Goal: Task Accomplishment & Management: Use online tool/utility

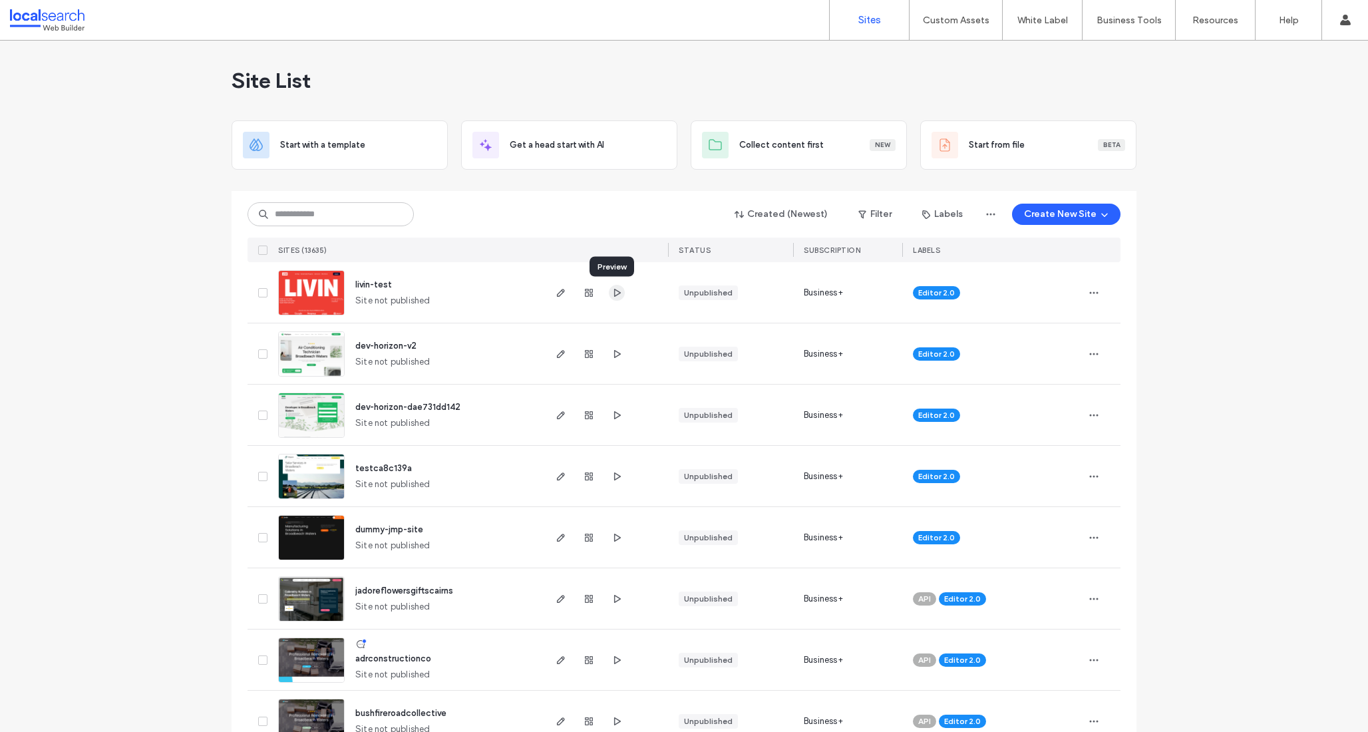
click at [615, 292] on use "button" at bounding box center [617, 292] width 7 height 8
click at [315, 218] on input at bounding box center [331, 214] width 166 height 24
paste input "********"
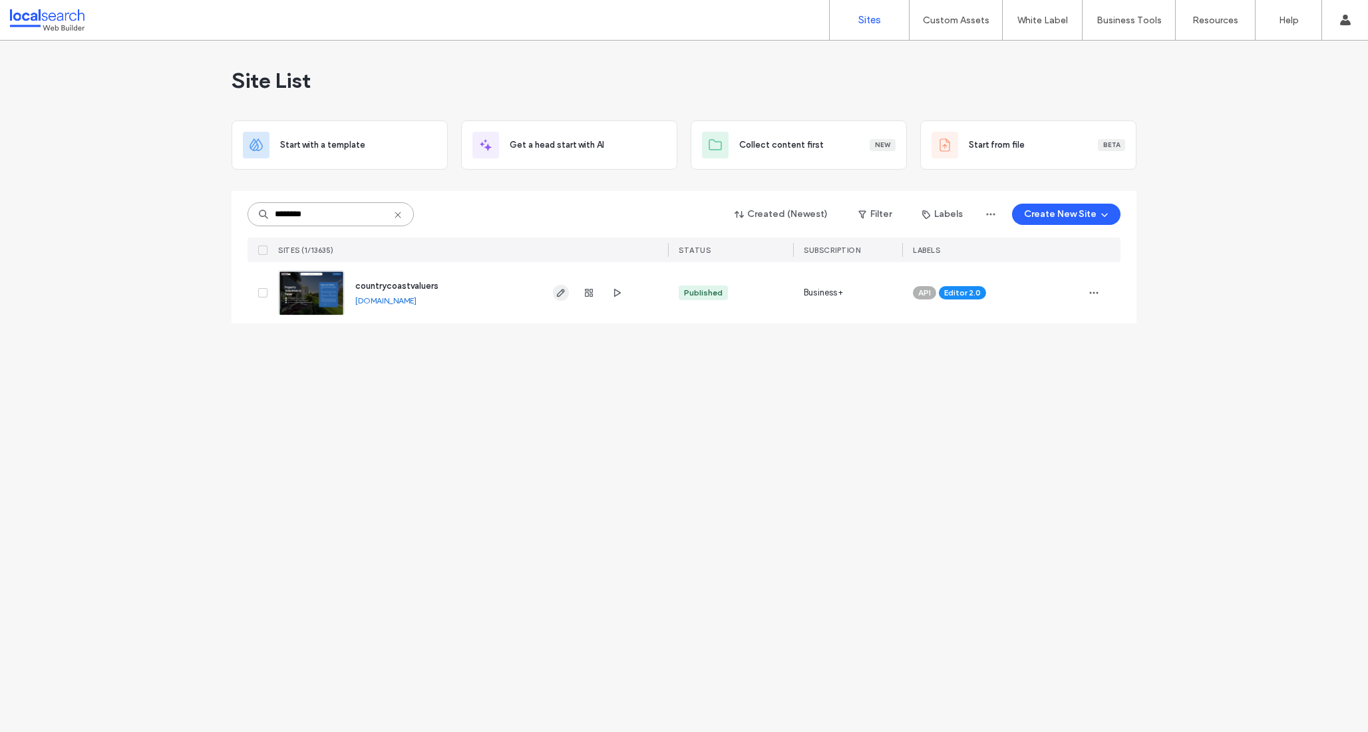
type input "********"
click at [561, 293] on icon "button" at bounding box center [561, 292] width 11 height 11
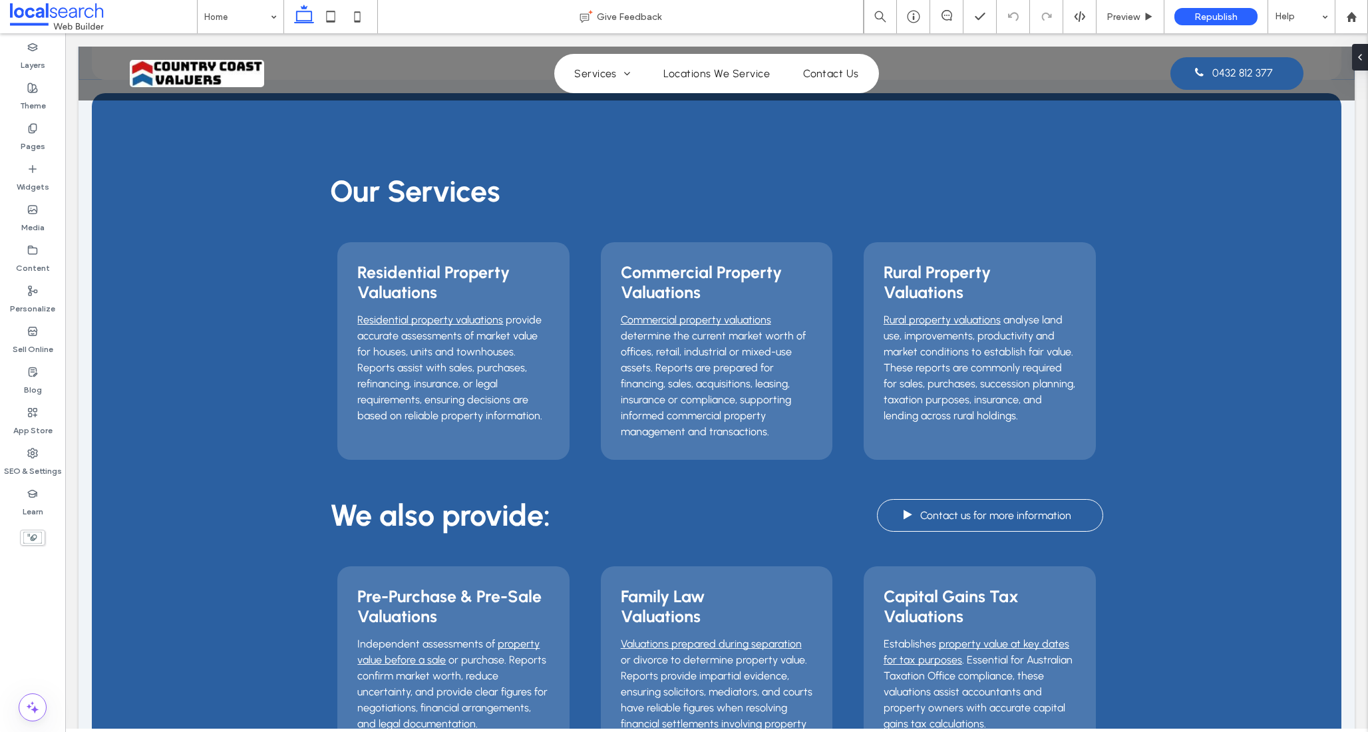
scroll to position [1268, 0]
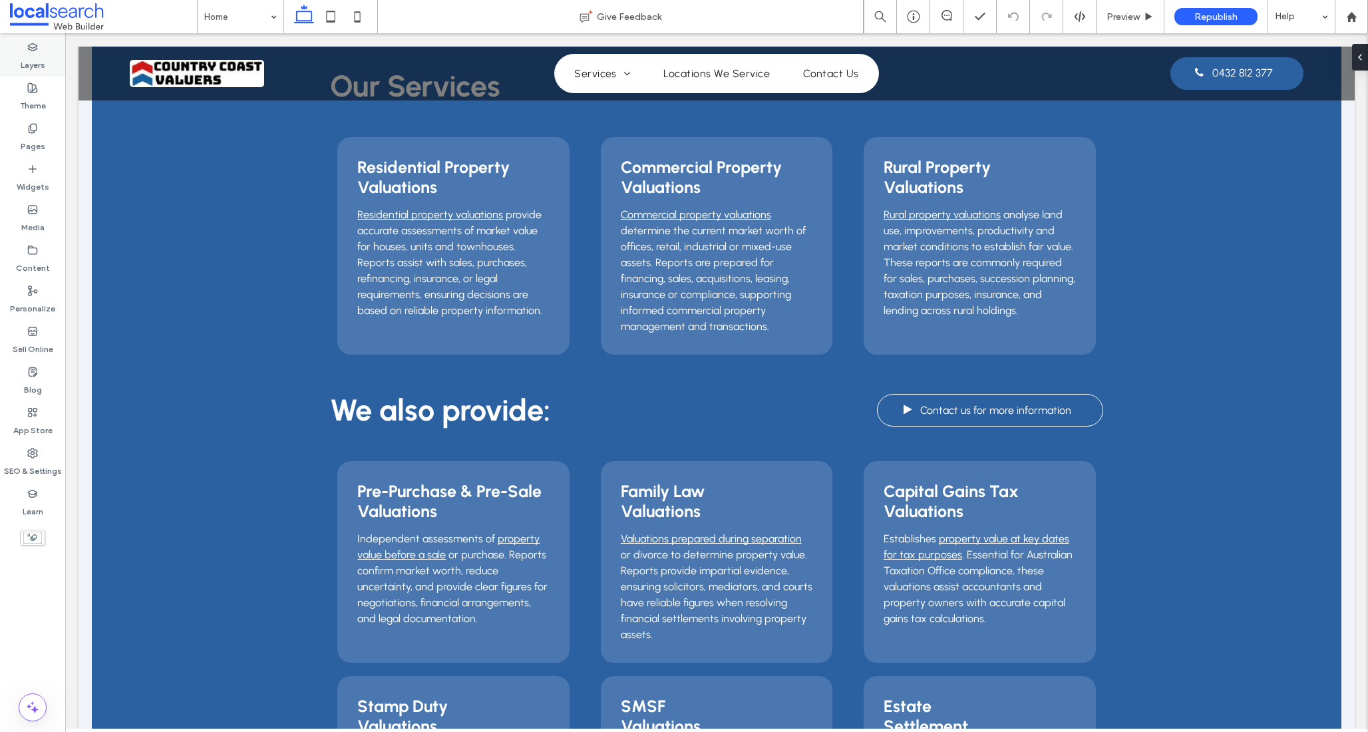
click at [39, 61] on label "Layers" at bounding box center [33, 62] width 25 height 19
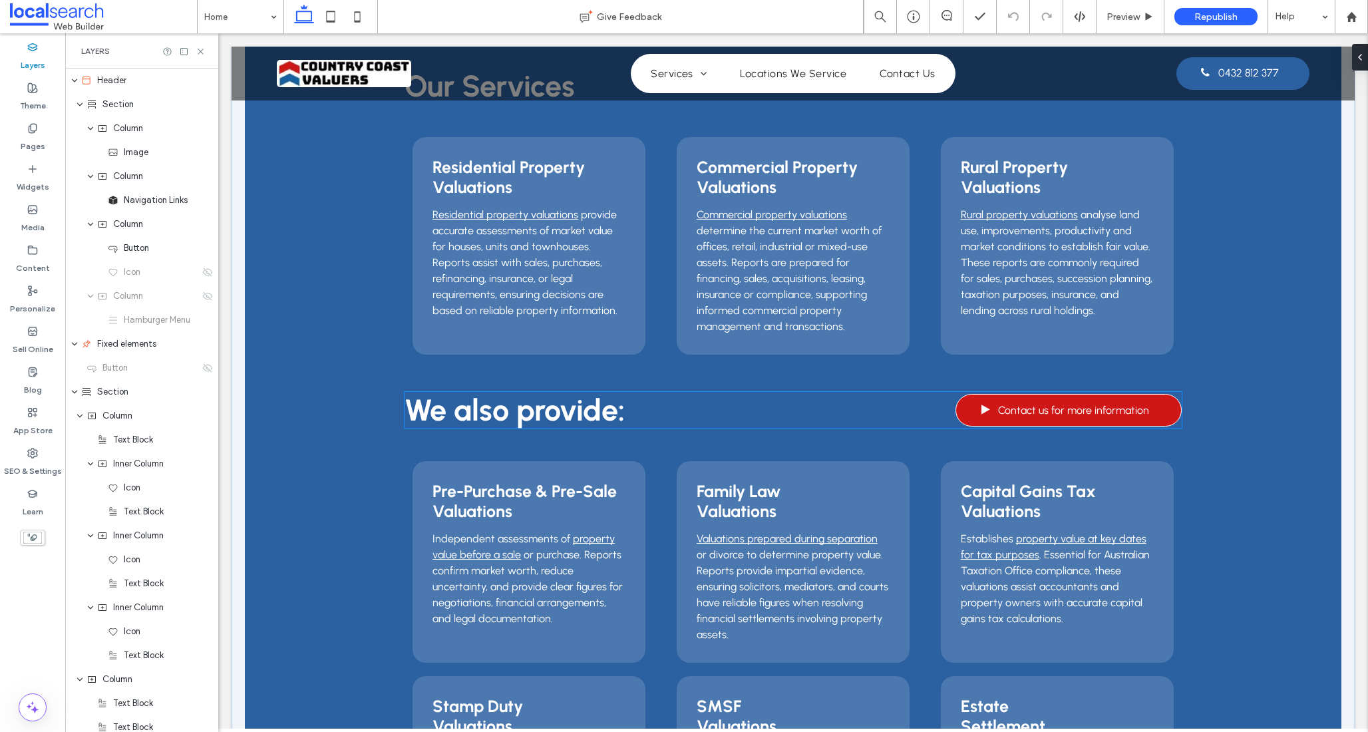
click at [984, 410] on span at bounding box center [985, 409] width 9 height 11
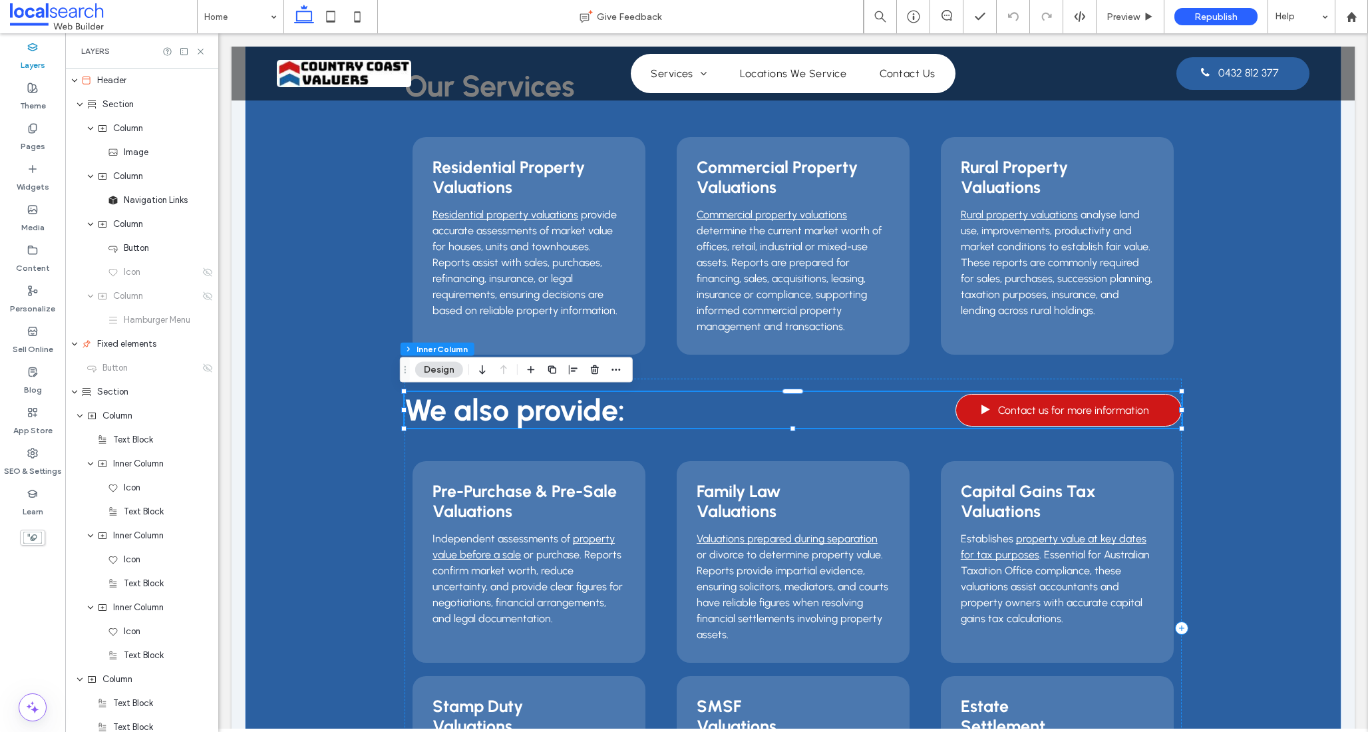
click at [984, 410] on span at bounding box center [985, 409] width 9 height 11
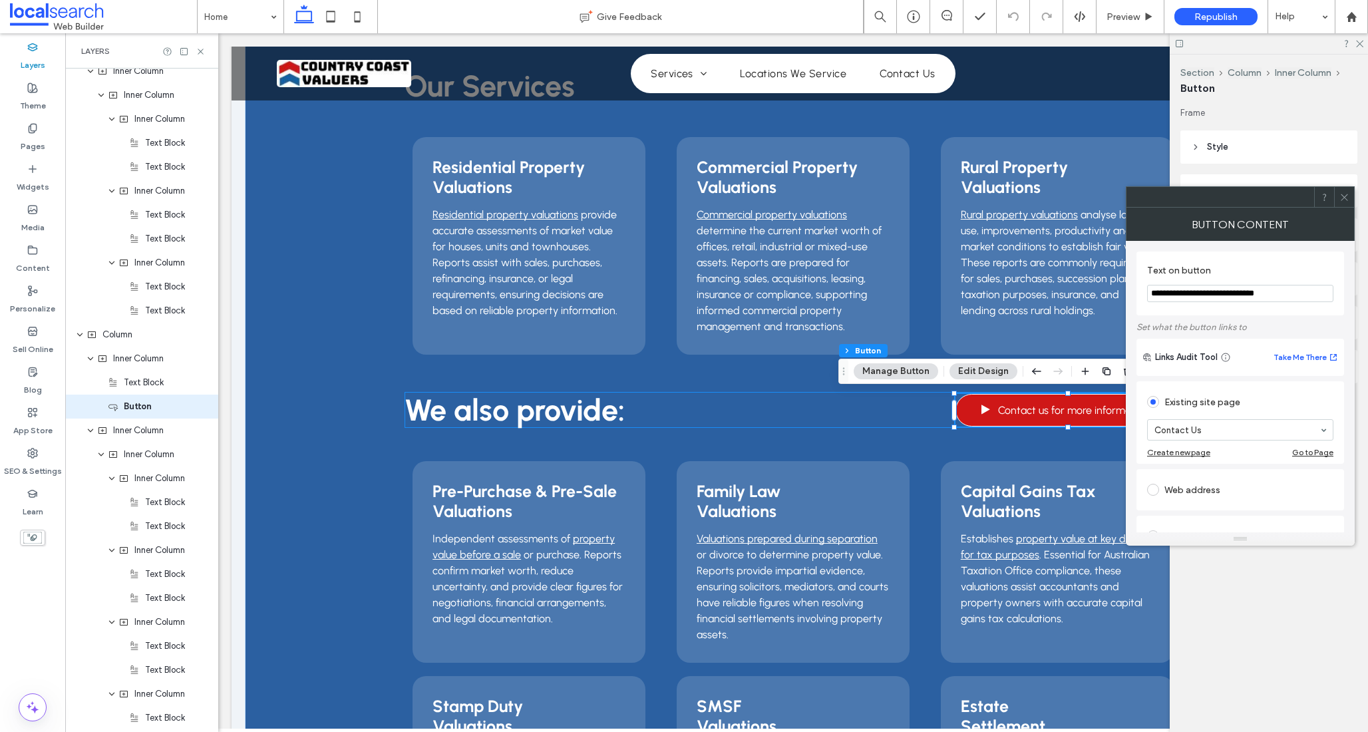
scroll to position [1021, 0]
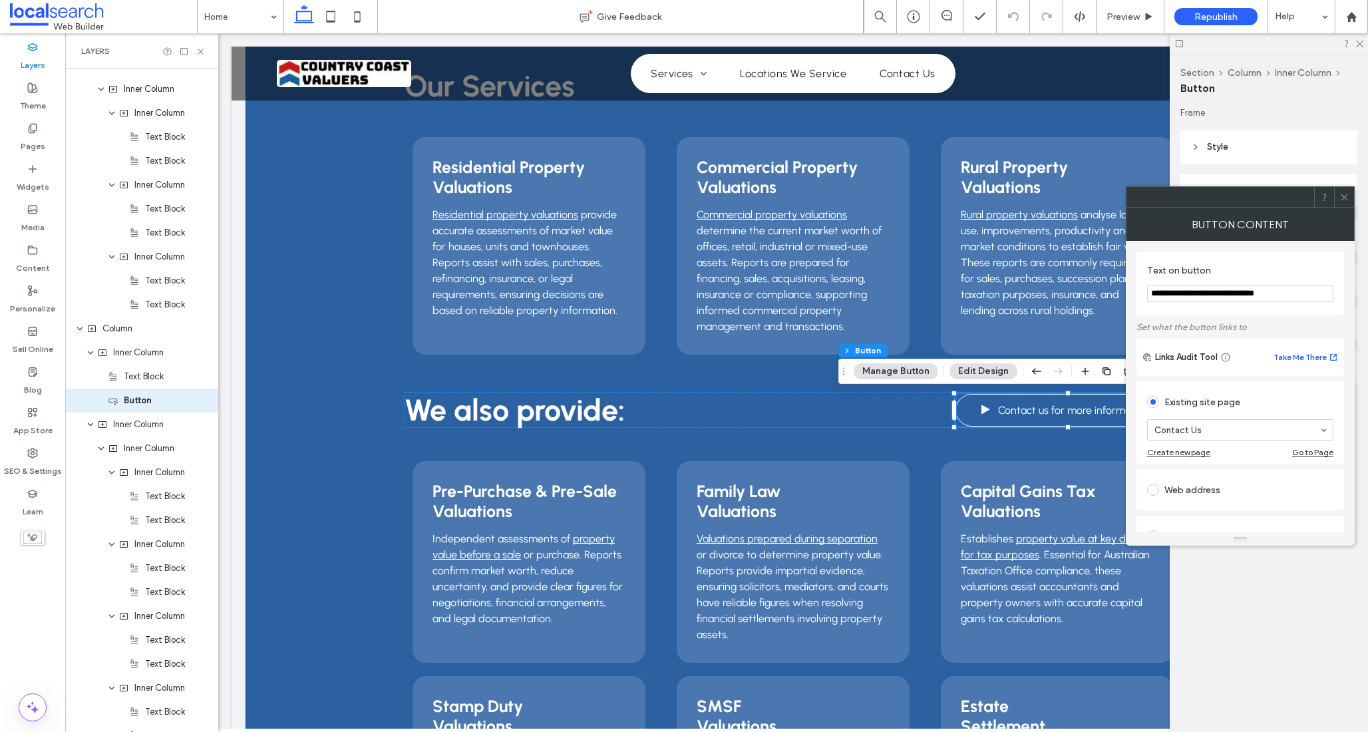
click at [1342, 196] on icon at bounding box center [1344, 197] width 10 height 10
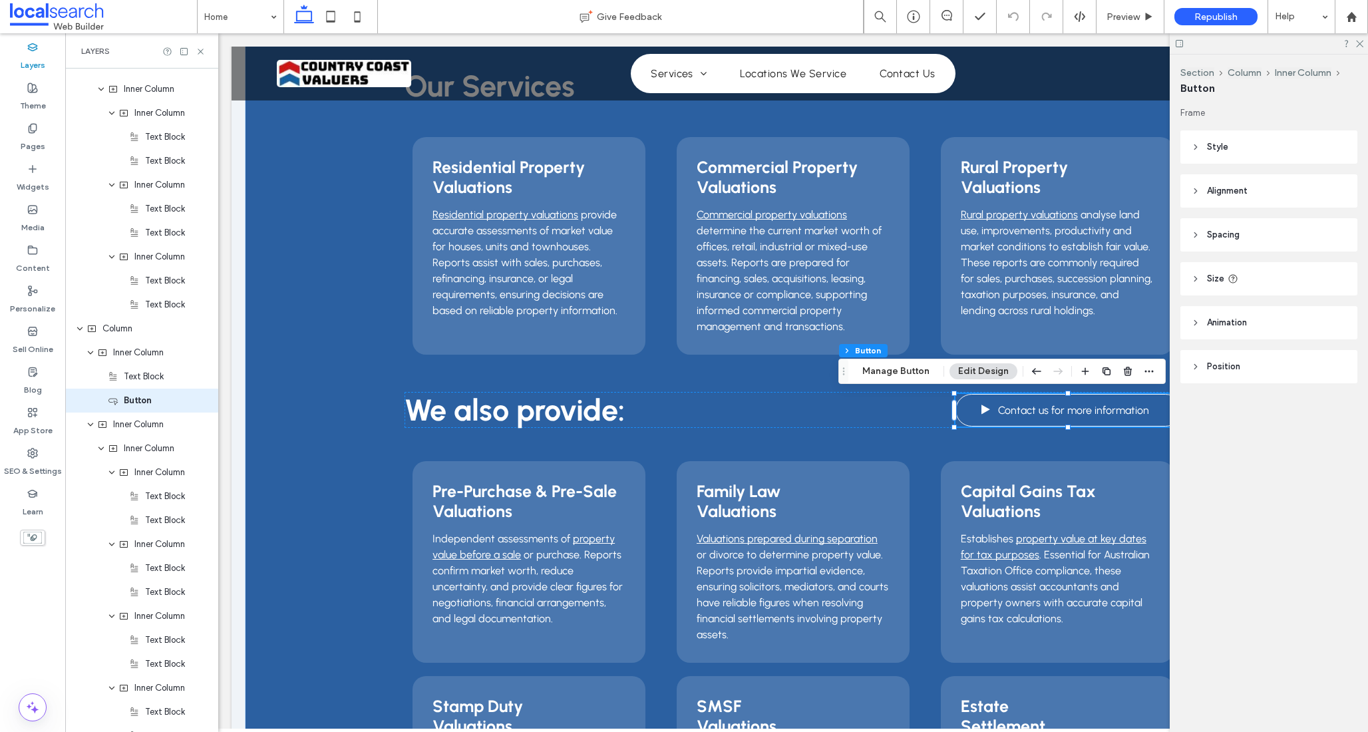
click at [1224, 152] on span "Style" at bounding box center [1217, 146] width 21 height 13
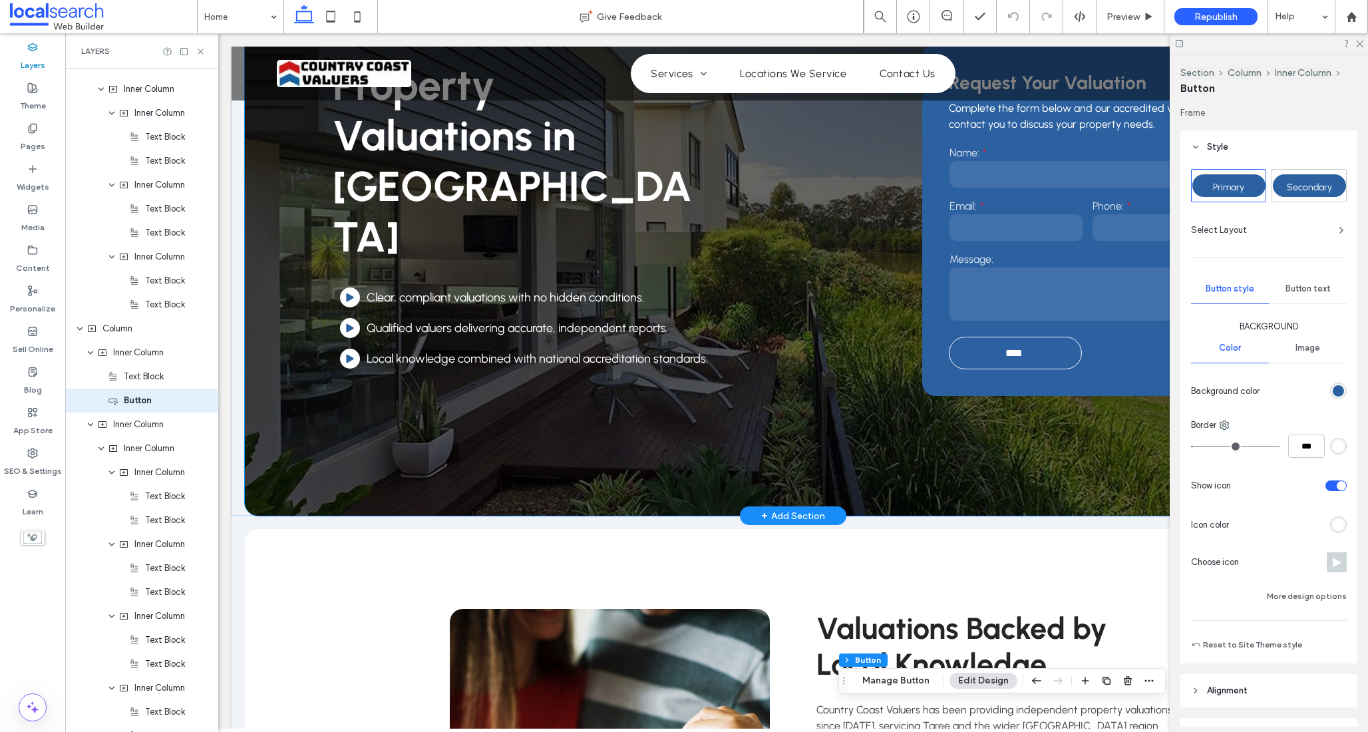
scroll to position [0, 0]
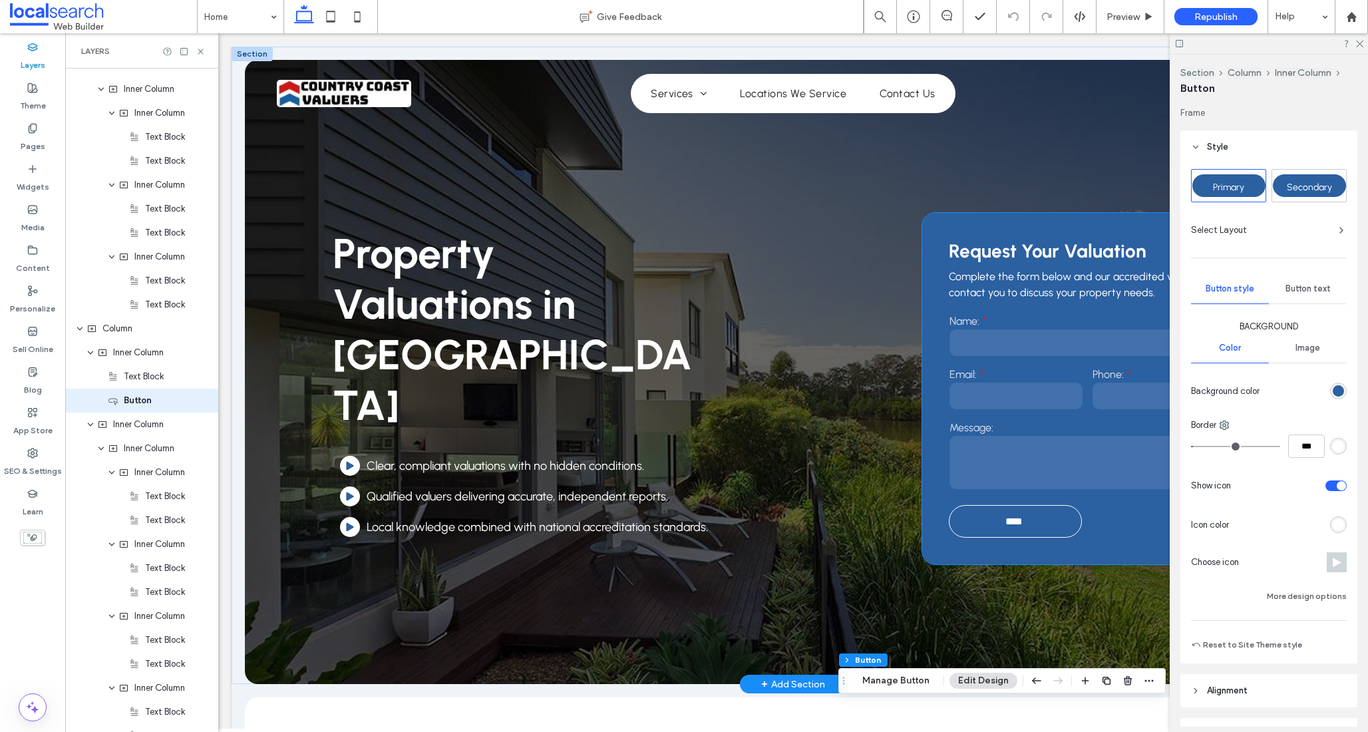
click at [934, 351] on div "Request Your Valuation Complete the form below and our accredited valuers will …" at bounding box center [1087, 388] width 331 height 351
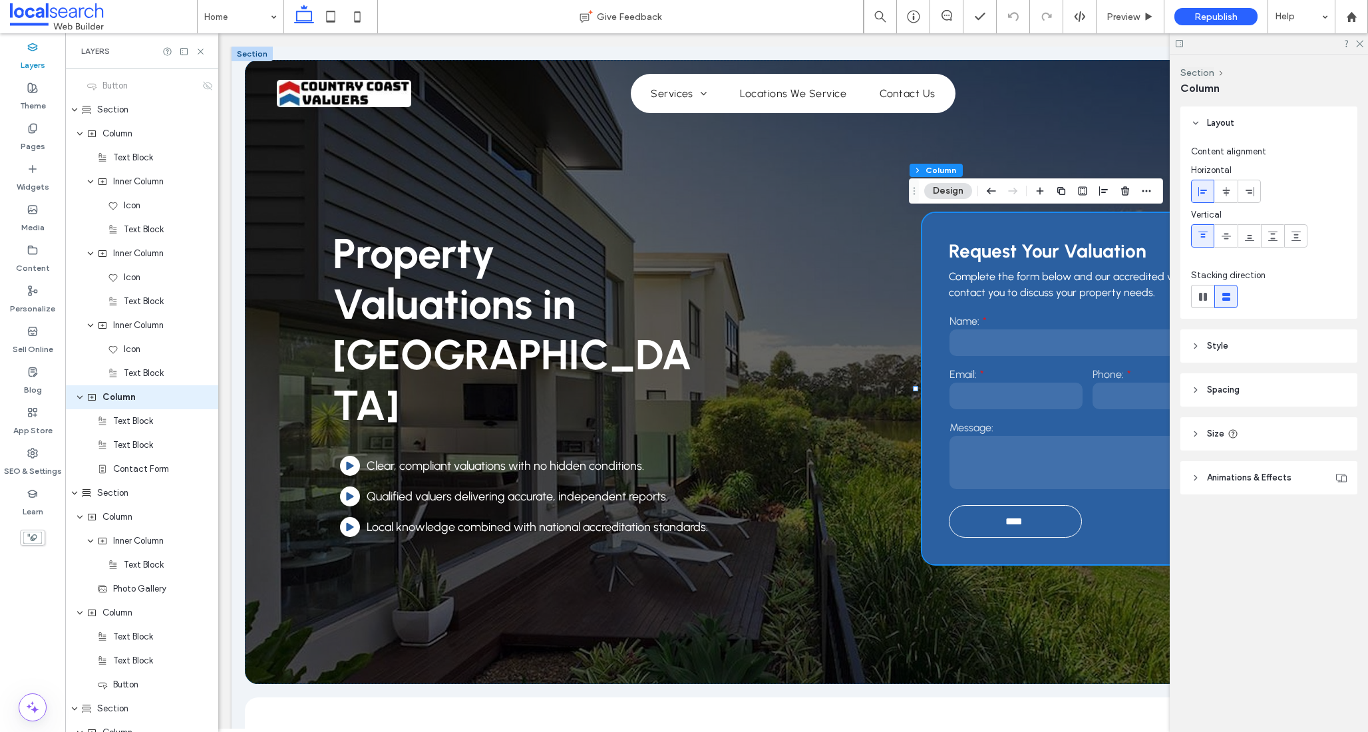
scroll to position [279, 0]
click at [1243, 336] on header "Style" at bounding box center [1268, 345] width 177 height 33
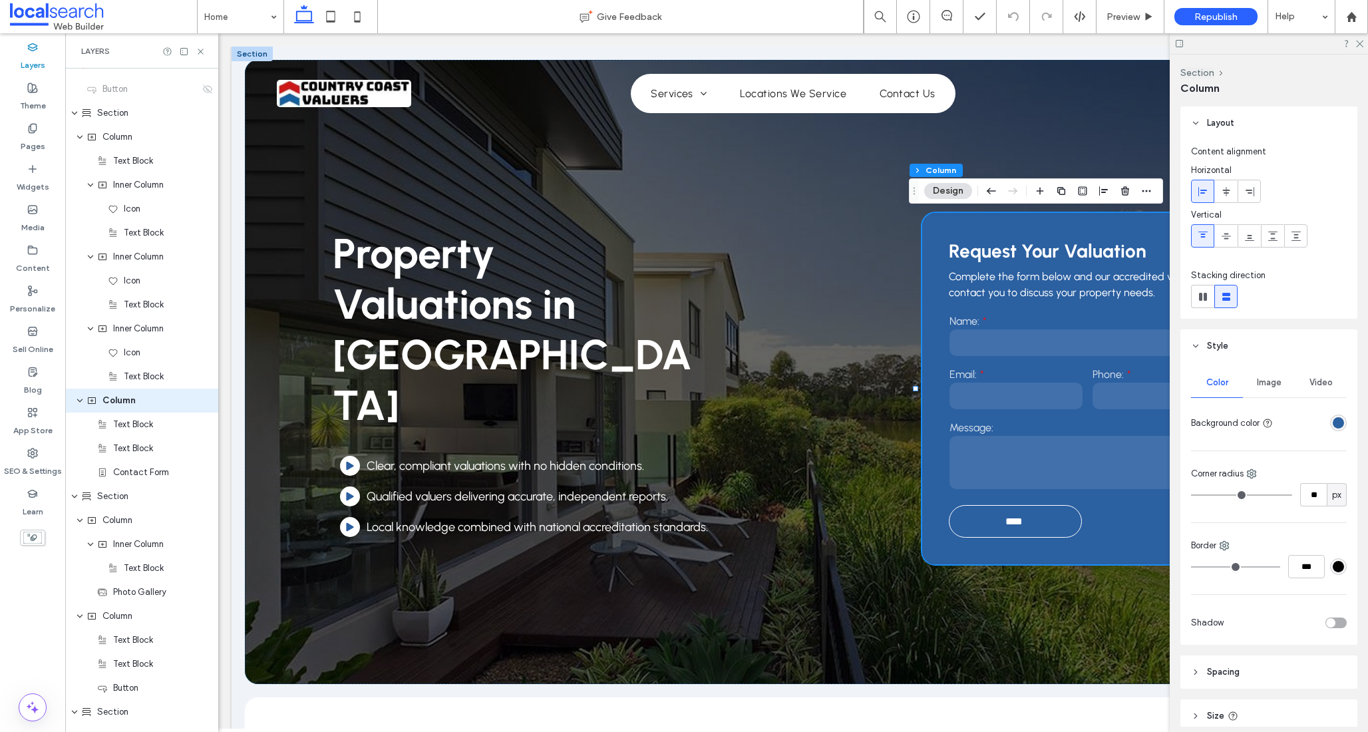
click at [1333, 425] on div "rgba(43,96,161,1)" at bounding box center [1338, 422] width 11 height 11
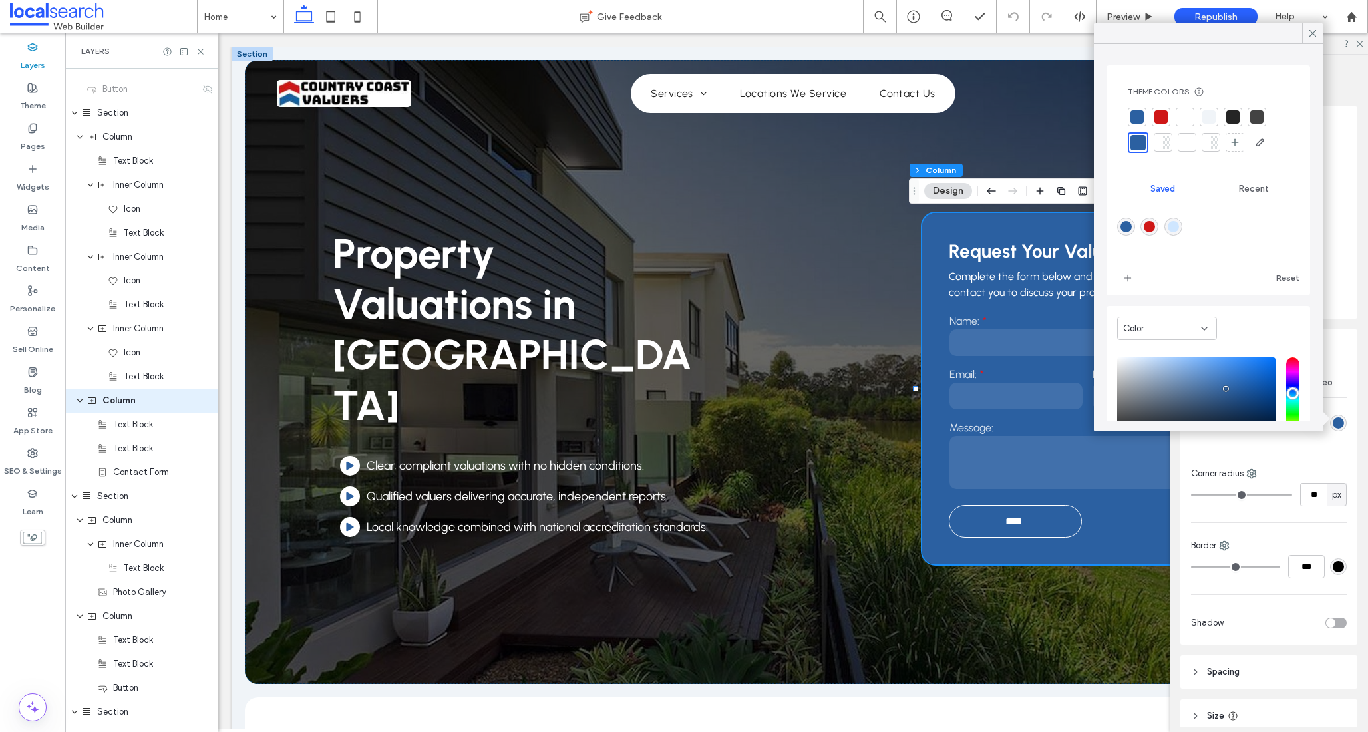
click at [1190, 118] on div at bounding box center [1184, 116] width 13 height 13
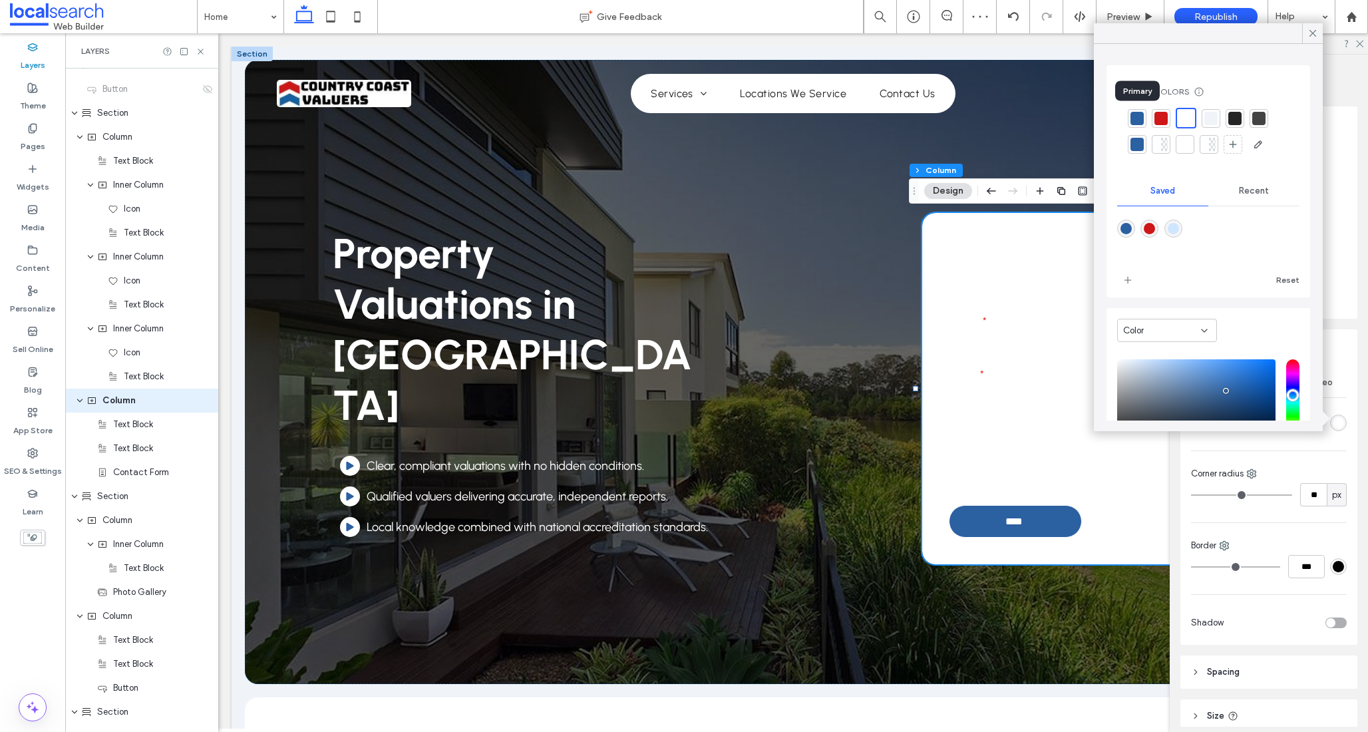
click at [1141, 121] on div at bounding box center [1136, 118] width 13 height 13
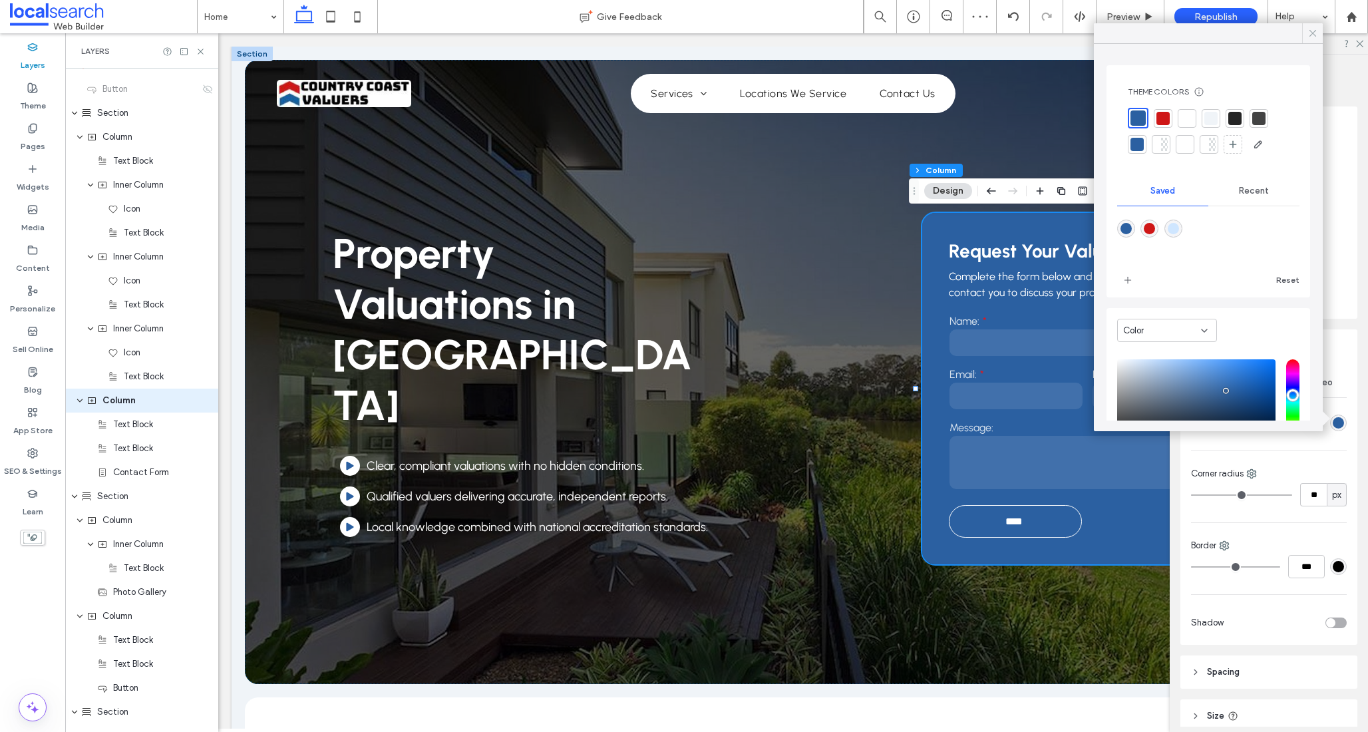
click at [1312, 35] on icon at bounding box center [1313, 33] width 12 height 12
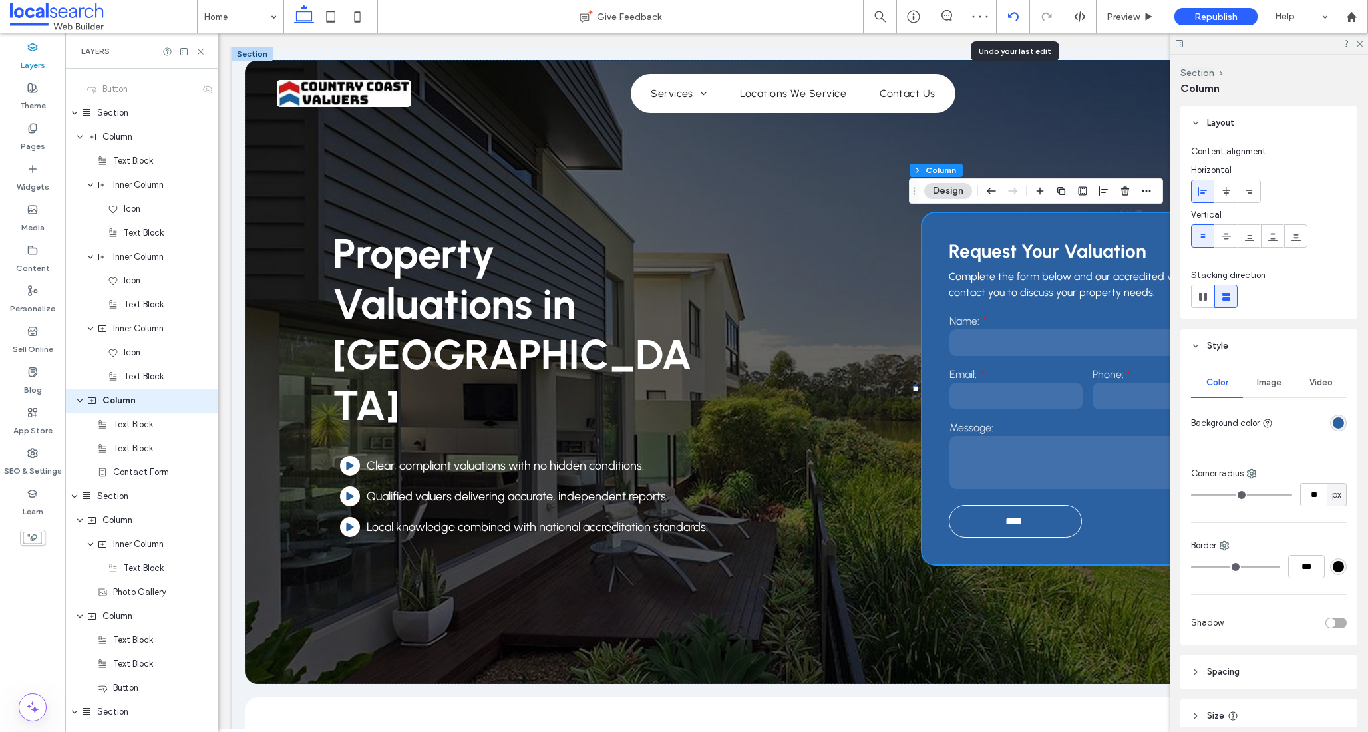
click at [1009, 19] on icon at bounding box center [1013, 16] width 11 height 11
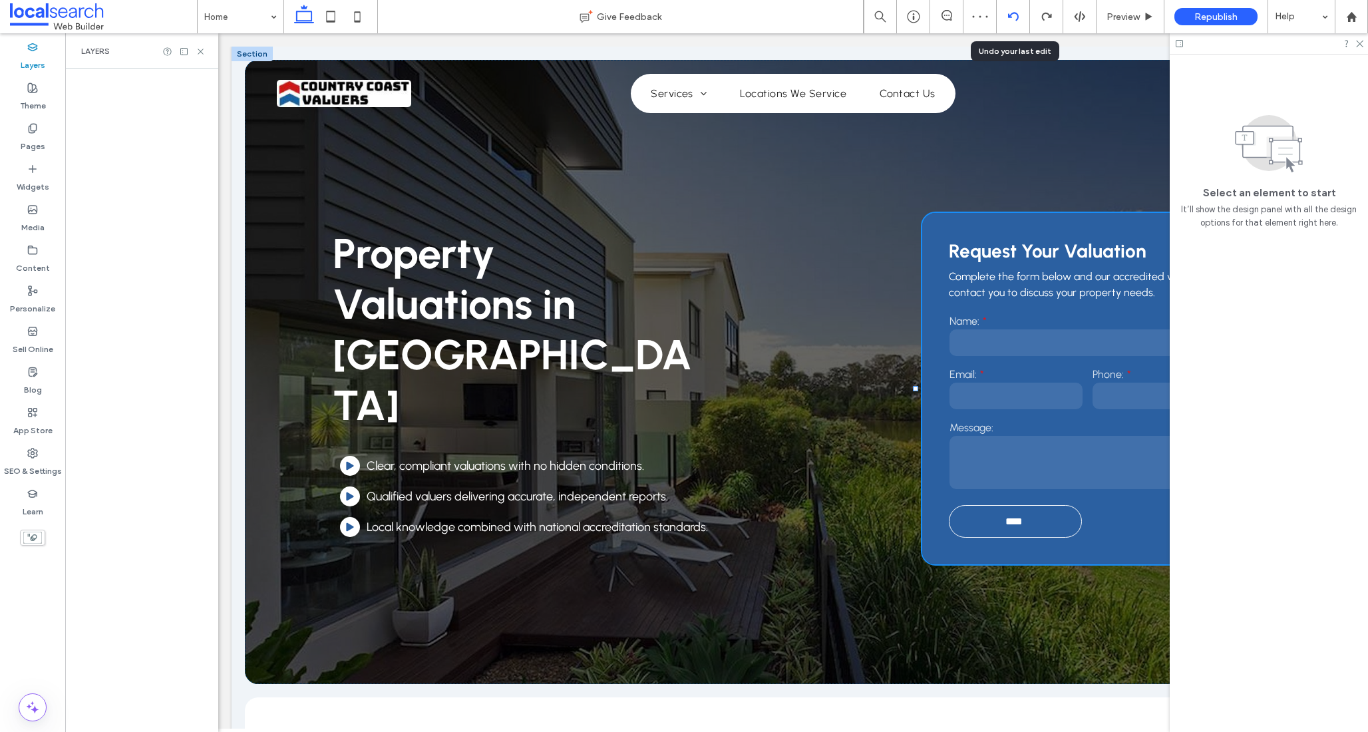
click at [1010, 19] on icon at bounding box center [1013, 16] width 11 height 11
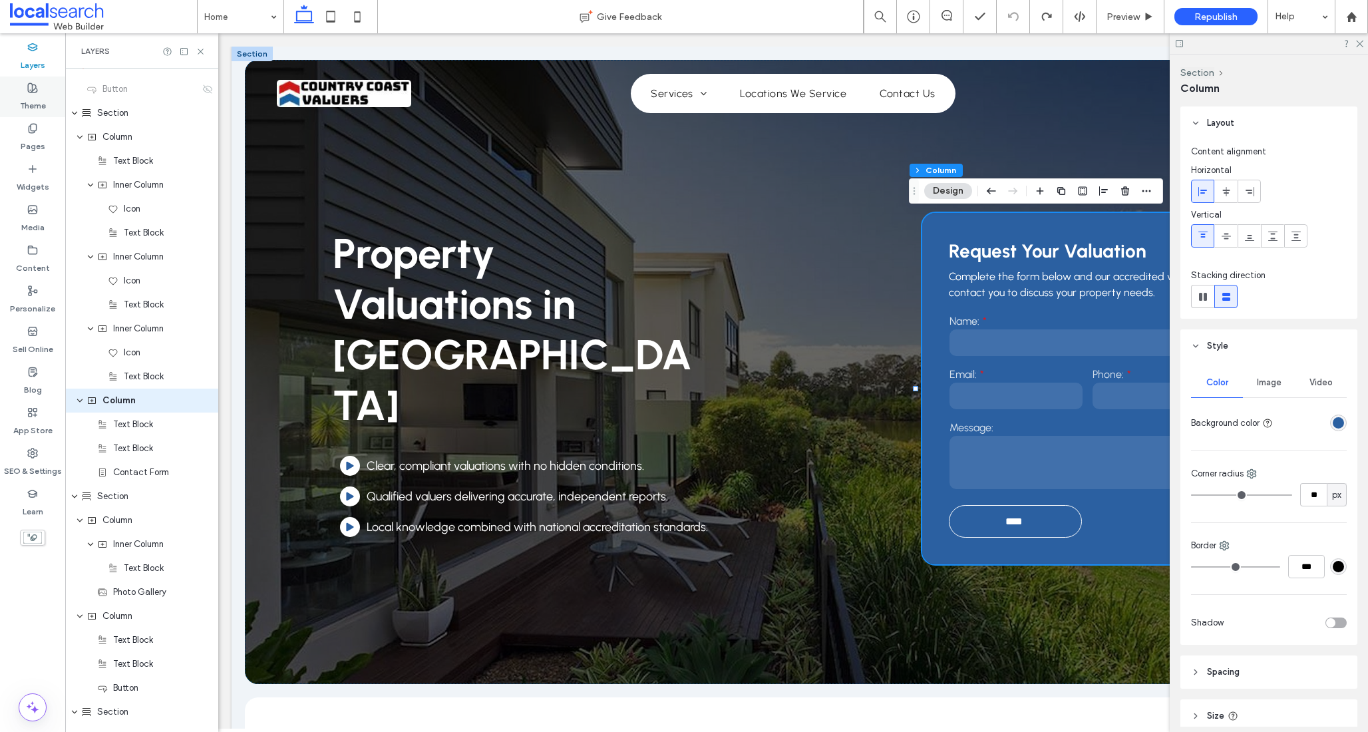
click at [35, 94] on label "Theme" at bounding box center [33, 102] width 26 height 19
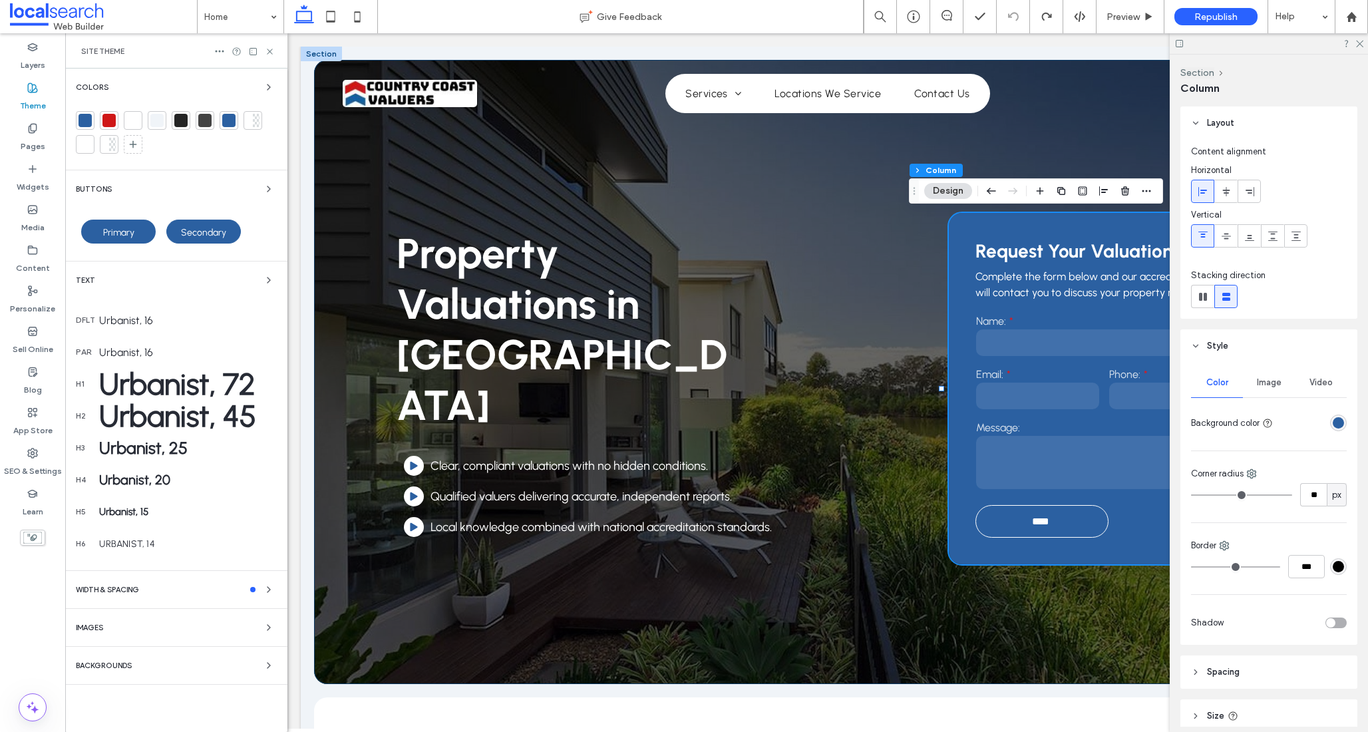
click at [112, 120] on div at bounding box center [108, 120] width 13 height 13
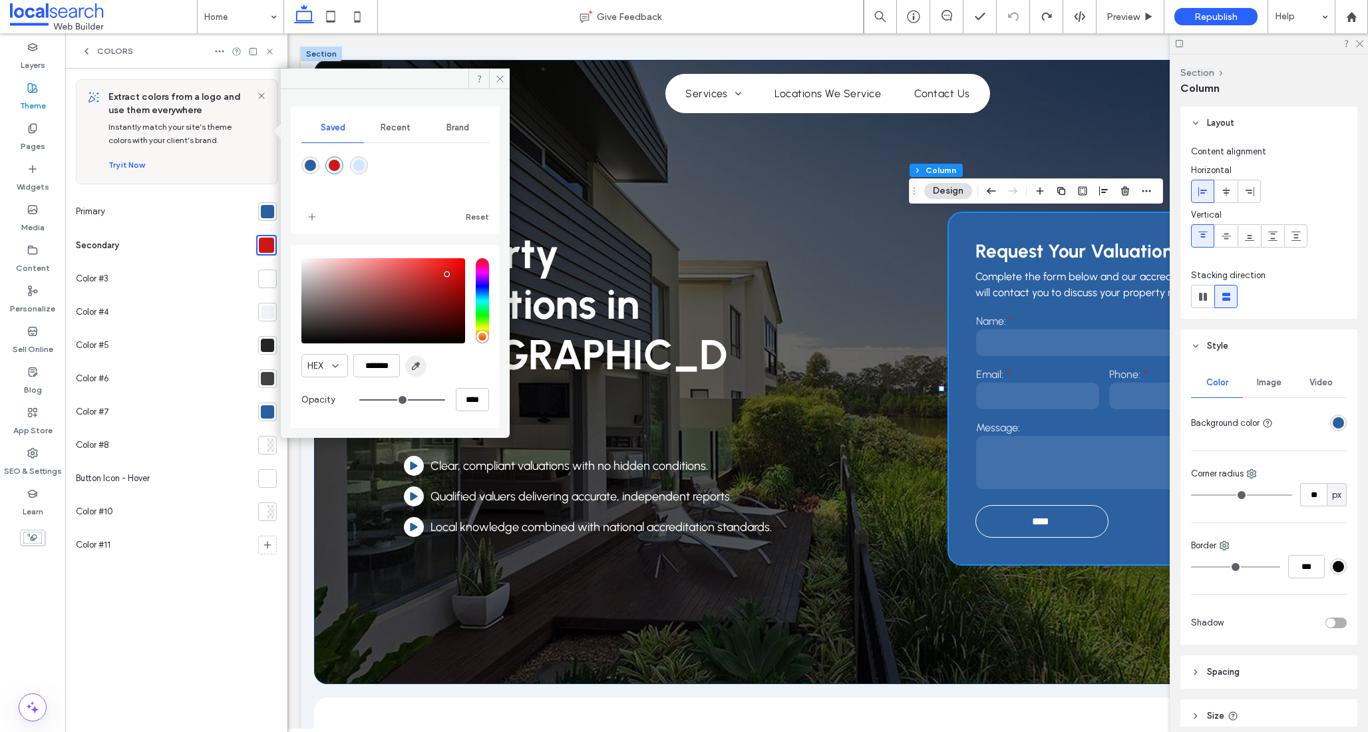
click at [414, 363] on icon "button" at bounding box center [416, 366] width 11 height 11
click at [435, 269] on div "saturation and value" at bounding box center [383, 300] width 164 height 85
click at [405, 281] on div "saturation and value" at bounding box center [383, 300] width 164 height 85
click at [396, 267] on div "saturation and value" at bounding box center [383, 300] width 164 height 85
click at [401, 267] on div "saturation and value" at bounding box center [383, 300] width 164 height 85
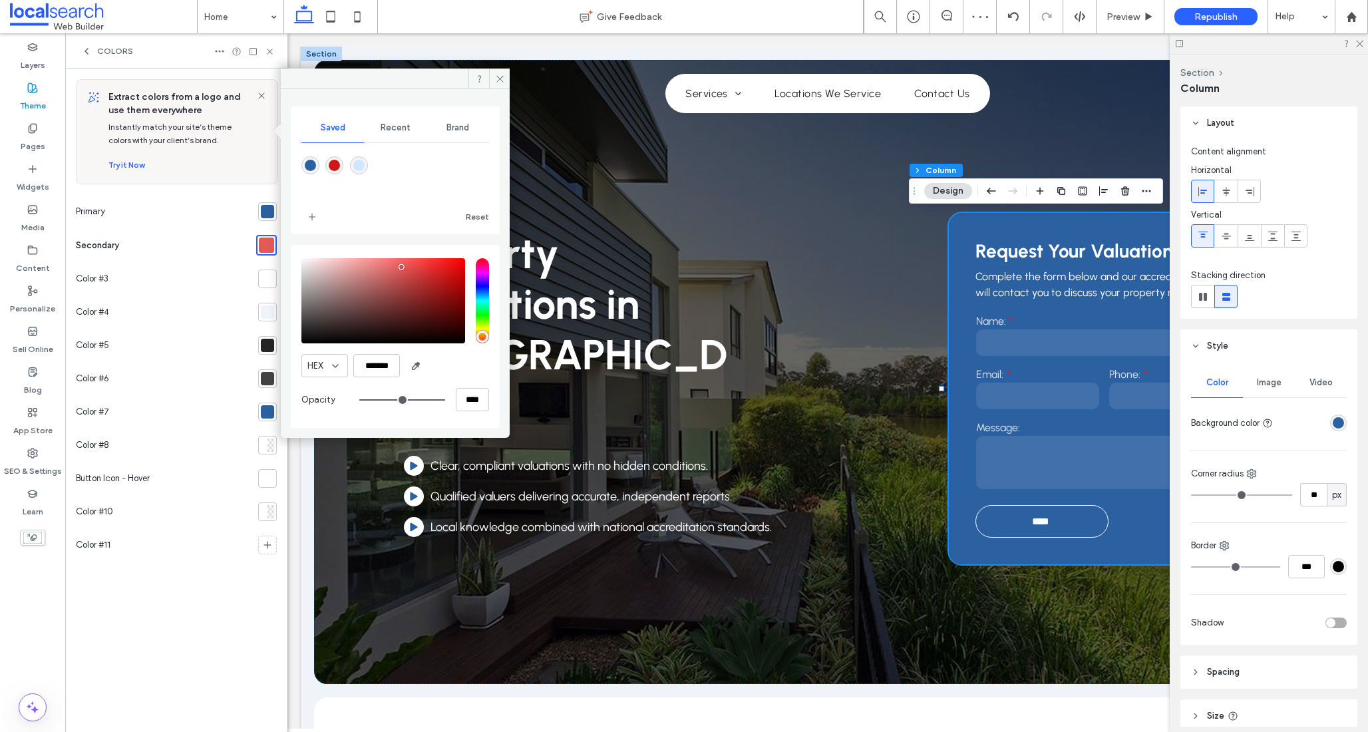
click at [409, 263] on div "saturation and value" at bounding box center [383, 300] width 164 height 85
click at [411, 264] on div "saturation and value" at bounding box center [383, 300] width 164 height 85
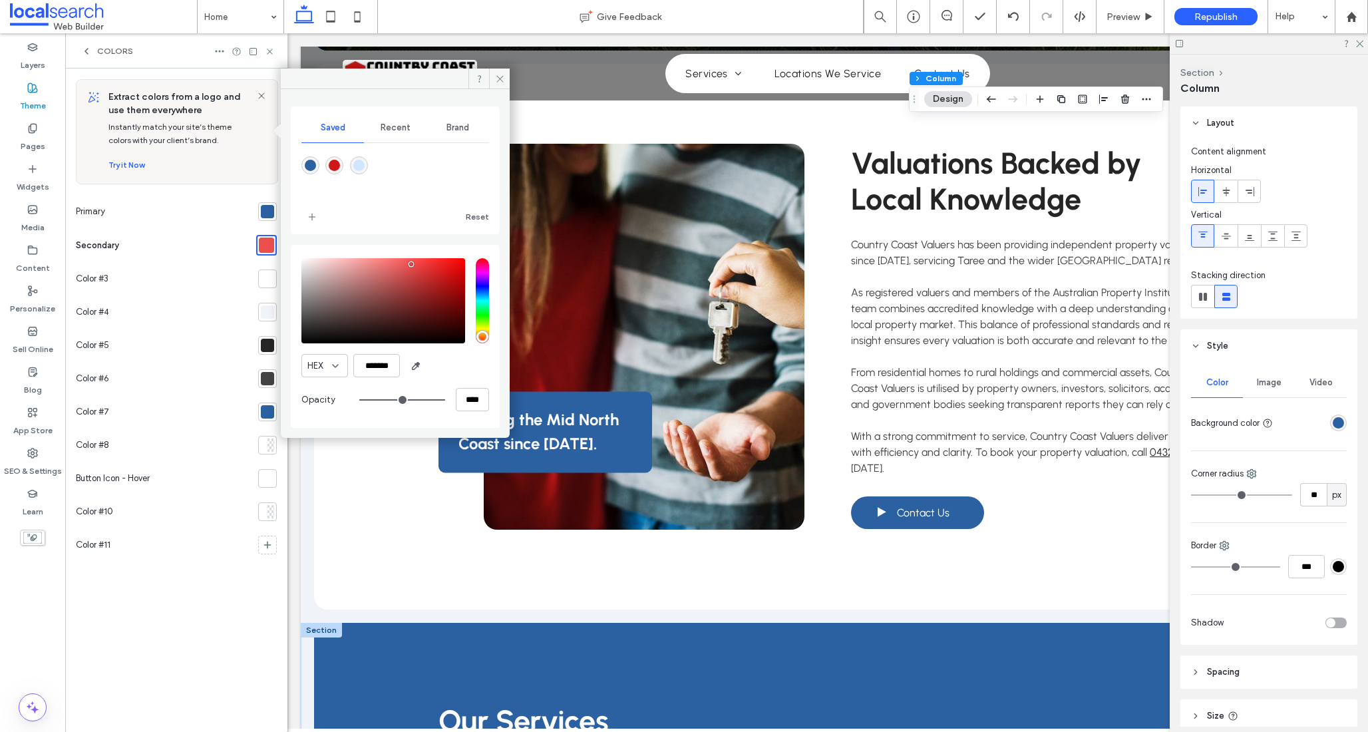
scroll to position [0, 0]
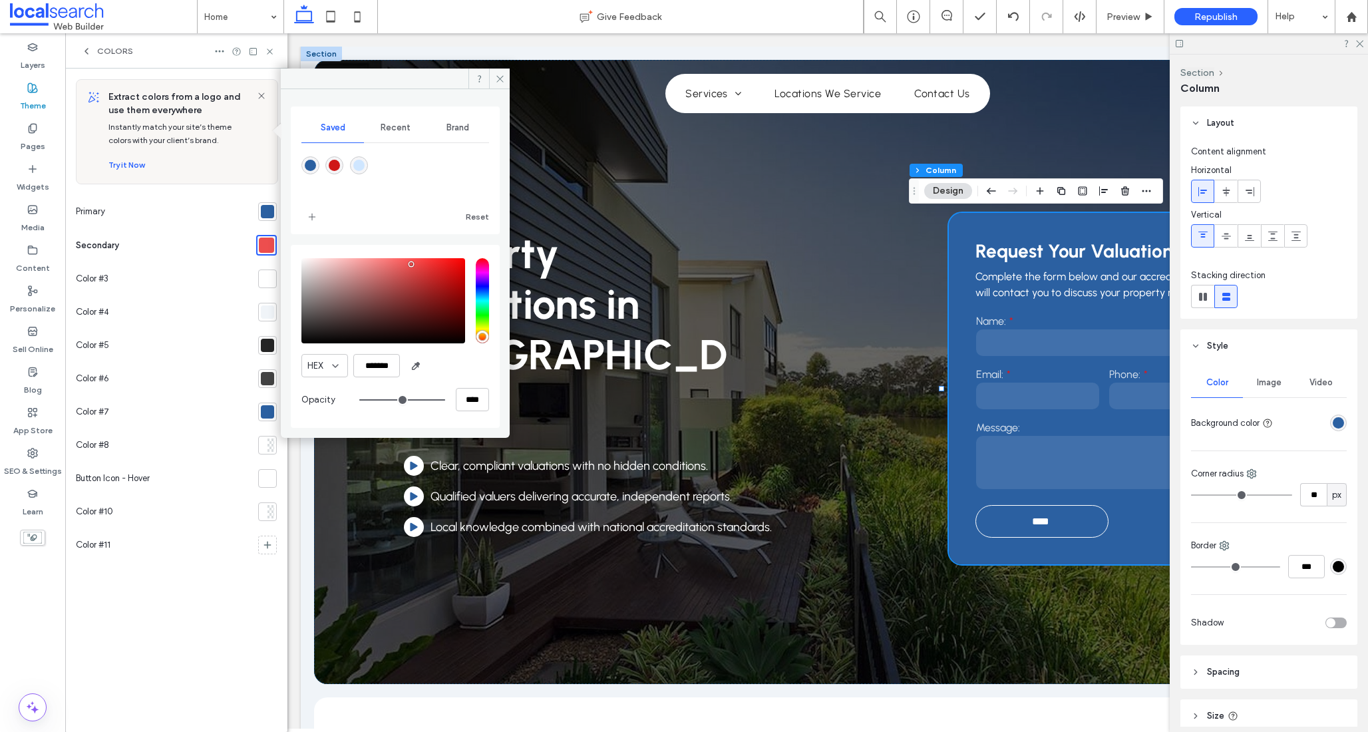
click at [415, 264] on div "saturation and value" at bounding box center [383, 300] width 164 height 85
click at [315, 266] on div "saturation and value" at bounding box center [383, 300] width 164 height 85
click at [295, 254] on div "HEX ******* Opacity ****" at bounding box center [395, 336] width 209 height 183
click at [335, 168] on div "rgba(207,23,23,1)" at bounding box center [334, 165] width 11 height 11
type input "*******"
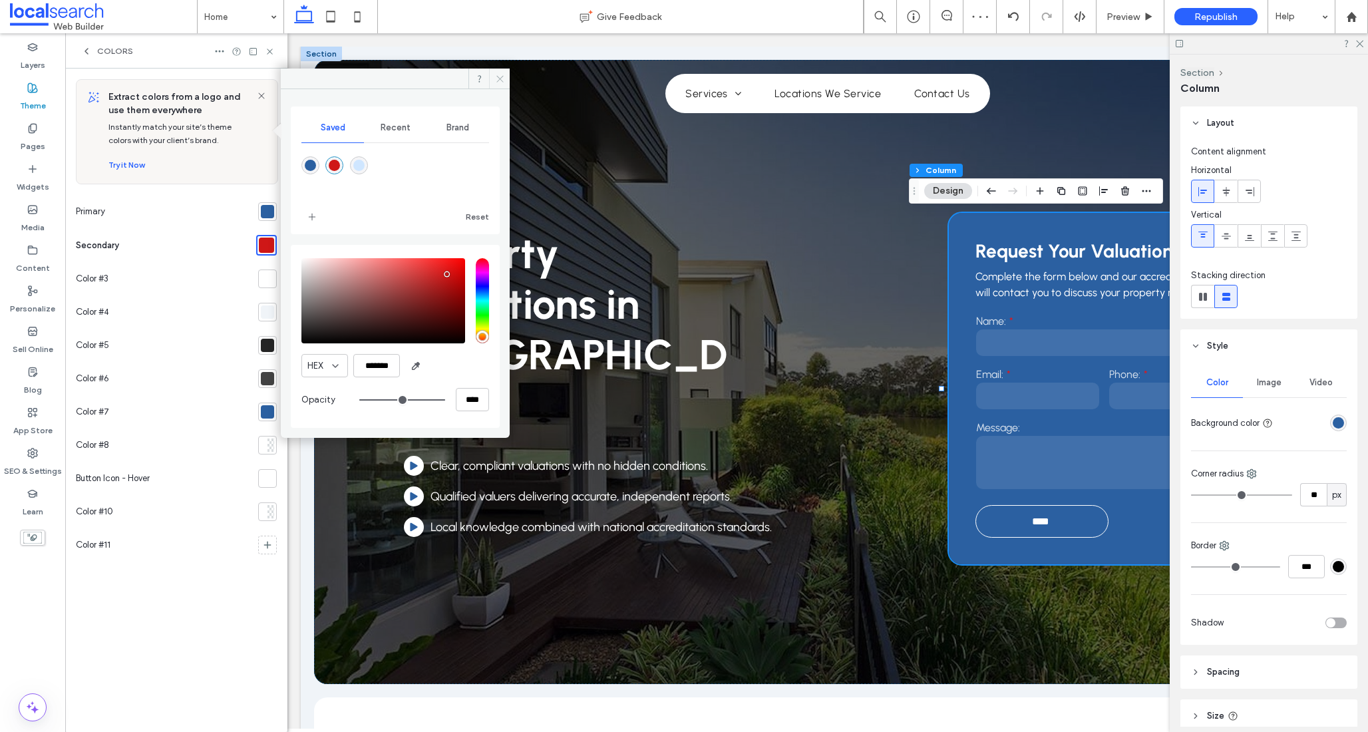
click at [495, 76] on icon at bounding box center [500, 79] width 10 height 10
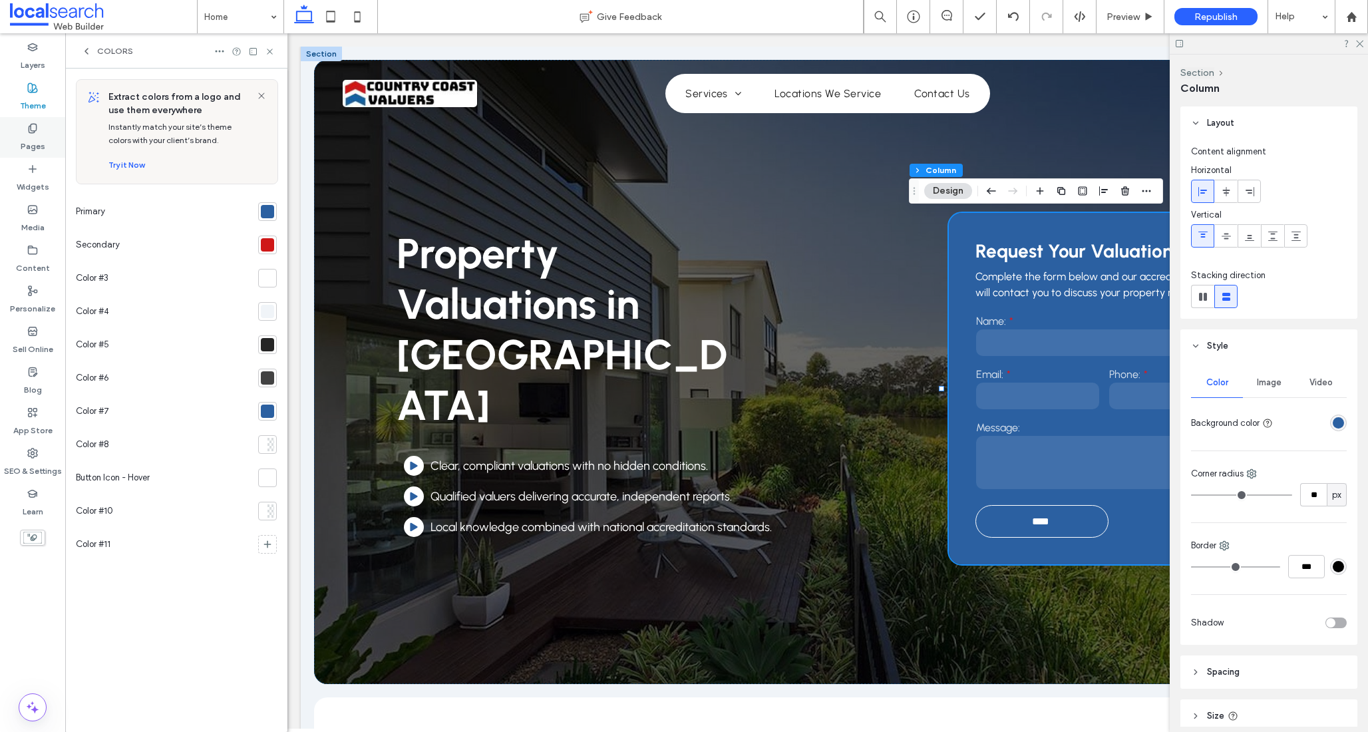
click at [34, 129] on icon at bounding box center [32, 128] width 11 height 11
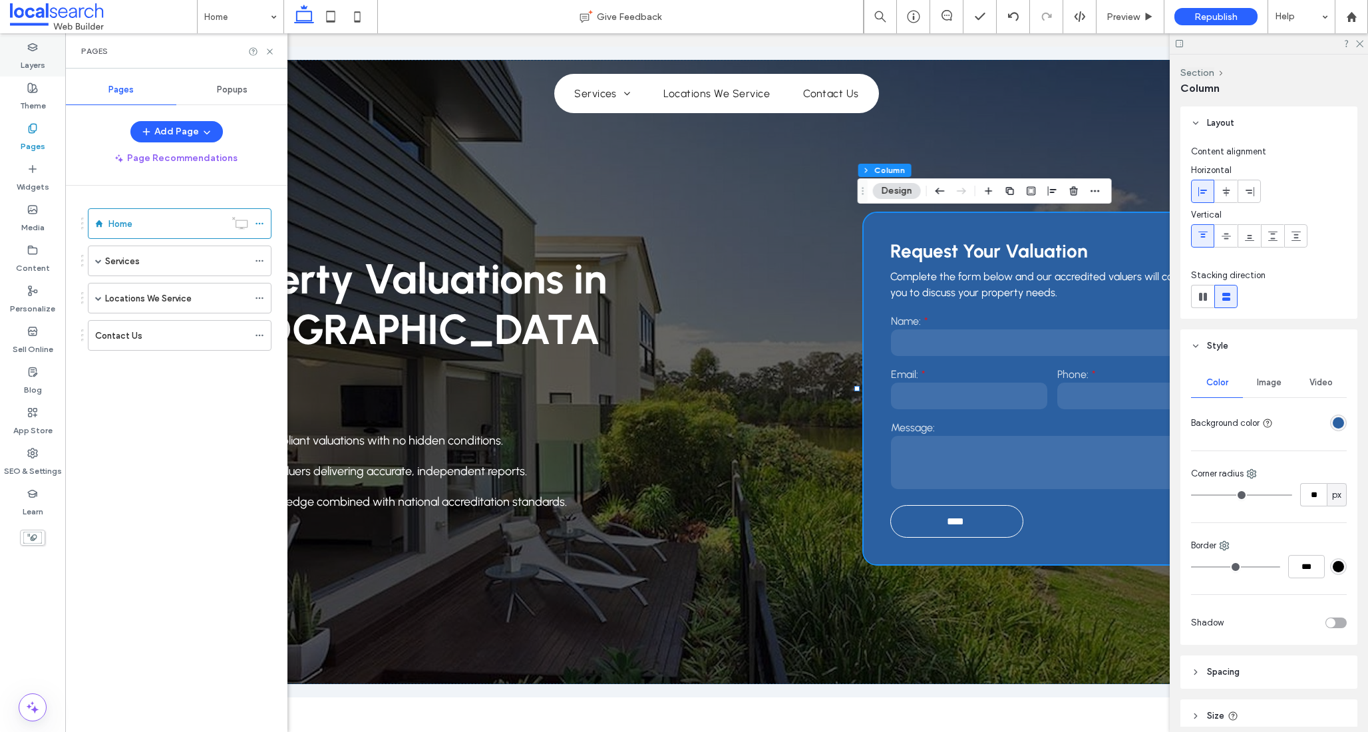
click at [29, 57] on label "Layers" at bounding box center [33, 62] width 25 height 19
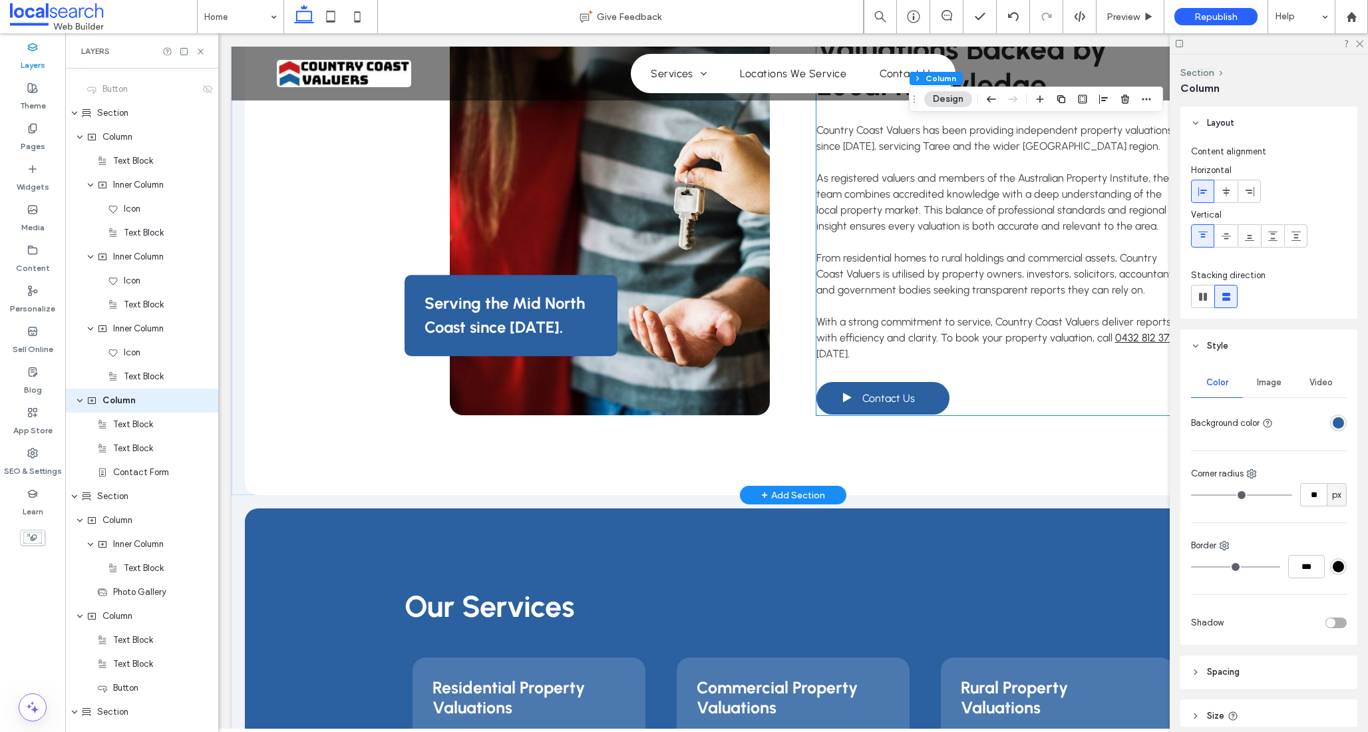
scroll to position [751, 0]
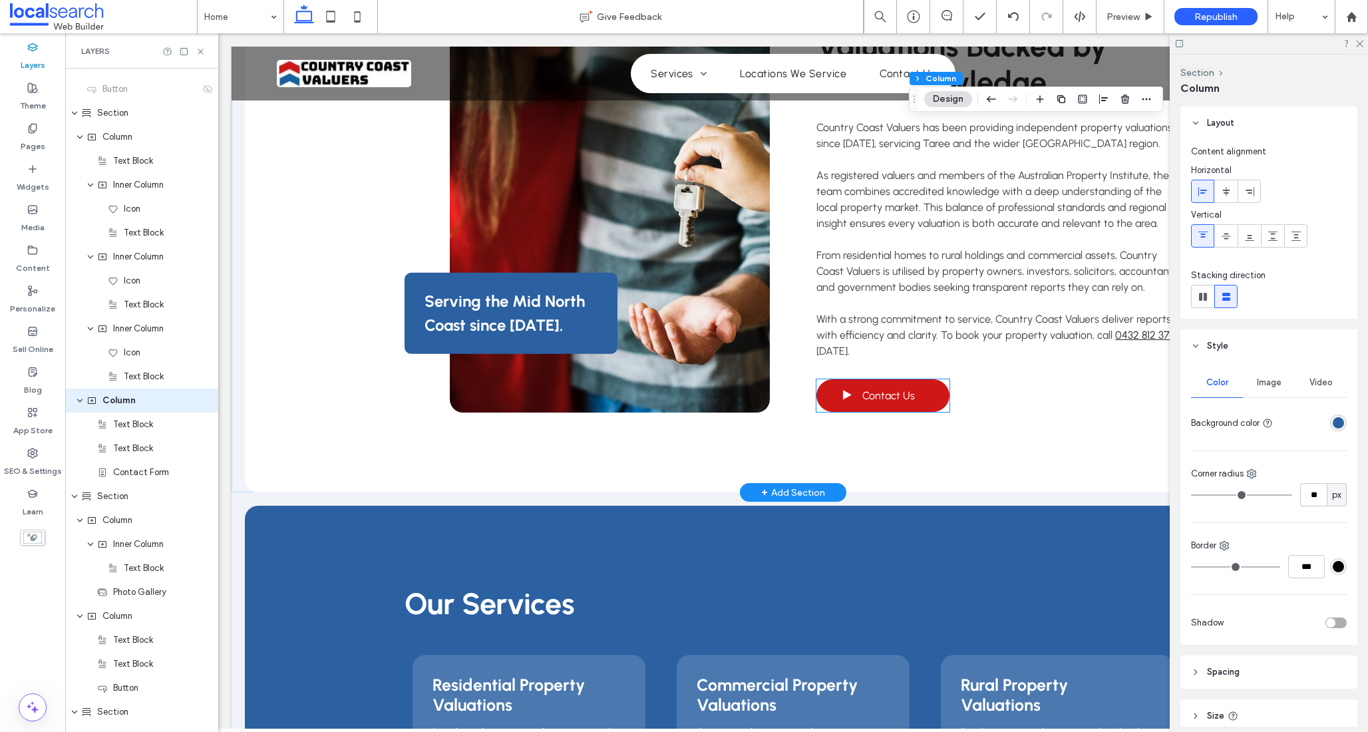
click at [857, 393] on span at bounding box center [846, 395] width 33 height 15
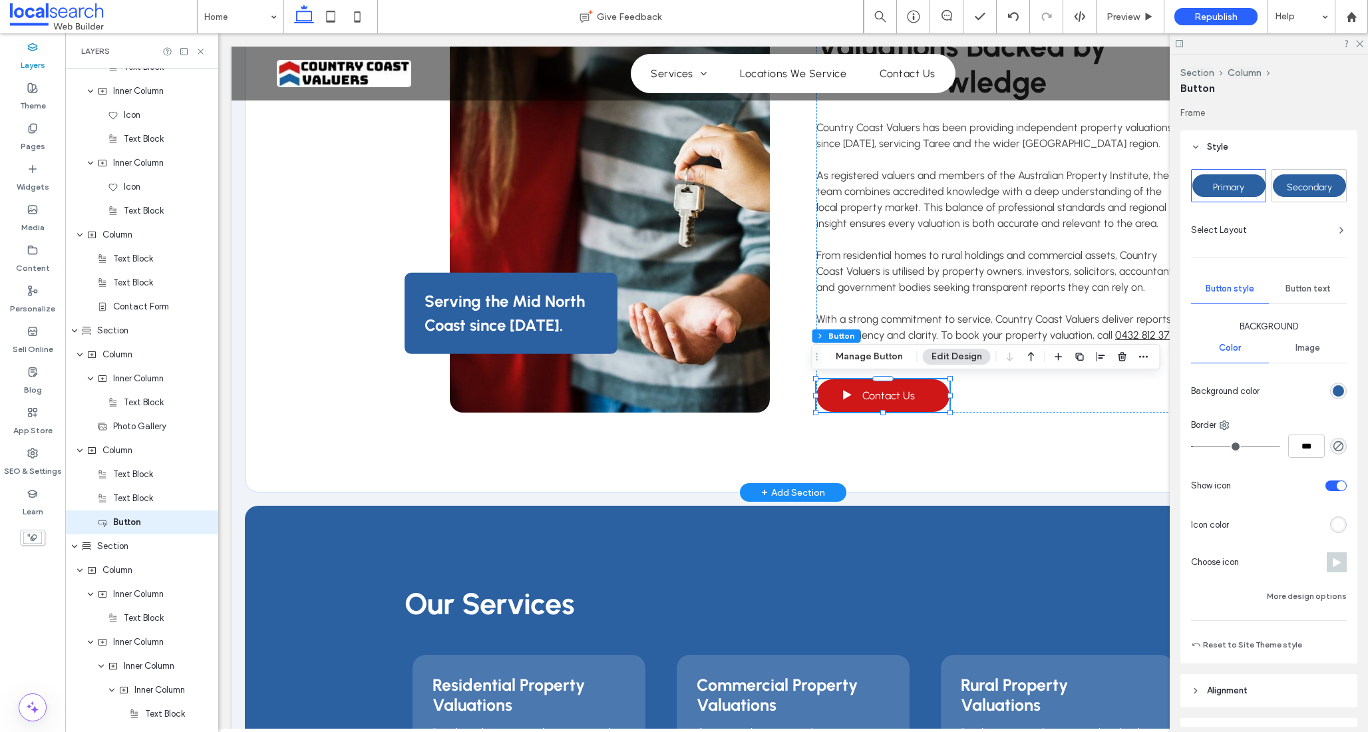
click at [857, 393] on span at bounding box center [846, 395] width 33 height 15
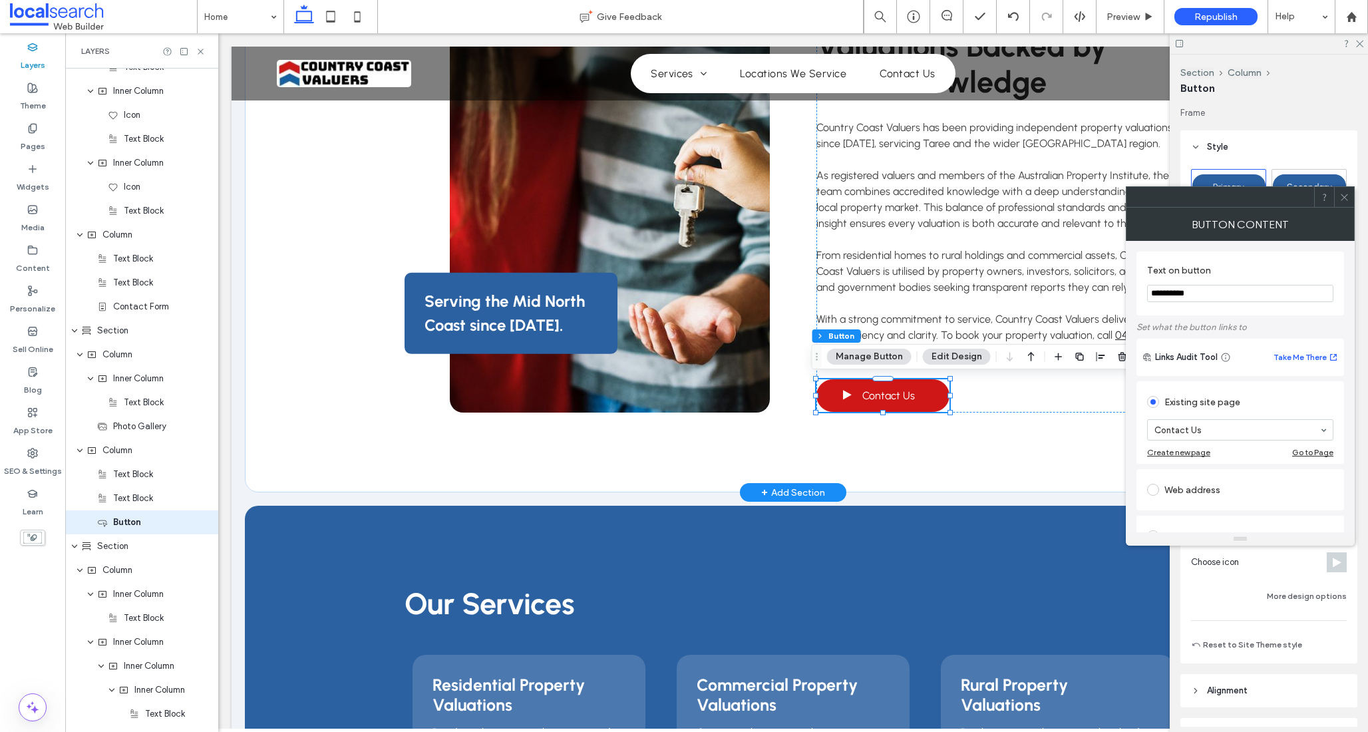
scroll to position [566, 0]
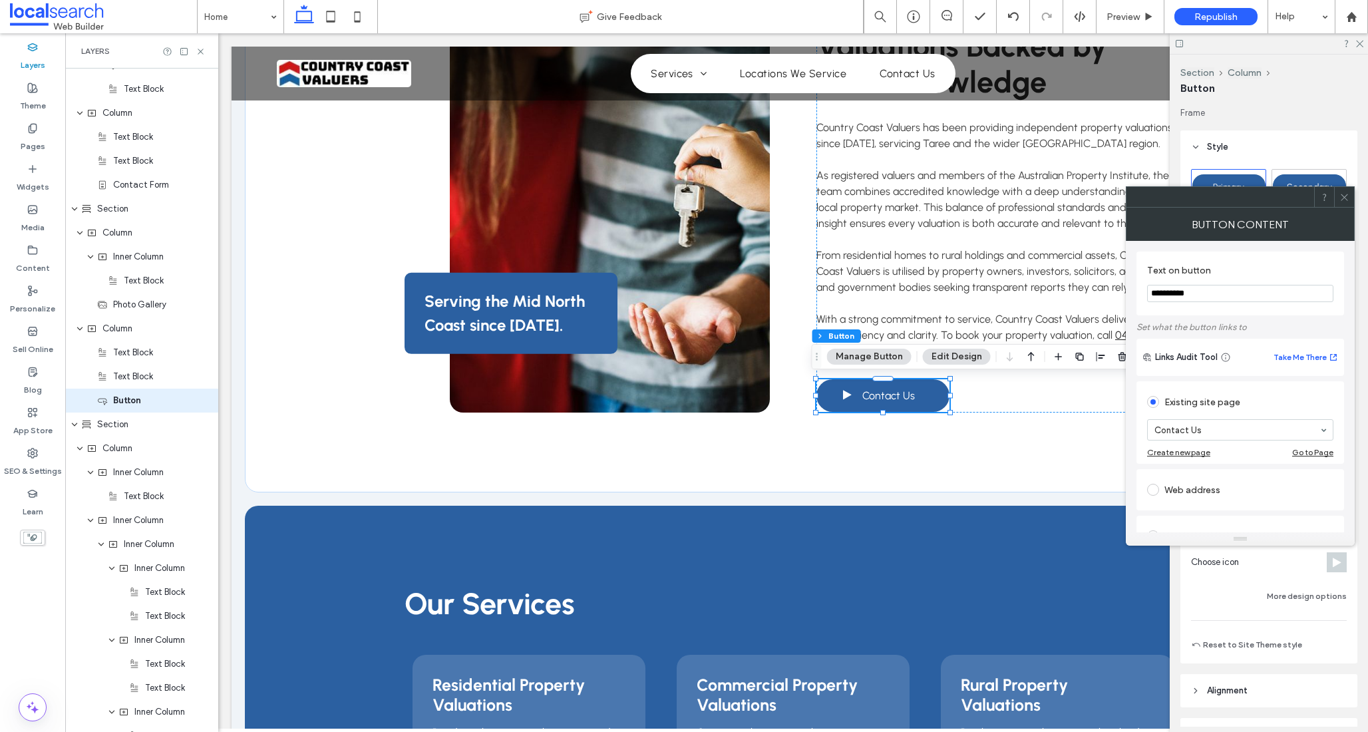
click at [1343, 194] on icon at bounding box center [1344, 197] width 10 height 10
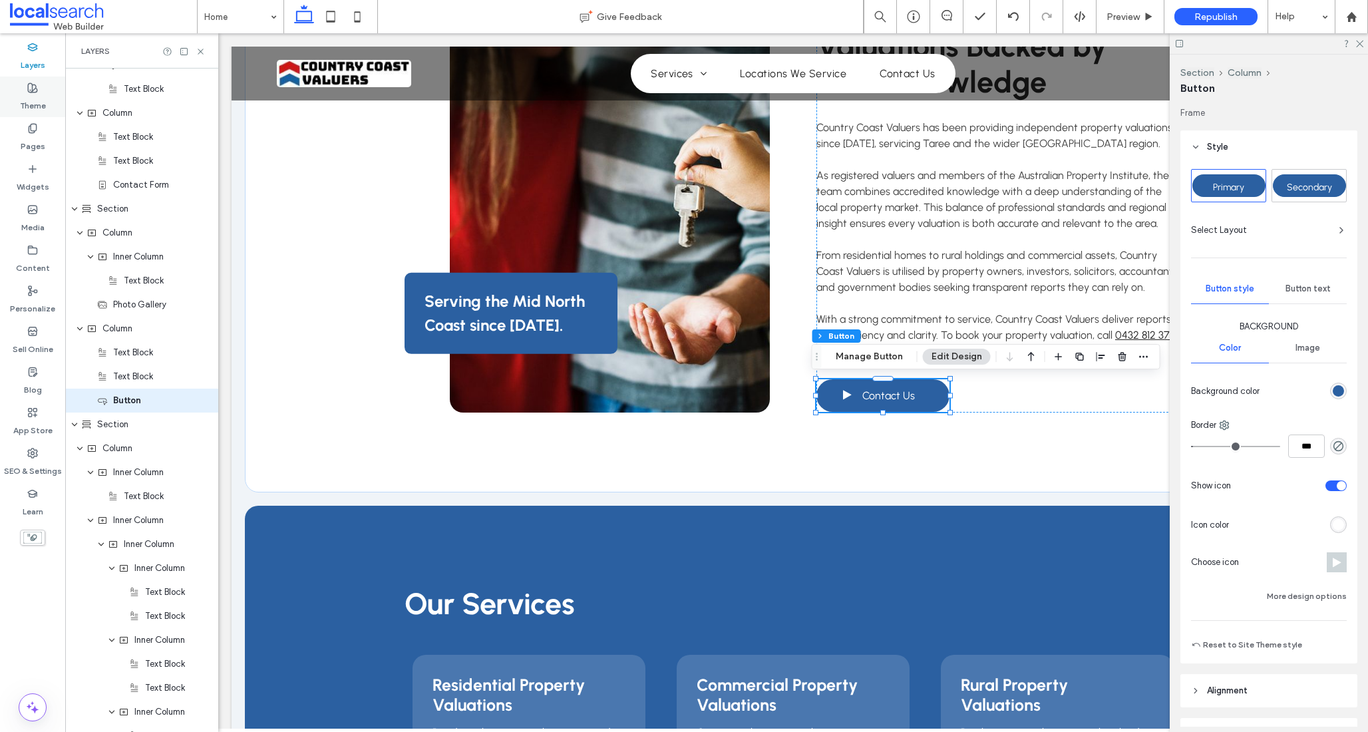
click at [33, 96] on label "Theme" at bounding box center [33, 102] width 26 height 19
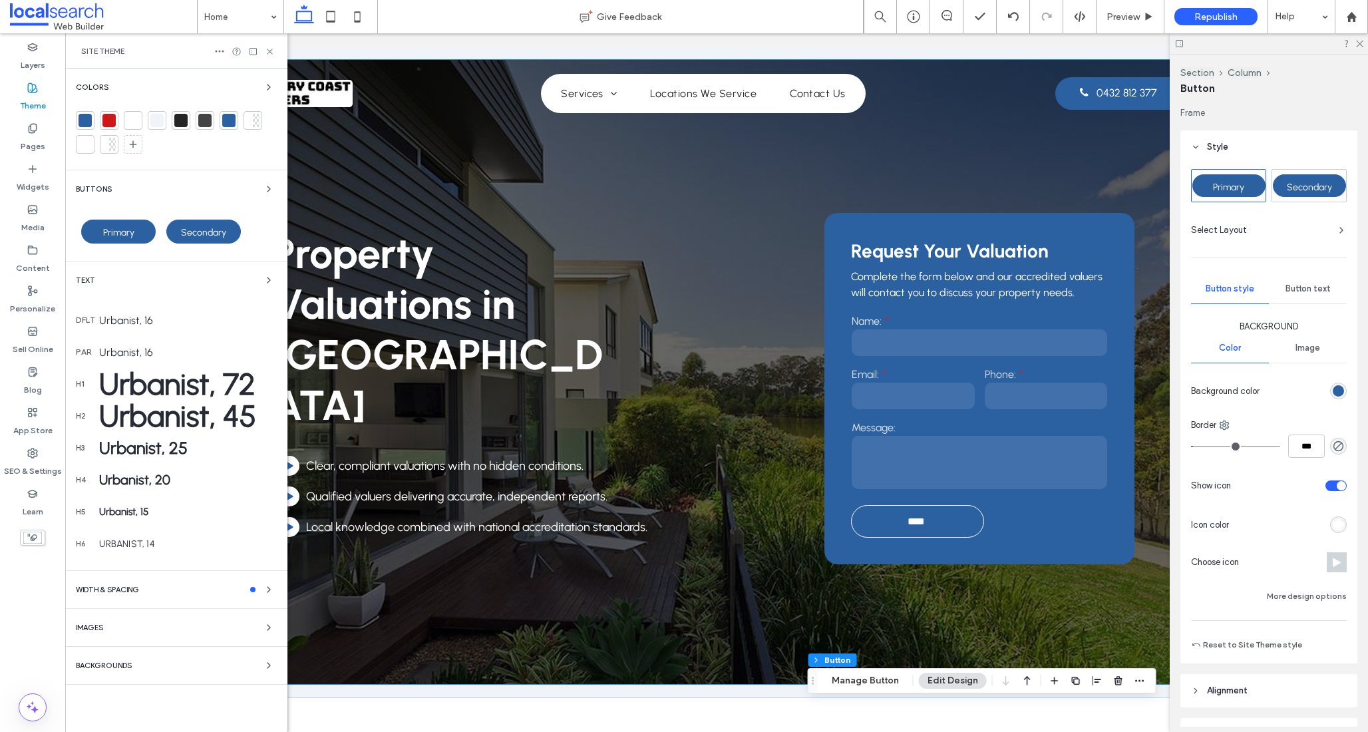
scroll to position [0, 198]
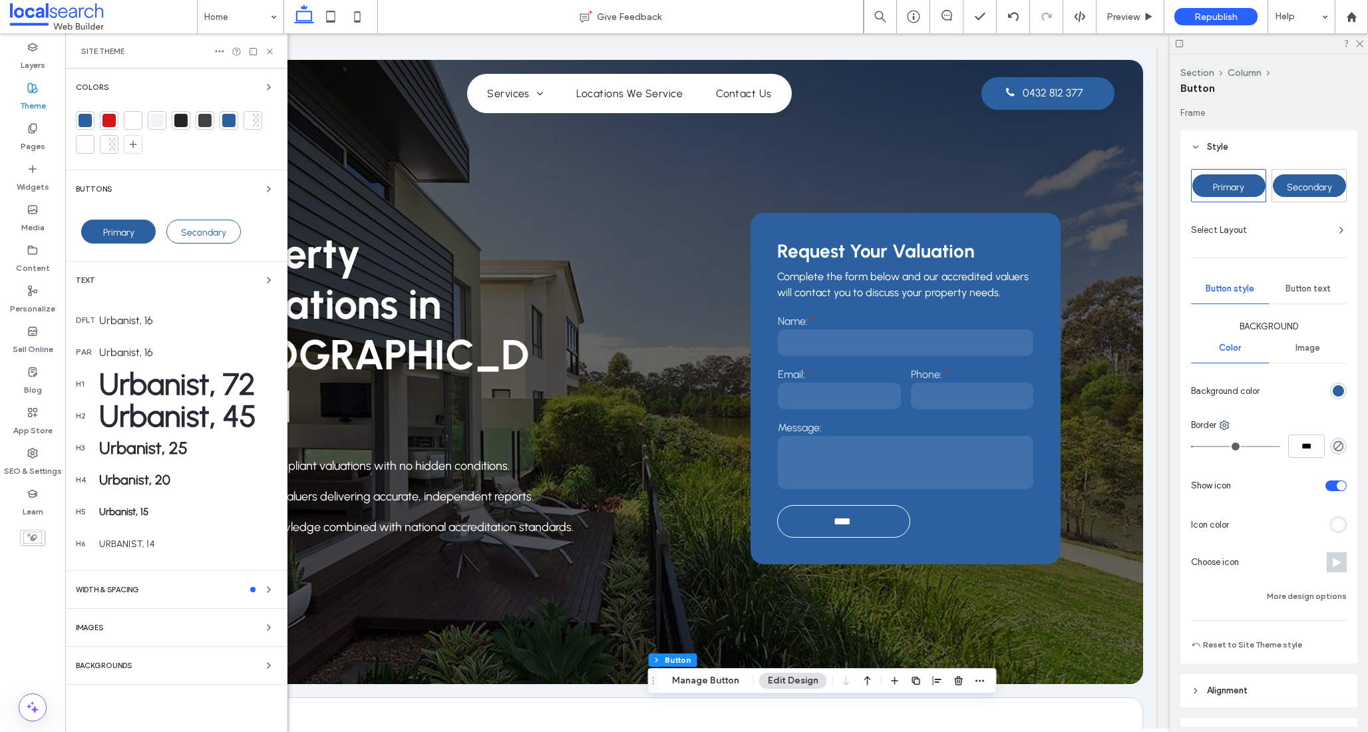
click at [188, 234] on span "Secondary" at bounding box center [203, 232] width 45 height 11
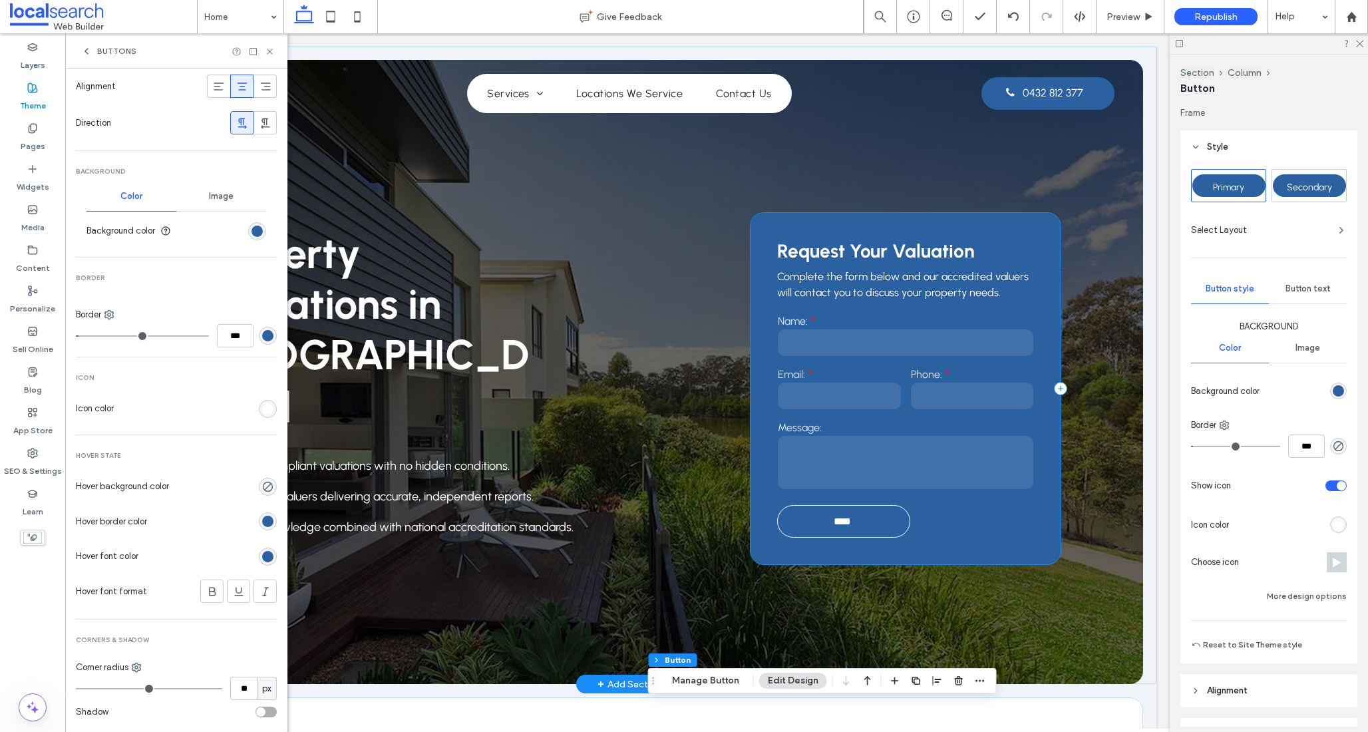
scroll to position [361, 0]
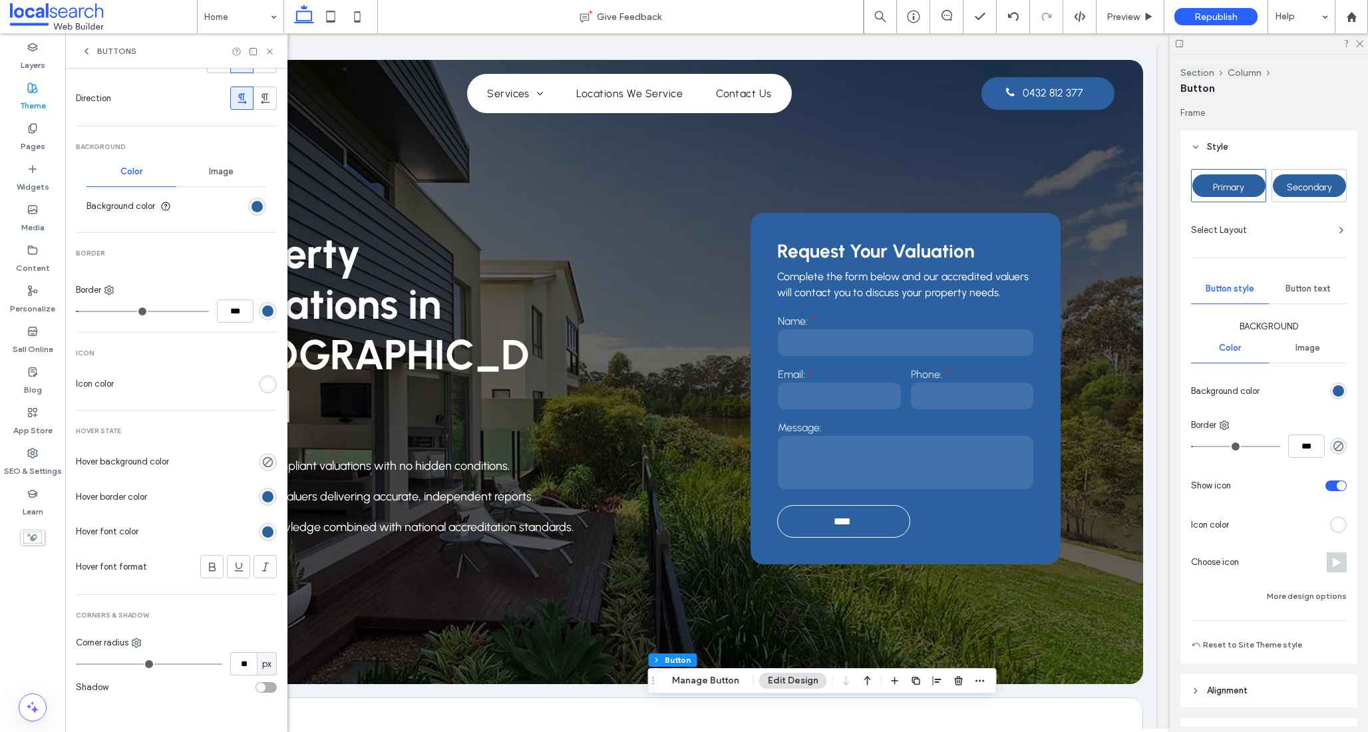
click at [1302, 191] on span "Secondary" at bounding box center [1309, 187] width 45 height 11
click at [262, 458] on div "rgba(0, 0, 0, 0)" at bounding box center [267, 461] width 11 height 11
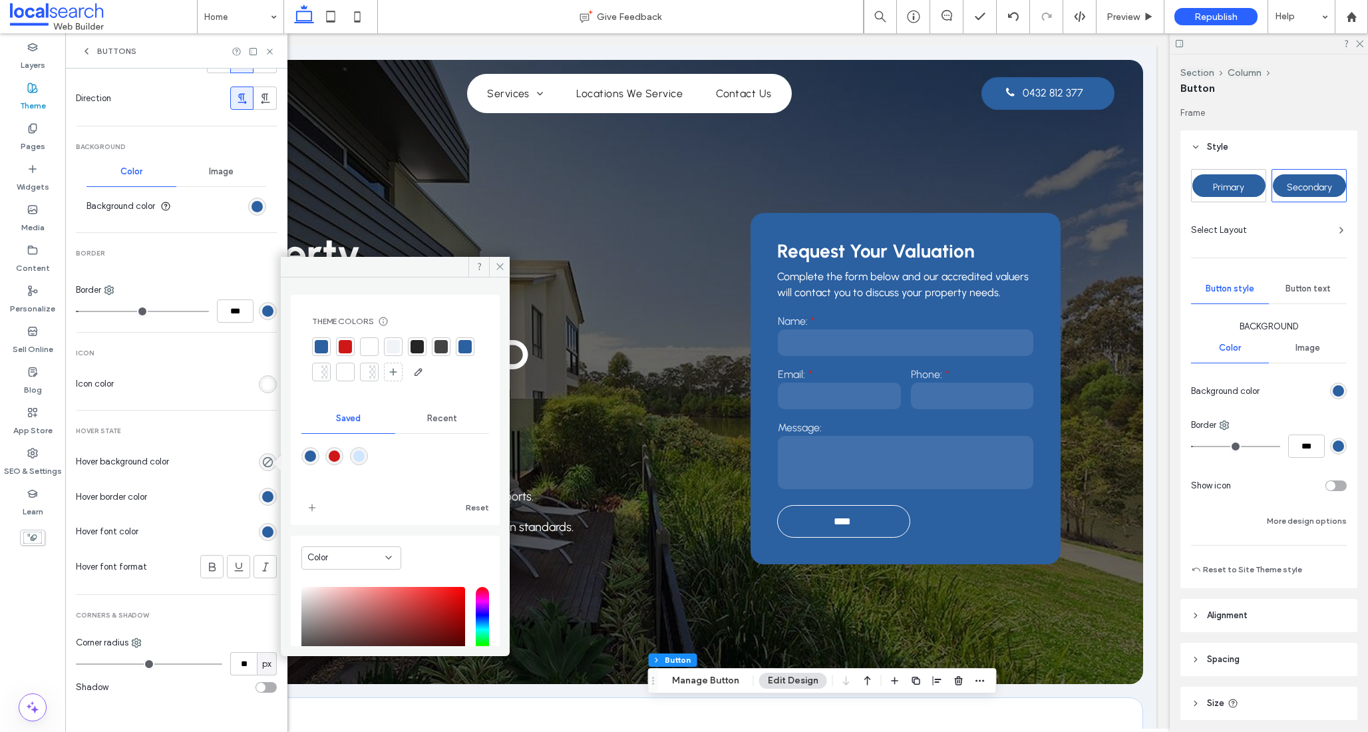
click at [371, 347] on div at bounding box center [369, 346] width 13 height 13
click at [271, 53] on icon at bounding box center [270, 52] width 10 height 10
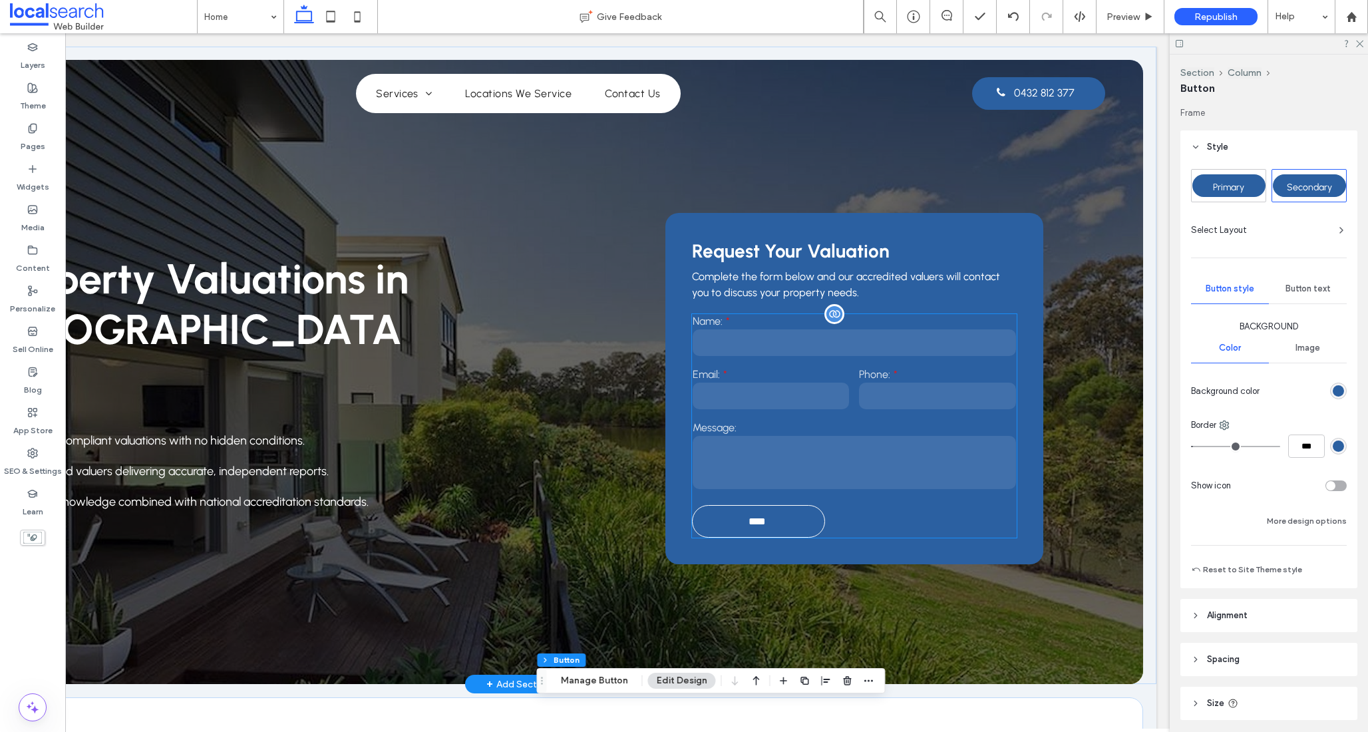
click at [846, 521] on form "Name: Email: Phone: Message: ****" at bounding box center [854, 426] width 325 height 224
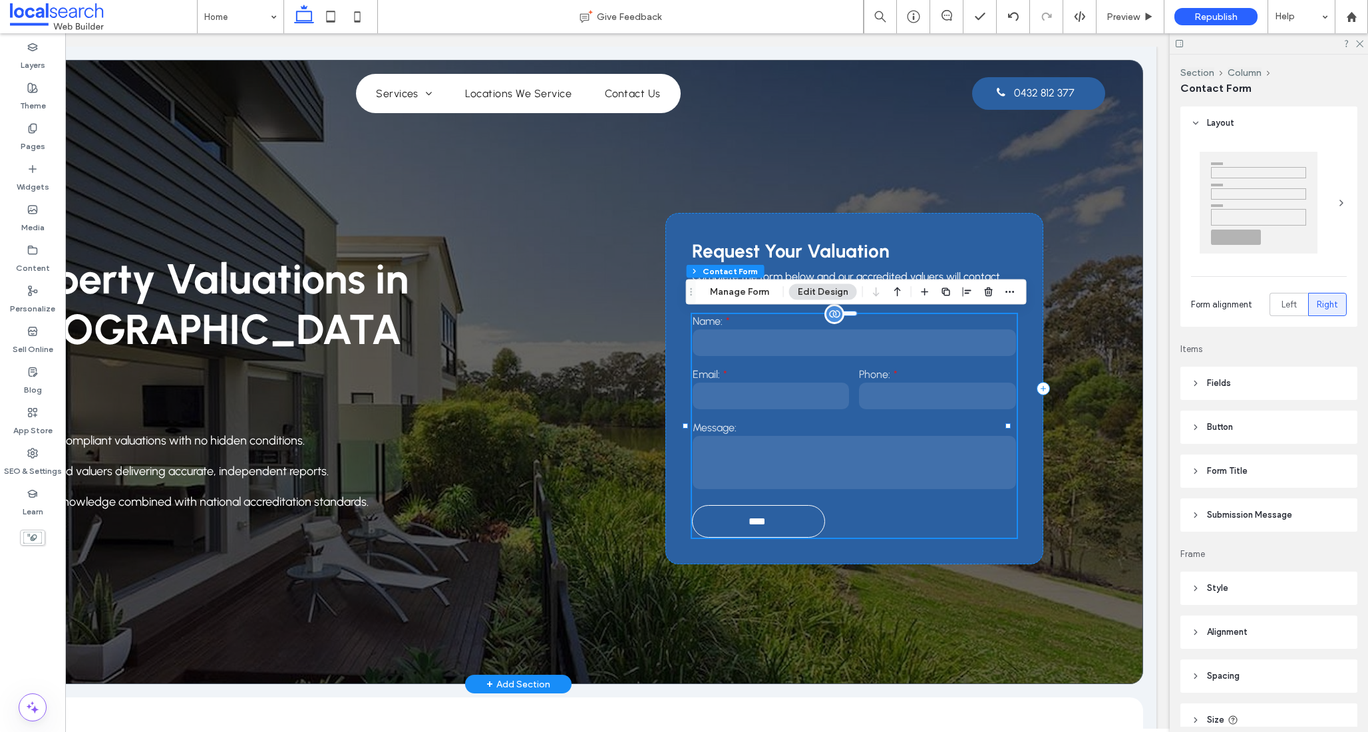
type input "**"
type input "*"
type input "***"
click at [1244, 441] on header "Button" at bounding box center [1268, 427] width 177 height 33
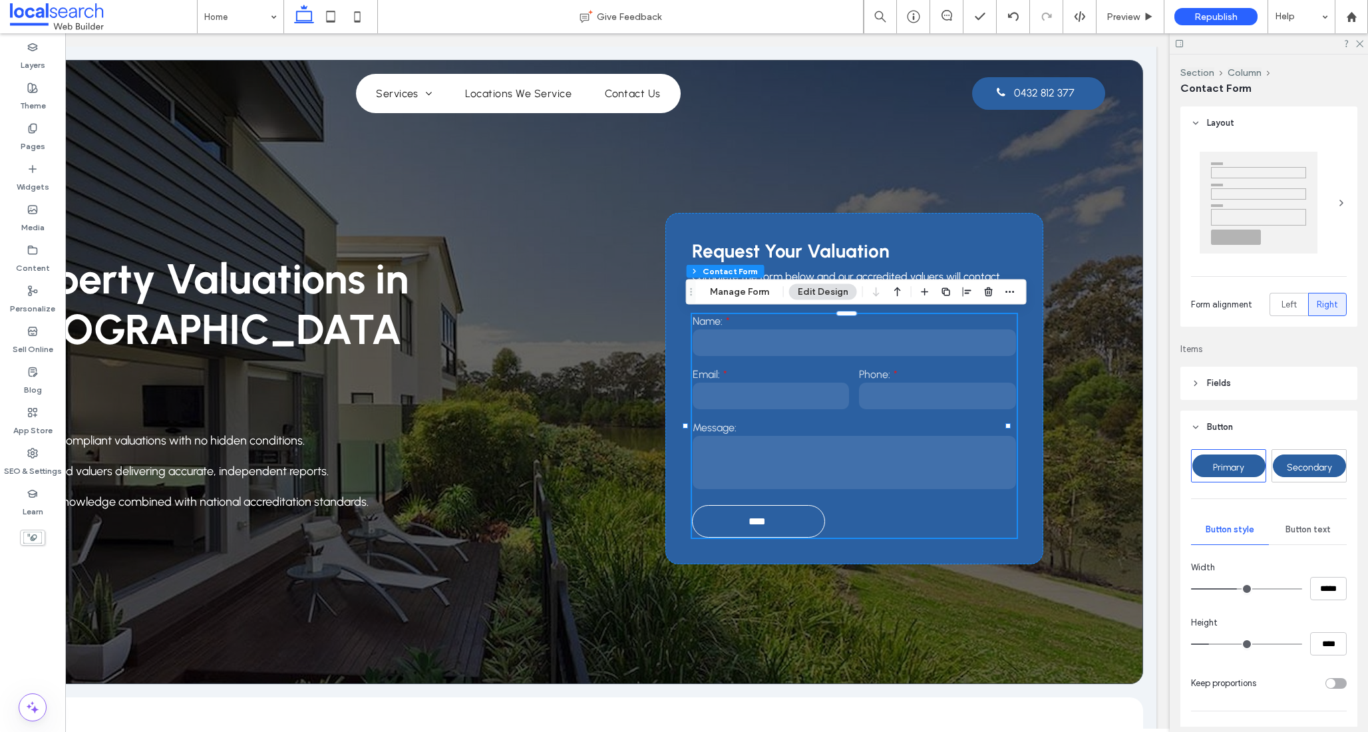
click at [1307, 476] on div "Secondary" at bounding box center [1309, 465] width 73 height 23
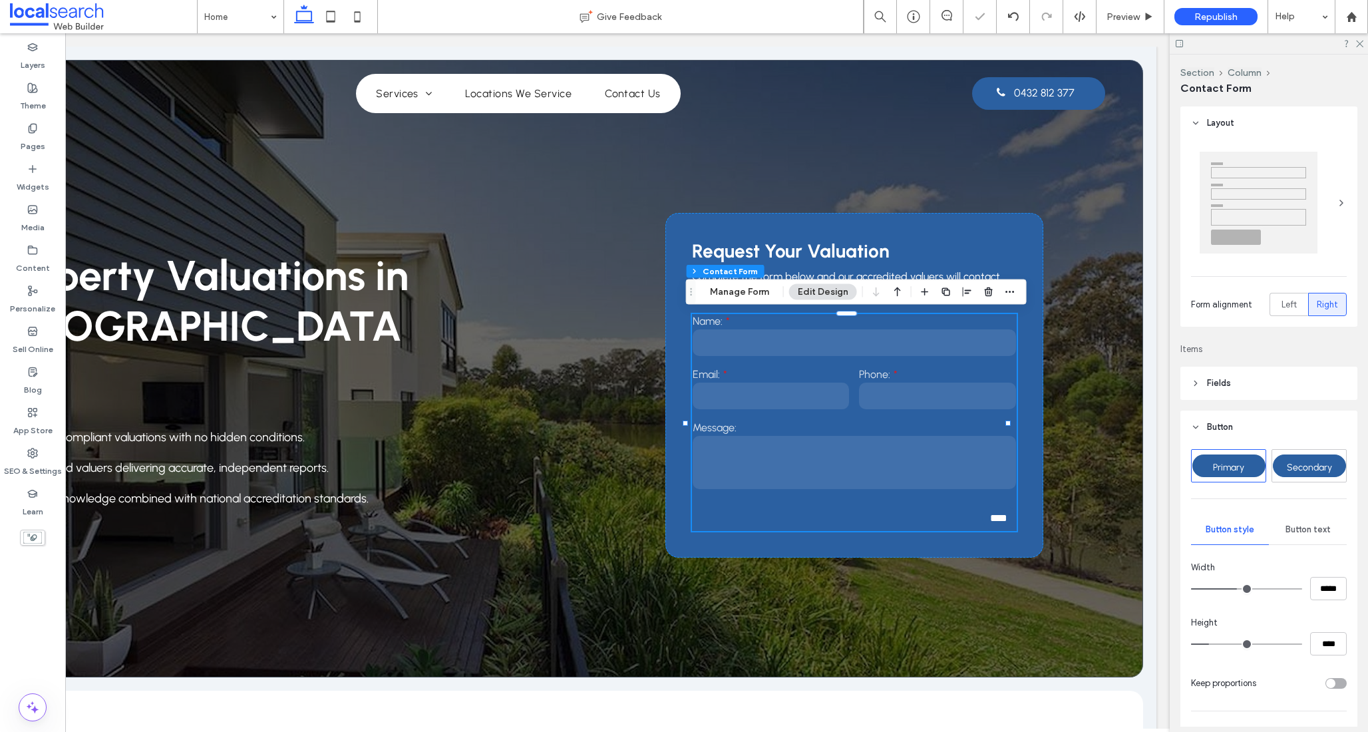
type input "**"
type input "****"
type input "**"
type input "****"
click at [1286, 303] on span "Left" at bounding box center [1289, 304] width 15 height 13
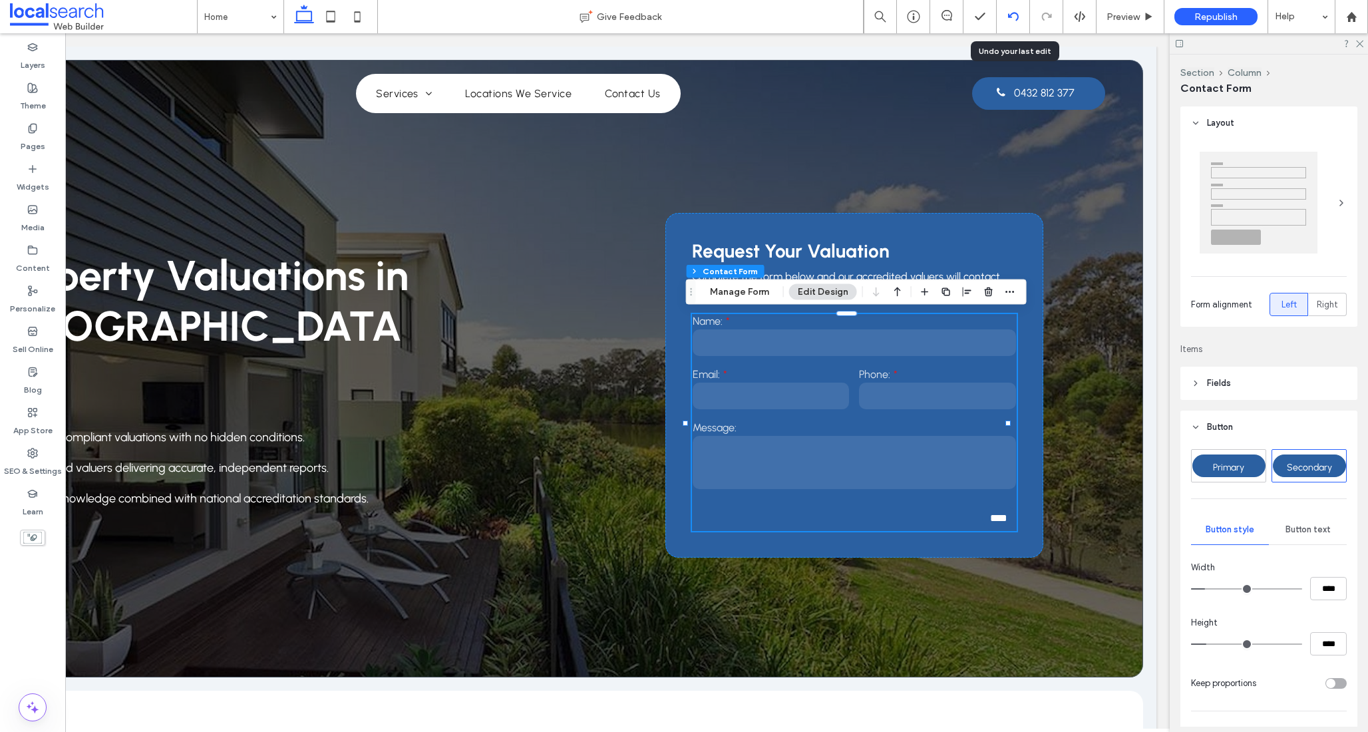
click at [1016, 17] on icon at bounding box center [1013, 16] width 11 height 11
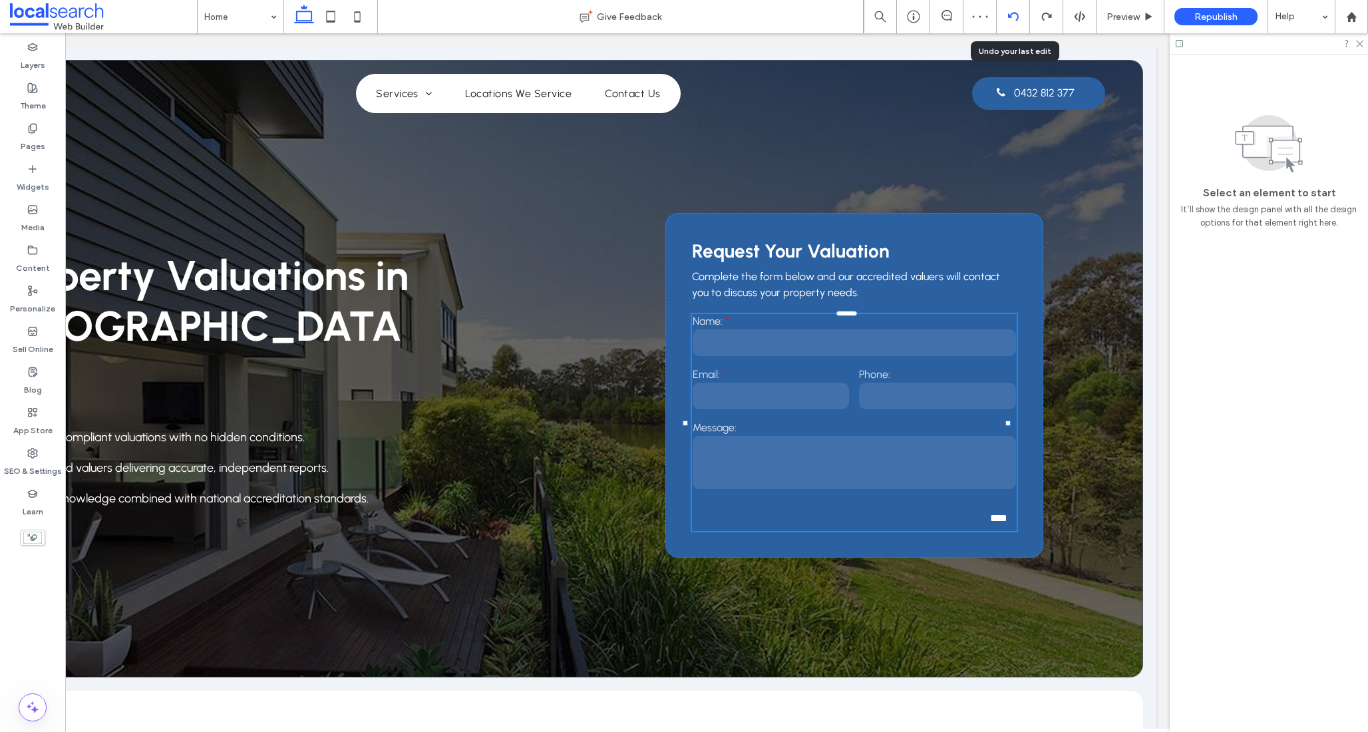
click at [1016, 18] on icon at bounding box center [1013, 16] width 11 height 11
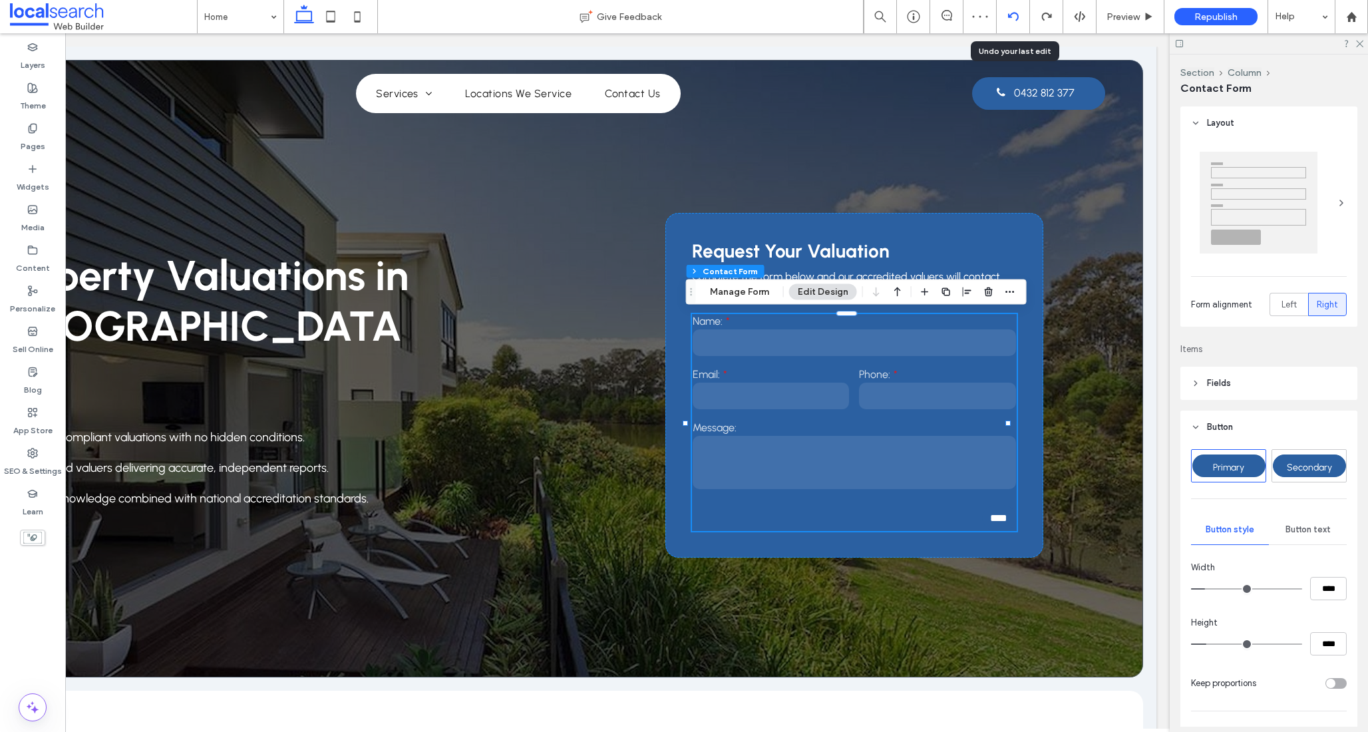
type input "**"
type input "*"
type input "***"
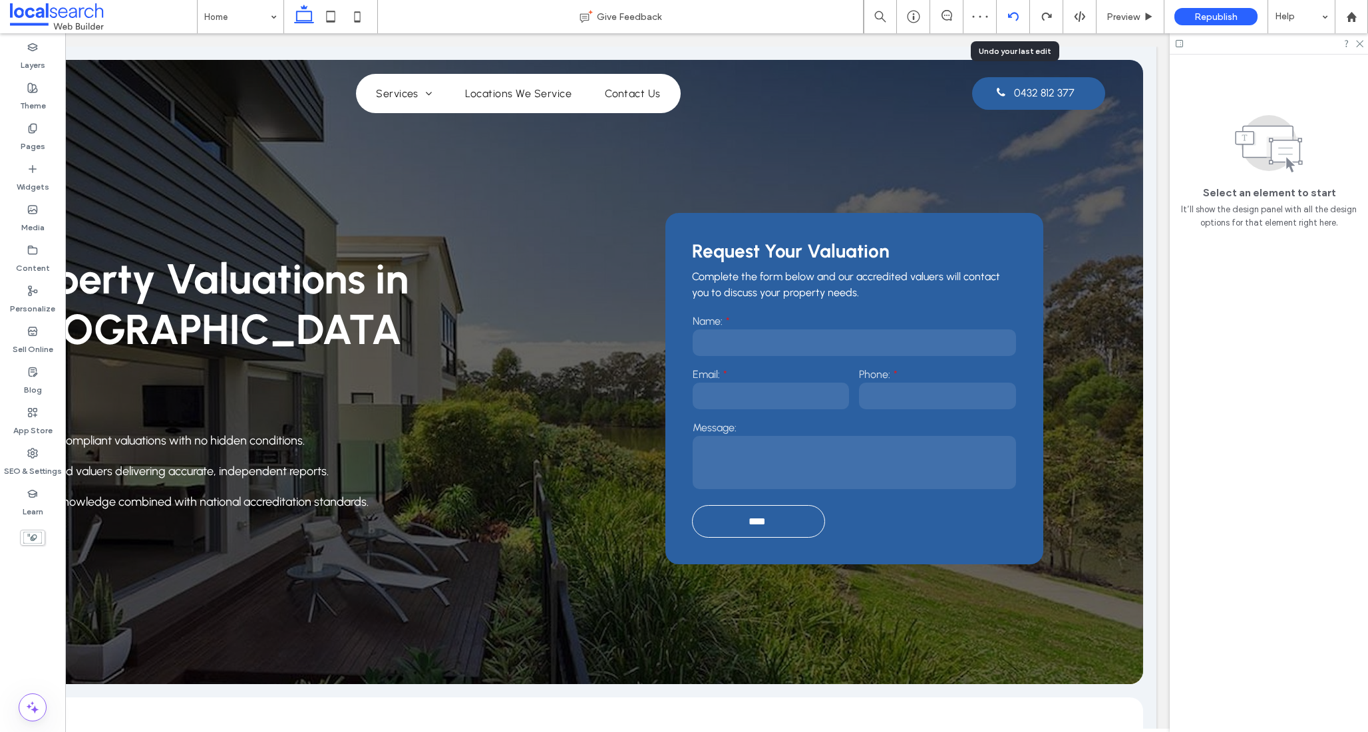
scroll to position [0, 0]
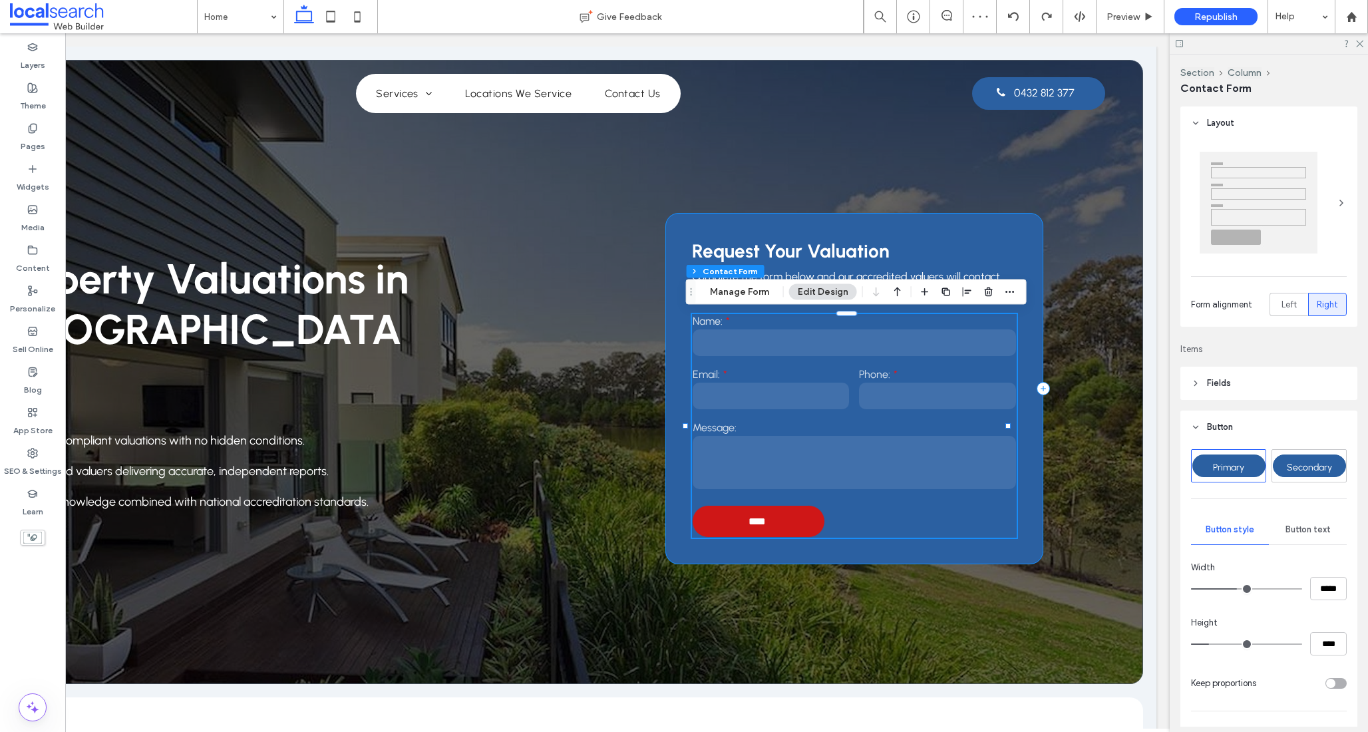
type input "**"
type input "*"
type input "***"
click at [947, 534] on form "Name: Email: Phone: Message: ****" at bounding box center [854, 426] width 325 height 224
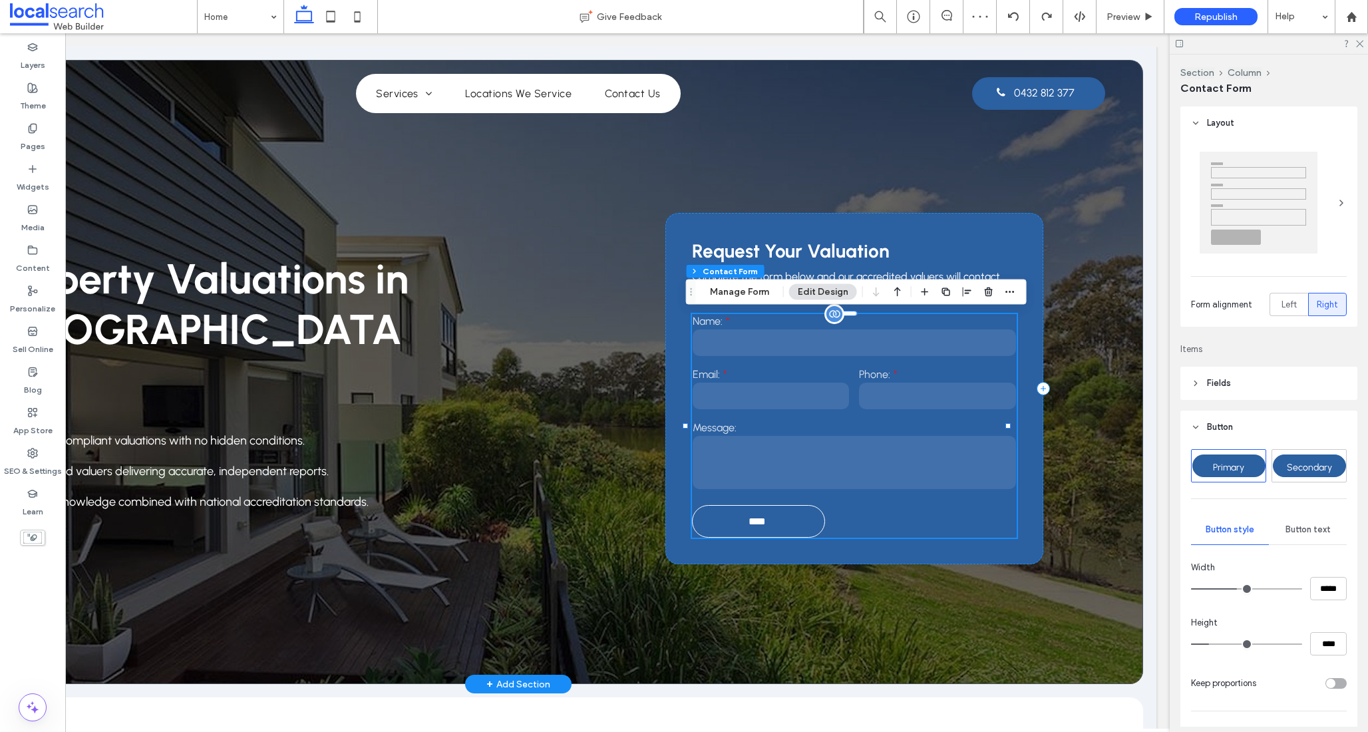
click at [947, 534] on form "Name: Email: Phone: Message: ****" at bounding box center [854, 426] width 325 height 224
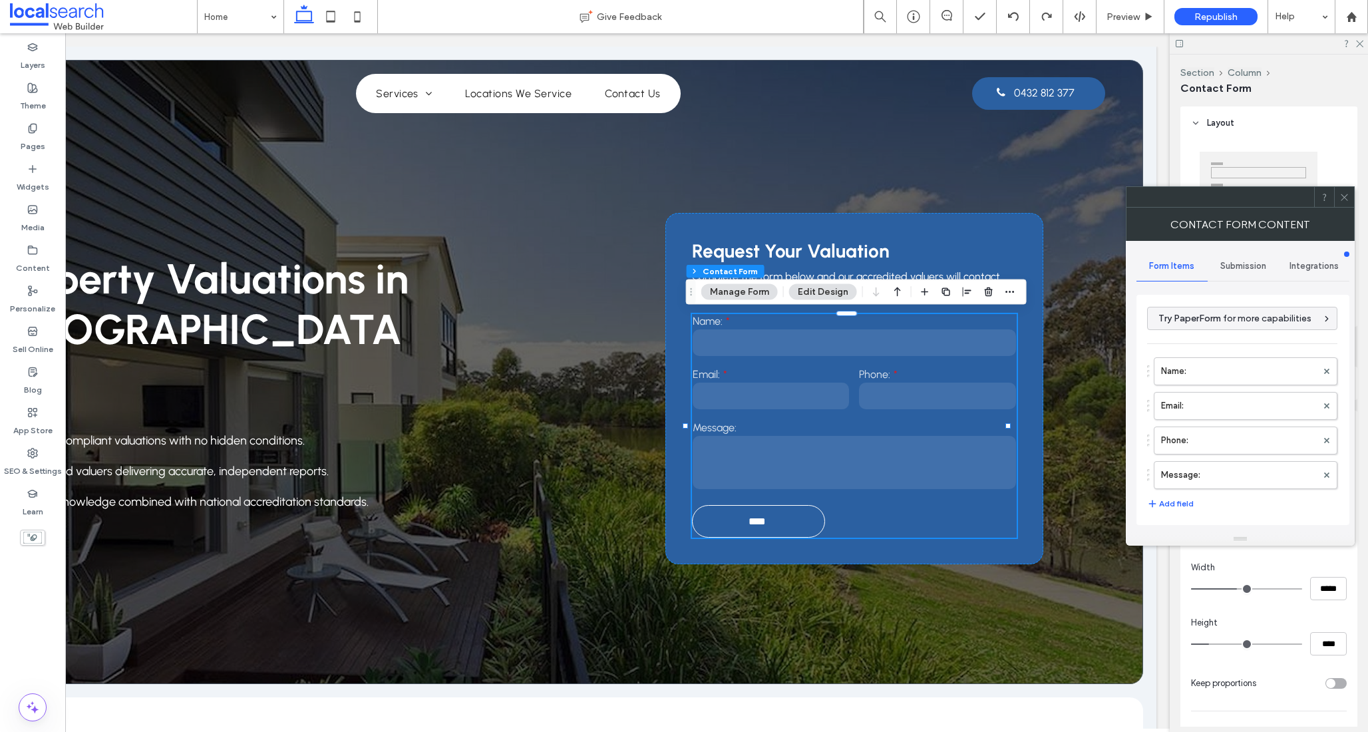
click at [1344, 197] on use at bounding box center [1344, 197] width 7 height 7
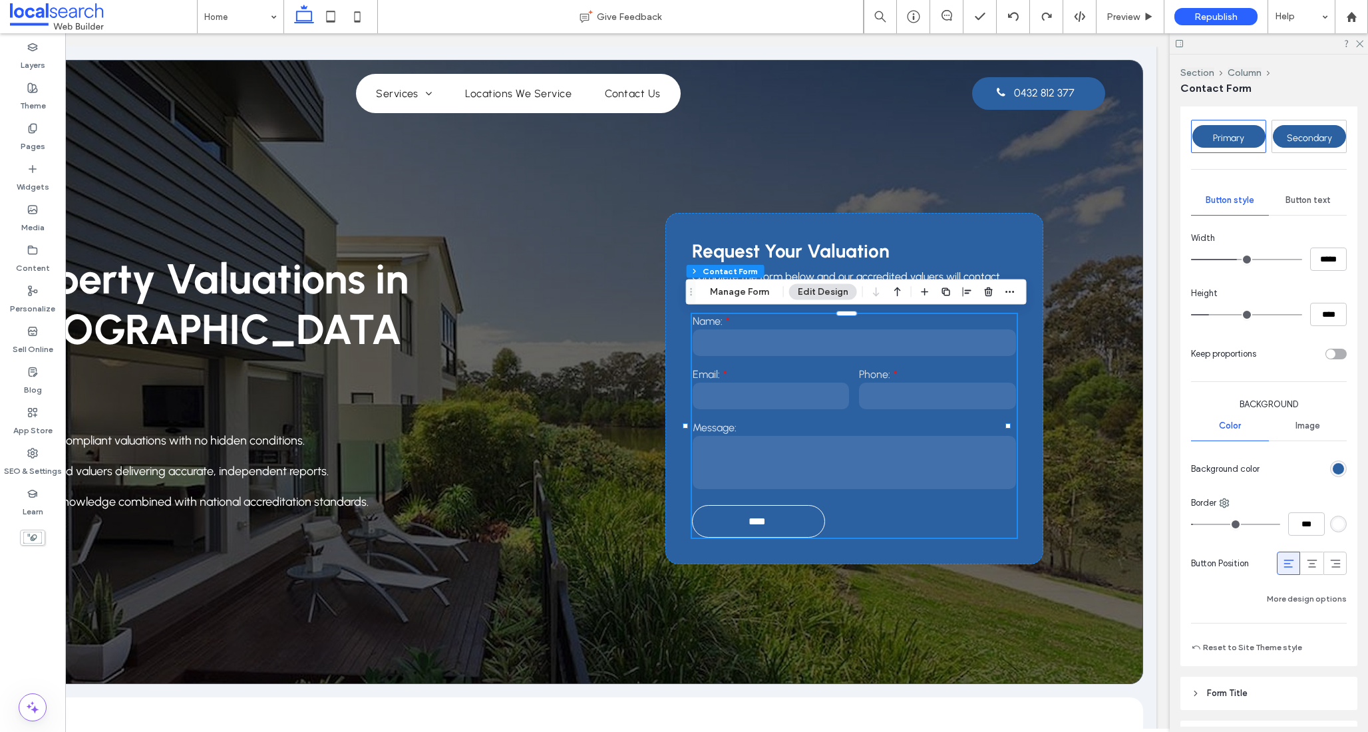
scroll to position [332, 0]
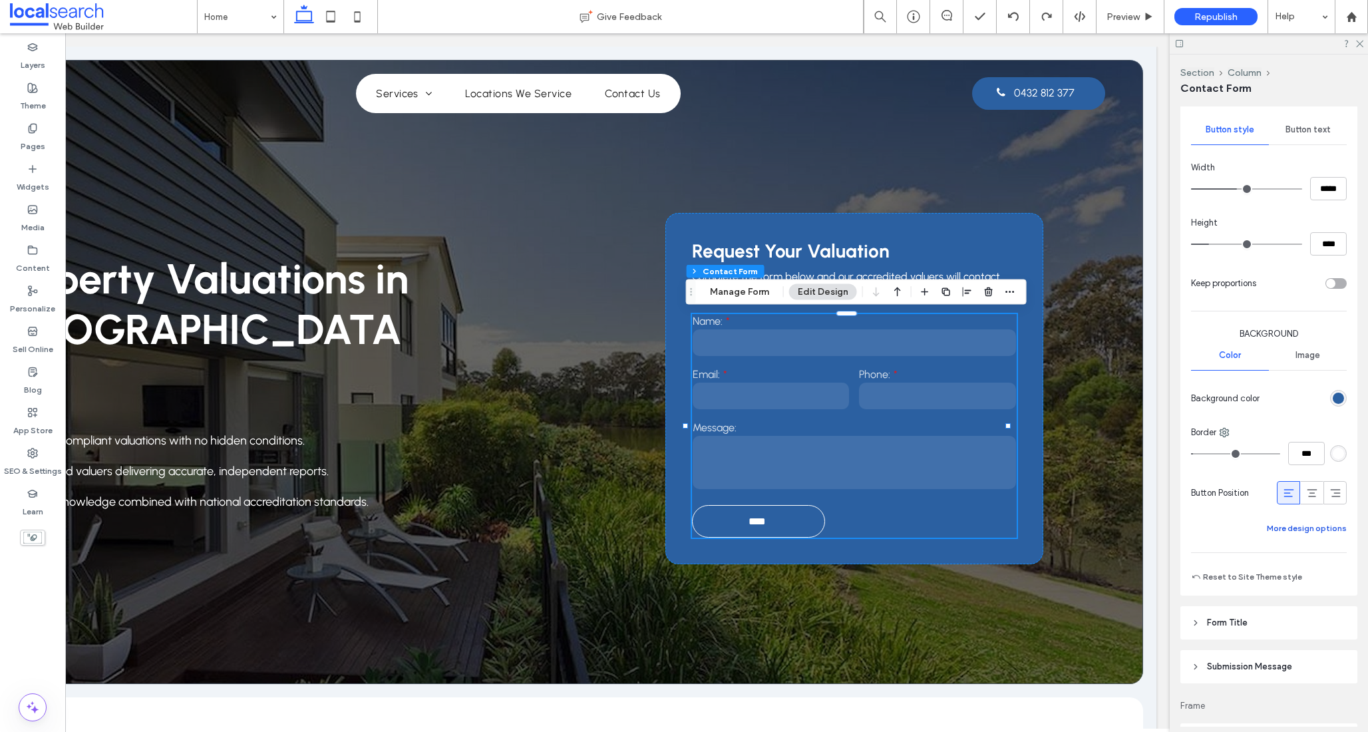
click at [1303, 532] on button "More design options" at bounding box center [1307, 528] width 80 height 16
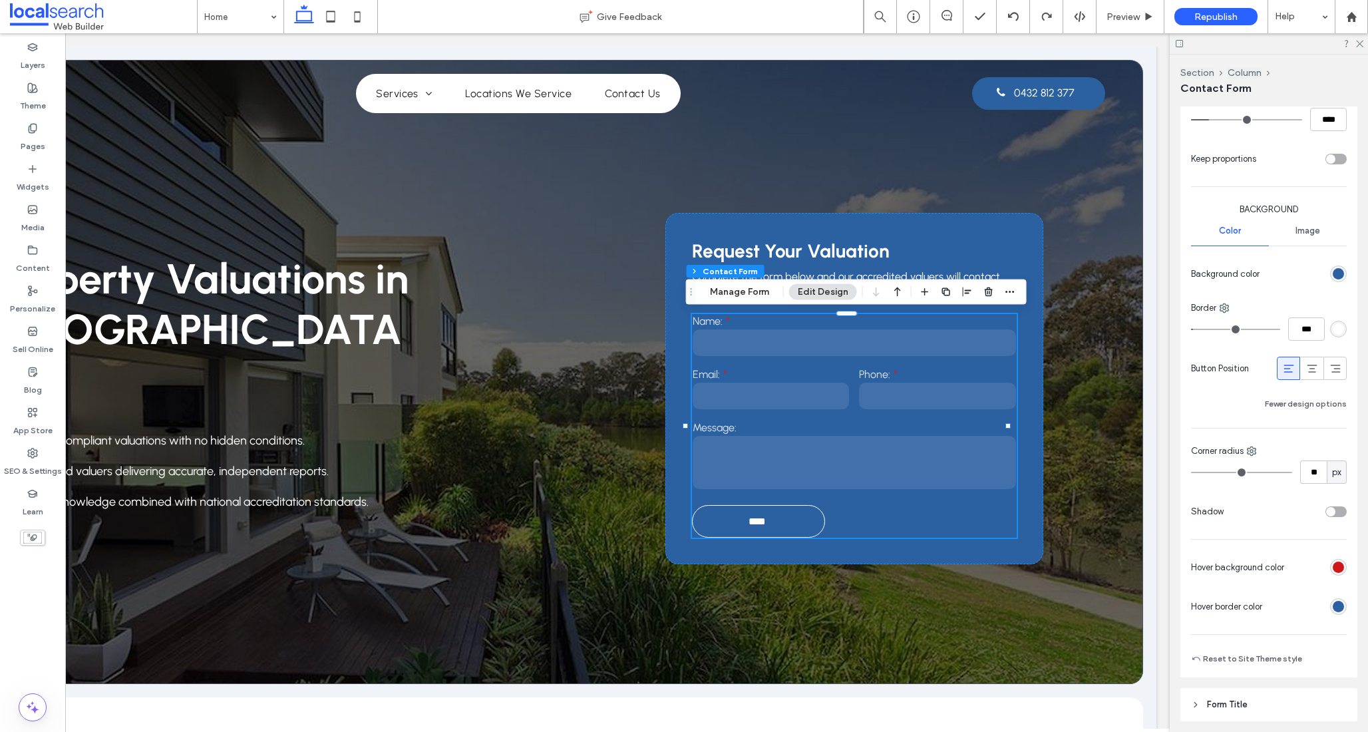
scroll to position [527, 0]
click at [1333, 568] on div "rgb(207, 23, 23)" at bounding box center [1338, 564] width 11 height 11
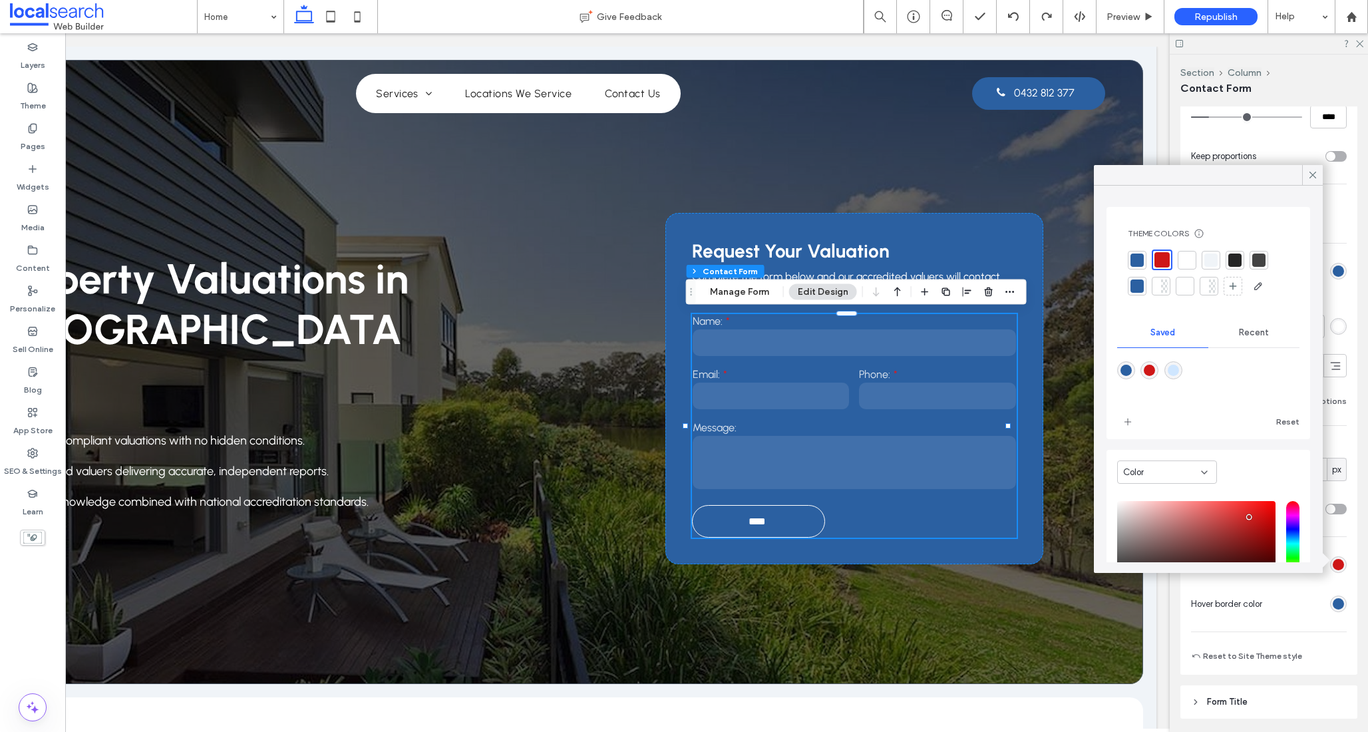
drag, startPoint x: 1187, startPoint y: 256, endPoint x: 1170, endPoint y: 270, distance: 22.7
click at [1187, 256] on div at bounding box center [1186, 260] width 13 height 13
click at [1309, 173] on icon at bounding box center [1313, 175] width 12 height 12
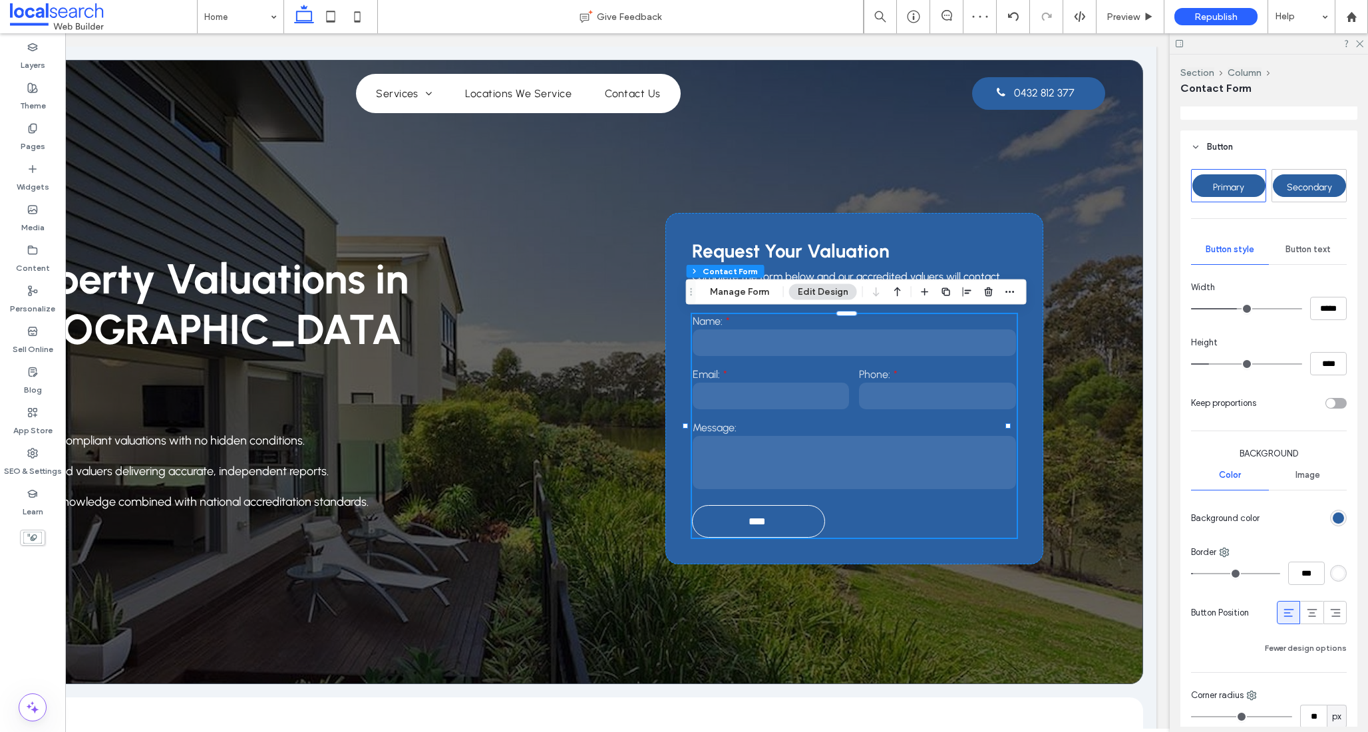
scroll to position [279, 0]
click at [1298, 250] on span "Button text" at bounding box center [1308, 251] width 45 height 11
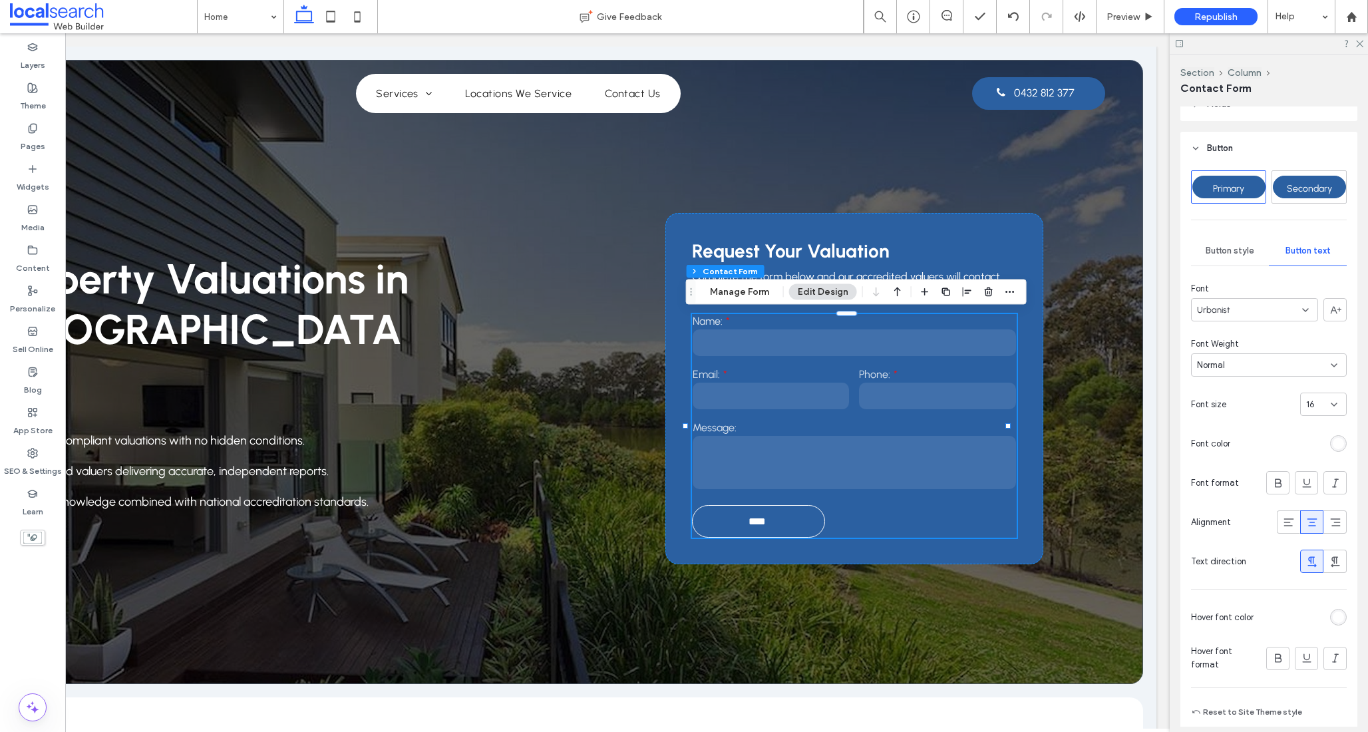
click at [1333, 444] on div "rgb(255, 255, 255)" at bounding box center [1338, 443] width 11 height 11
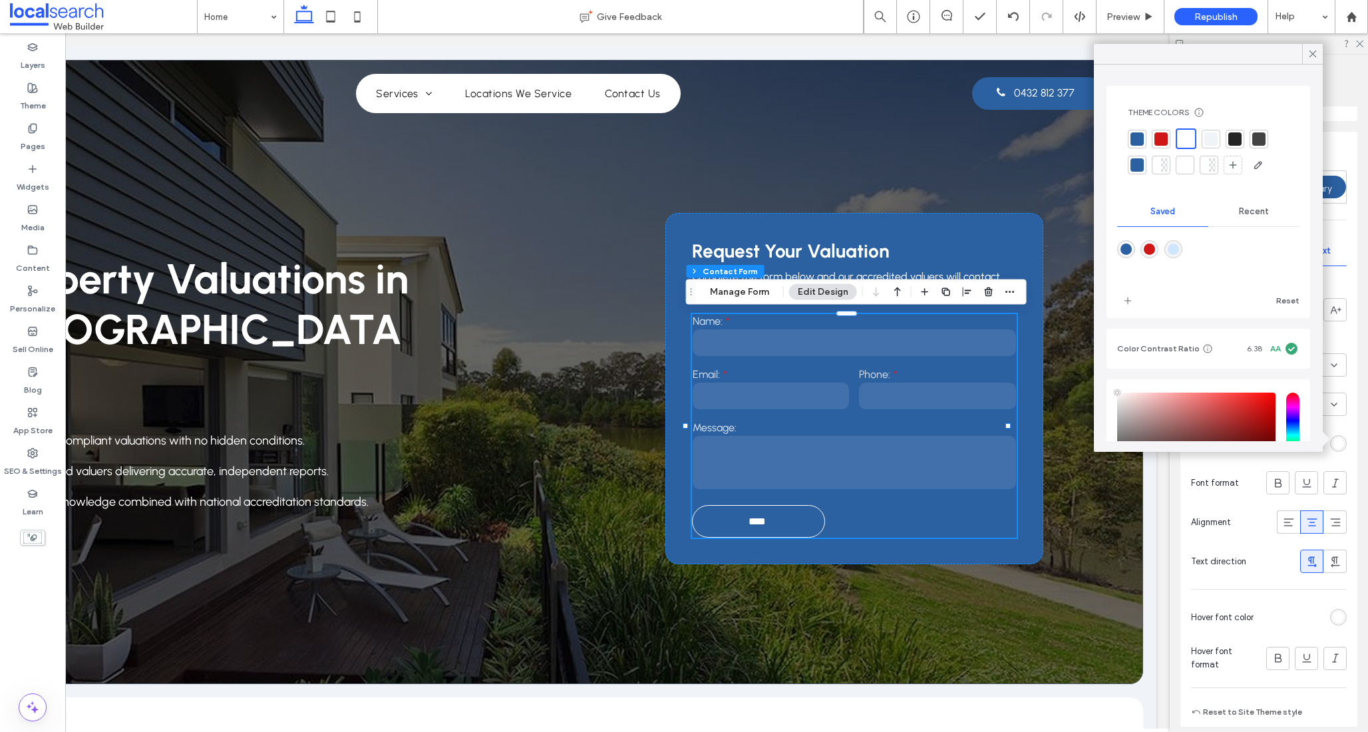
click at [1333, 443] on div "rgb(255, 255, 255)" at bounding box center [1338, 443] width 11 height 11
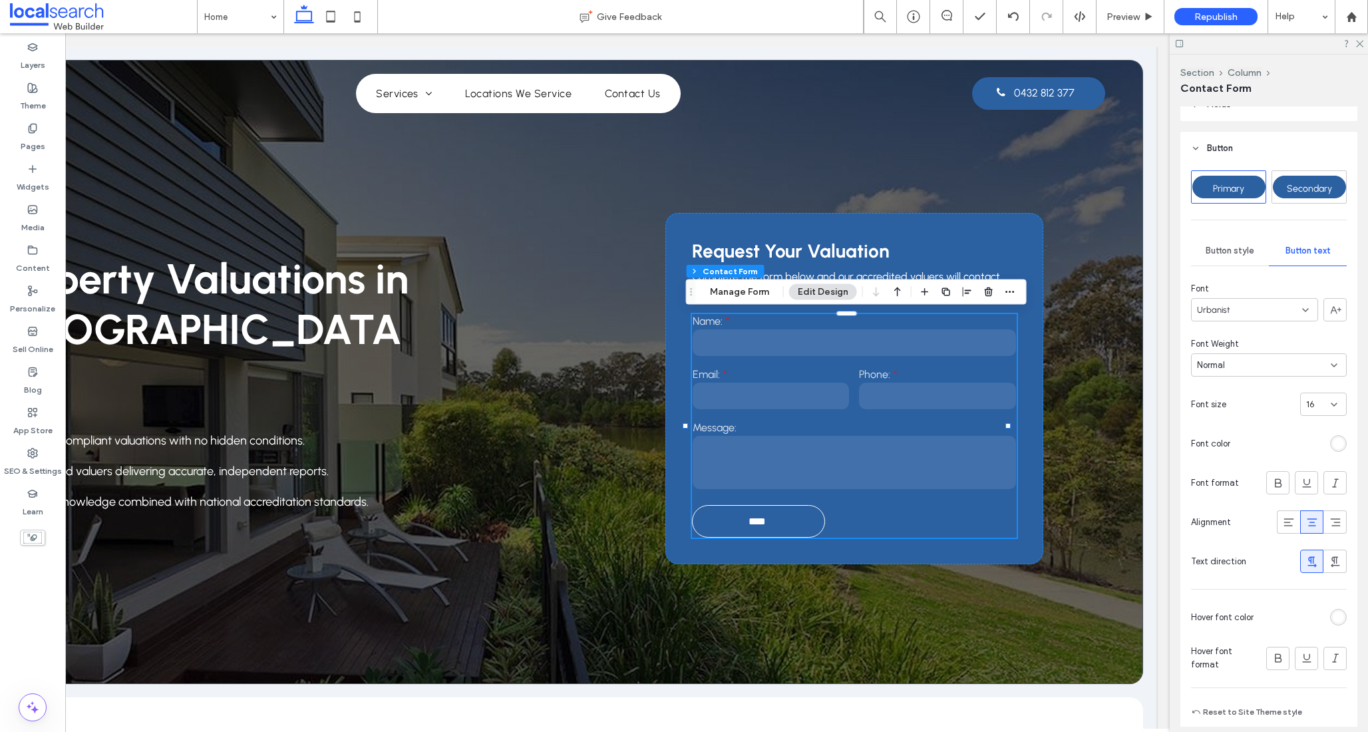
click at [1330, 609] on div "rgb(255, 255, 255)" at bounding box center [1338, 617] width 17 height 17
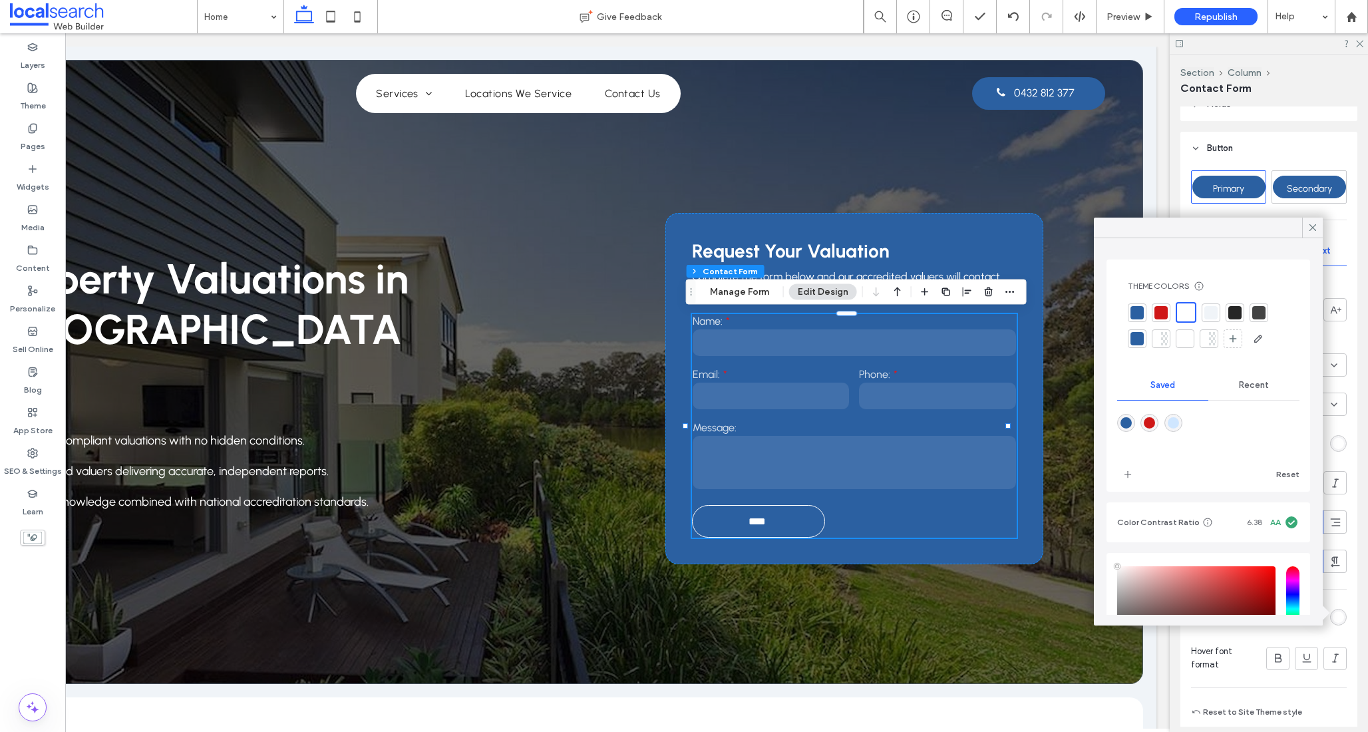
click at [1137, 306] on div at bounding box center [1136, 312] width 13 height 13
click at [1309, 232] on icon at bounding box center [1313, 228] width 12 height 12
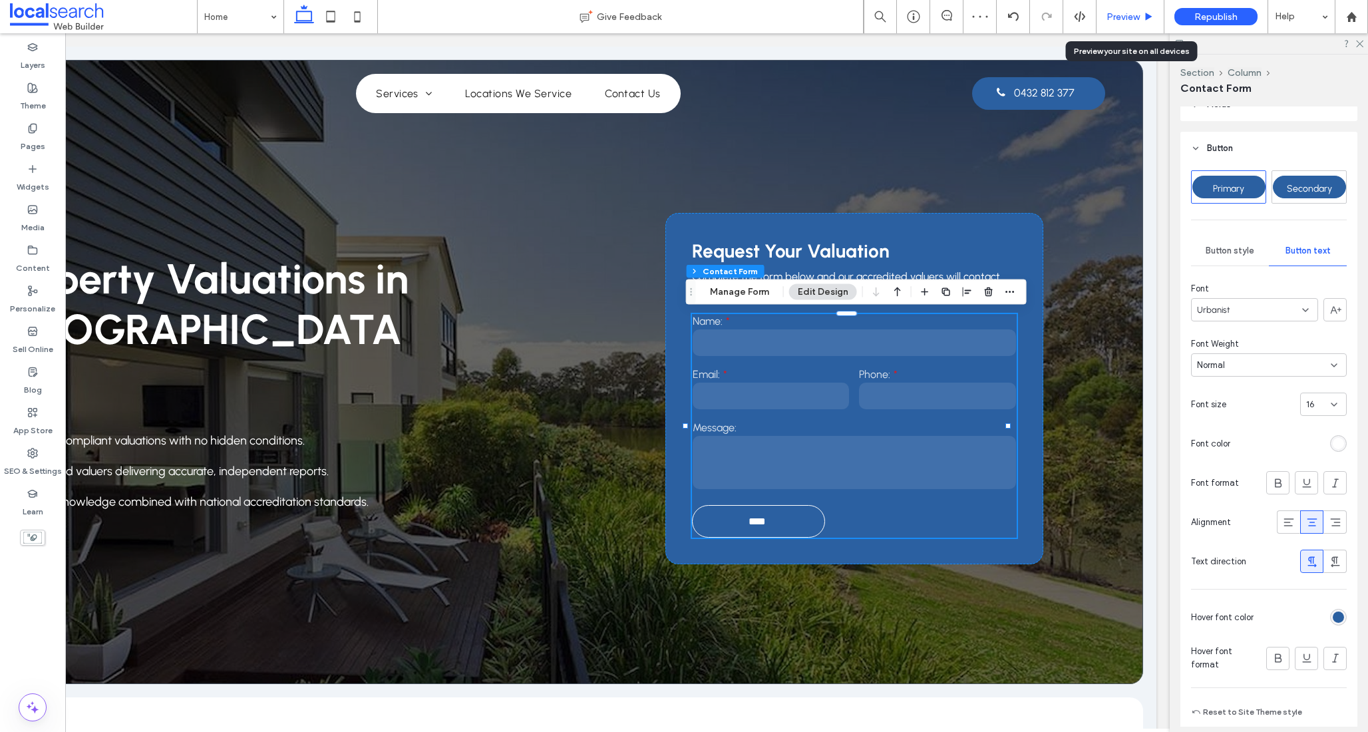
click at [1120, 17] on span "Preview" at bounding box center [1123, 16] width 33 height 11
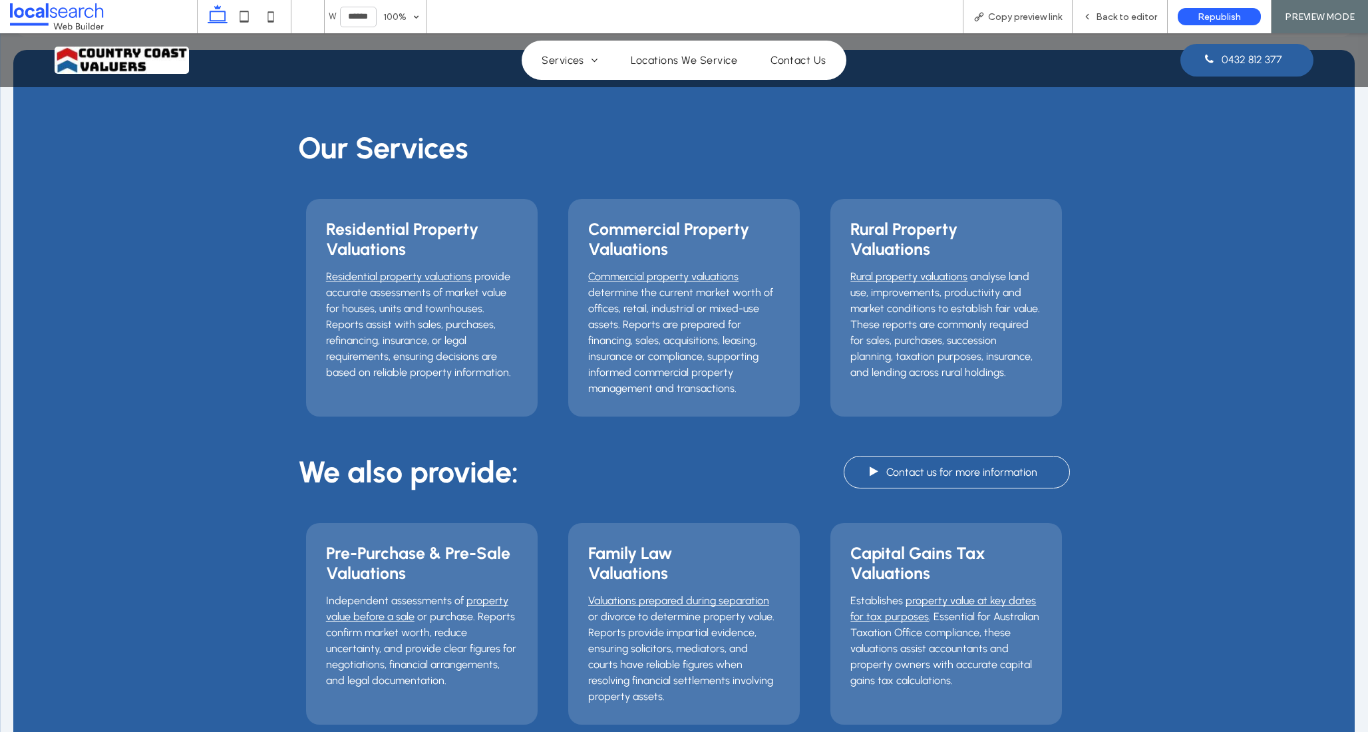
scroll to position [1200, 0]
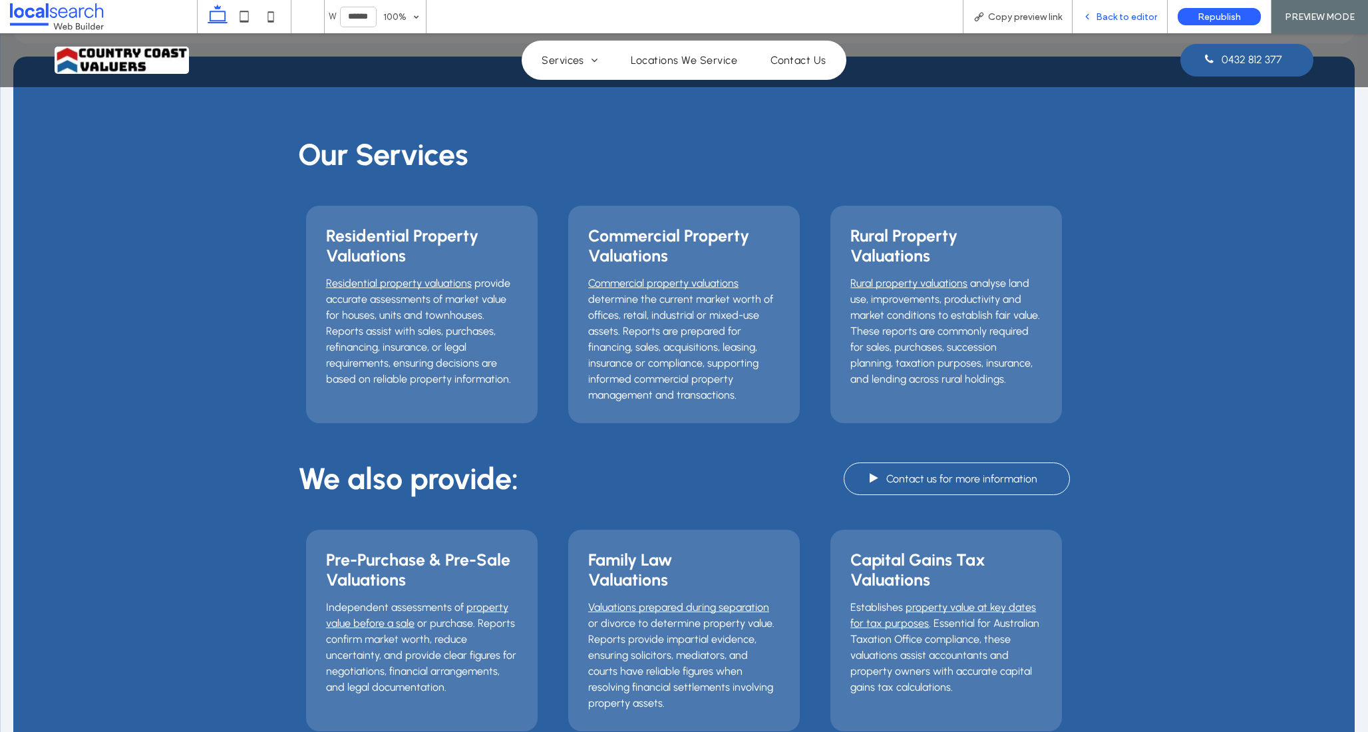
click at [1126, 23] on div "Back to editor" at bounding box center [1120, 16] width 95 height 33
click at [1122, 17] on span "Back to editor" at bounding box center [1126, 16] width 61 height 11
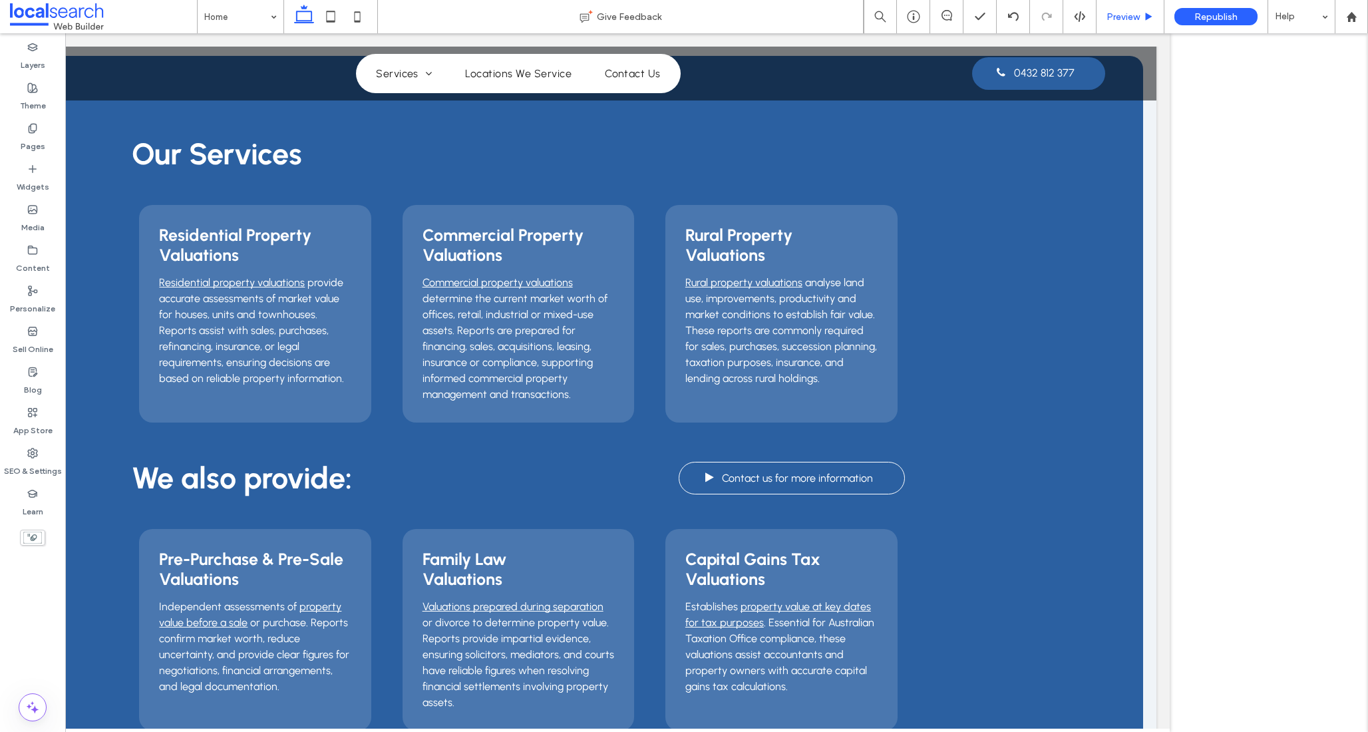
scroll to position [1214, 0]
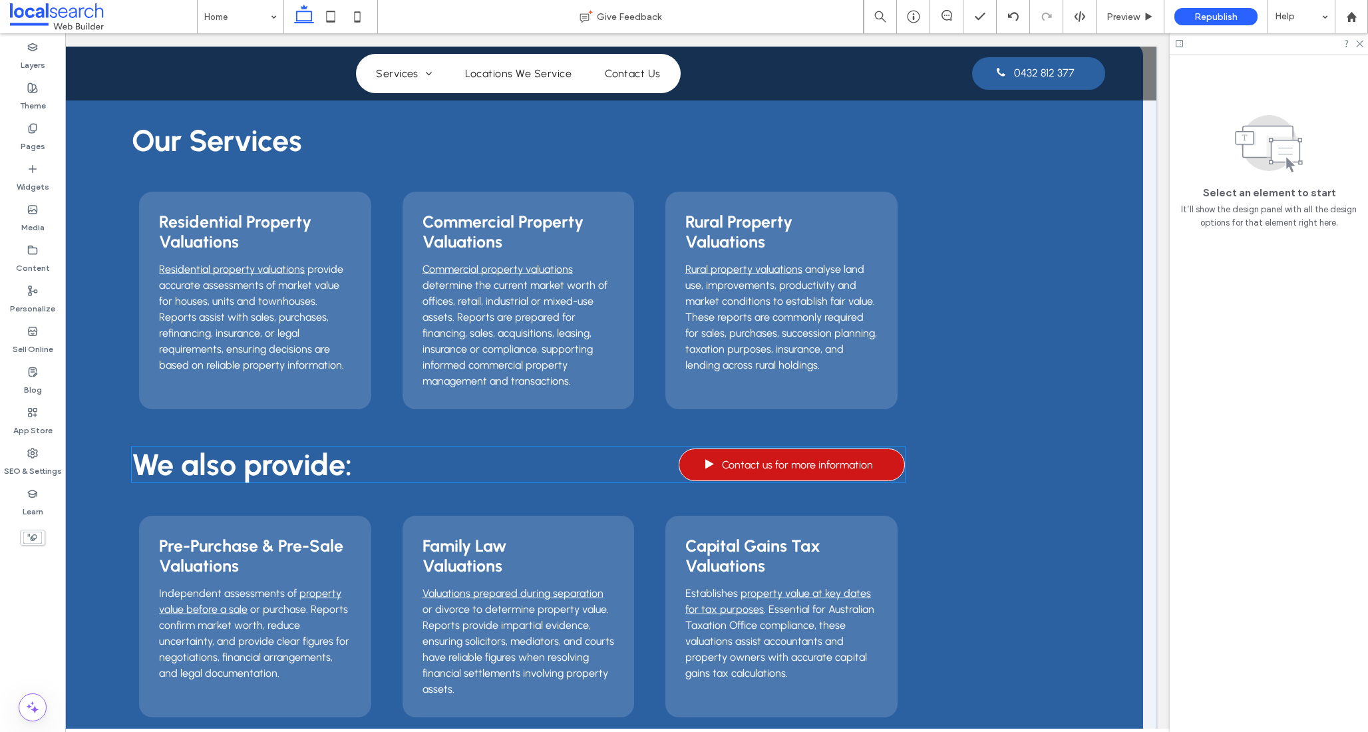
click at [874, 475] on link "Contact us for more information" at bounding box center [792, 464] width 226 height 33
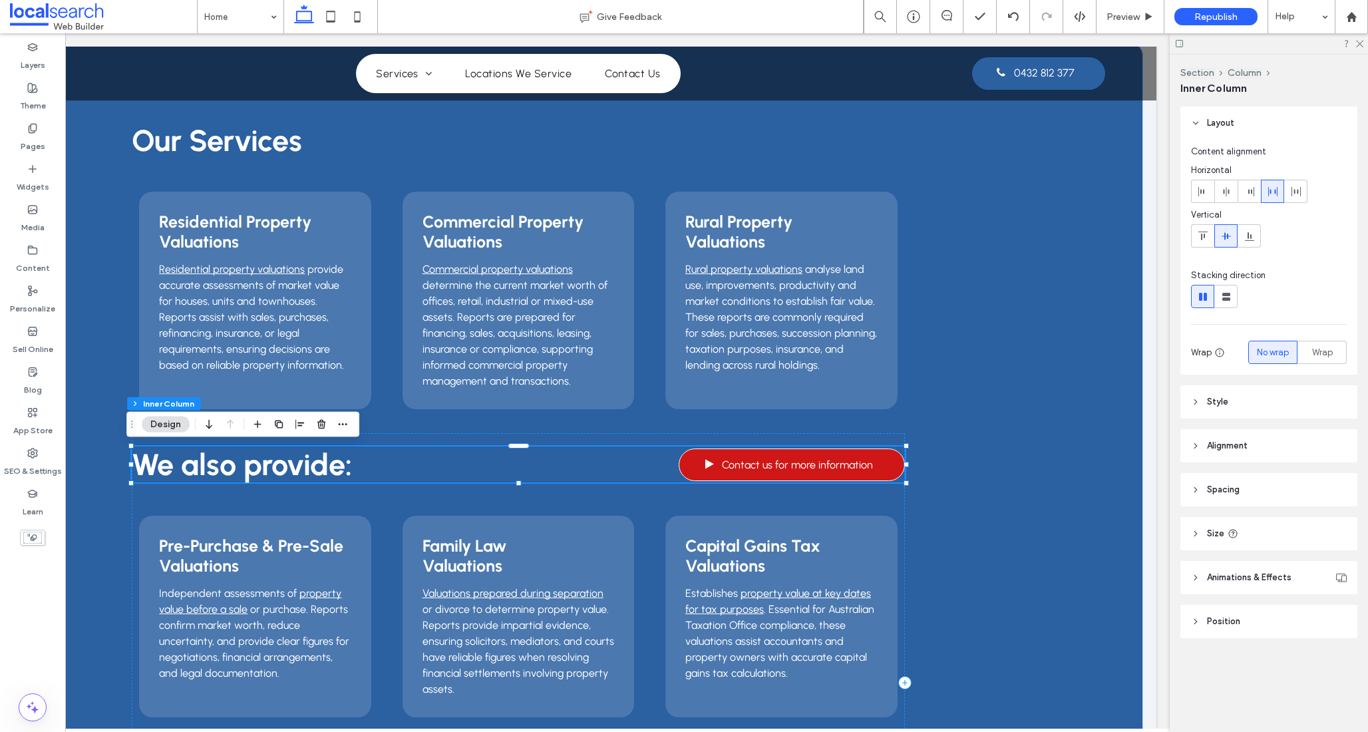
click at [874, 475] on link "Contact us for more information" at bounding box center [792, 464] width 226 height 33
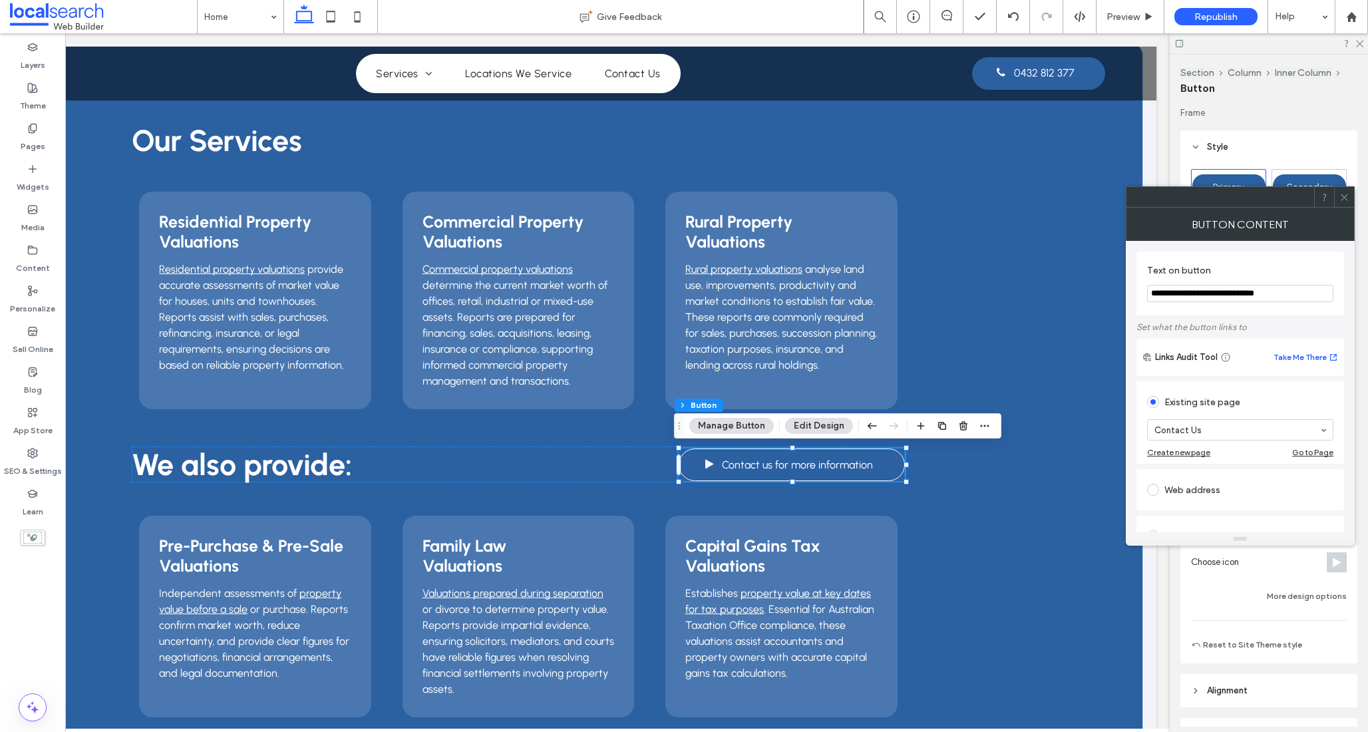
click at [1343, 201] on icon at bounding box center [1344, 197] width 10 height 10
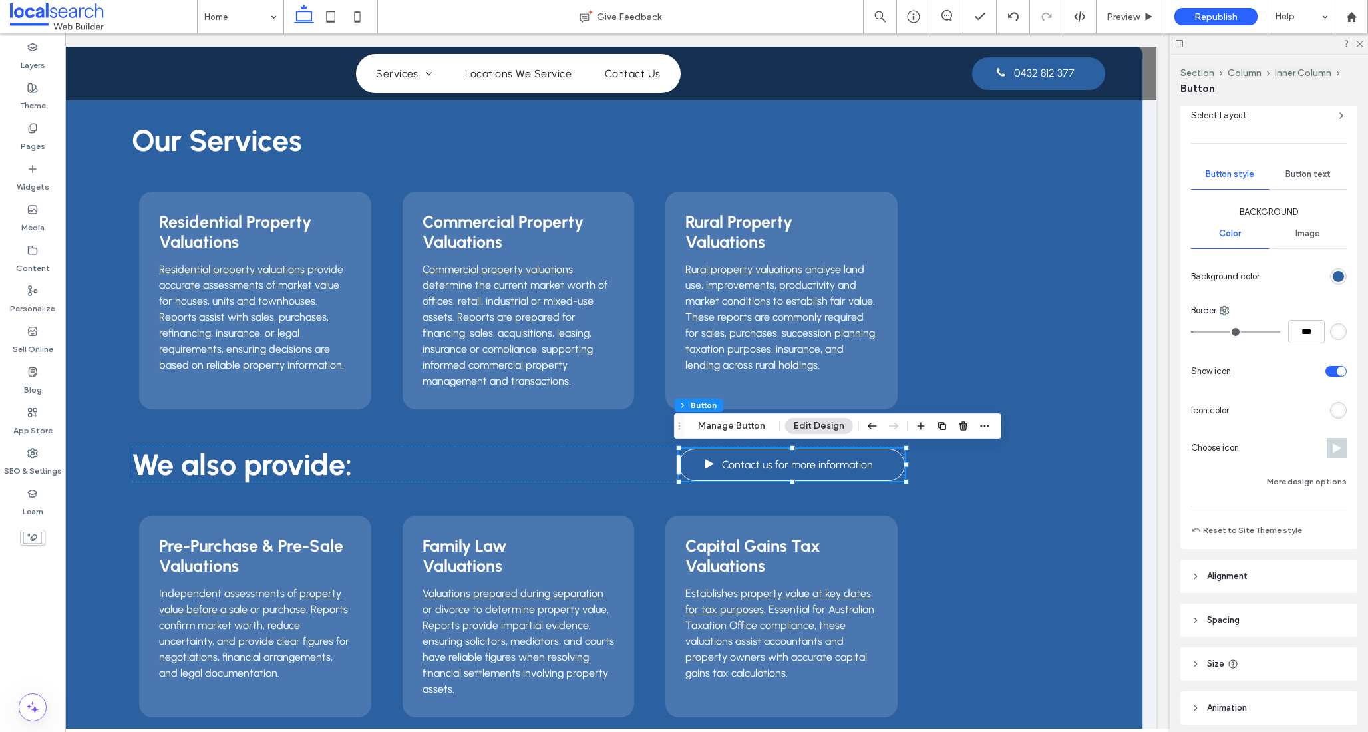
scroll to position [207, 0]
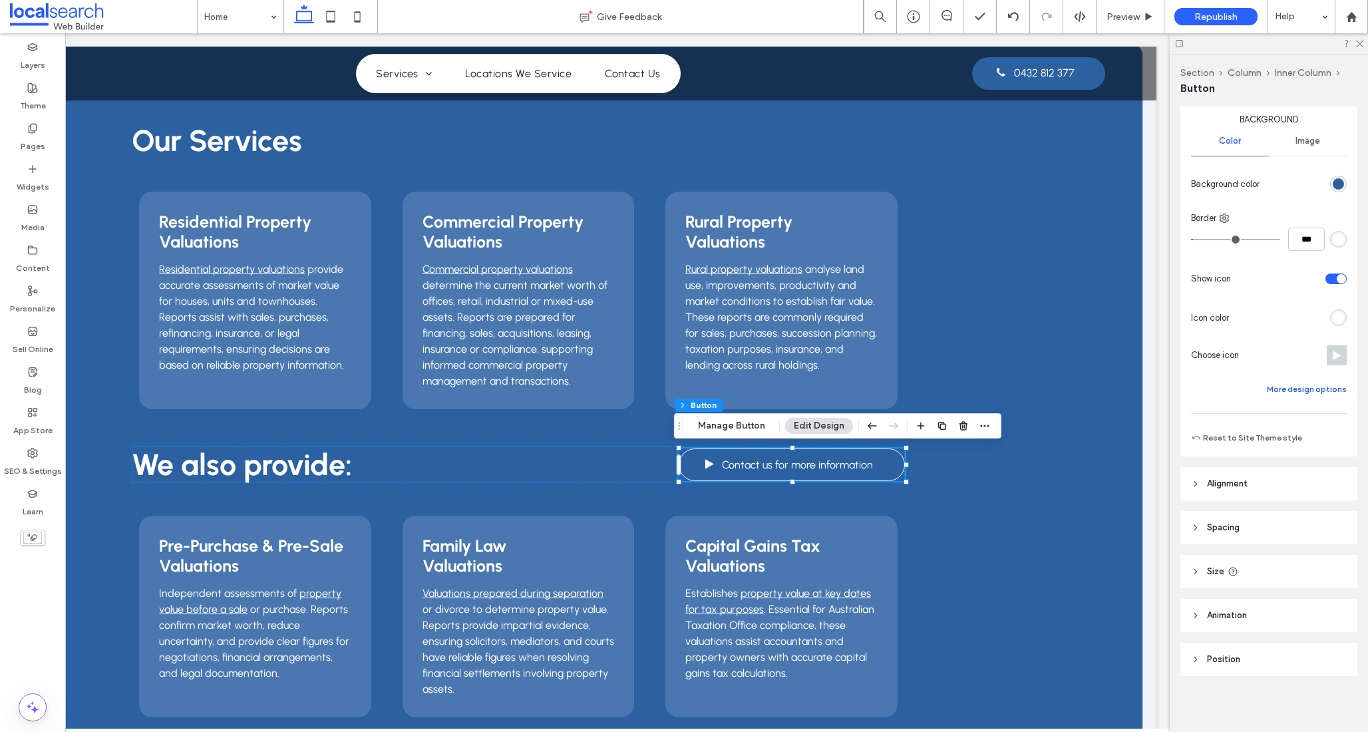
click at [1292, 389] on button "More design options" at bounding box center [1307, 389] width 80 height 16
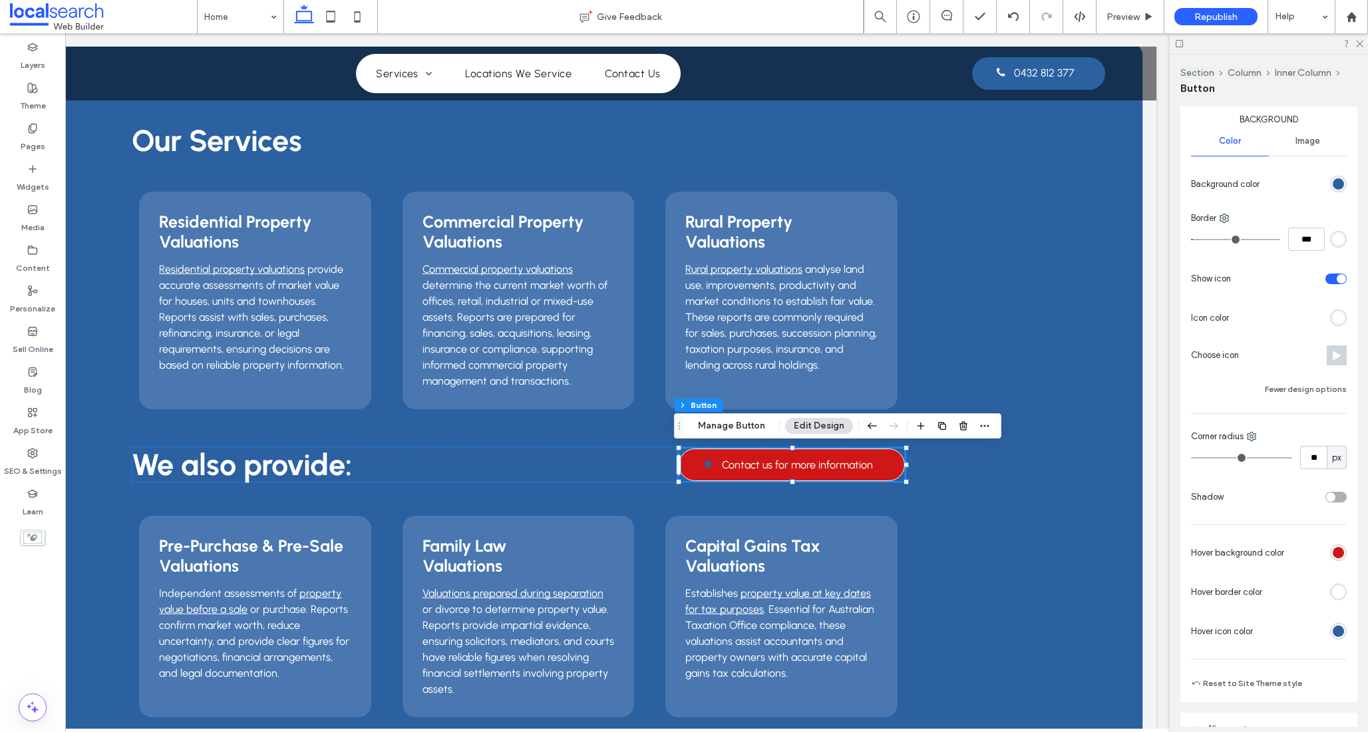
click at [1333, 552] on div "rgb(207, 23, 23)" at bounding box center [1338, 552] width 11 height 11
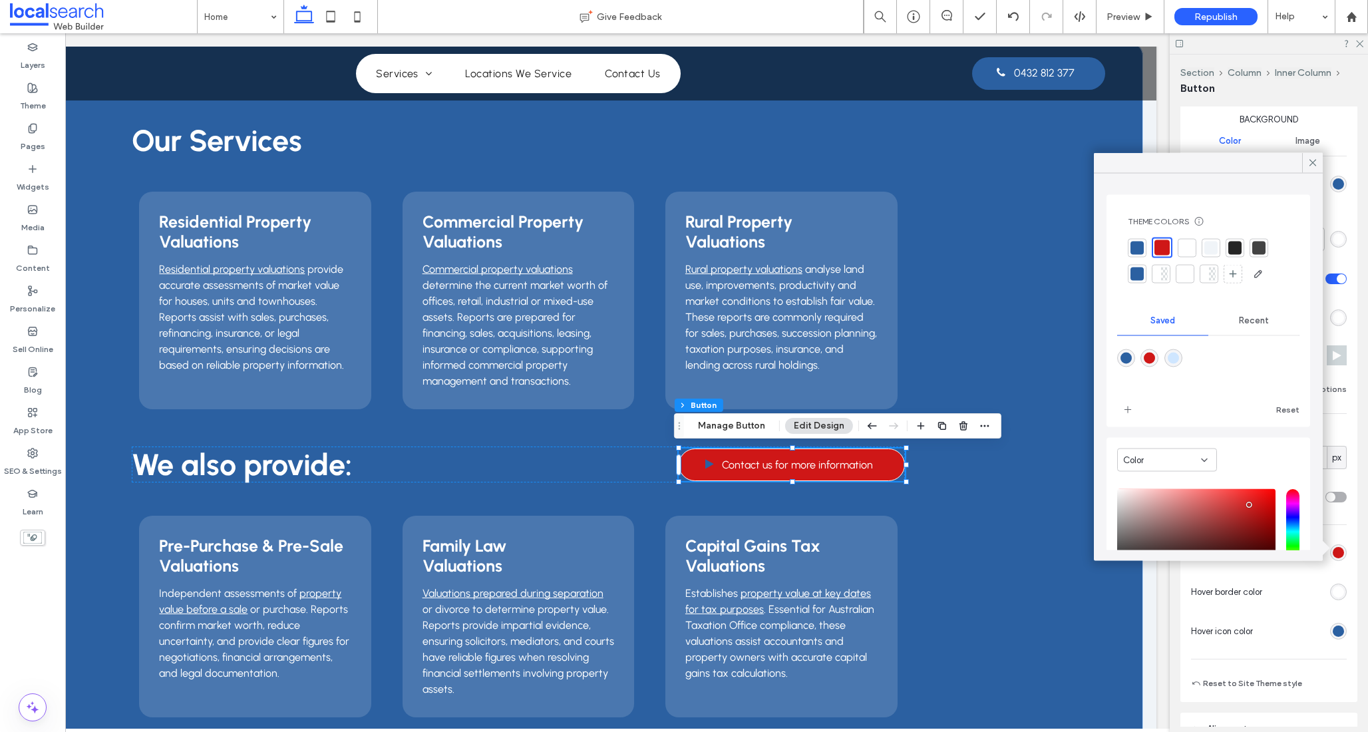
click at [1187, 247] on div at bounding box center [1186, 247] width 13 height 13
click at [1300, 588] on div at bounding box center [1307, 591] width 79 height 23
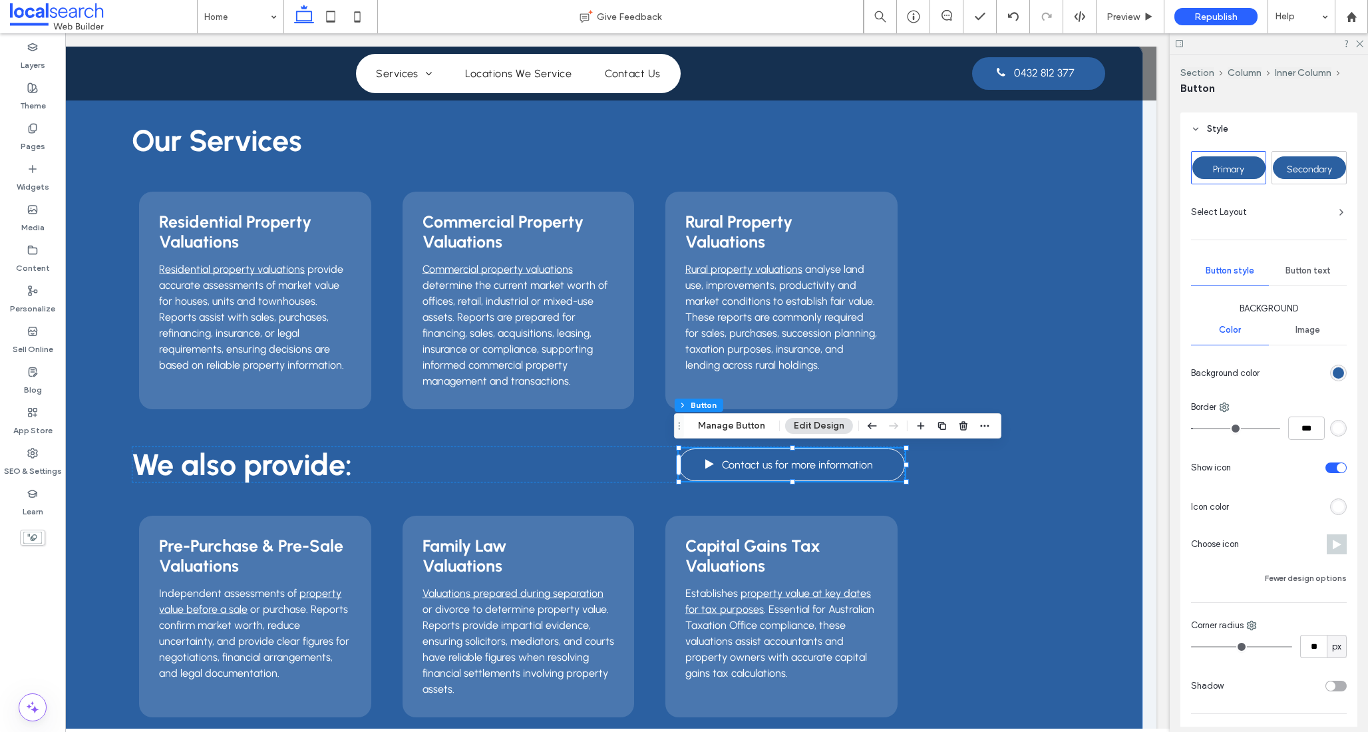
scroll to position [16, 0]
click at [1302, 273] on span "Button text" at bounding box center [1308, 272] width 45 height 11
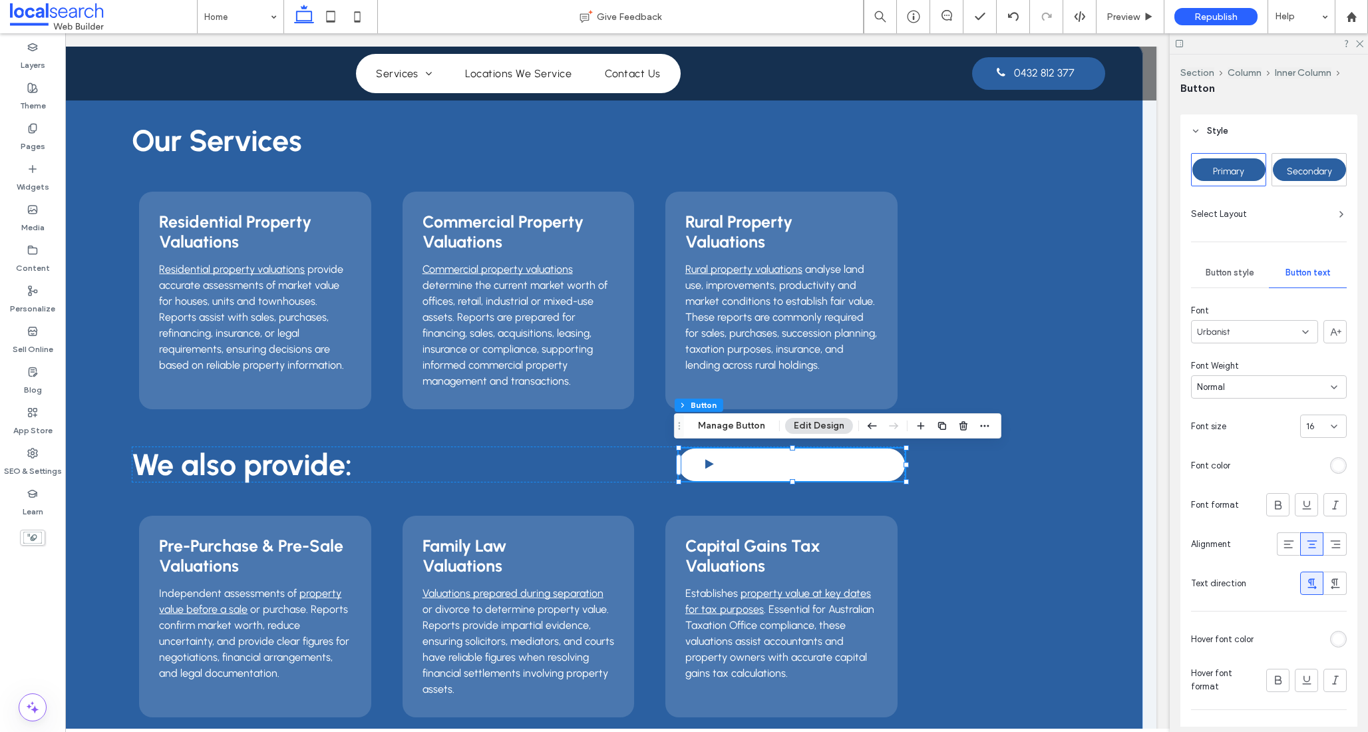
click at [1336, 634] on div "rgb(255, 255, 255)" at bounding box center [1338, 638] width 11 height 11
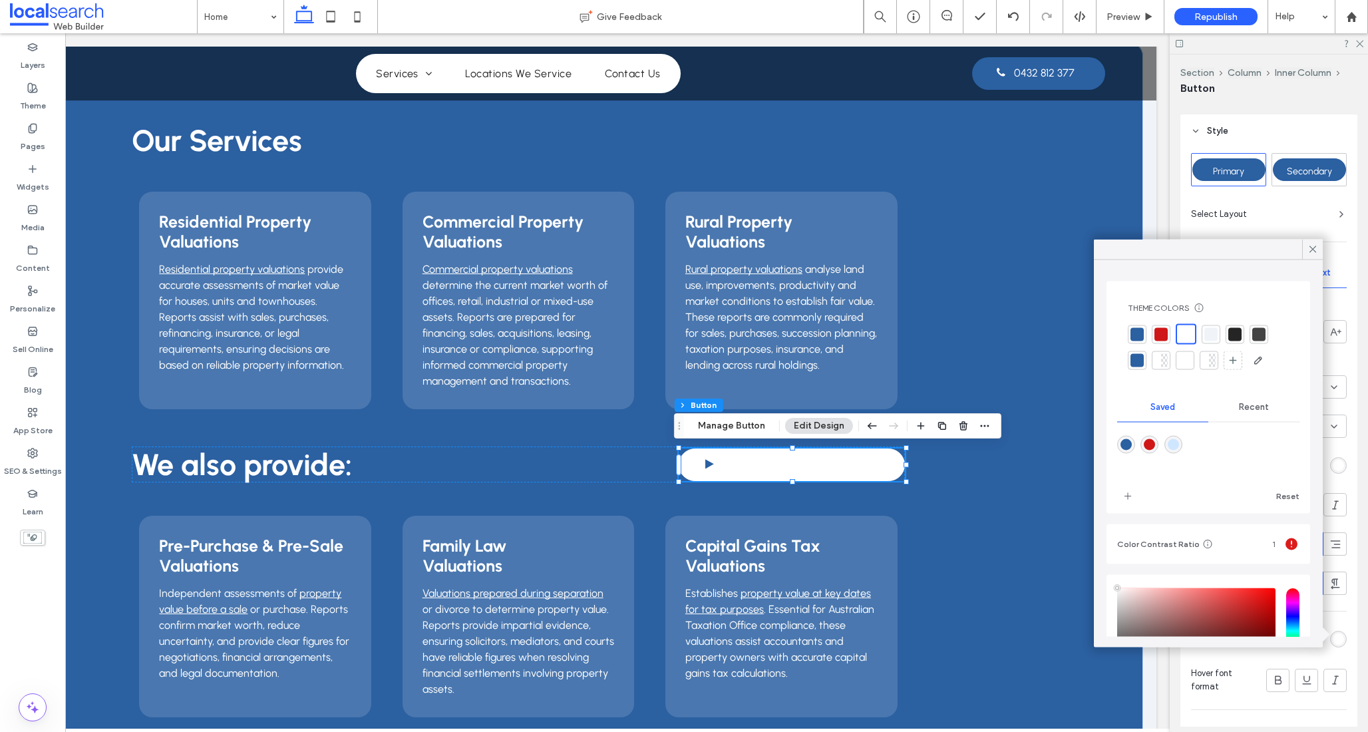
click at [1134, 331] on div at bounding box center [1136, 333] width 13 height 13
click at [1312, 250] on icon at bounding box center [1313, 250] width 12 height 12
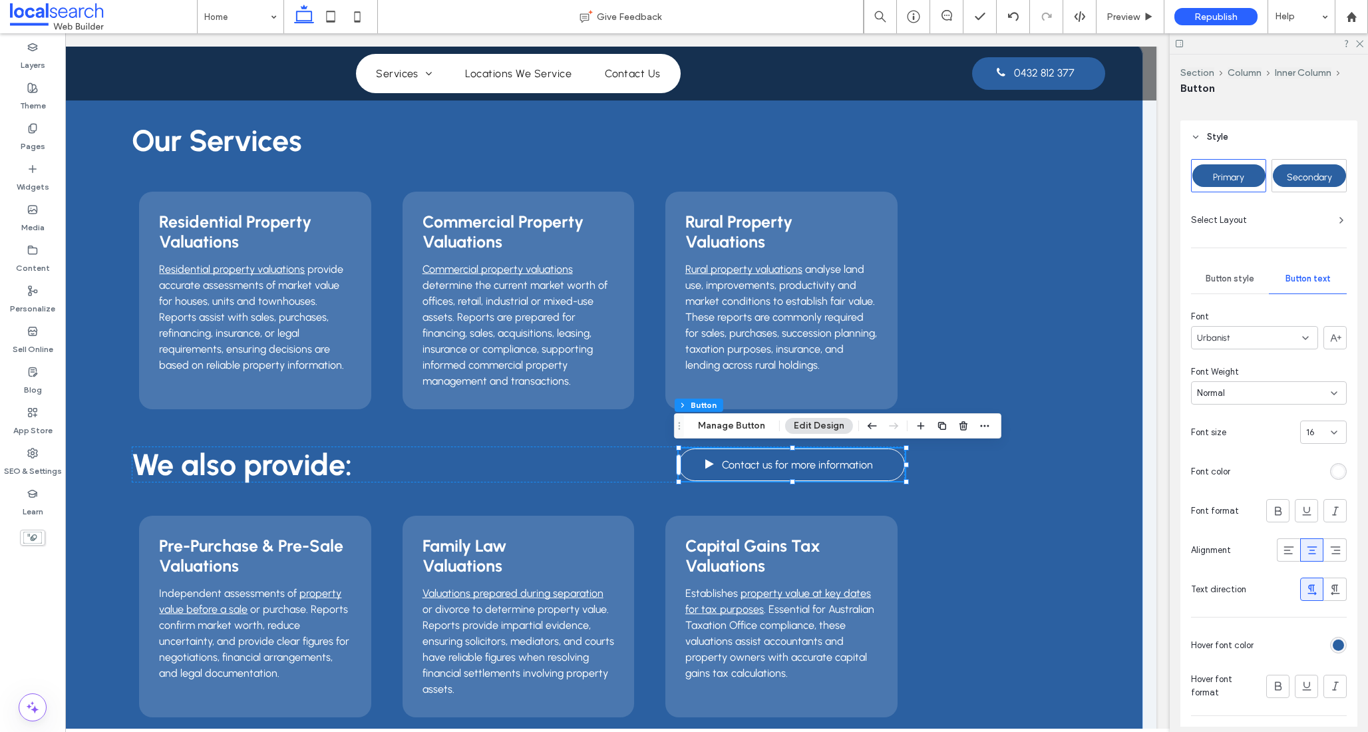
scroll to position [0, 0]
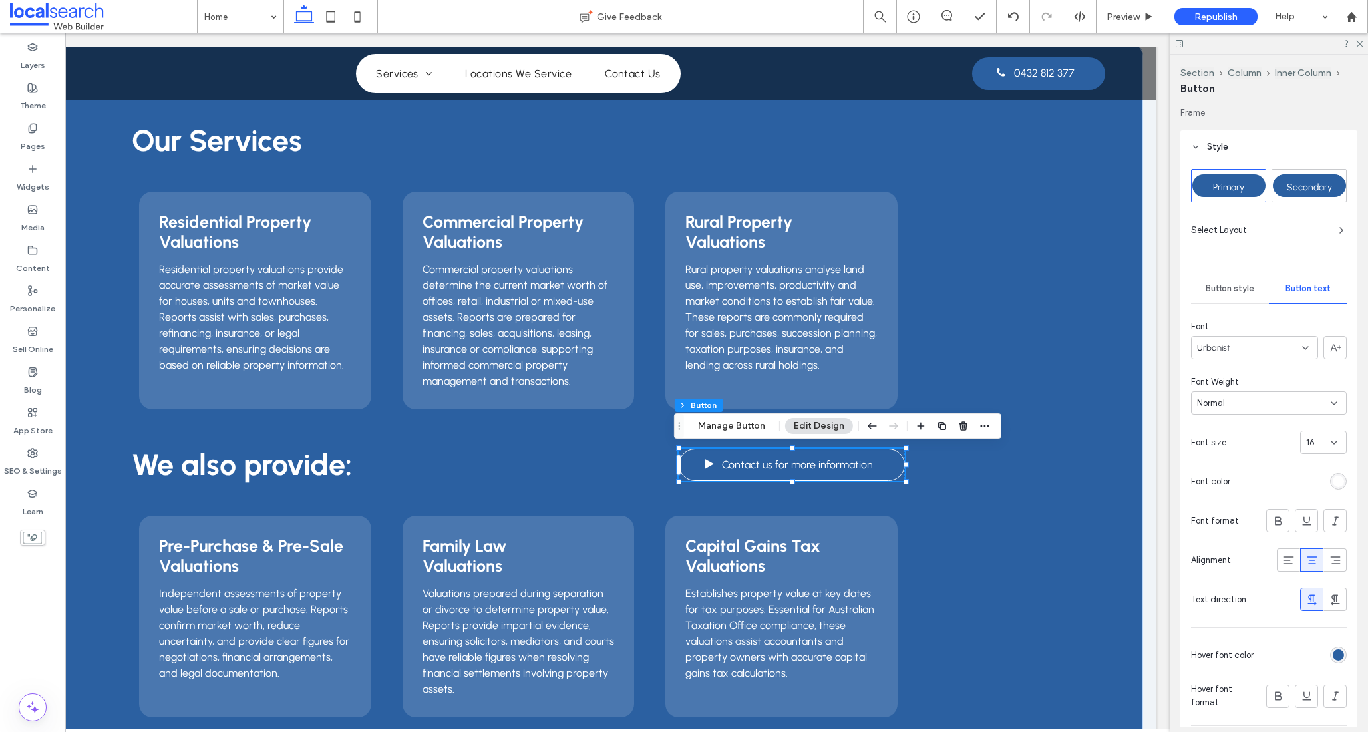
click at [1236, 291] on span "Button style" at bounding box center [1230, 288] width 49 height 11
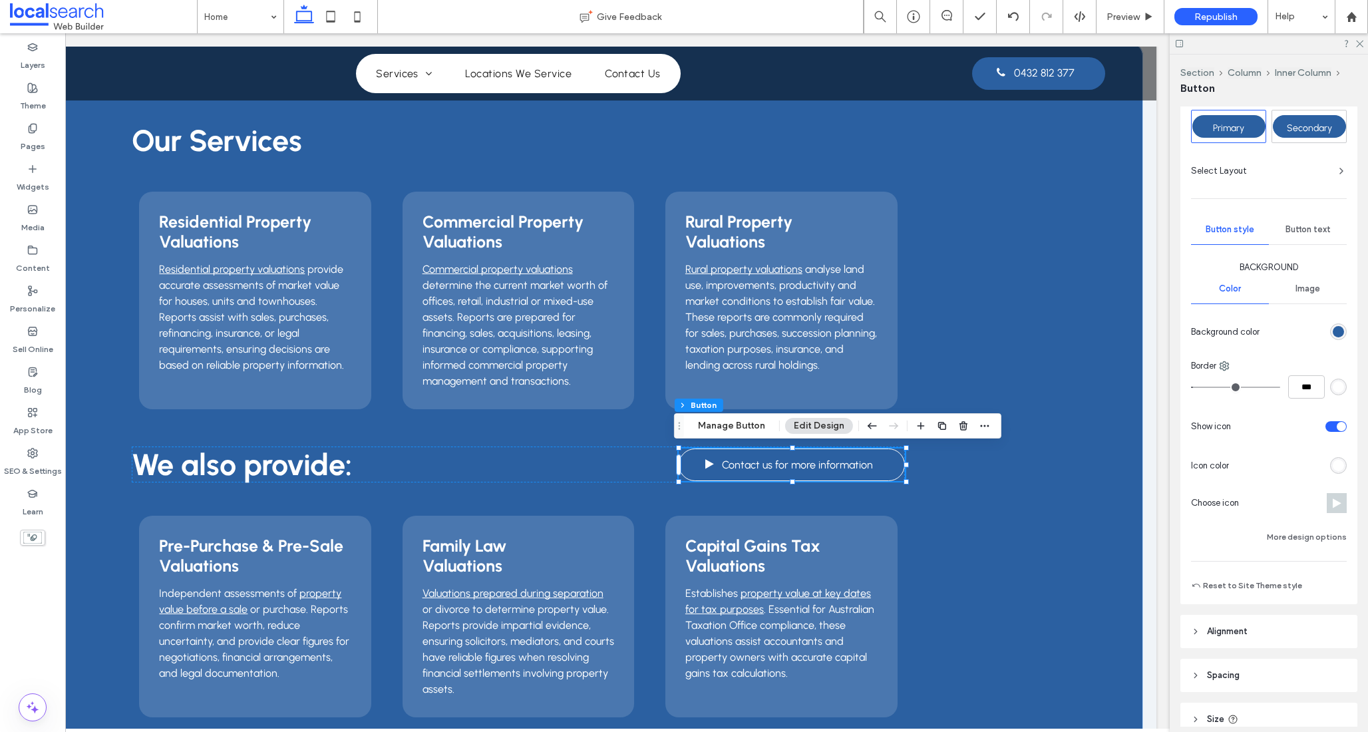
scroll to position [82, 0]
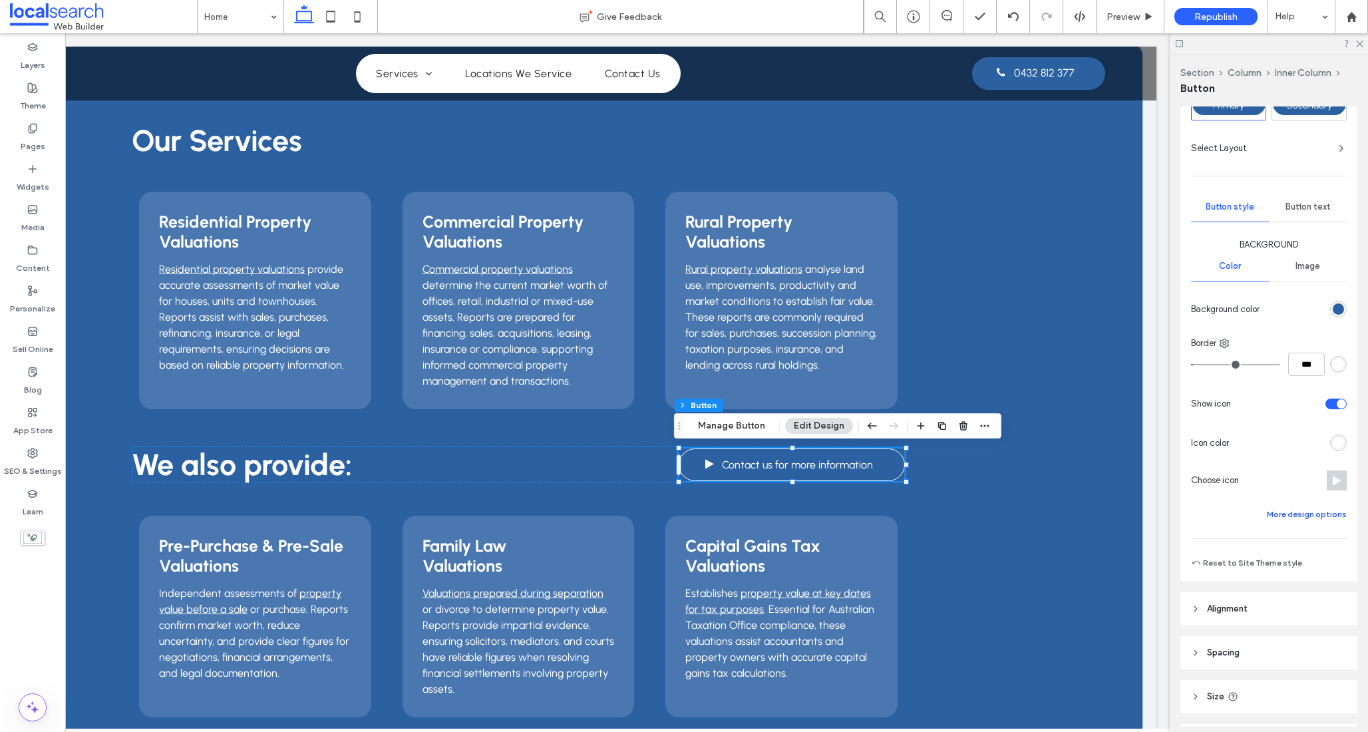
click at [1305, 516] on button "More design options" at bounding box center [1307, 514] width 80 height 16
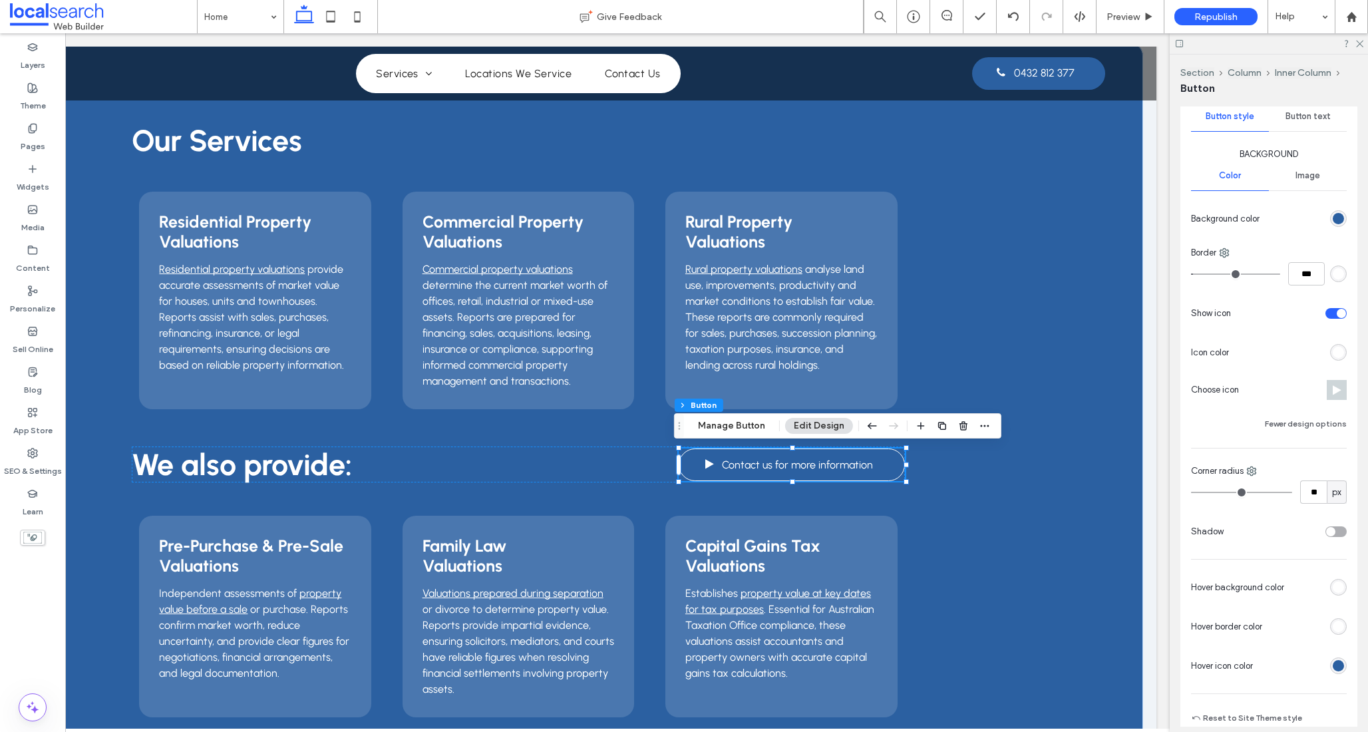
scroll to position [172, 0]
click at [1334, 667] on div "rgb(43, 96, 161)" at bounding box center [1338, 665] width 11 height 11
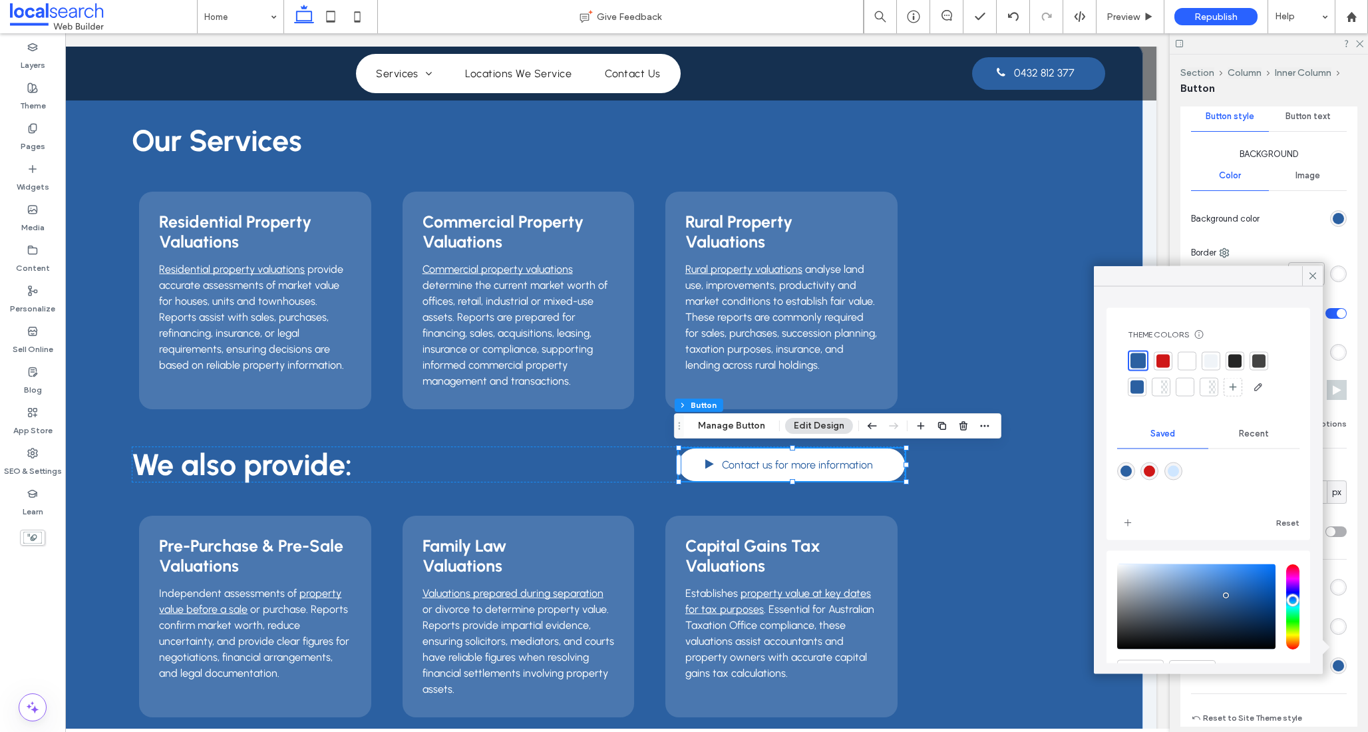
click at [1138, 359] on div at bounding box center [1137, 360] width 15 height 15
click at [1181, 357] on div at bounding box center [1186, 360] width 13 height 13
click at [1134, 359] on div at bounding box center [1136, 360] width 13 height 13
click at [1311, 271] on icon at bounding box center [1313, 276] width 12 height 12
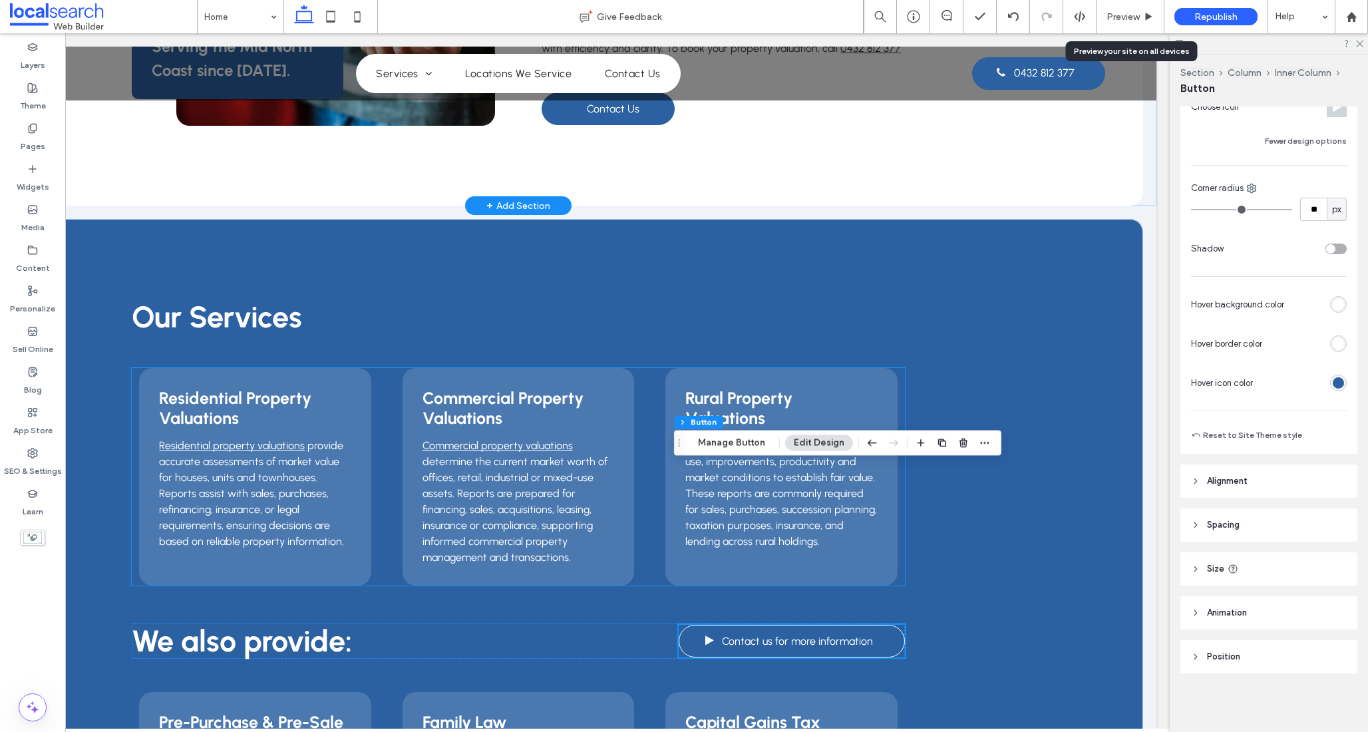
scroll to position [594, 0]
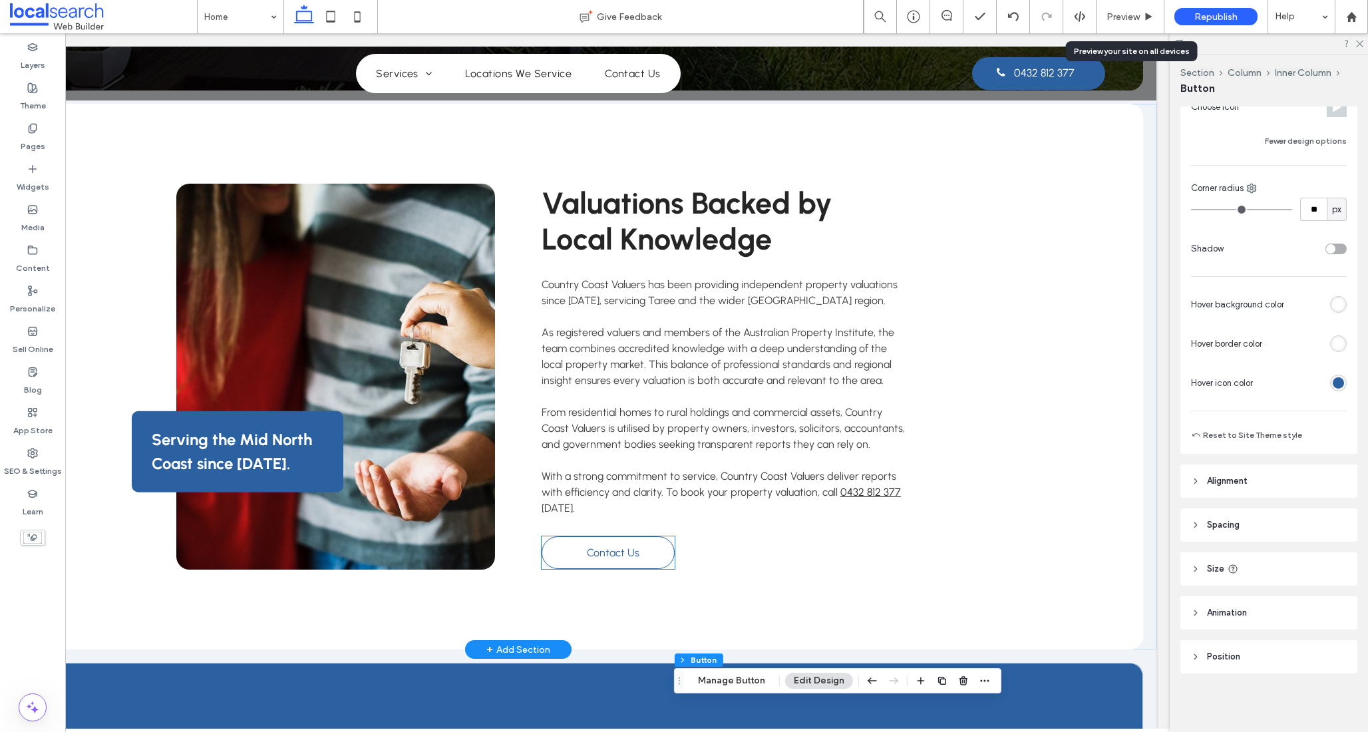
click at [576, 544] on link "Contact Us" at bounding box center [608, 552] width 133 height 33
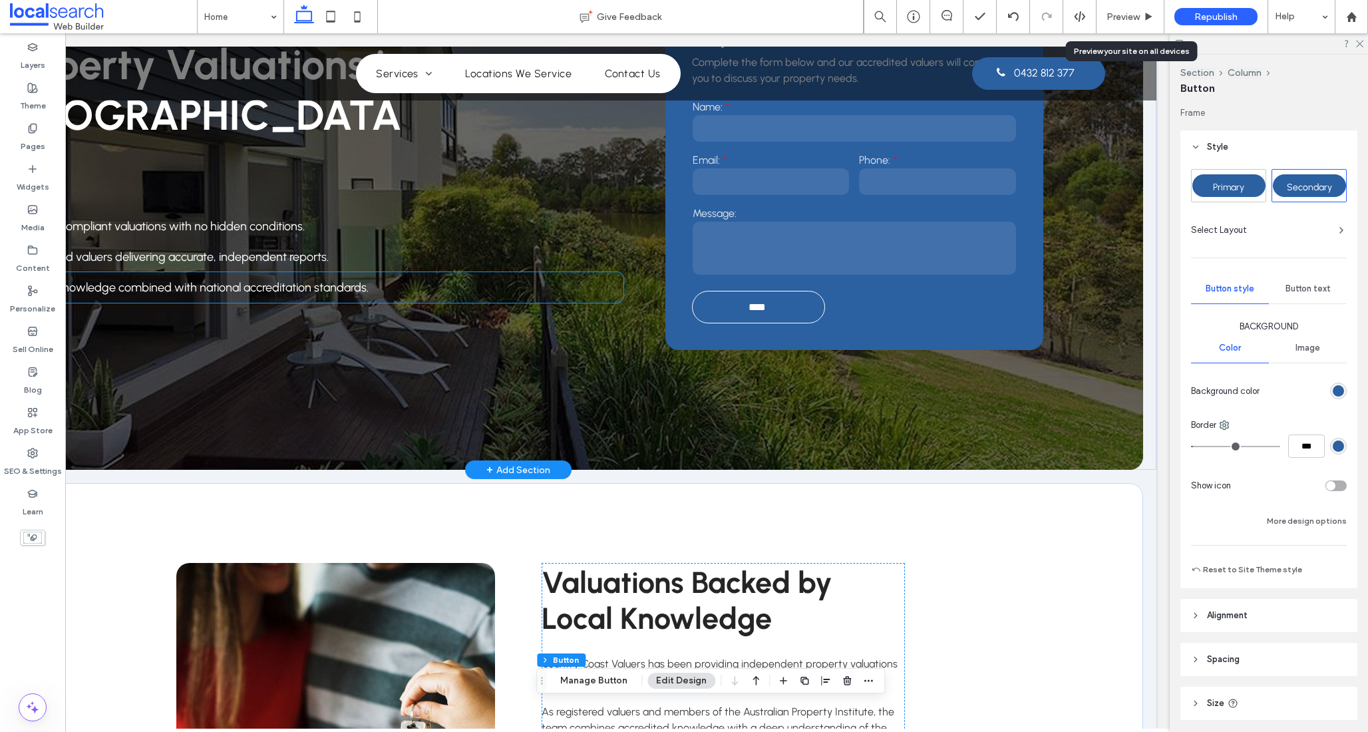
scroll to position [639, 0]
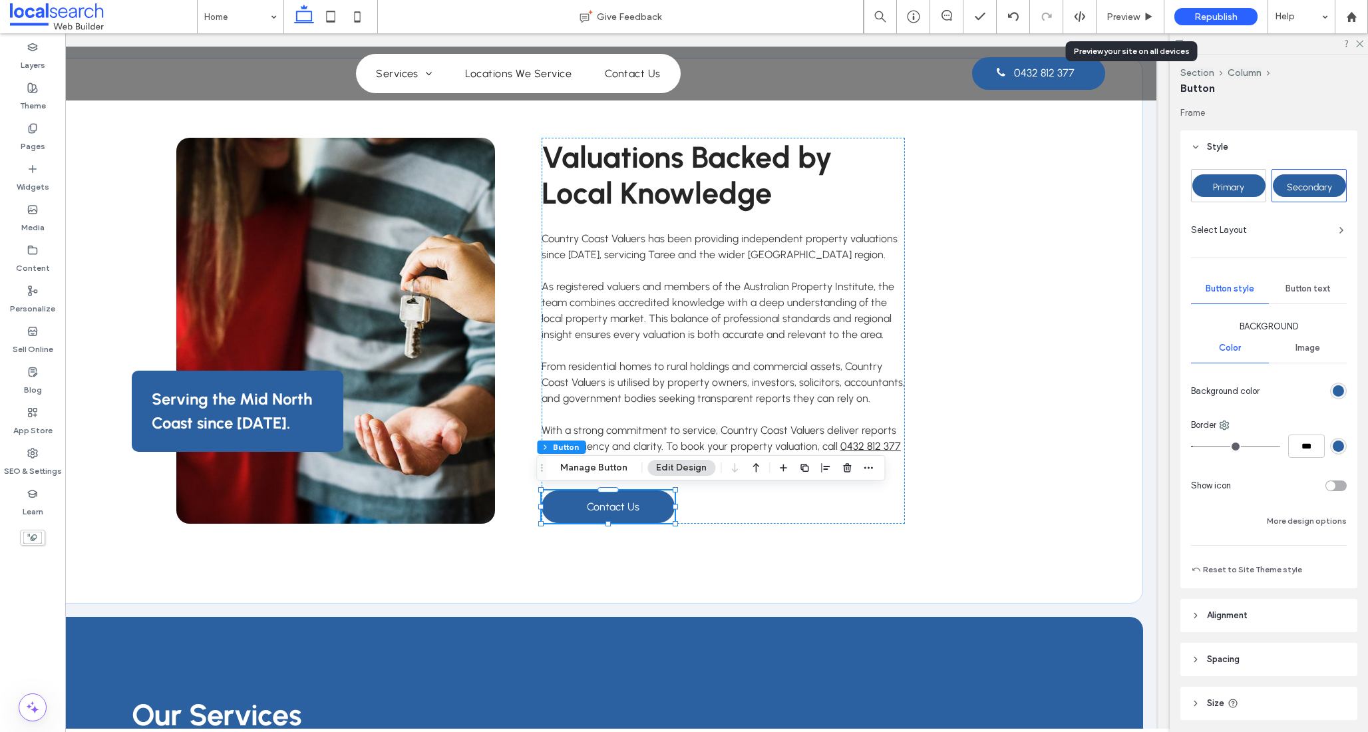
click at [1331, 486] on div "toggle" at bounding box center [1335, 485] width 21 height 11
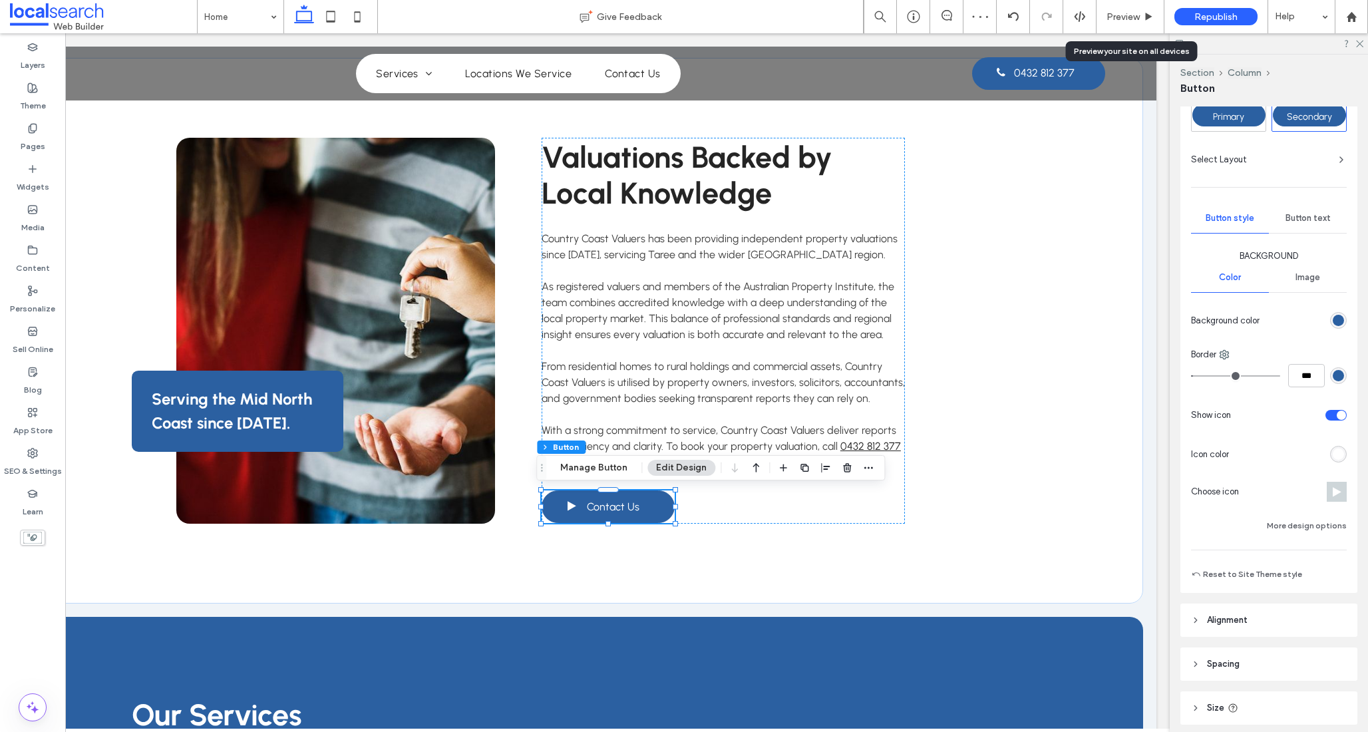
scroll to position [87, 0]
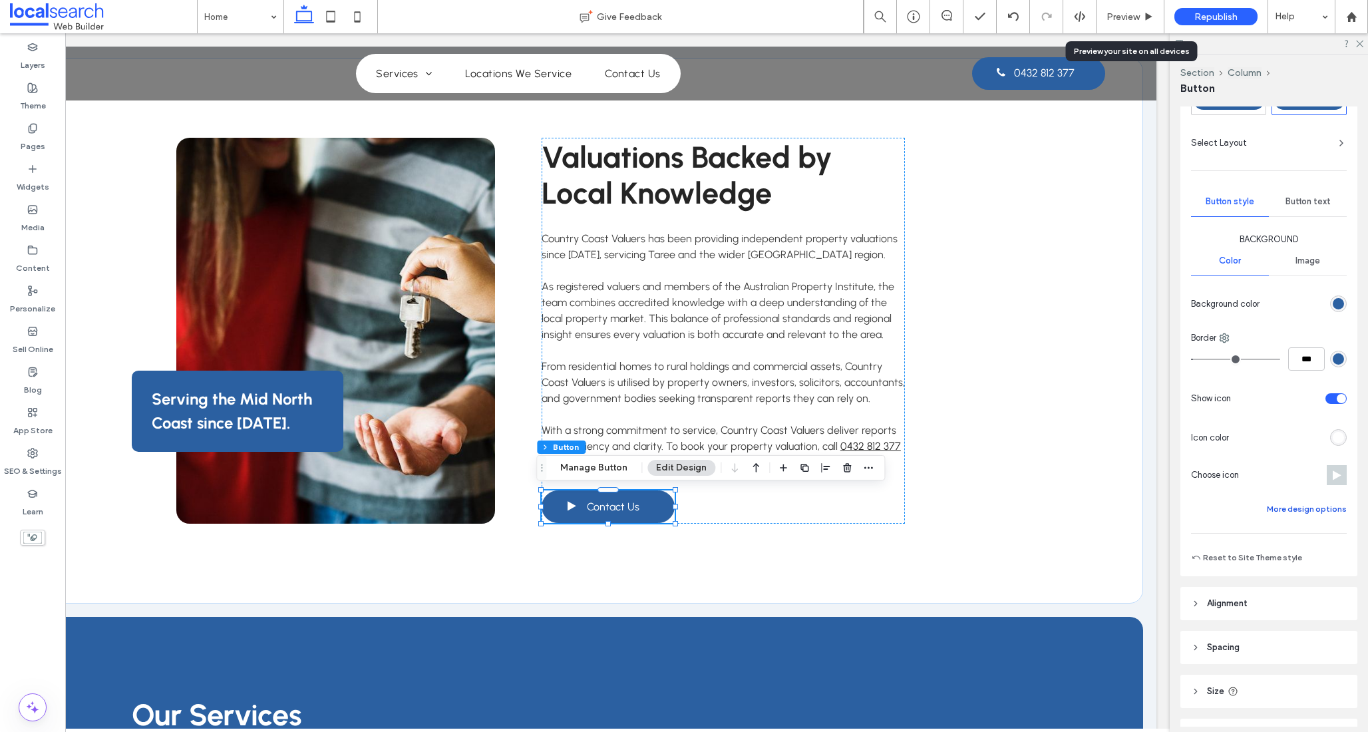
click at [1300, 508] on button "More design options" at bounding box center [1307, 509] width 80 height 16
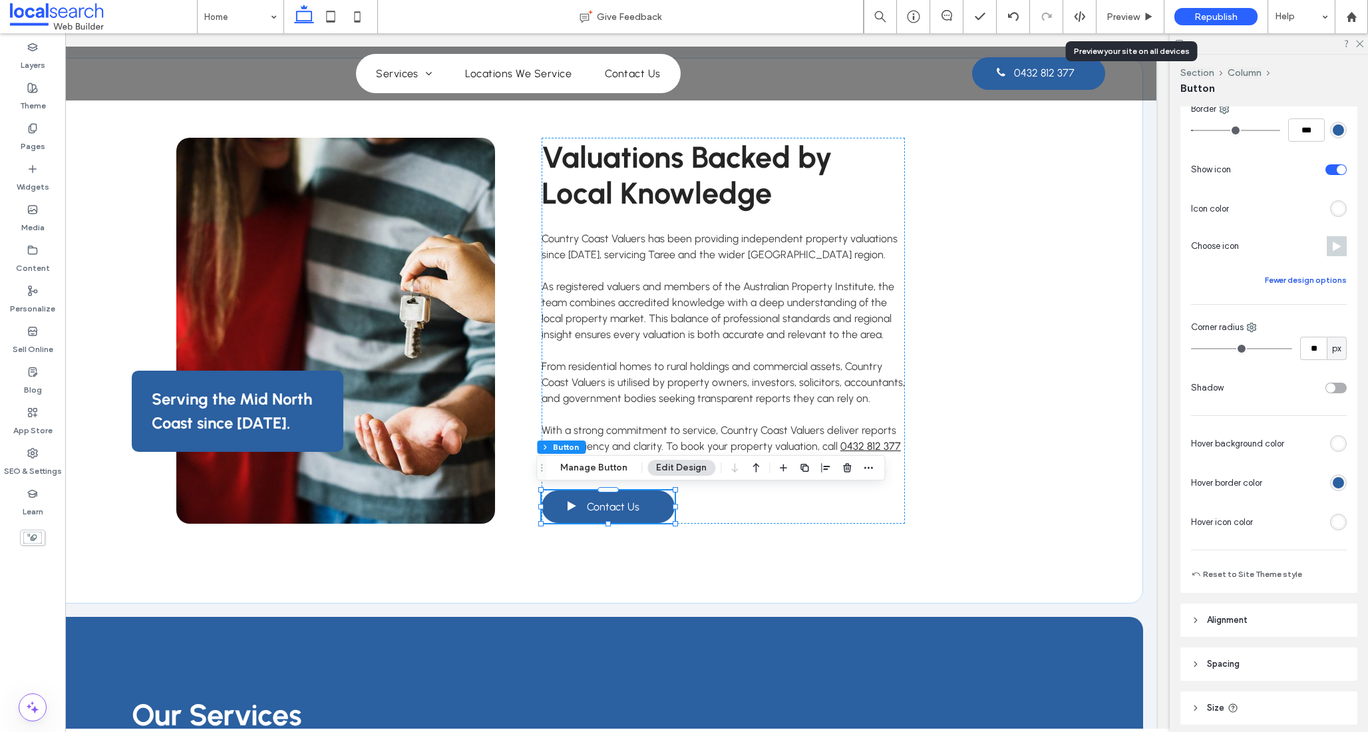
scroll to position [436, 0]
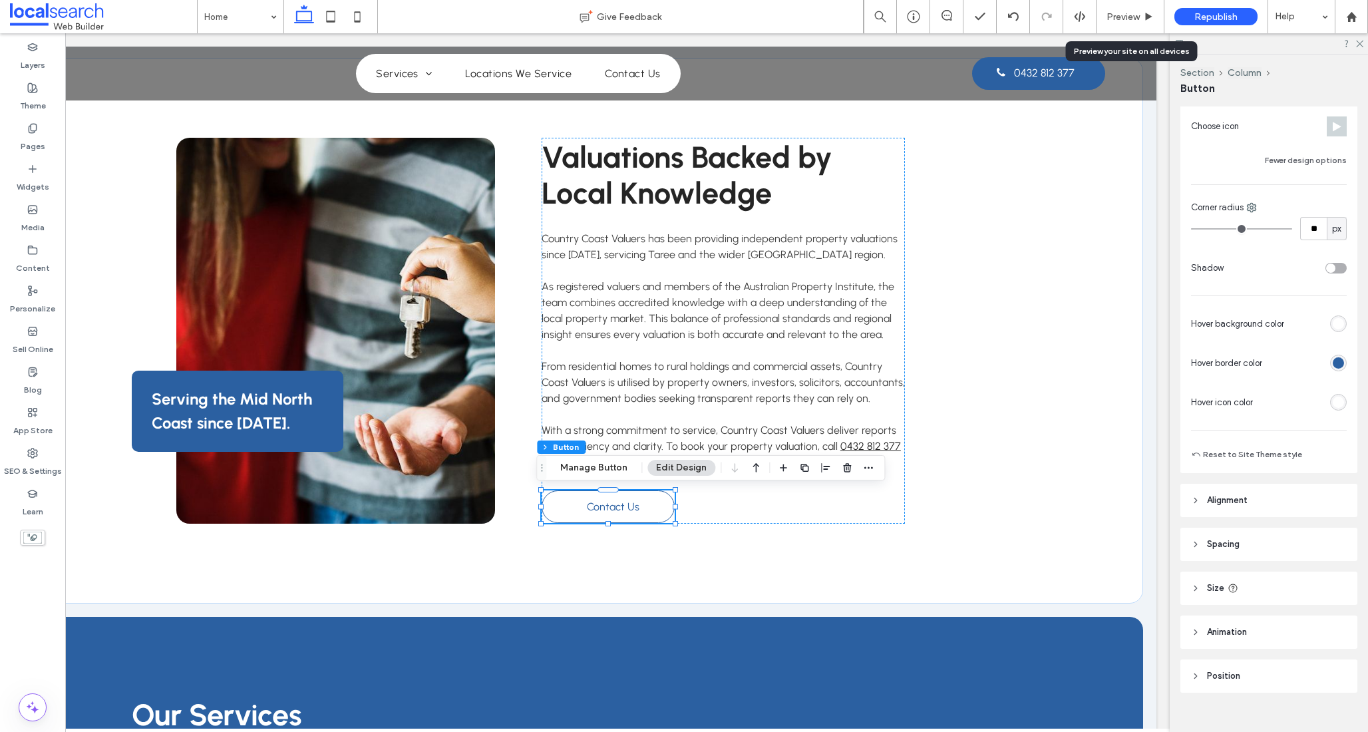
click at [1333, 403] on div "rgb(255, 255, 255)" at bounding box center [1338, 402] width 11 height 11
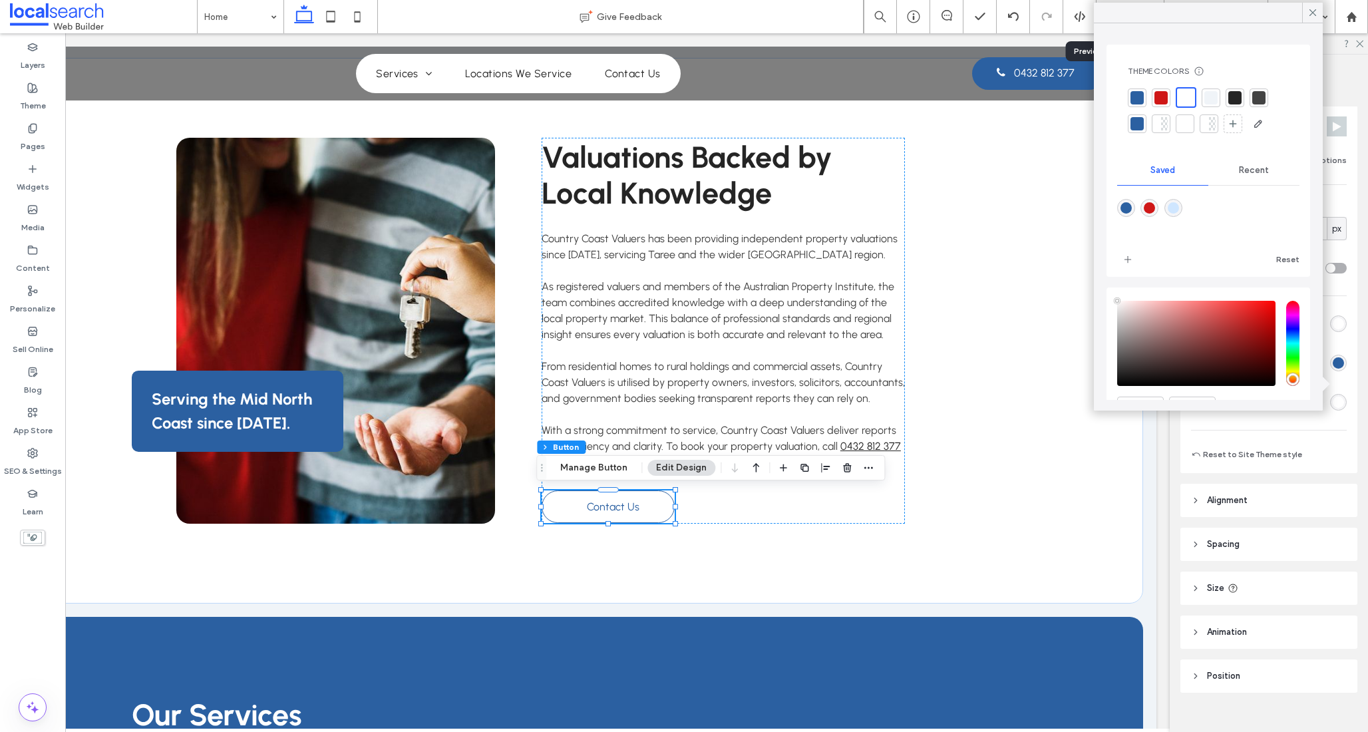
click at [1138, 96] on div at bounding box center [1136, 97] width 13 height 13
click at [1312, 12] on use at bounding box center [1312, 12] width 7 height 7
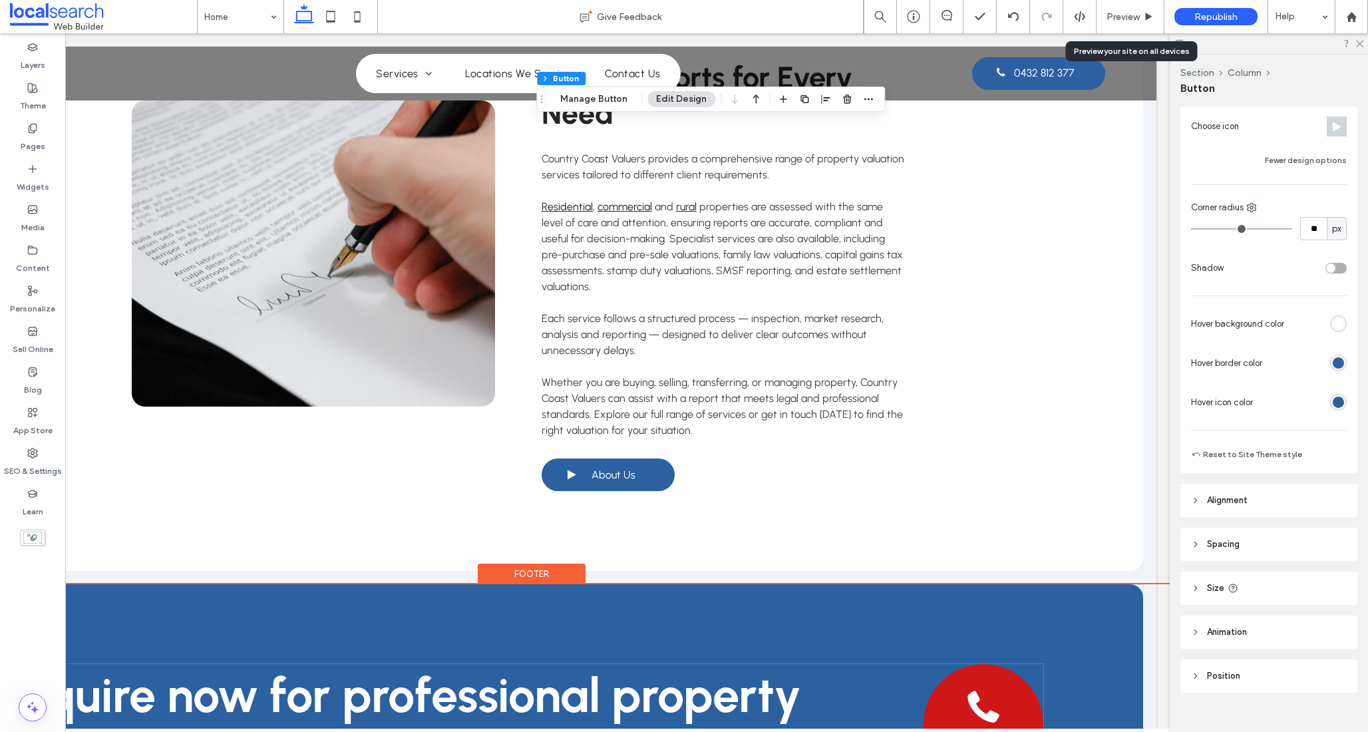
scroll to position [2256, 0]
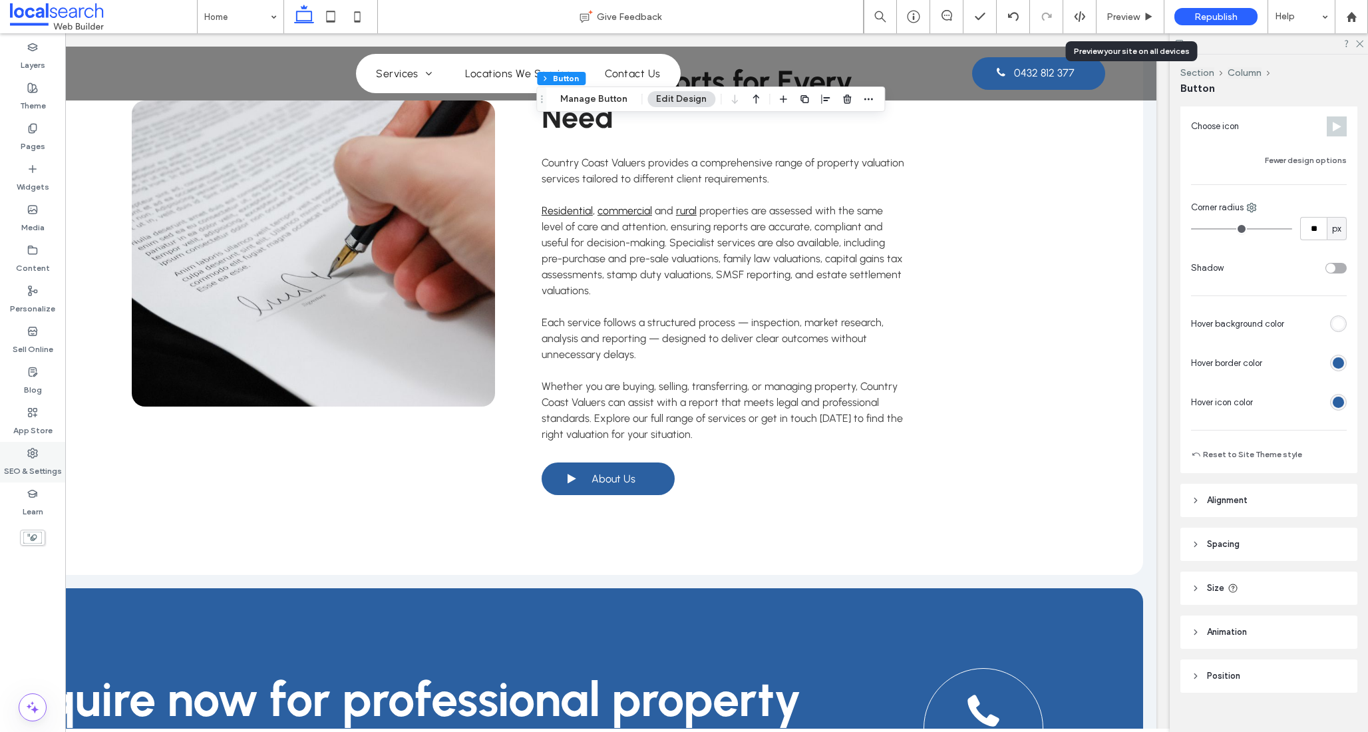
click at [33, 472] on label "SEO & Settings" at bounding box center [33, 467] width 58 height 19
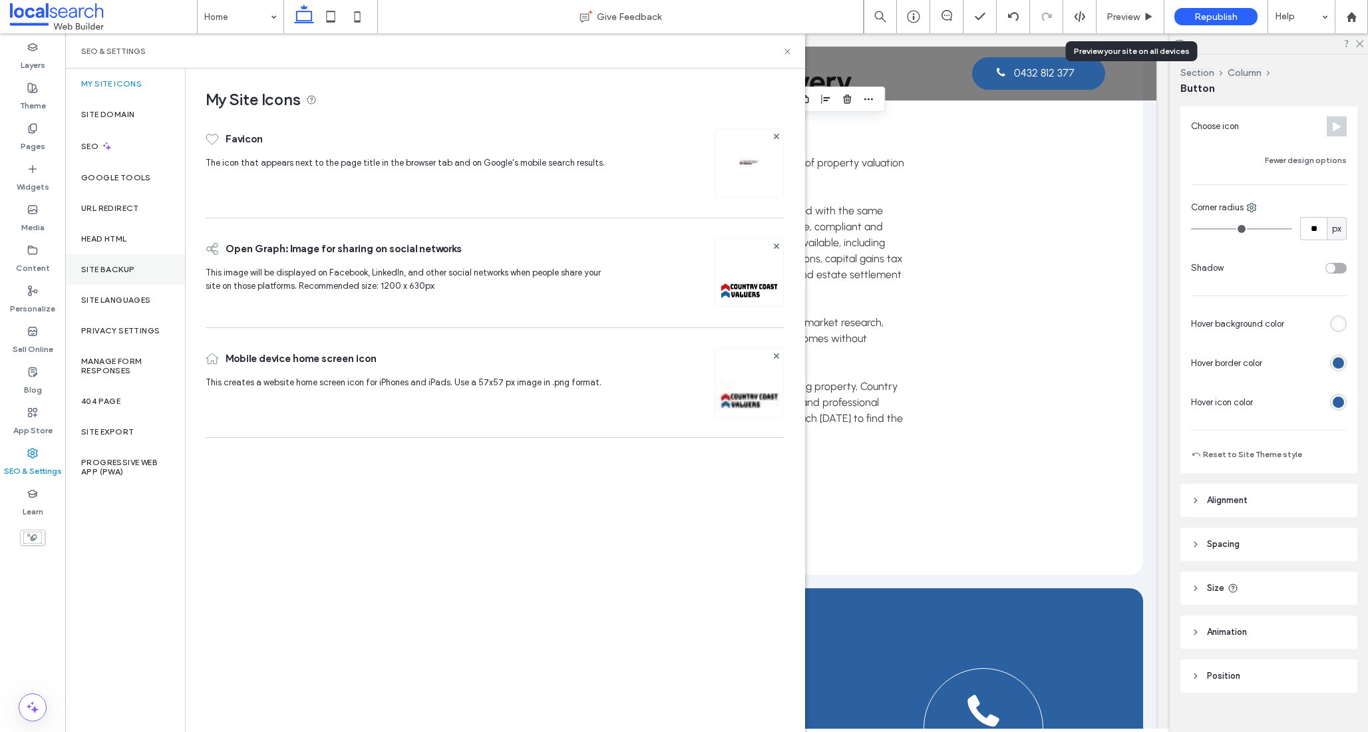
click at [114, 265] on label "Site Backup" at bounding box center [107, 269] width 53 height 9
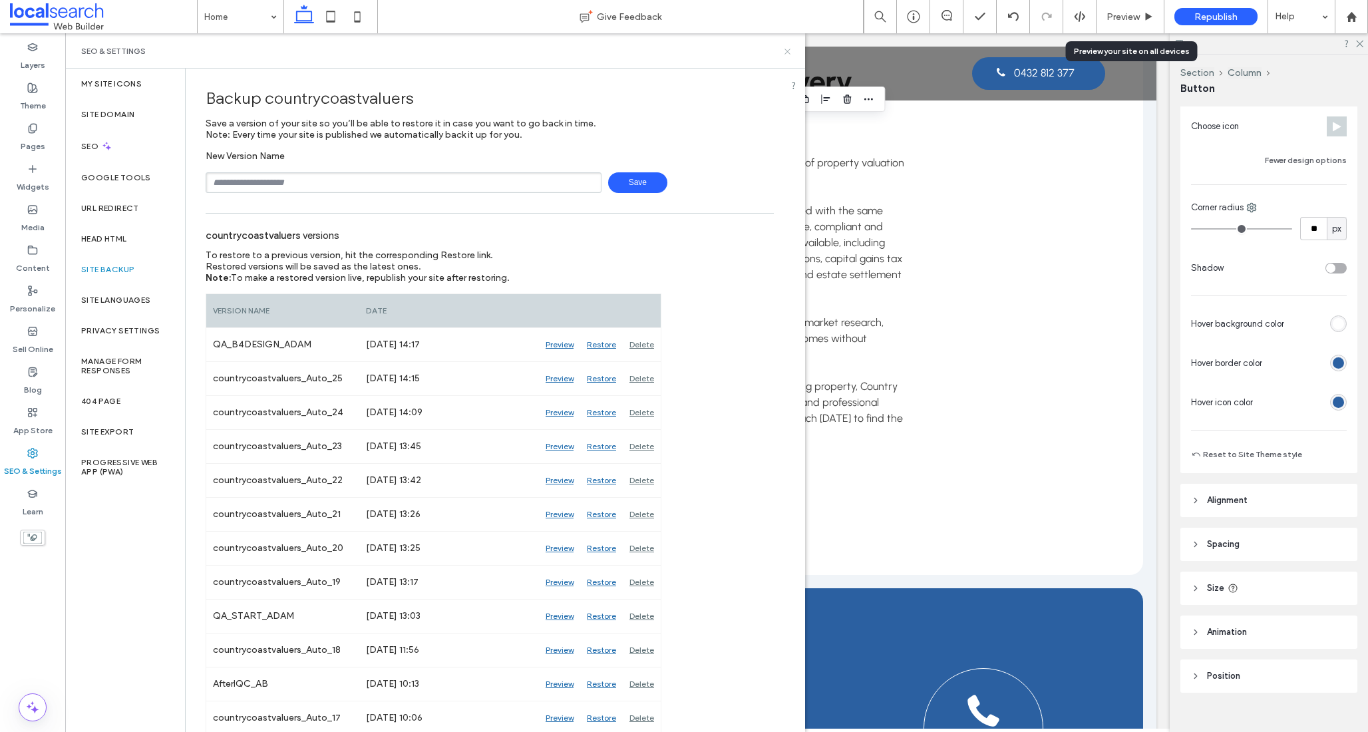
click at [790, 51] on icon at bounding box center [787, 52] width 10 height 10
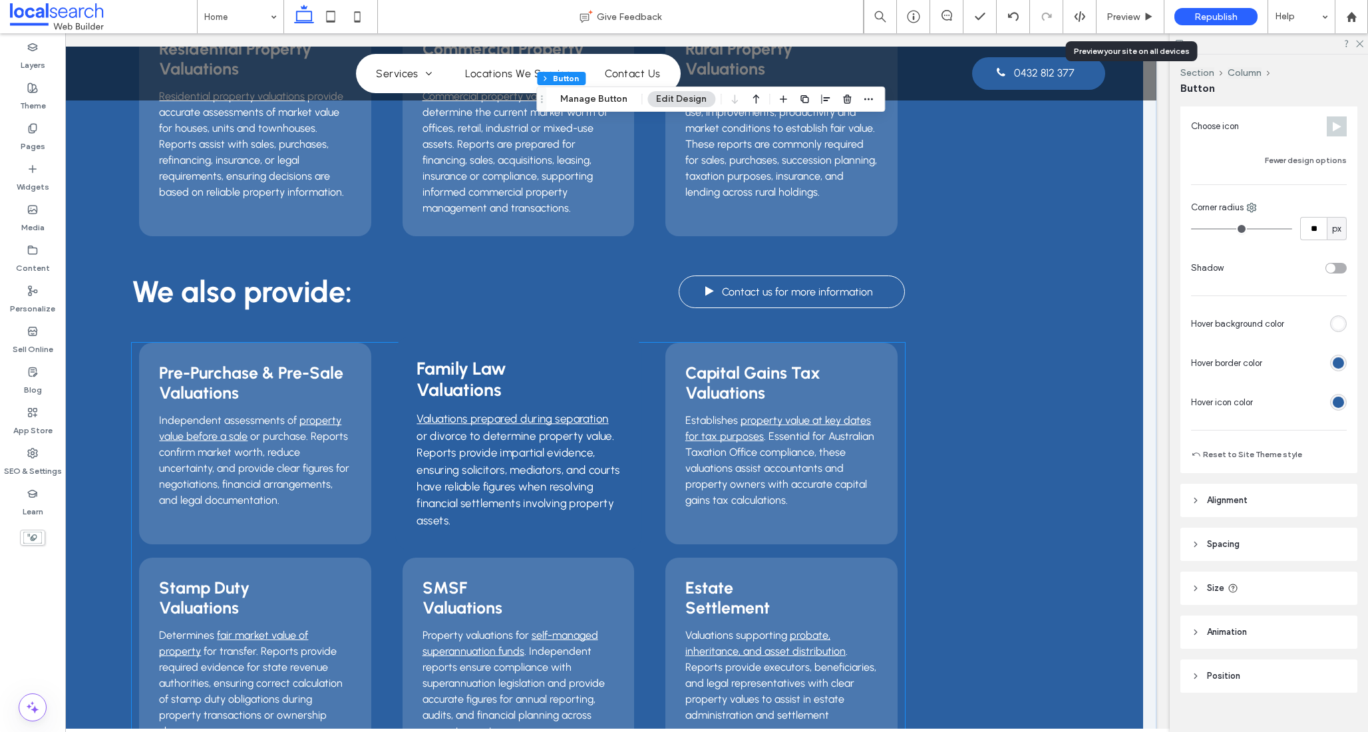
scroll to position [1386, 0]
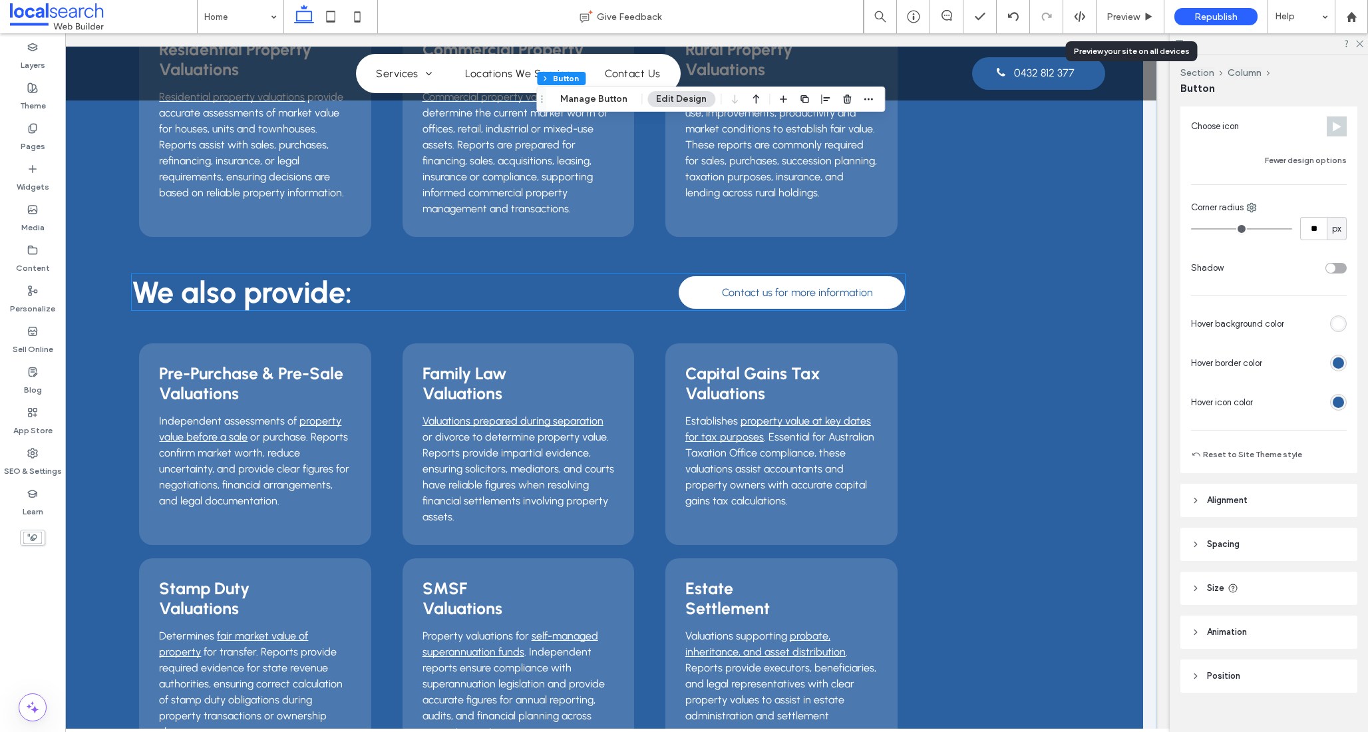
click at [801, 291] on span "Contact us for more information" at bounding box center [797, 292] width 151 height 26
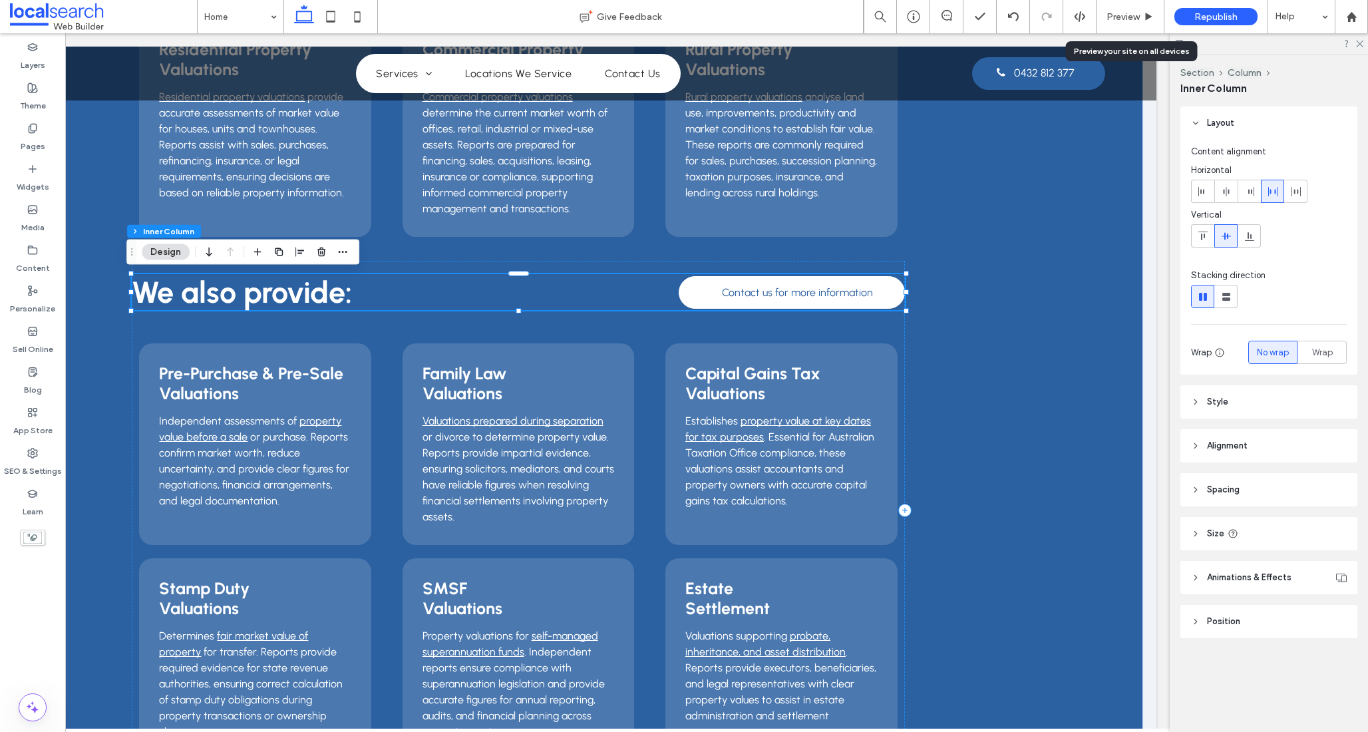
click at [801, 291] on span "Contact us for more information" at bounding box center [797, 292] width 151 height 26
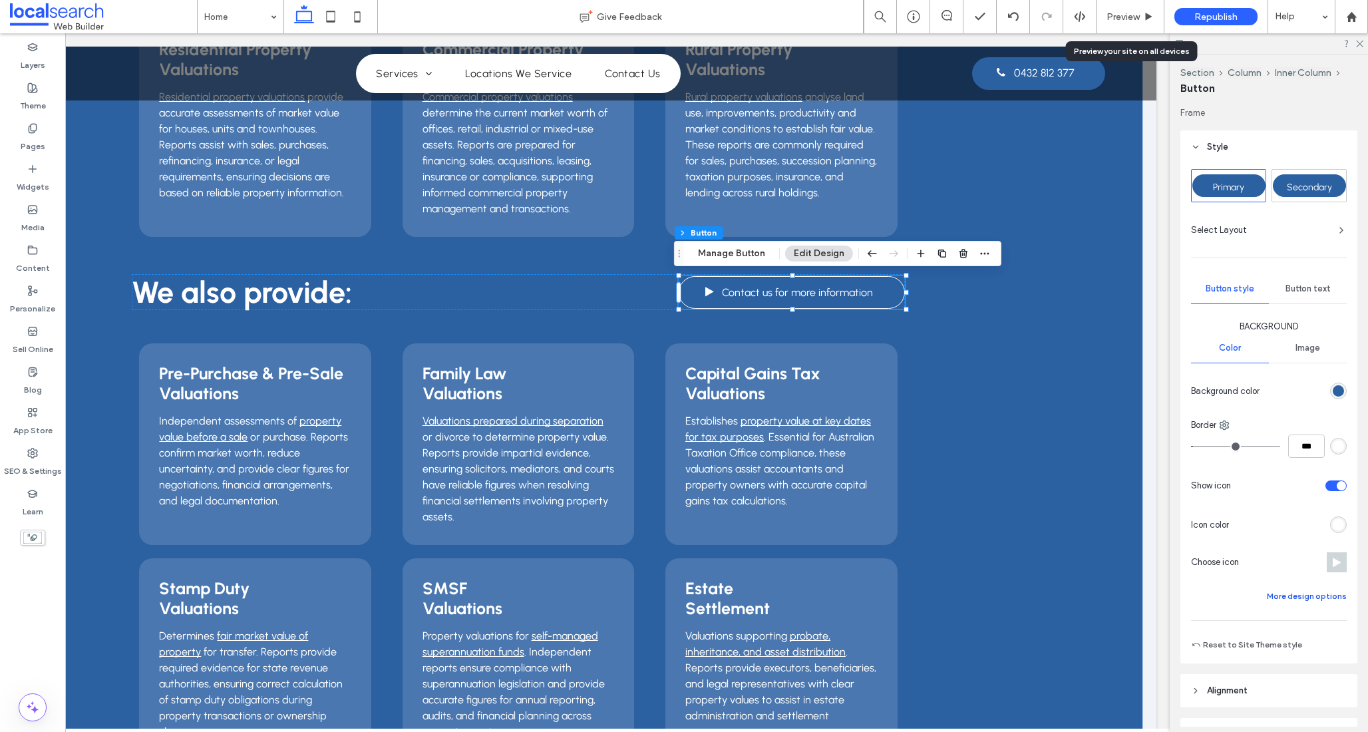
click at [1284, 594] on button "More design options" at bounding box center [1307, 596] width 80 height 16
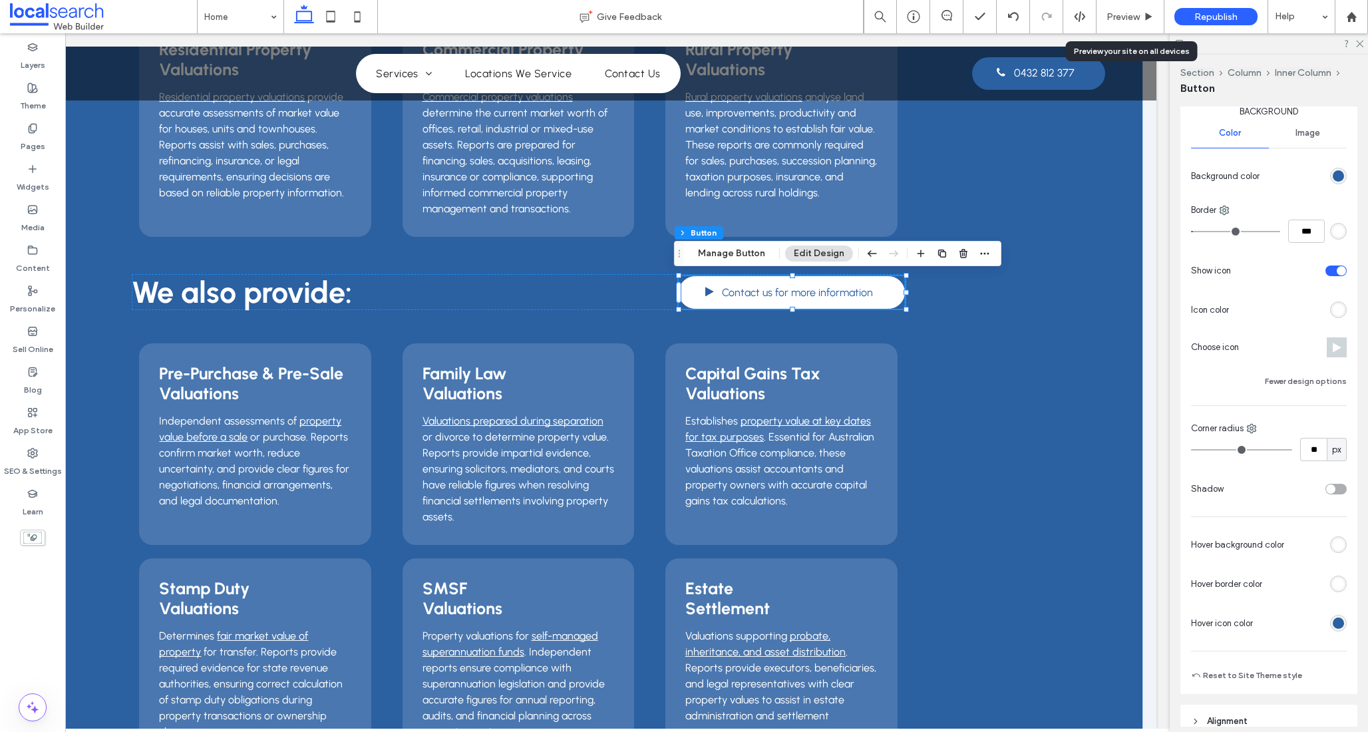
scroll to position [217, 0]
click at [1333, 542] on div "rgb(255, 255, 255)" at bounding box center [1338, 542] width 11 height 11
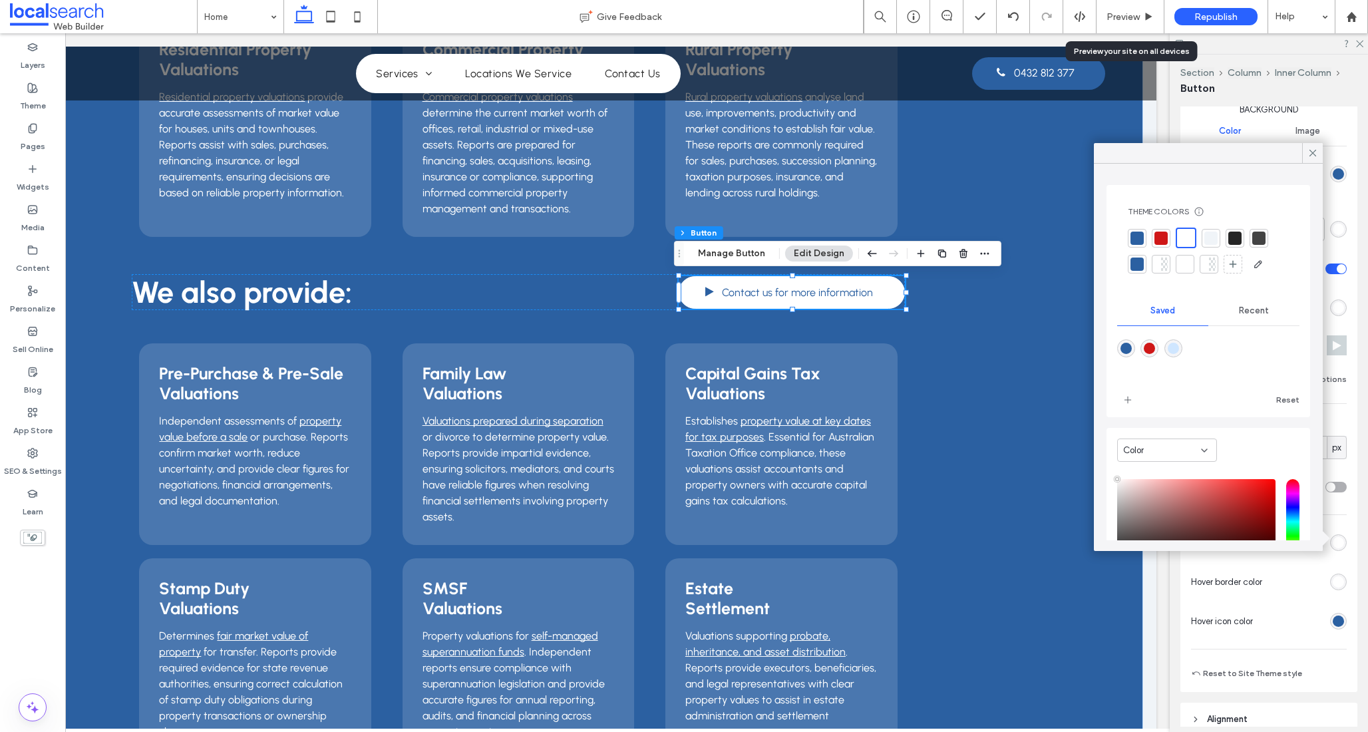
click at [1231, 312] on div "Recent" at bounding box center [1253, 310] width 91 height 29
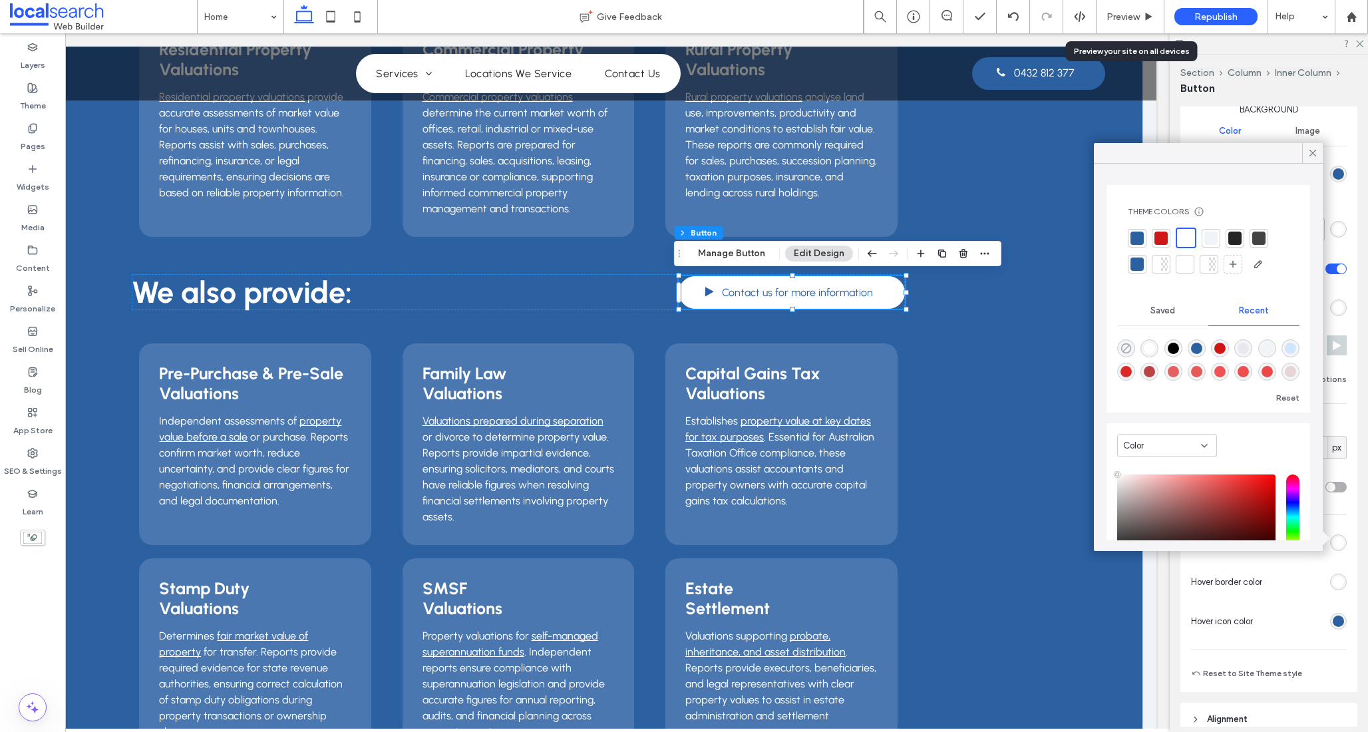
click at [1122, 347] on icon "rgba(0, 0, 0, 0)" at bounding box center [1125, 348] width 11 height 11
type input "*******"
type input "*"
type input "**"
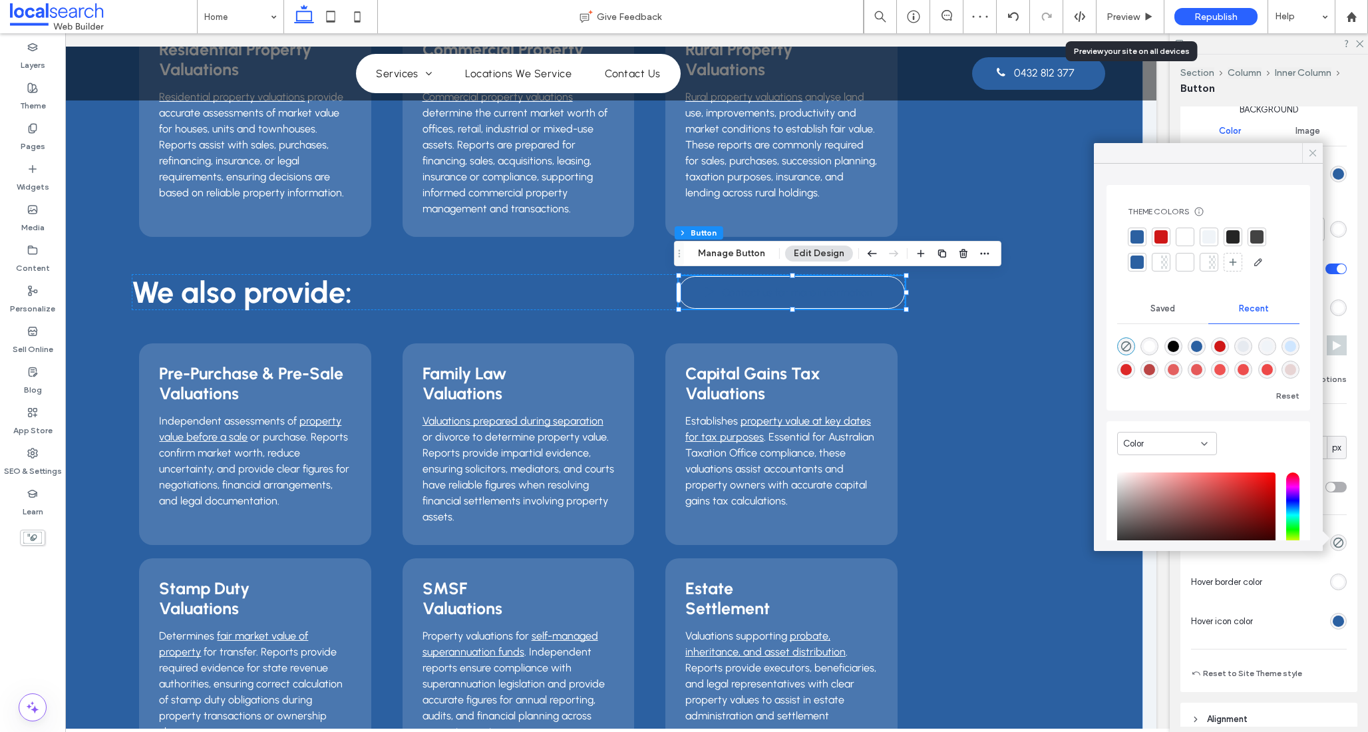
click at [1307, 151] on icon at bounding box center [1313, 153] width 12 height 12
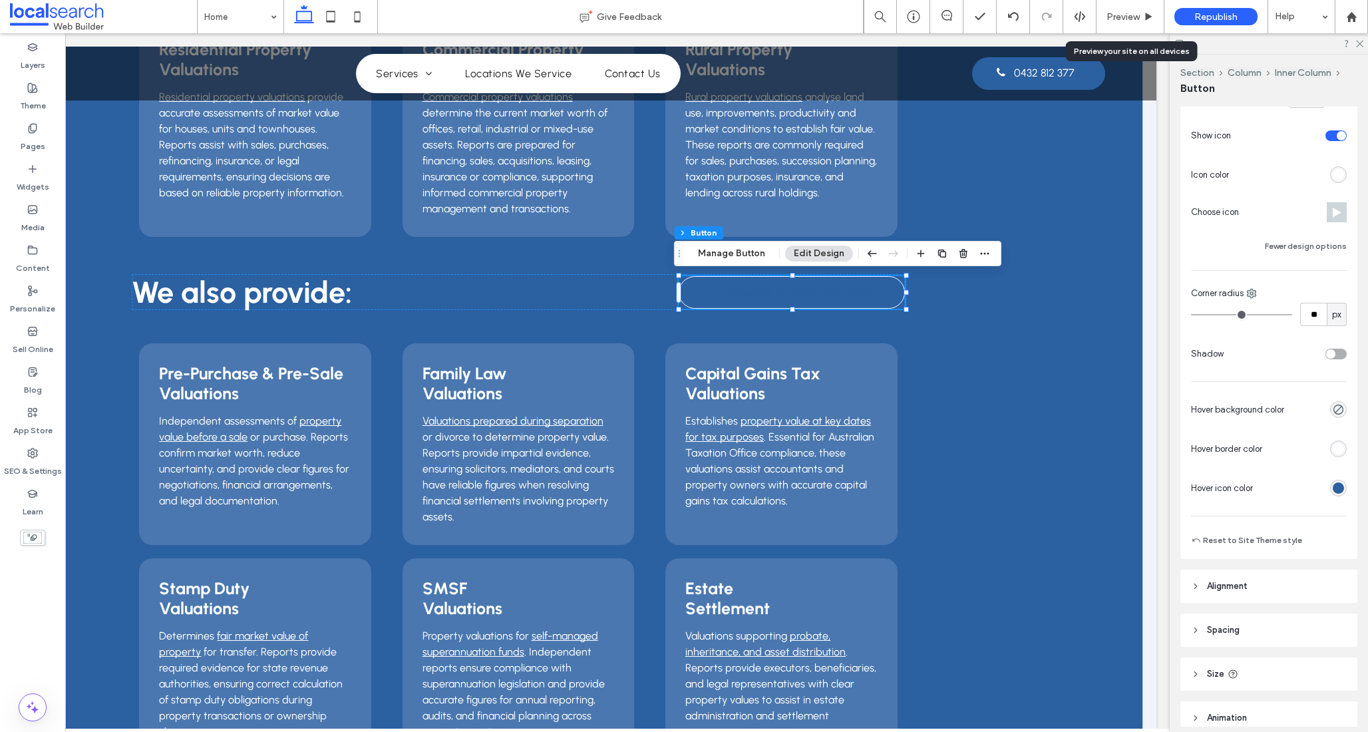
scroll to position [349, 0]
click at [1010, 19] on icon at bounding box center [1013, 16] width 11 height 11
click at [1010, 19] on div at bounding box center [684, 366] width 1368 height 732
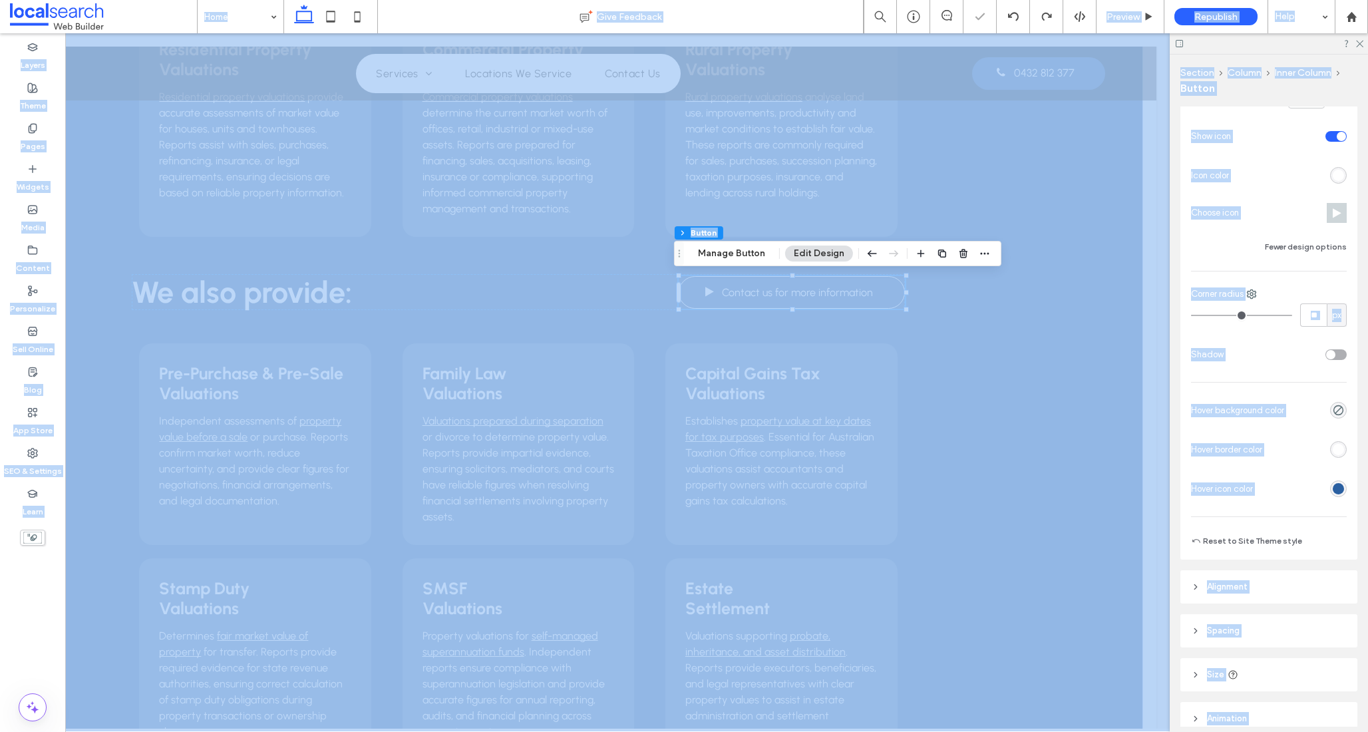
click at [1010, 19] on div "Home Give Feedback Preview Republish Help Design Panel Site Comments Team & Cli…" at bounding box center [684, 366] width 1368 height 732
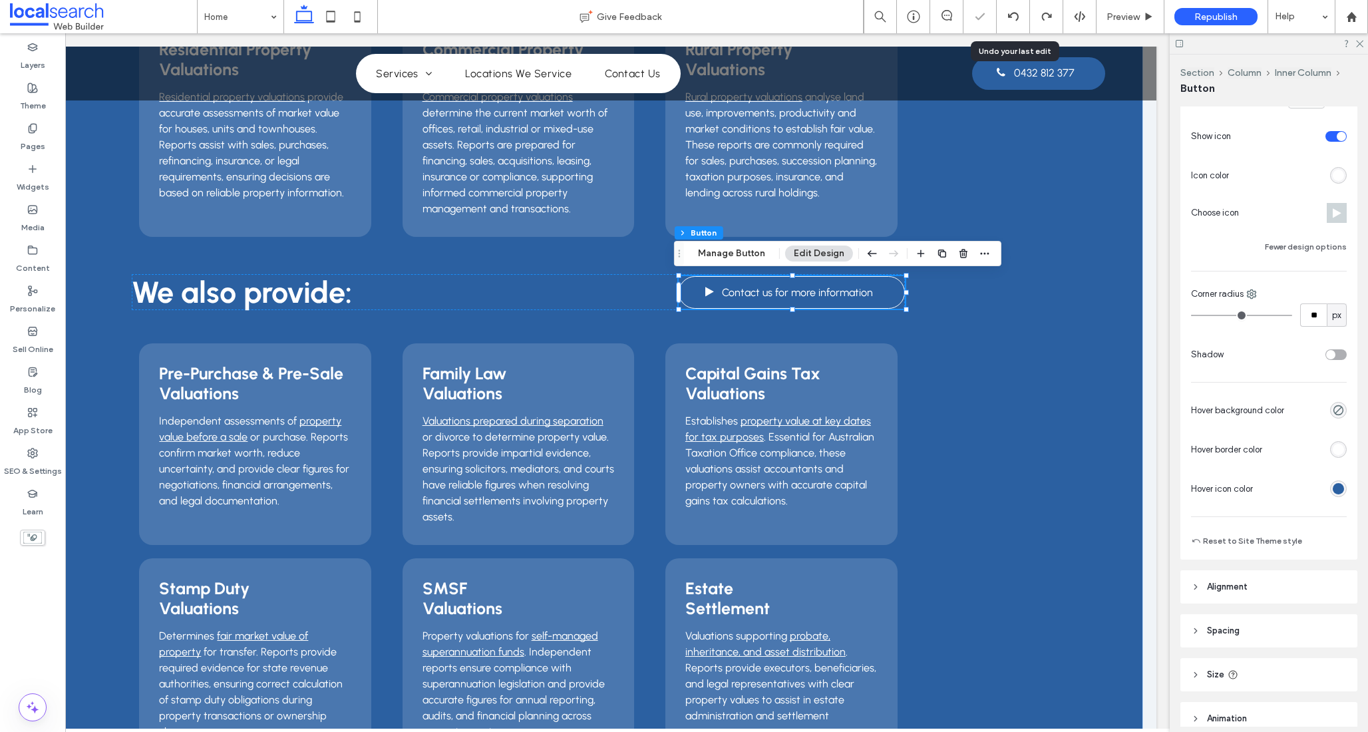
click at [1010, 19] on icon at bounding box center [1013, 16] width 11 height 11
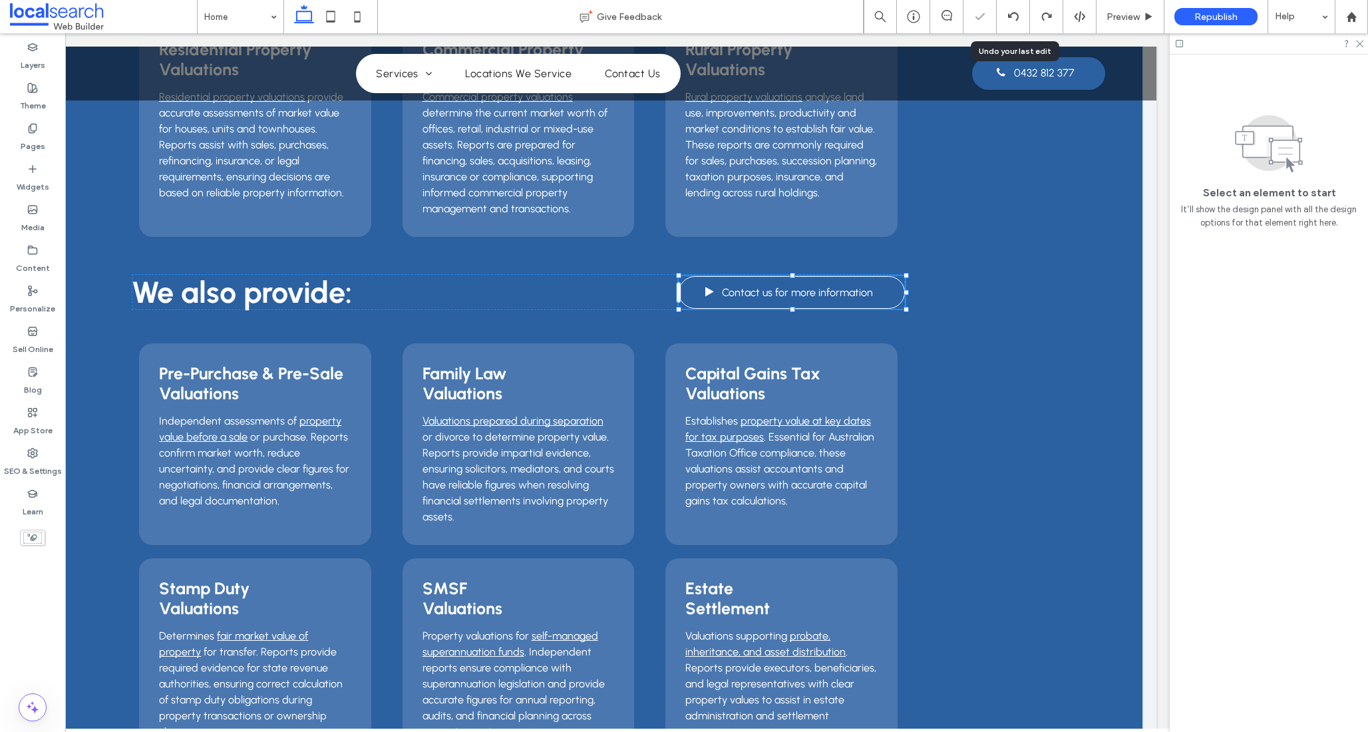
click at [1010, 19] on icon at bounding box center [1013, 16] width 11 height 11
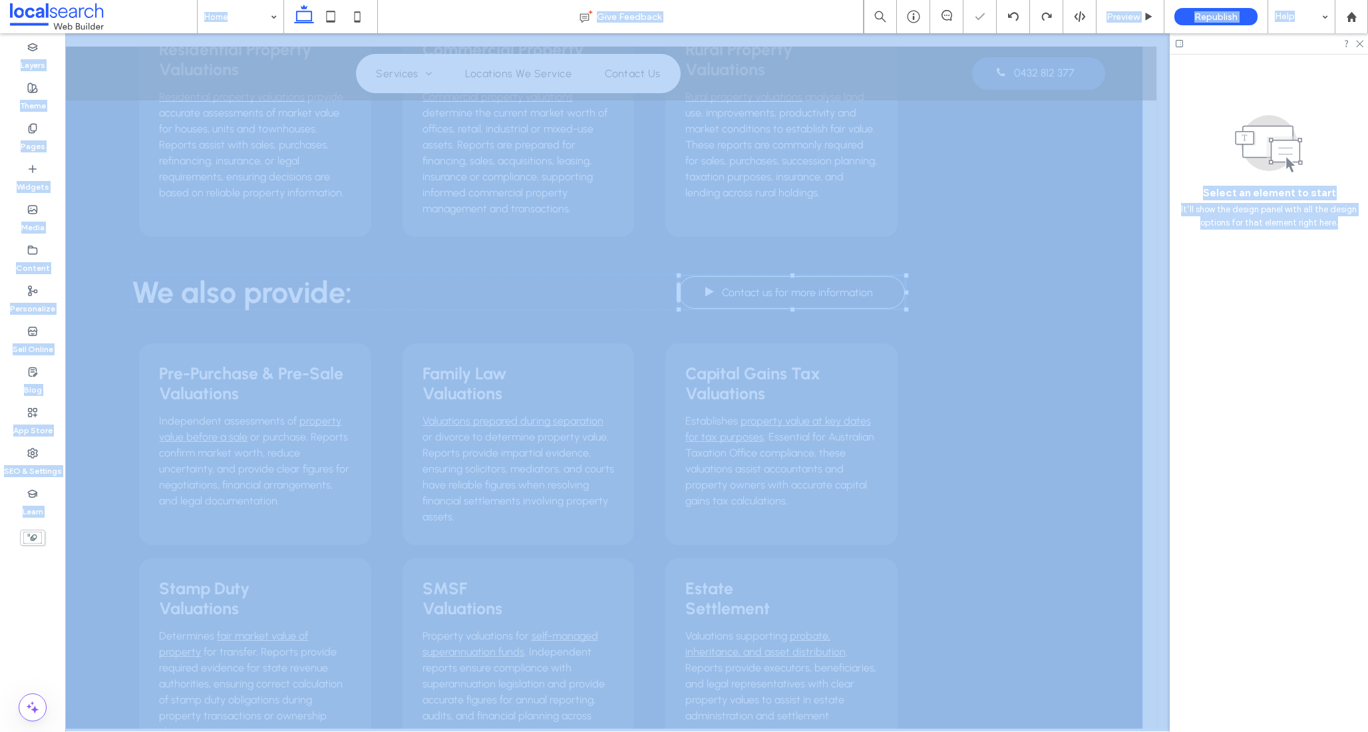
click at [1010, 19] on div at bounding box center [684, 366] width 1368 height 732
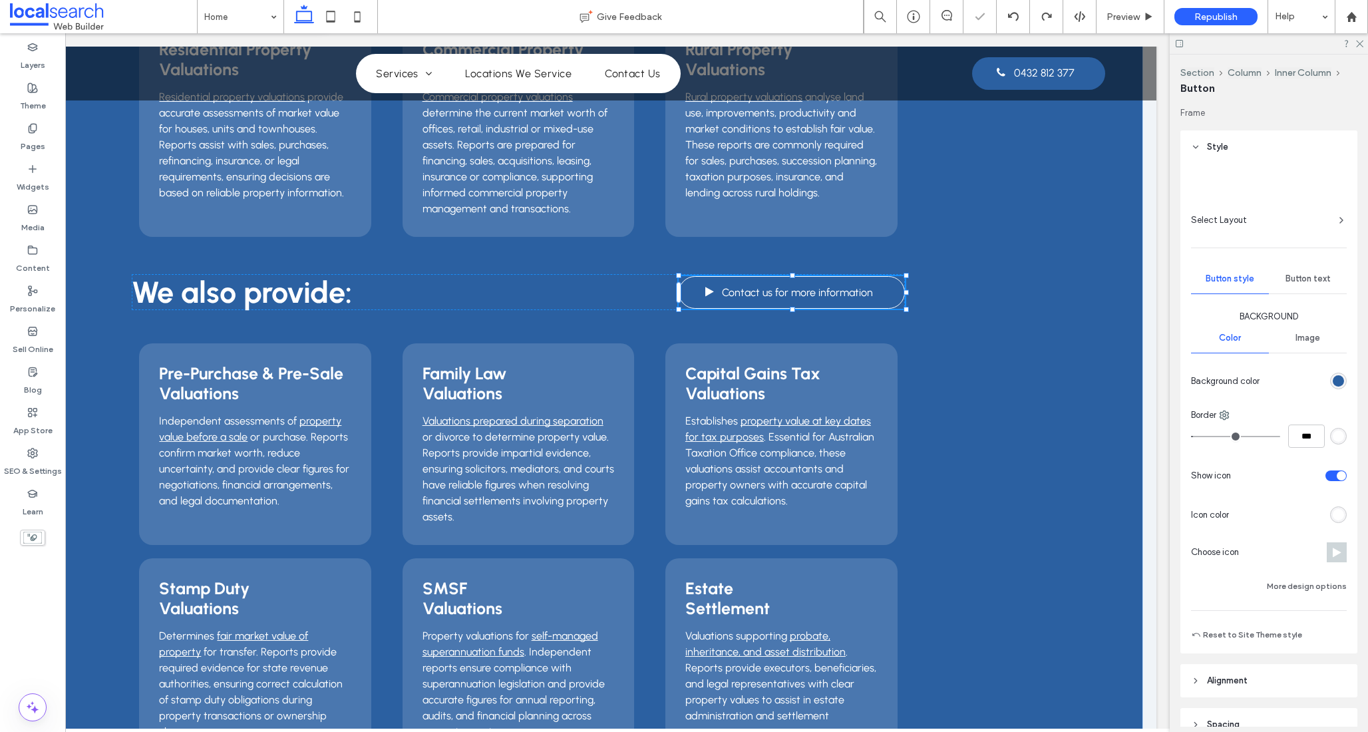
click at [1010, 19] on icon at bounding box center [1013, 16] width 11 height 11
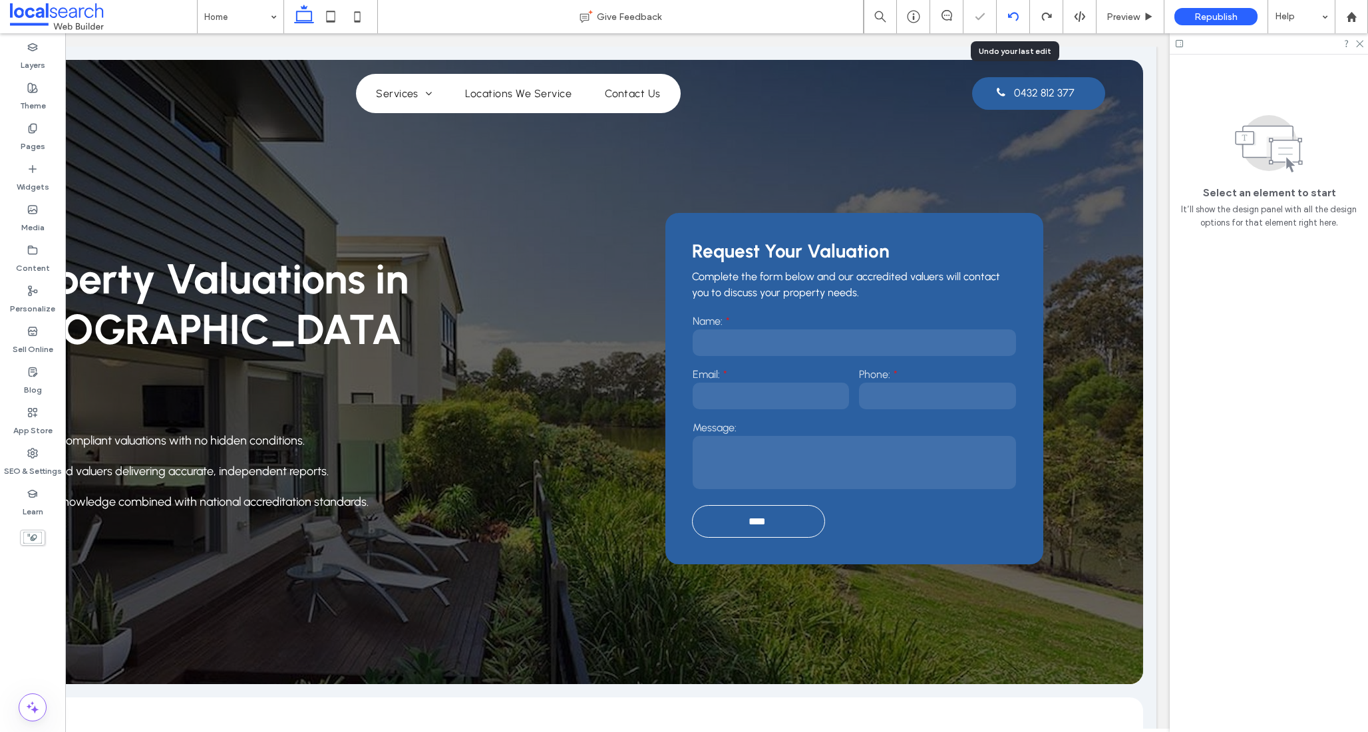
scroll to position [0, 0]
click at [1010, 18] on icon at bounding box center [1013, 16] width 11 height 11
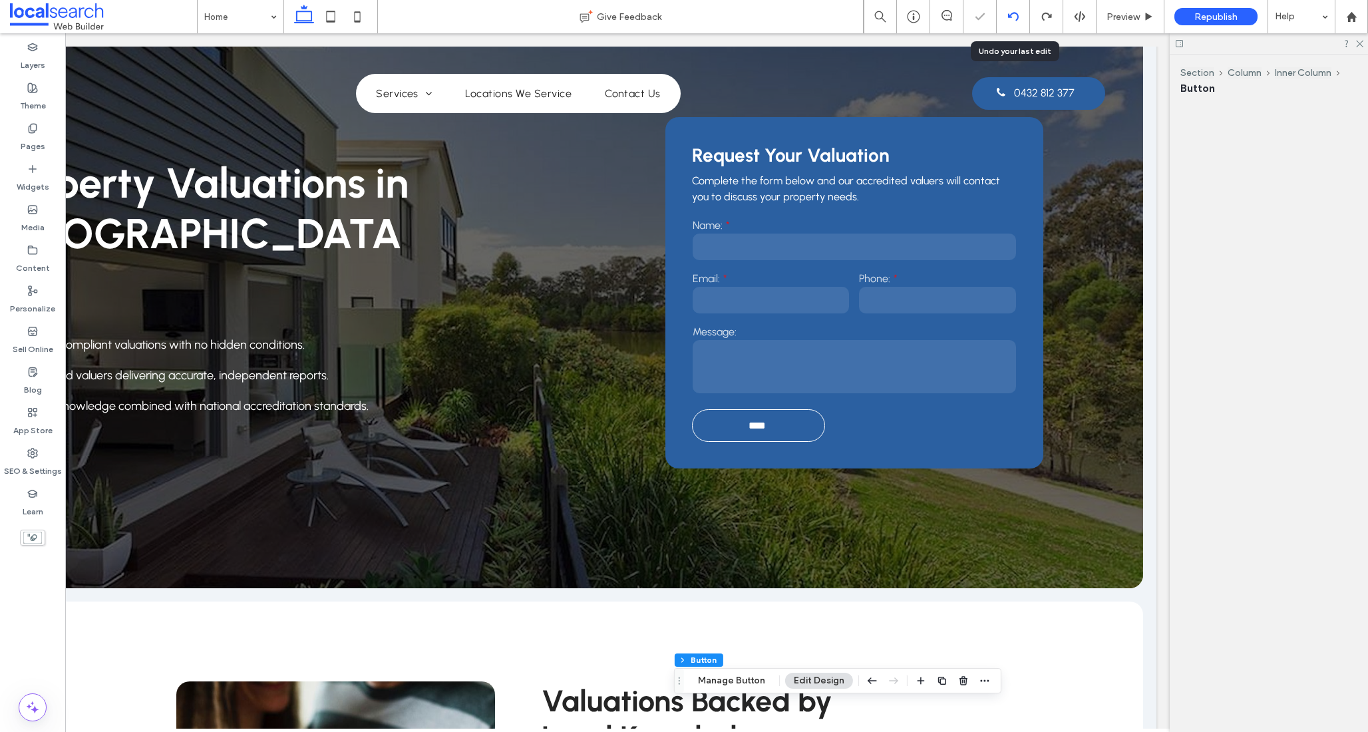
click at [1010, 18] on icon at bounding box center [1013, 16] width 11 height 11
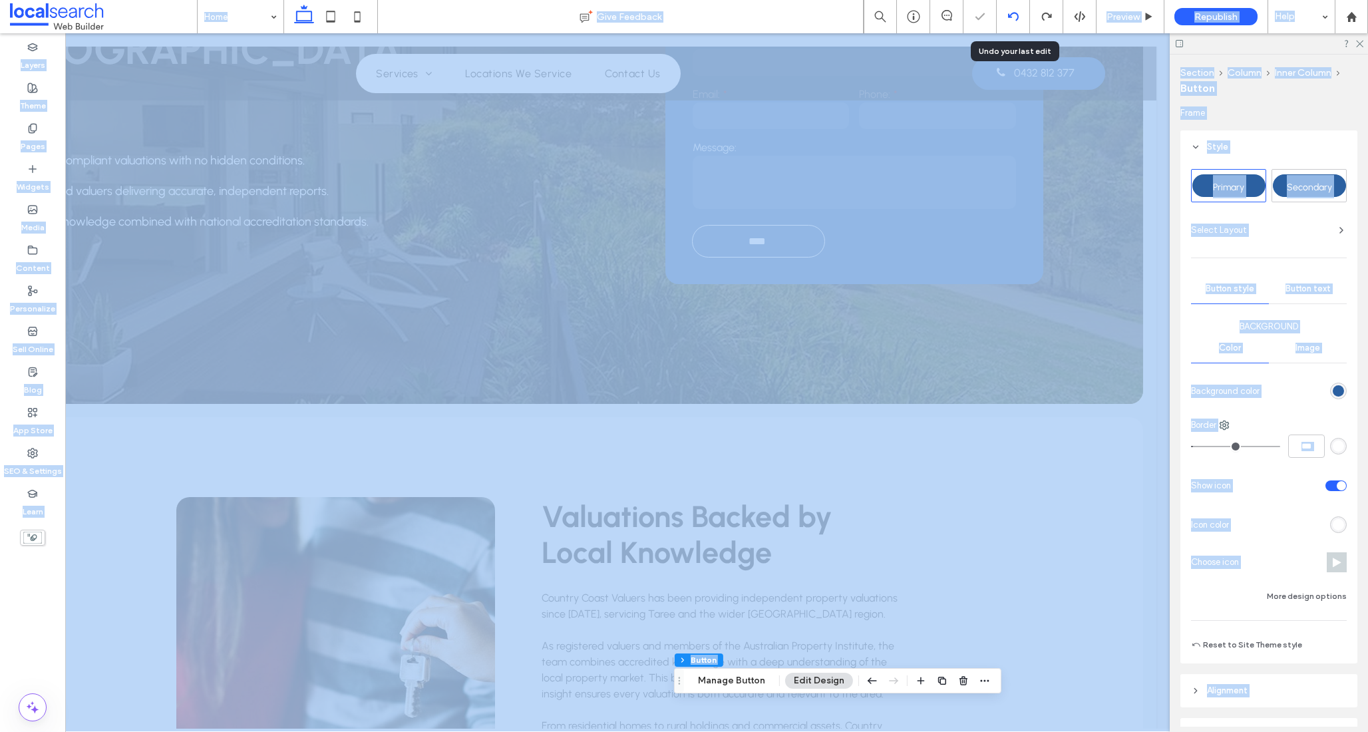
scroll to position [544, 0]
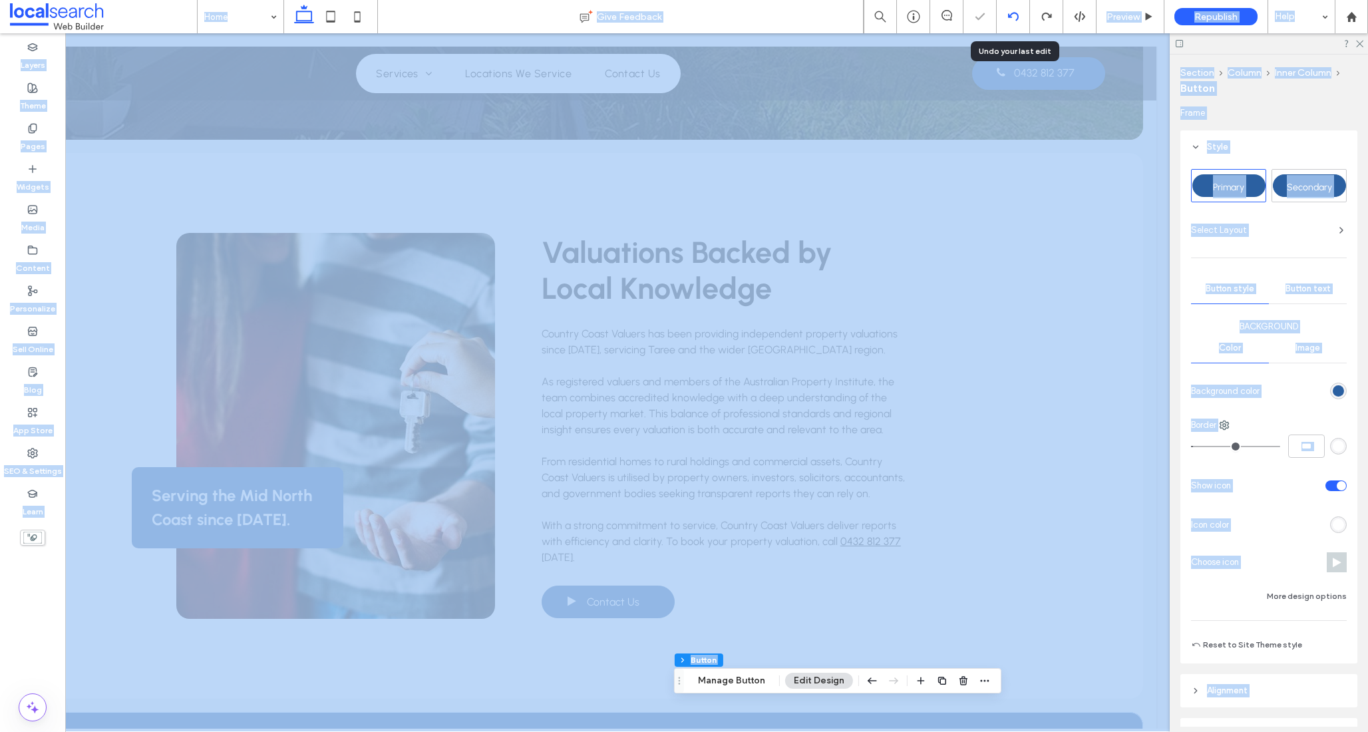
click at [1010, 18] on div "Home Give Feedback Preview Republish Help Design Panel Site Comments Team & Cli…" at bounding box center [684, 366] width 1368 height 732
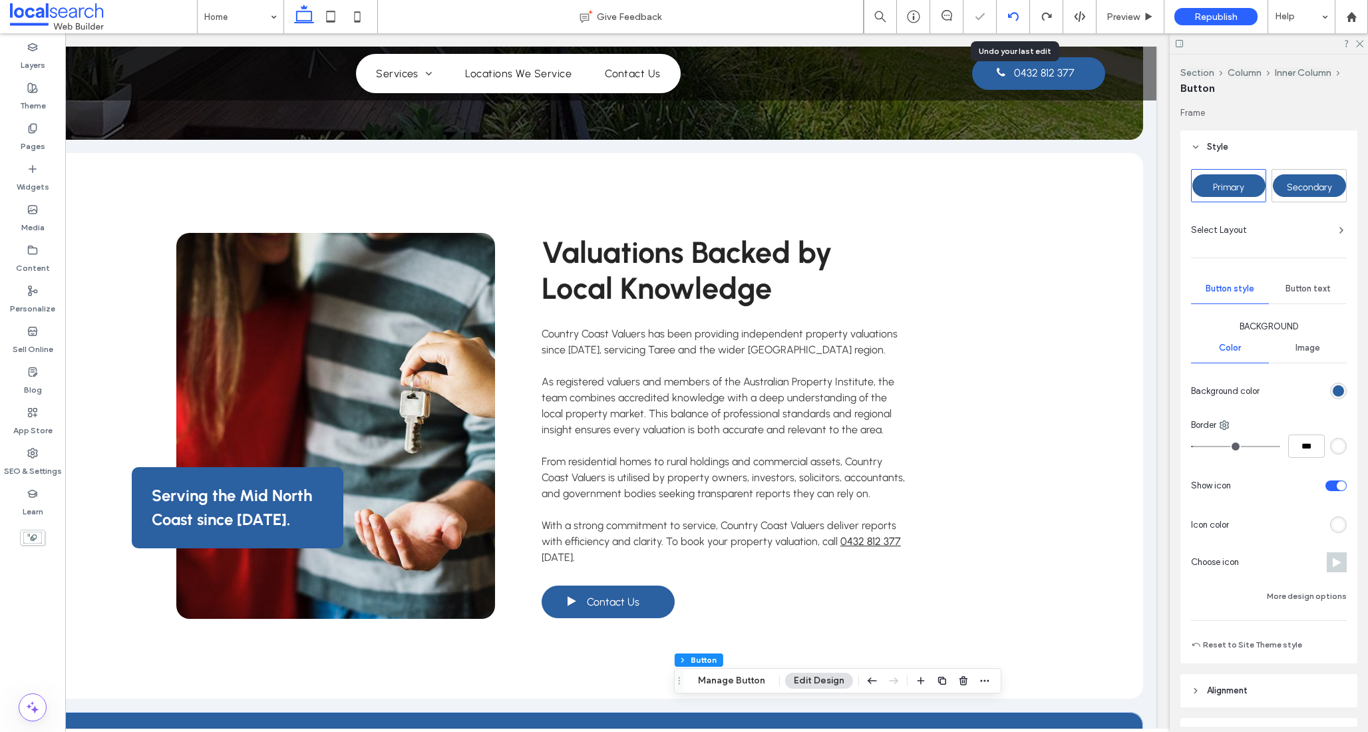
click at [1010, 18] on icon at bounding box center [1013, 16] width 11 height 11
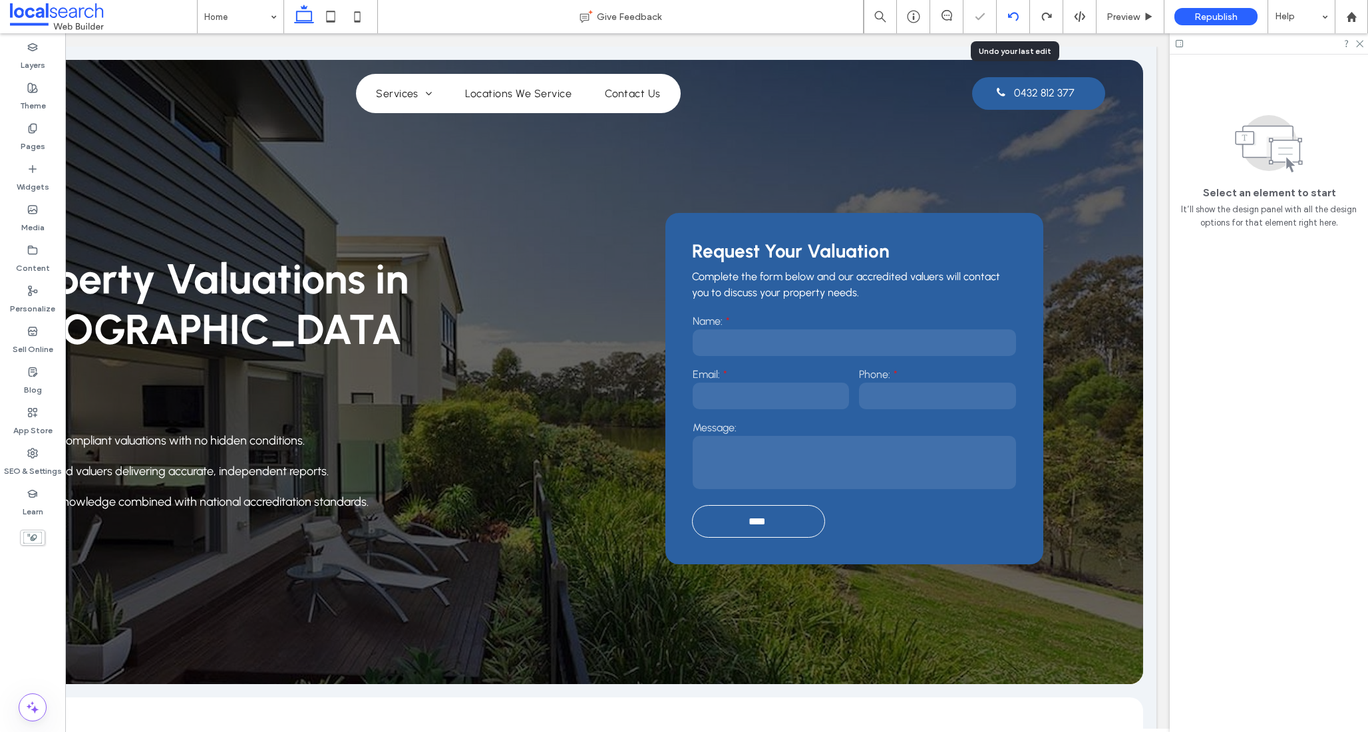
scroll to position [0, 0]
click at [1010, 18] on icon at bounding box center [1013, 16] width 11 height 11
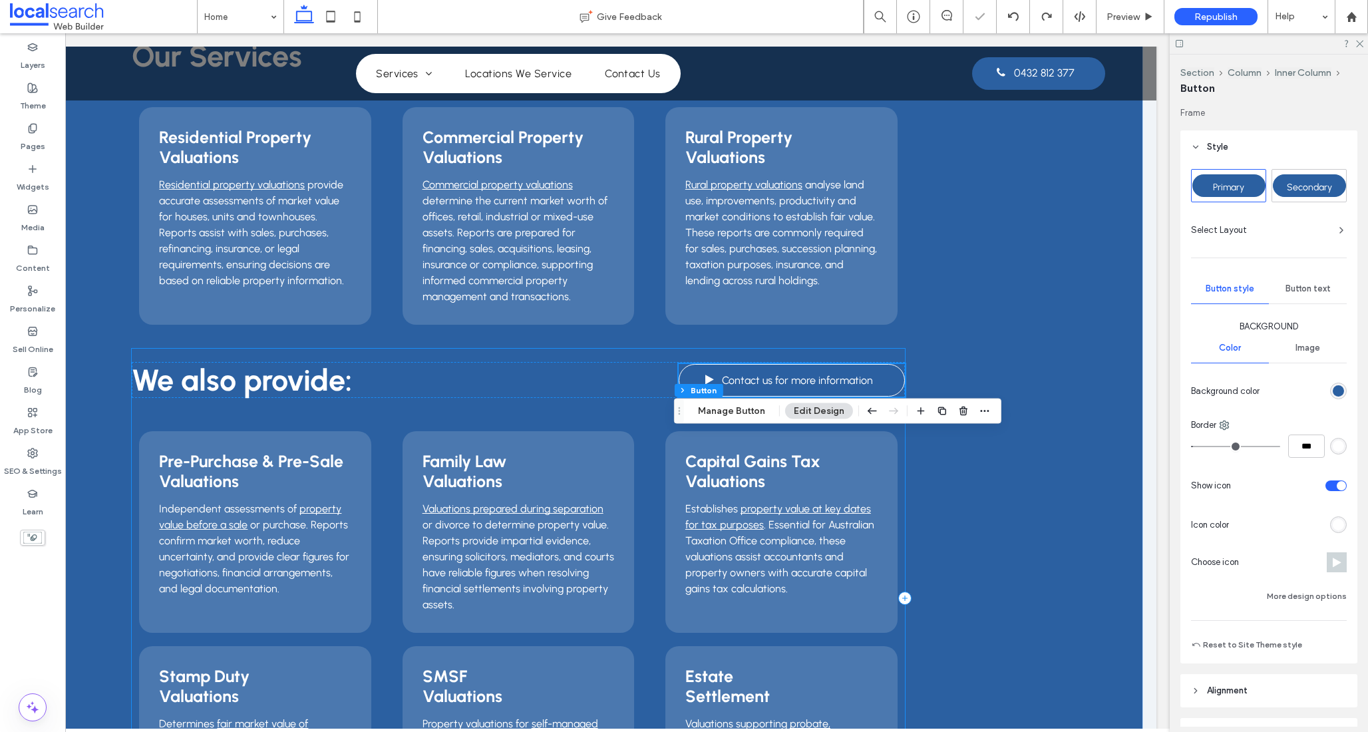
scroll to position [1301, 0]
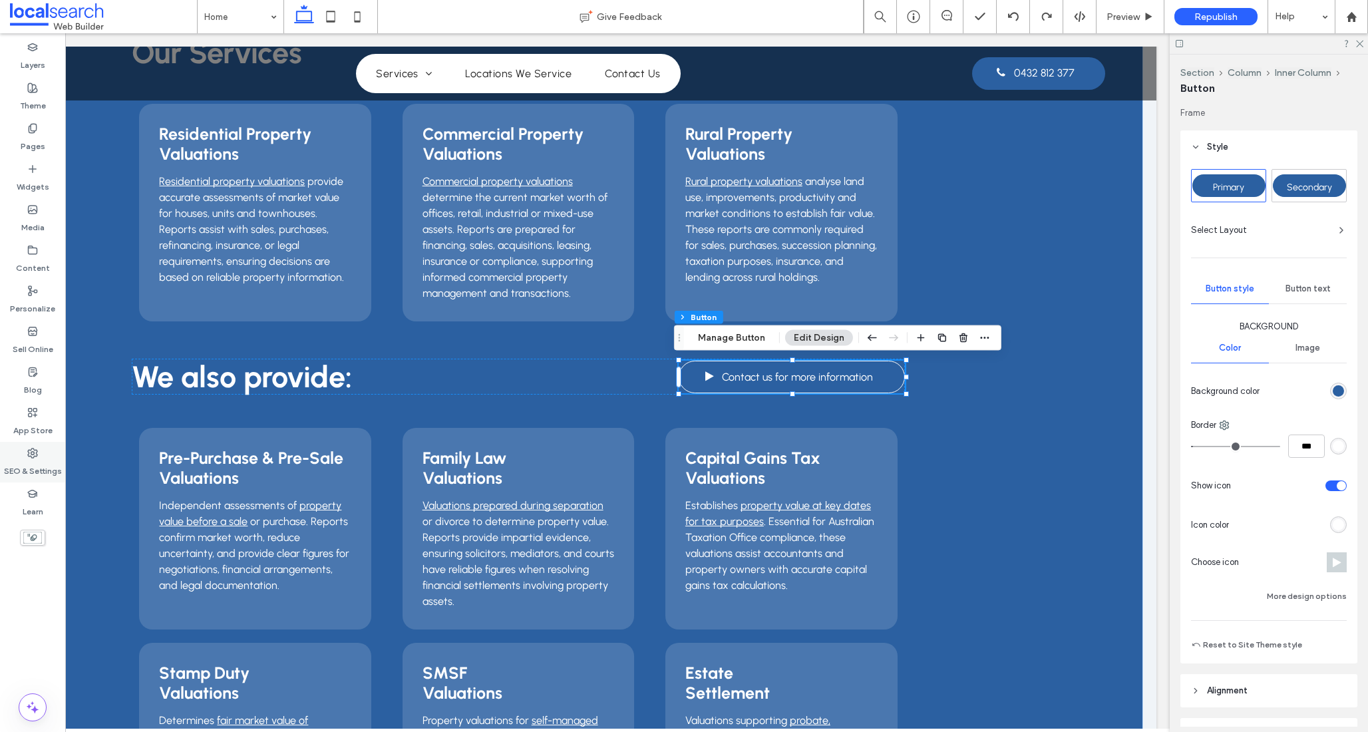
click at [33, 460] on label "SEO & Settings" at bounding box center [33, 467] width 58 height 19
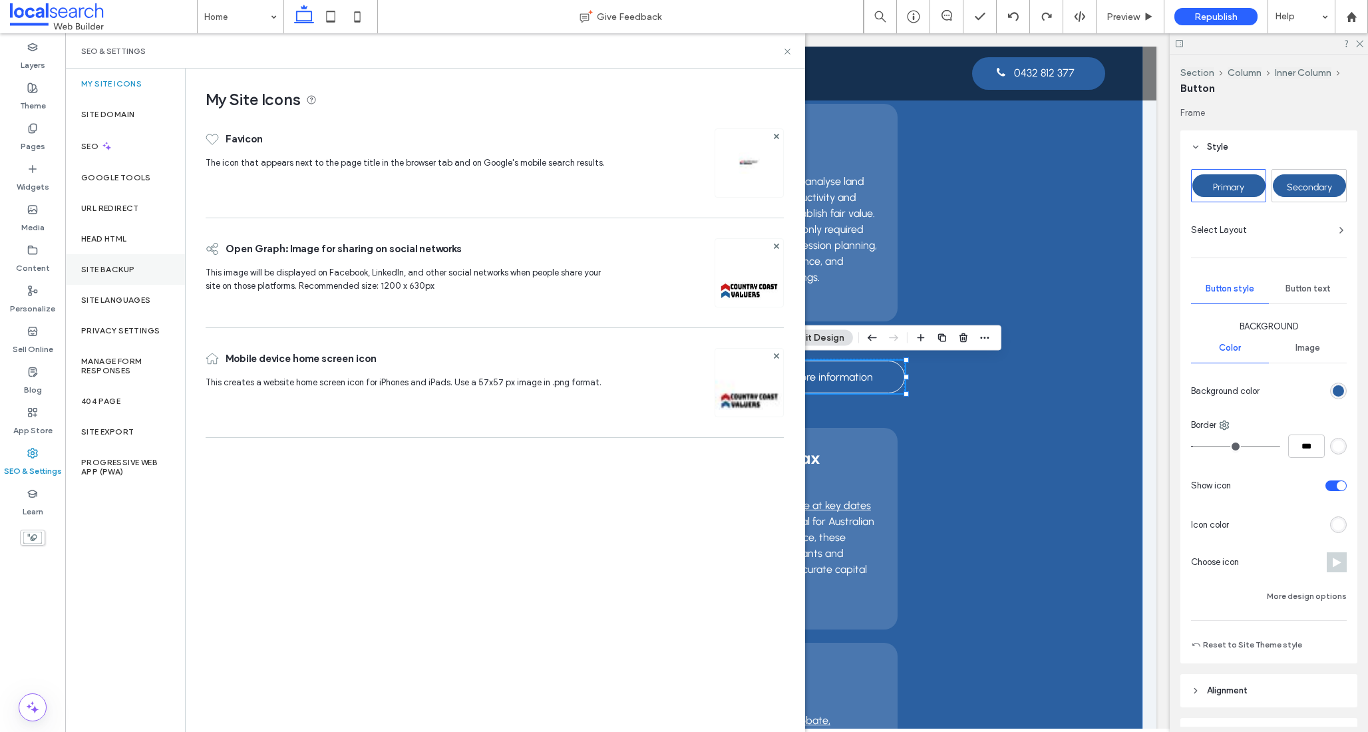
click at [120, 265] on label "Site Backup" at bounding box center [107, 269] width 53 height 9
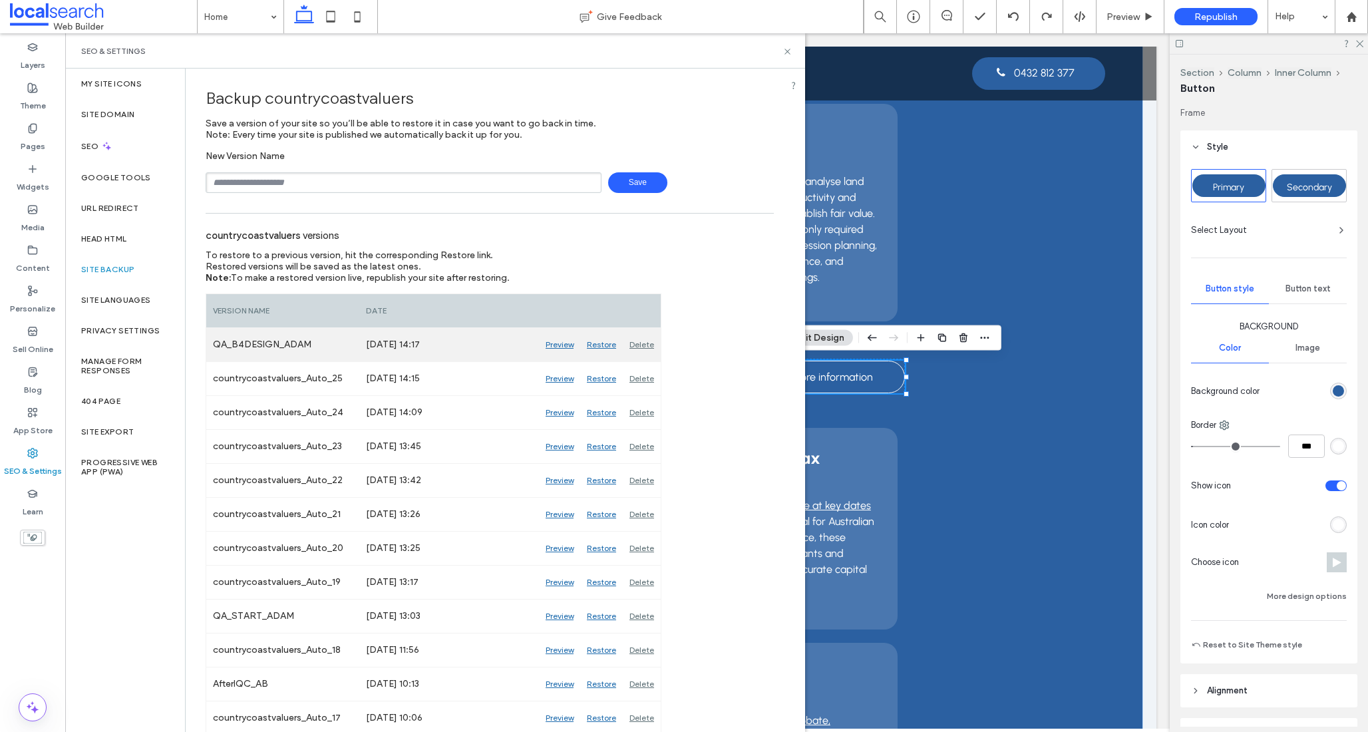
click at [598, 345] on div "Restore" at bounding box center [601, 344] width 43 height 33
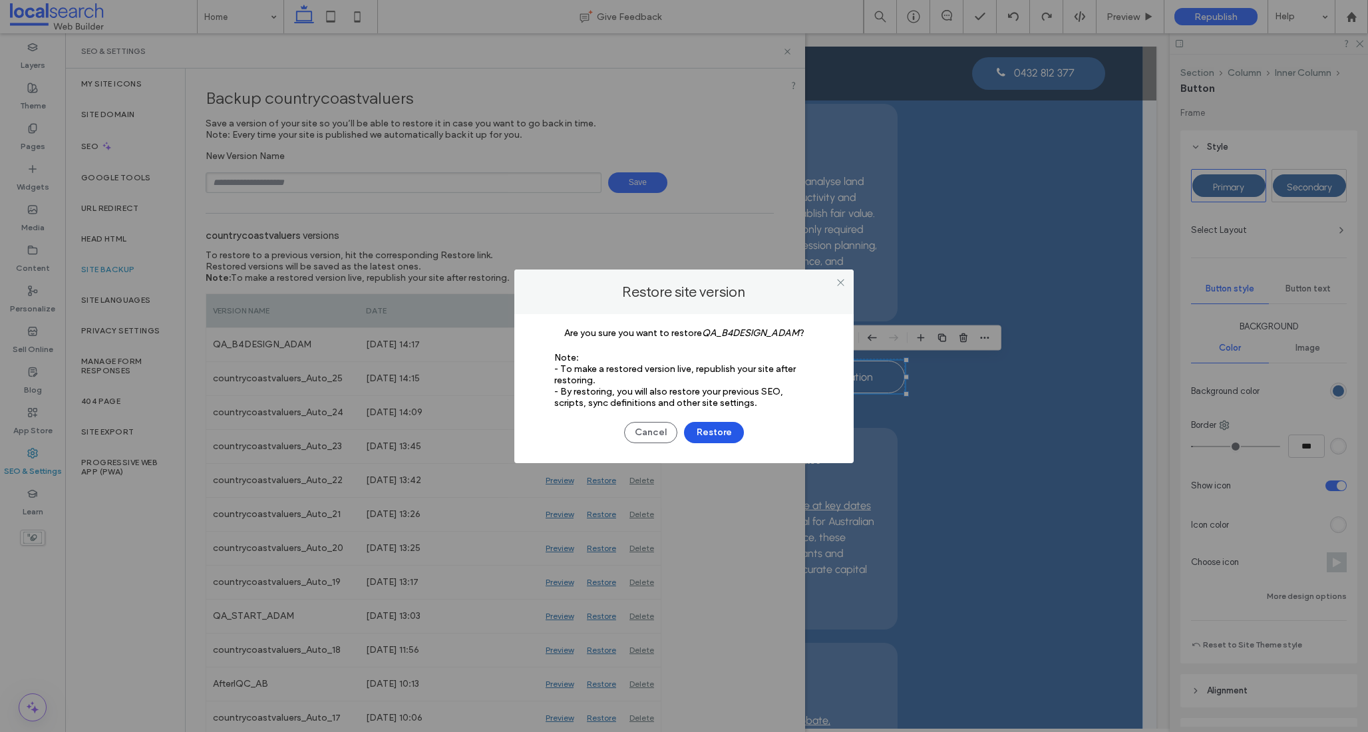
click at [709, 429] on button "Restore" at bounding box center [714, 432] width 60 height 21
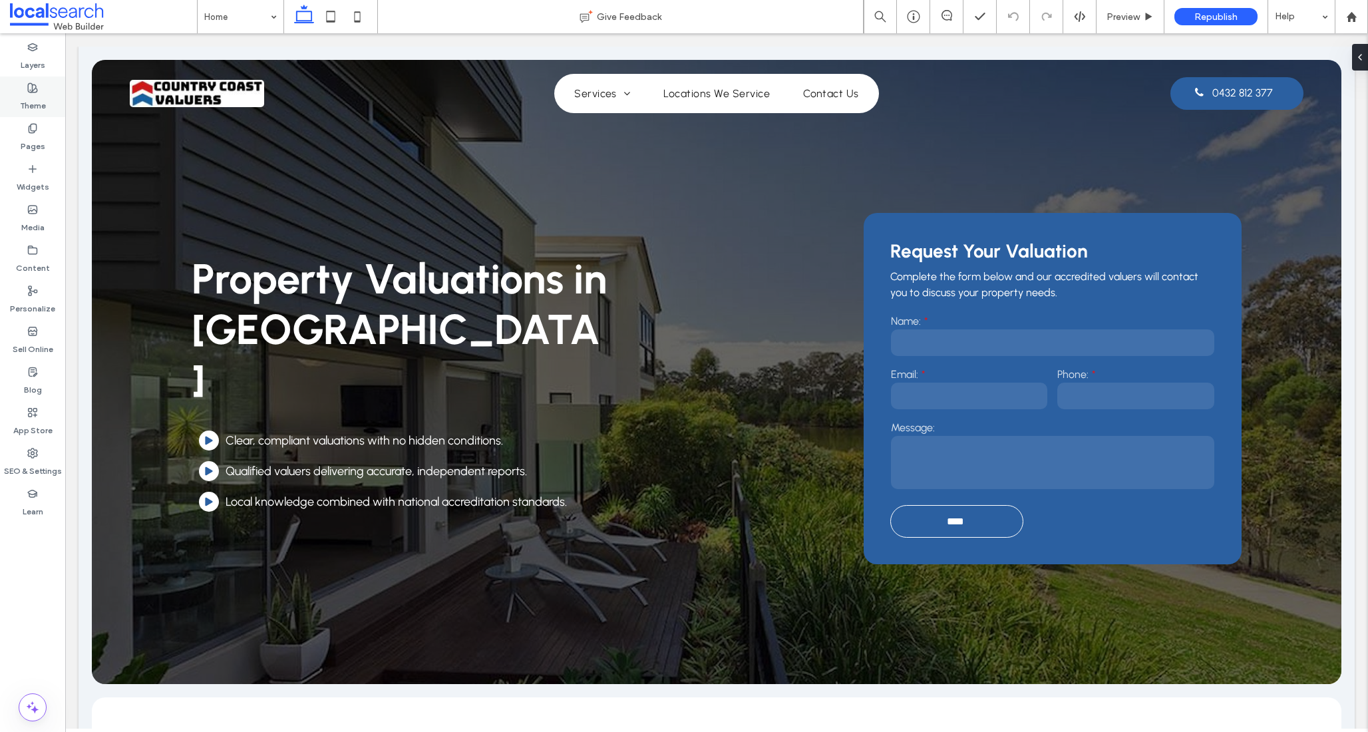
click at [39, 92] on div "Theme" at bounding box center [32, 97] width 65 height 41
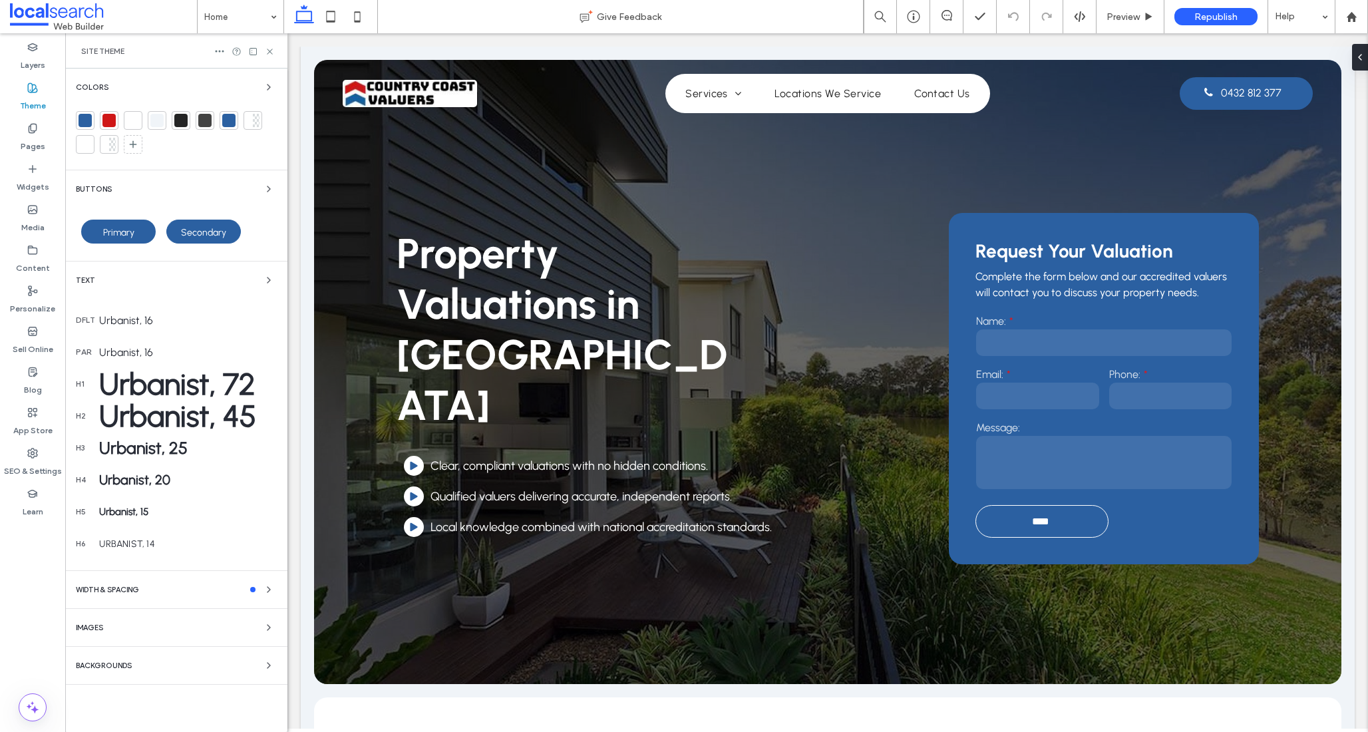
click at [106, 122] on div at bounding box center [108, 120] width 13 height 13
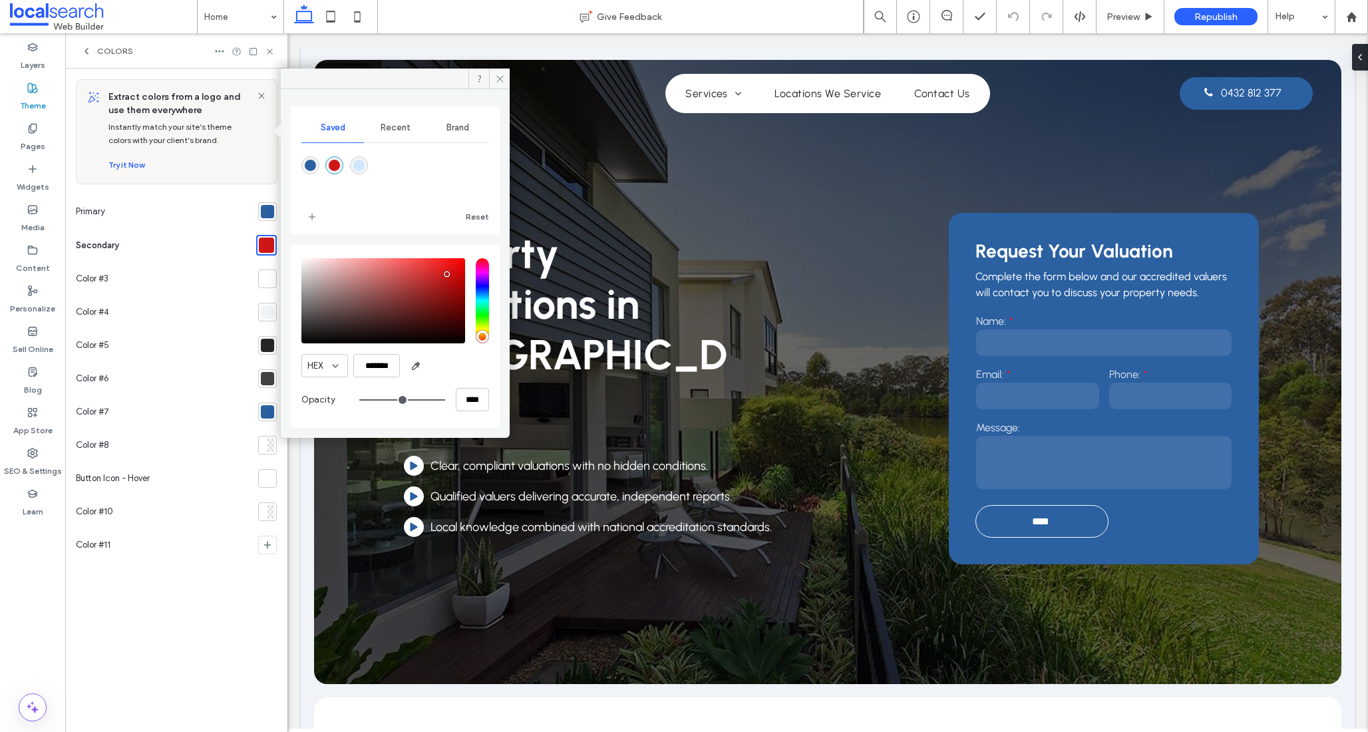
click at [450, 292] on div "saturation and value" at bounding box center [383, 300] width 164 height 85
click at [450, 275] on div "saturation and value" at bounding box center [383, 300] width 164 height 85
click at [417, 273] on div "saturation and value" at bounding box center [383, 300] width 164 height 85
click at [428, 269] on div "saturation and value" at bounding box center [383, 300] width 164 height 85
click at [425, 279] on div "saturation and value" at bounding box center [383, 300] width 164 height 85
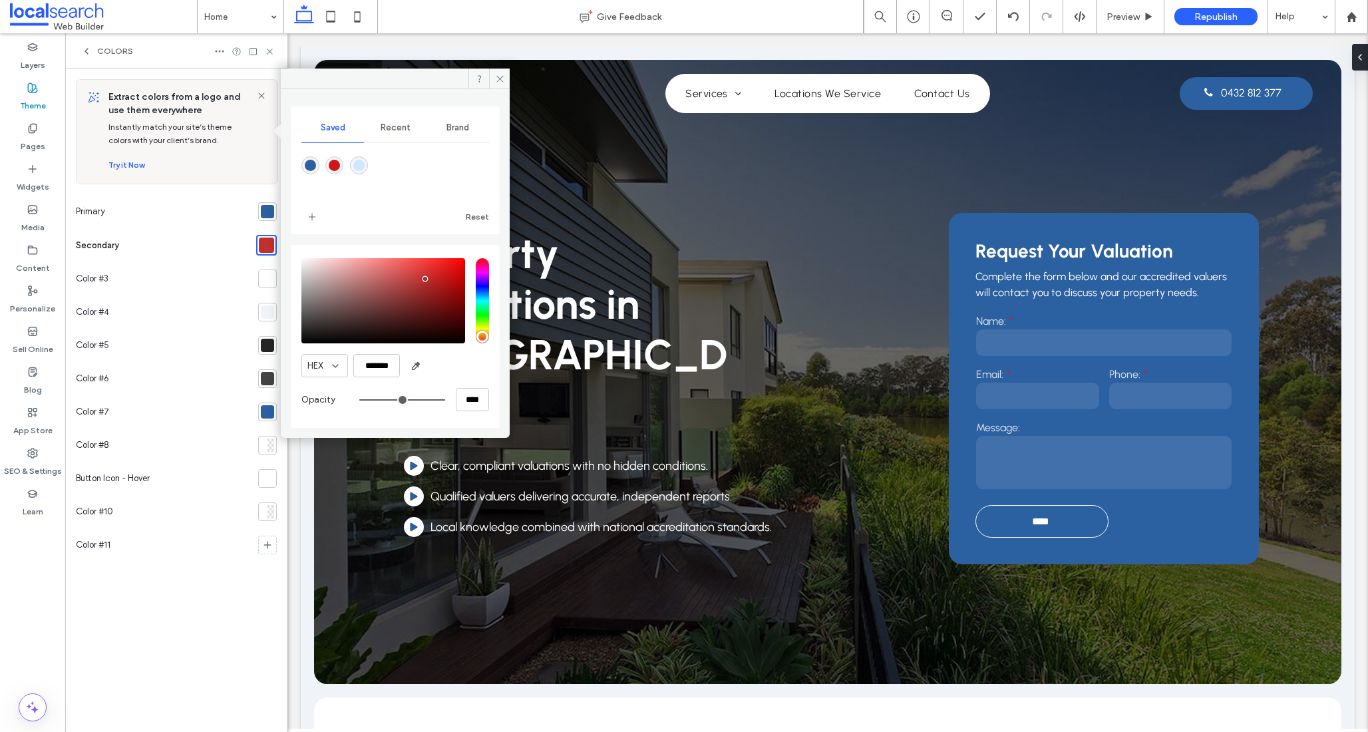
click at [358, 169] on div "rgba(207,230,255,1)" at bounding box center [358, 165] width 11 height 11
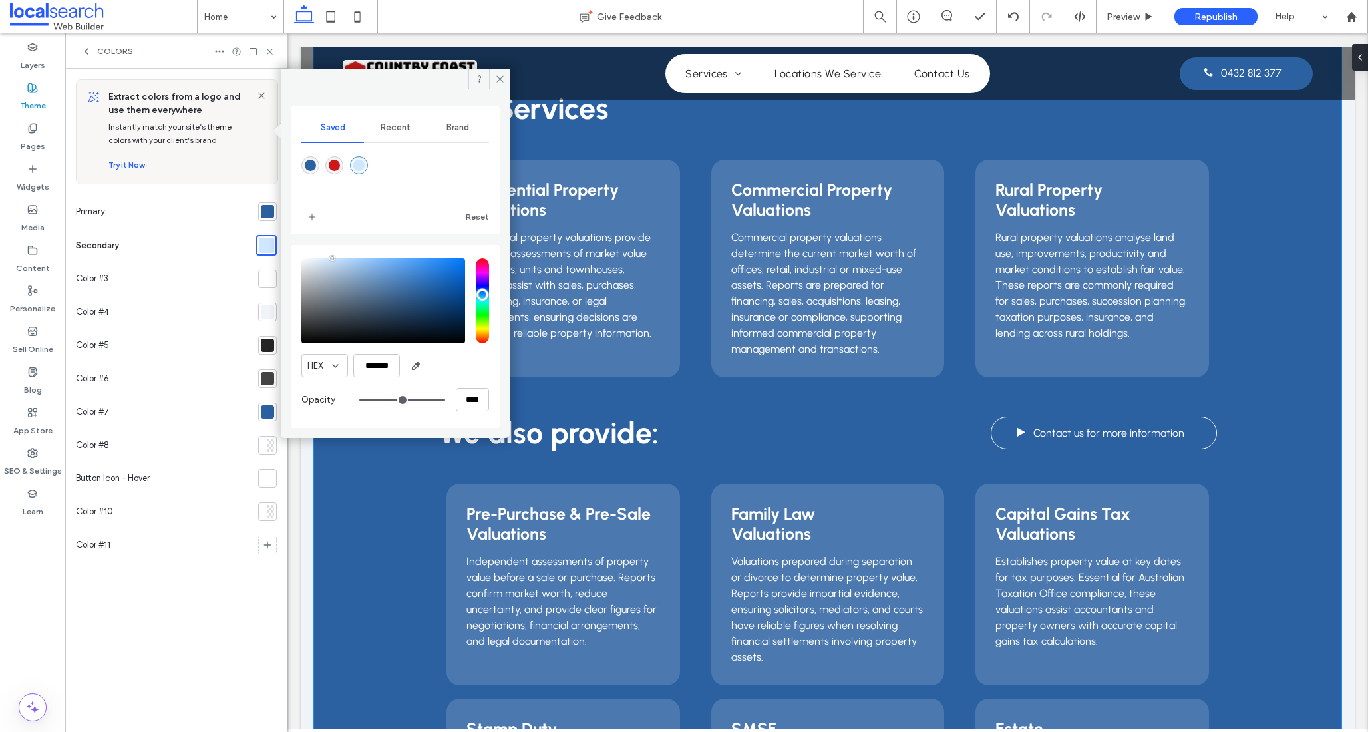
scroll to position [1301, 0]
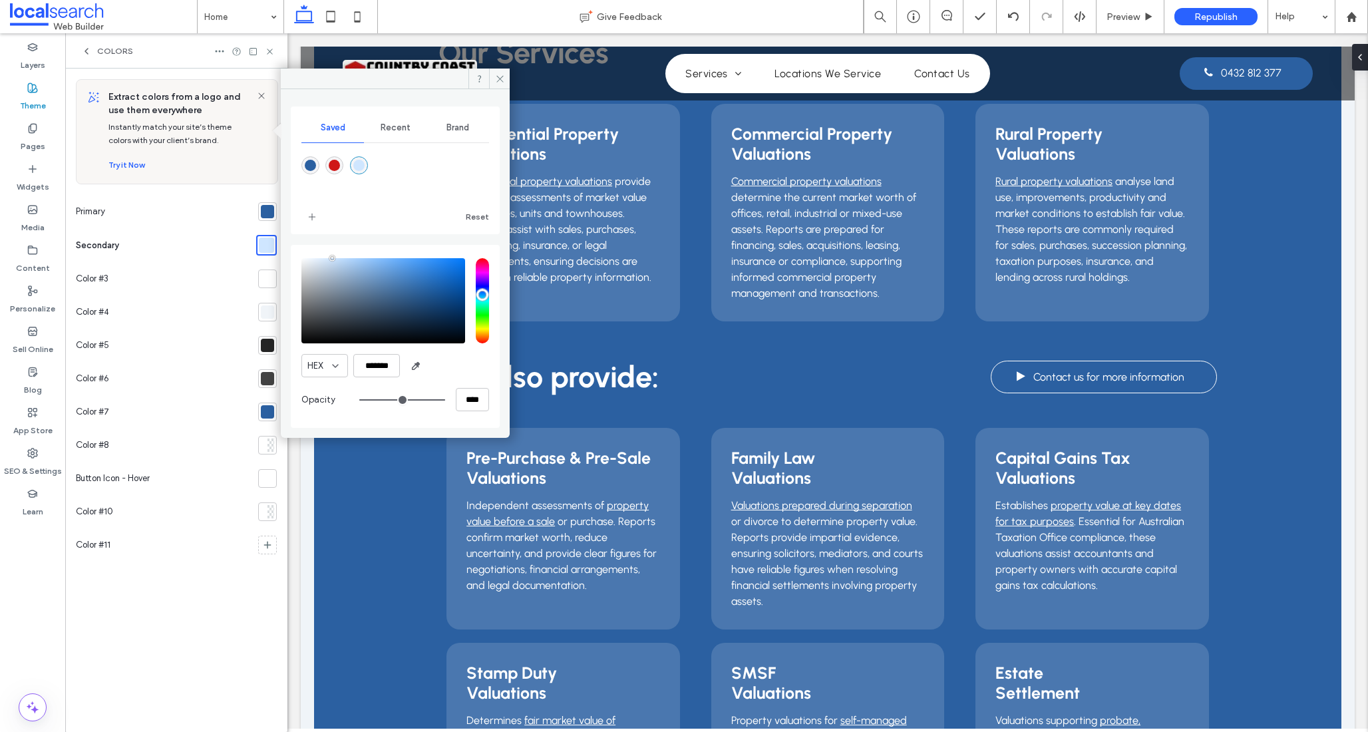
click at [339, 162] on div "rgba(207,23,23,1)" at bounding box center [334, 165] width 11 height 11
type input "*******"
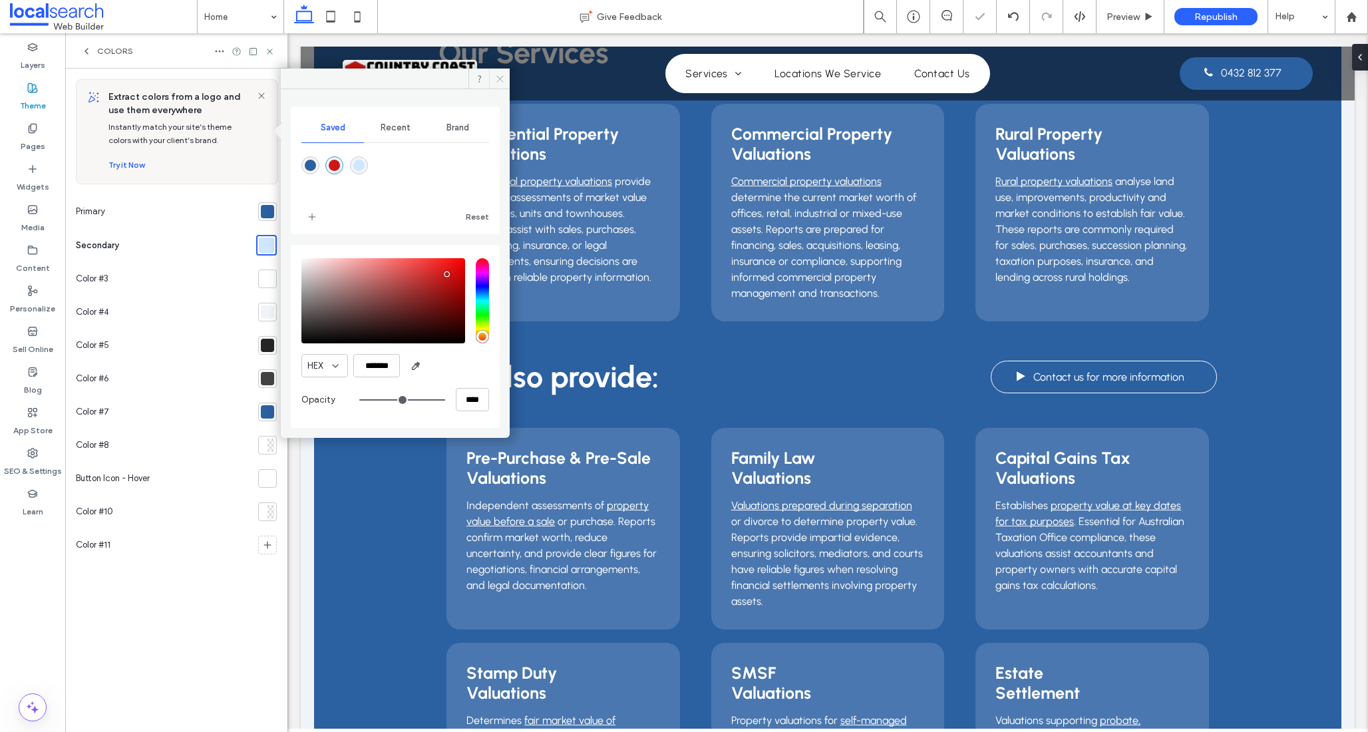
click at [502, 74] on icon at bounding box center [500, 79] width 10 height 10
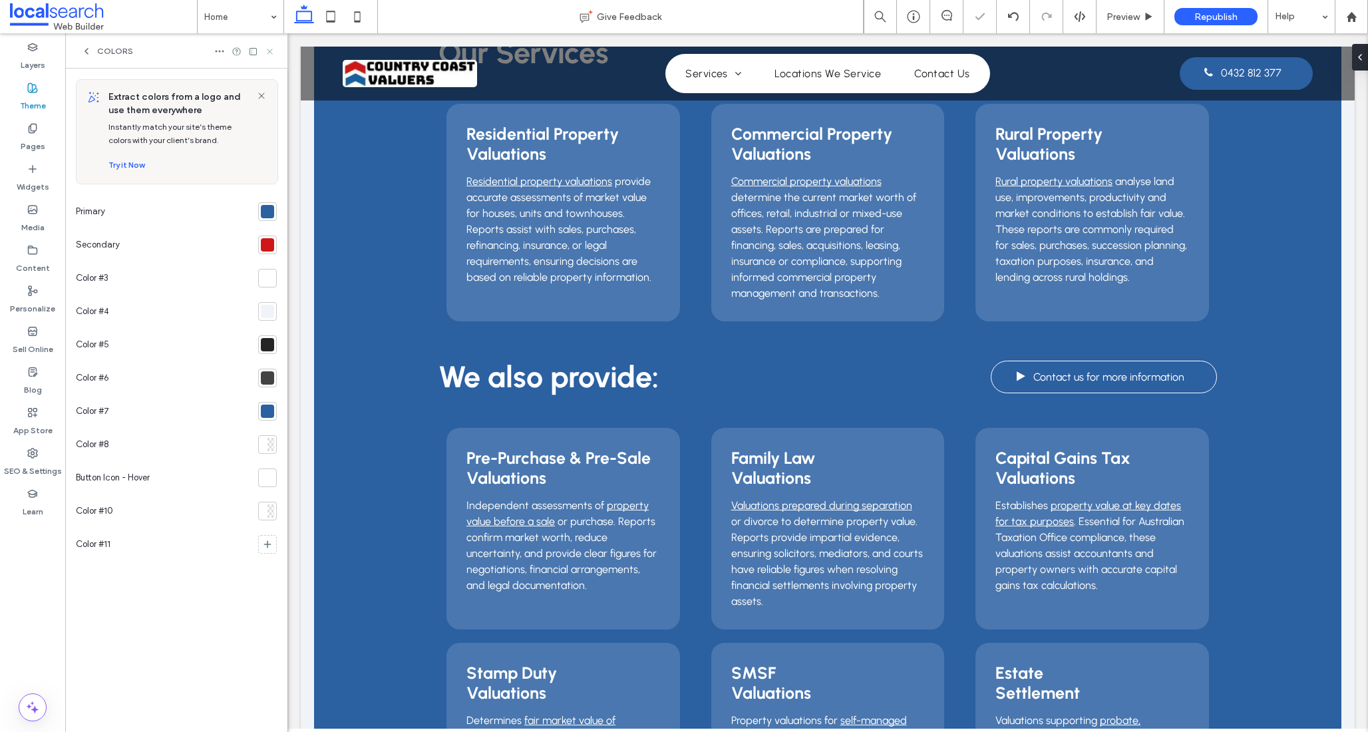
click at [272, 53] on icon at bounding box center [270, 52] width 10 height 10
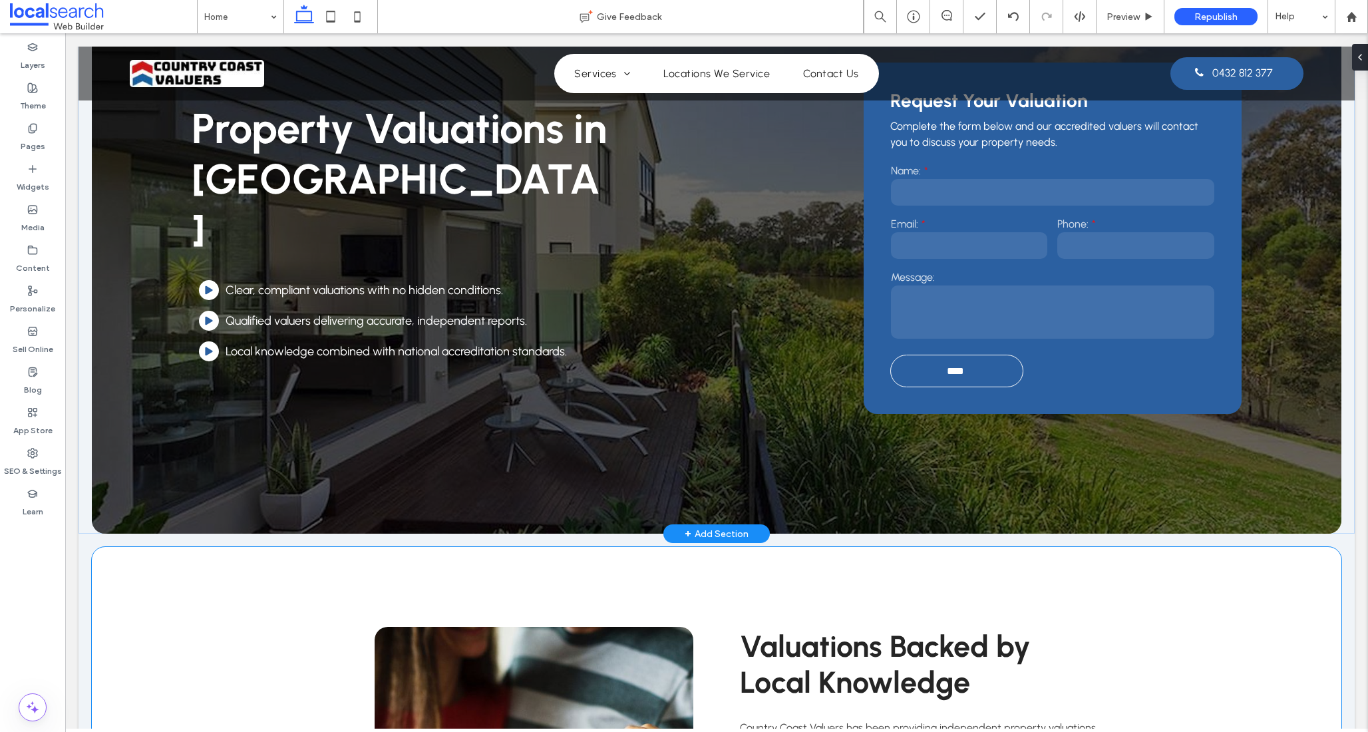
scroll to position [0, 0]
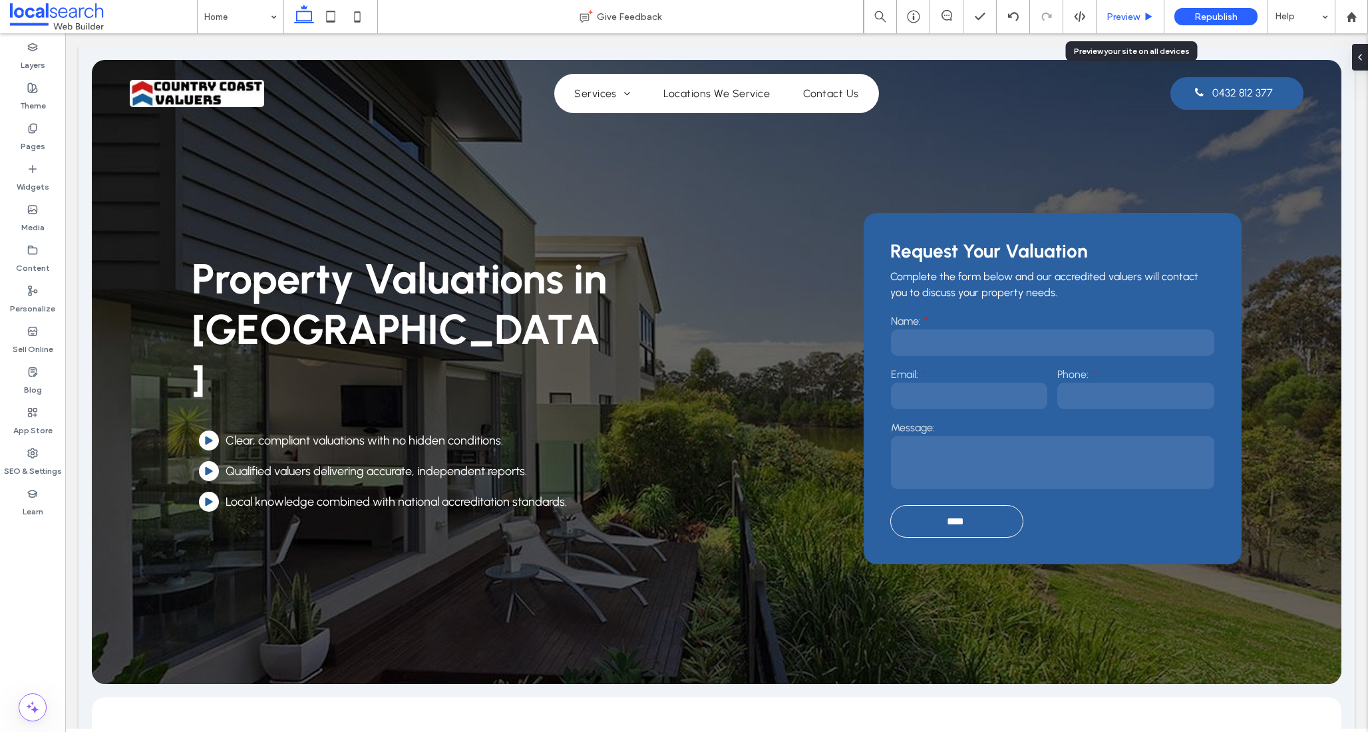
click at [1153, 15] on icon at bounding box center [1149, 17] width 10 height 10
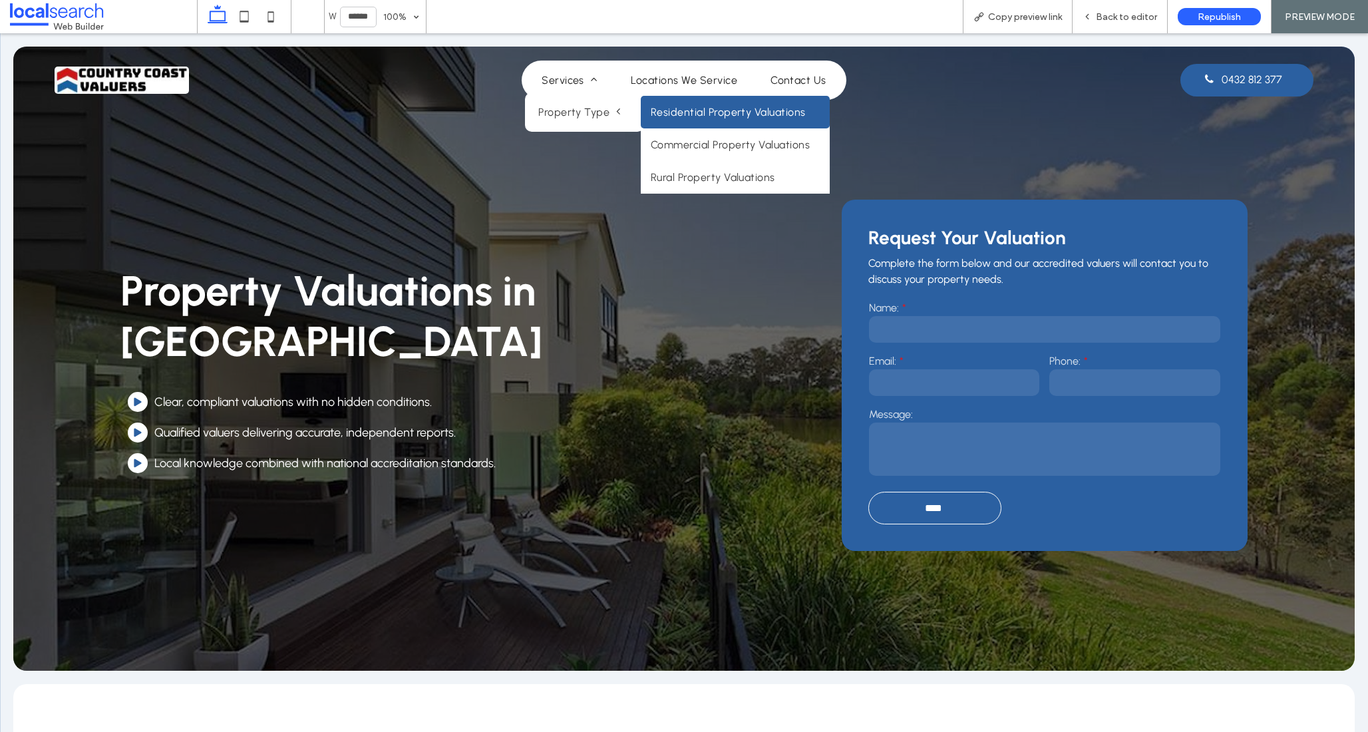
drag, startPoint x: 672, startPoint y: 110, endPoint x: 672, endPoint y: 144, distance: 33.3
click at [672, 110] on link "Residential Property Valuations" at bounding box center [735, 112] width 189 height 33
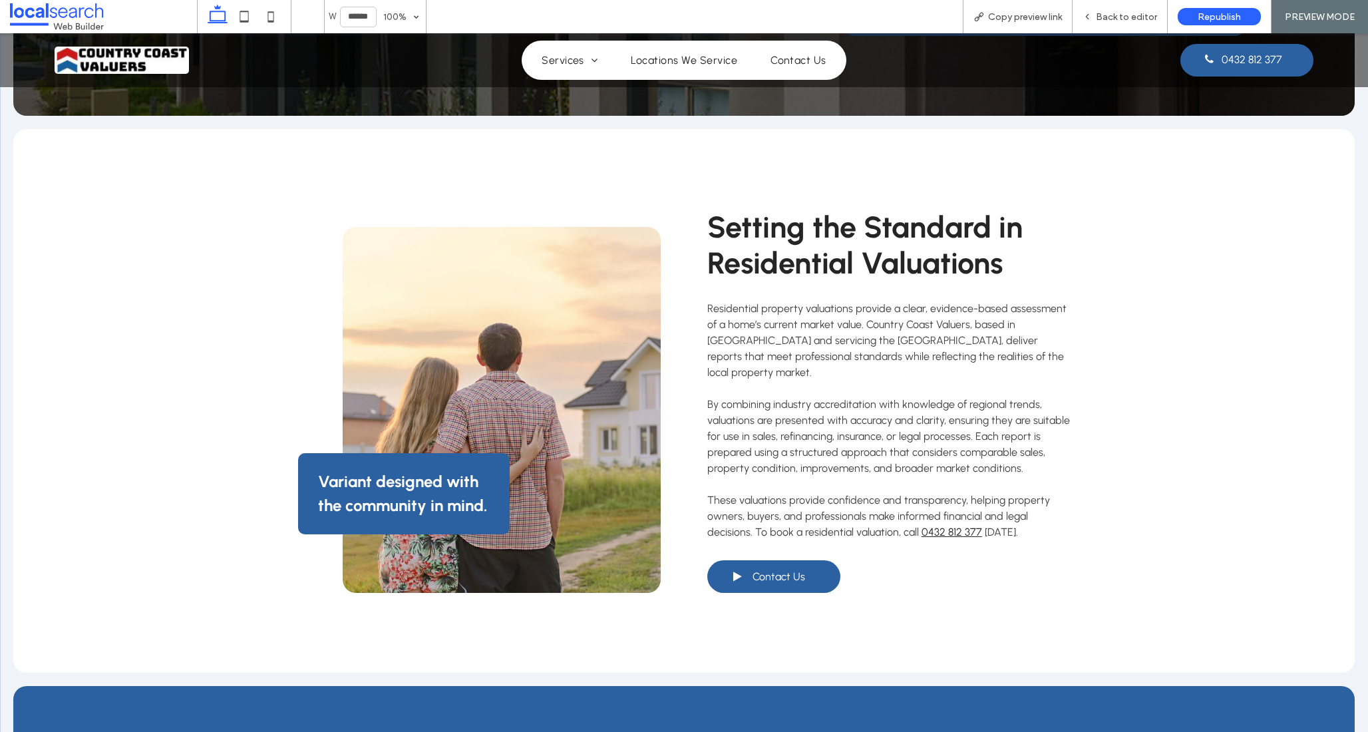
scroll to position [421, 0]
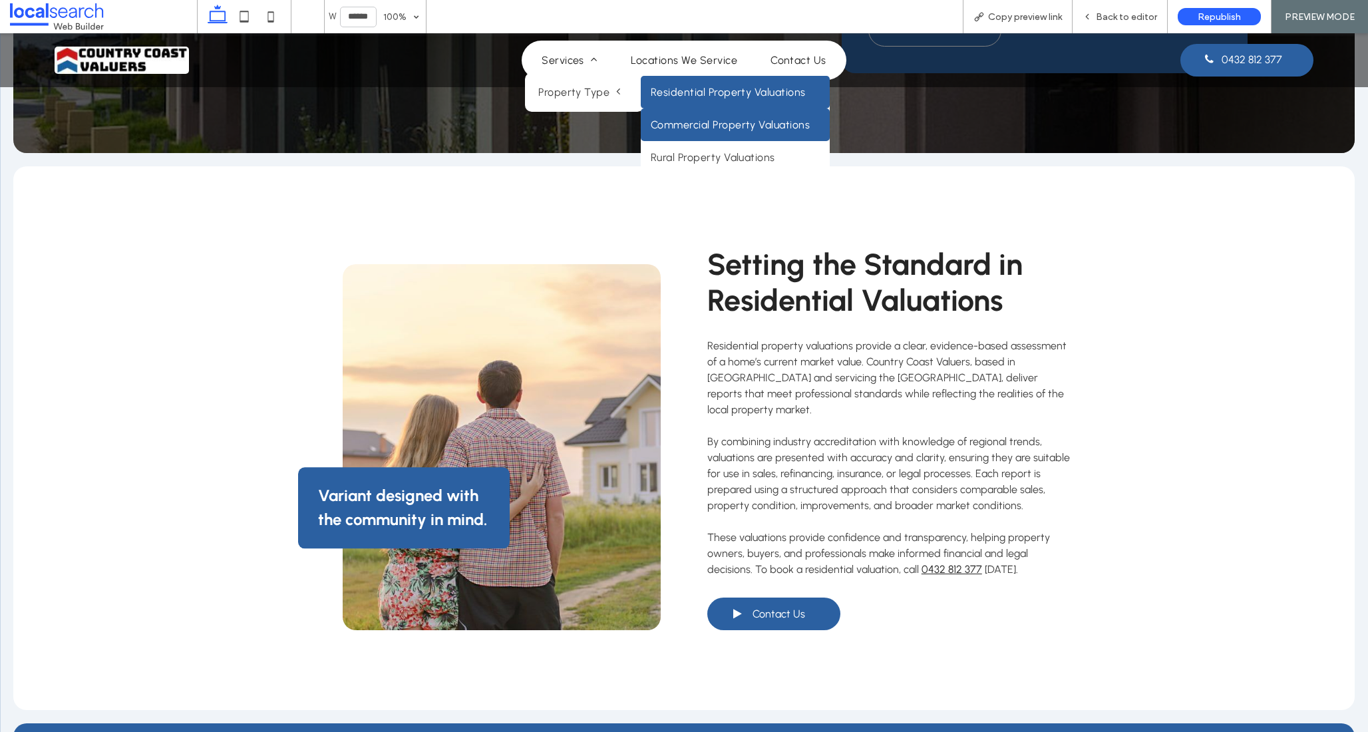
click at [660, 128] on link "Commercial Property Valuations" at bounding box center [735, 124] width 189 height 33
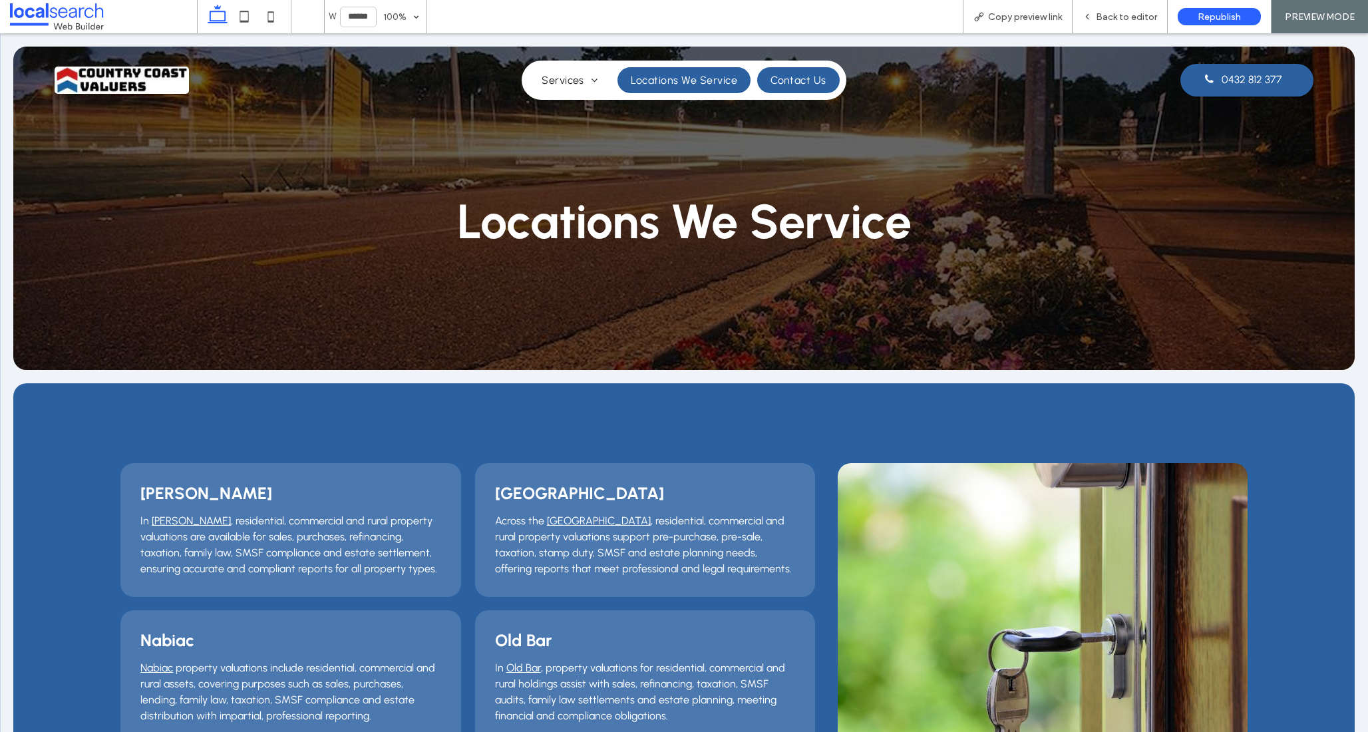
click at [789, 84] on span "Contact Us" at bounding box center [799, 80] width 56 height 13
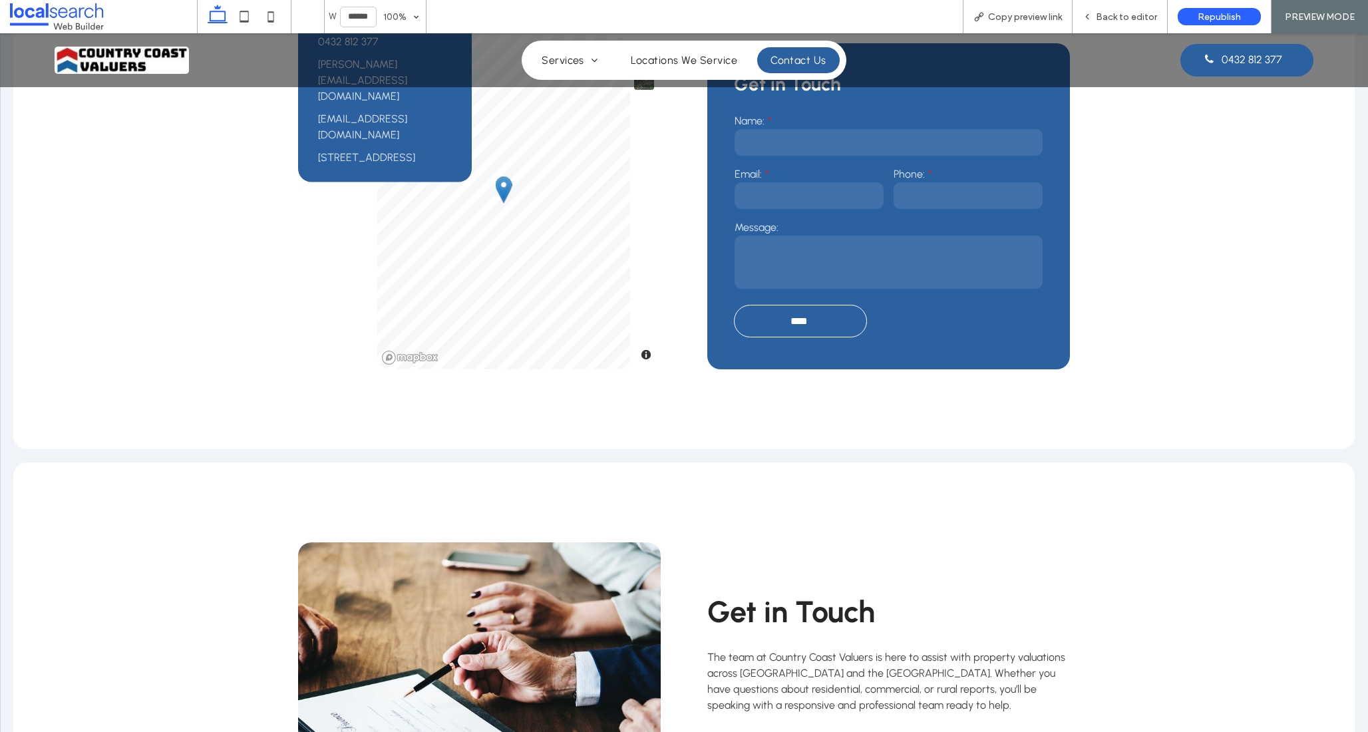
scroll to position [428, 0]
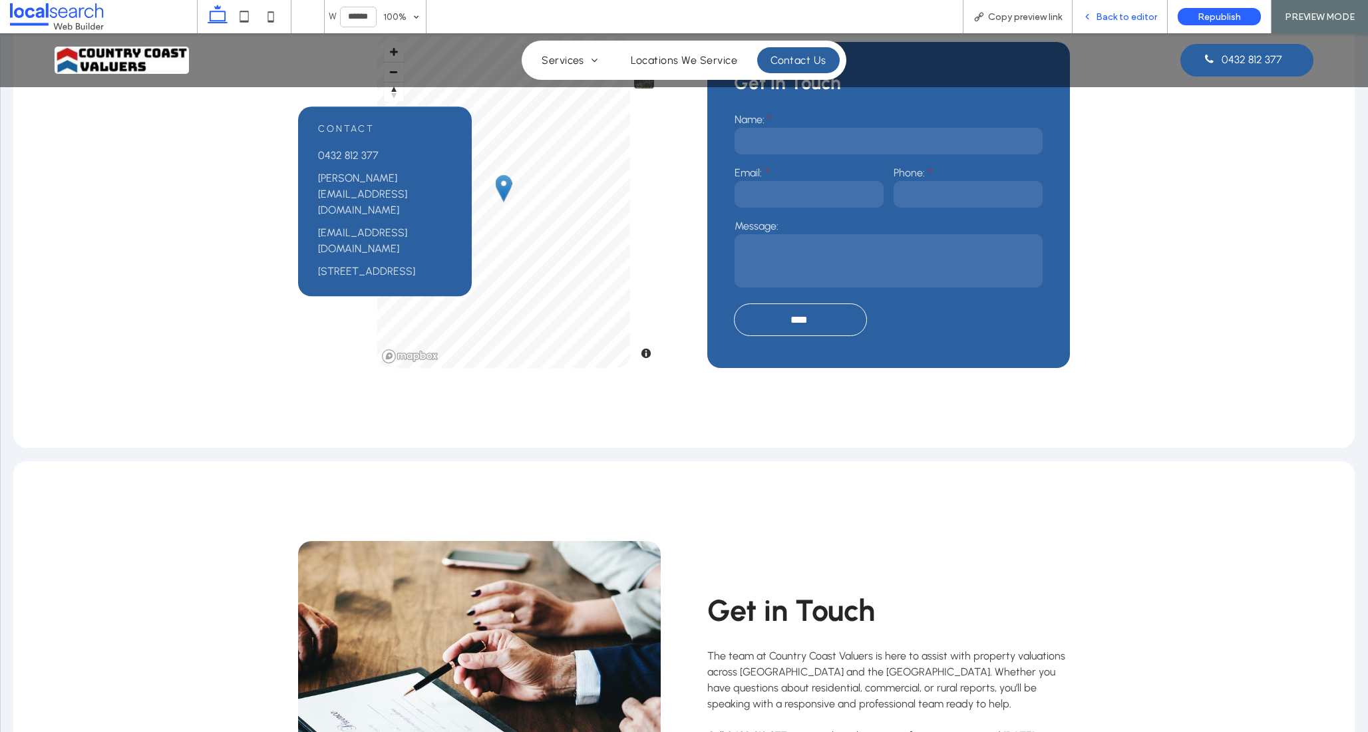
click at [1138, 14] on span "Back to editor" at bounding box center [1126, 16] width 61 height 11
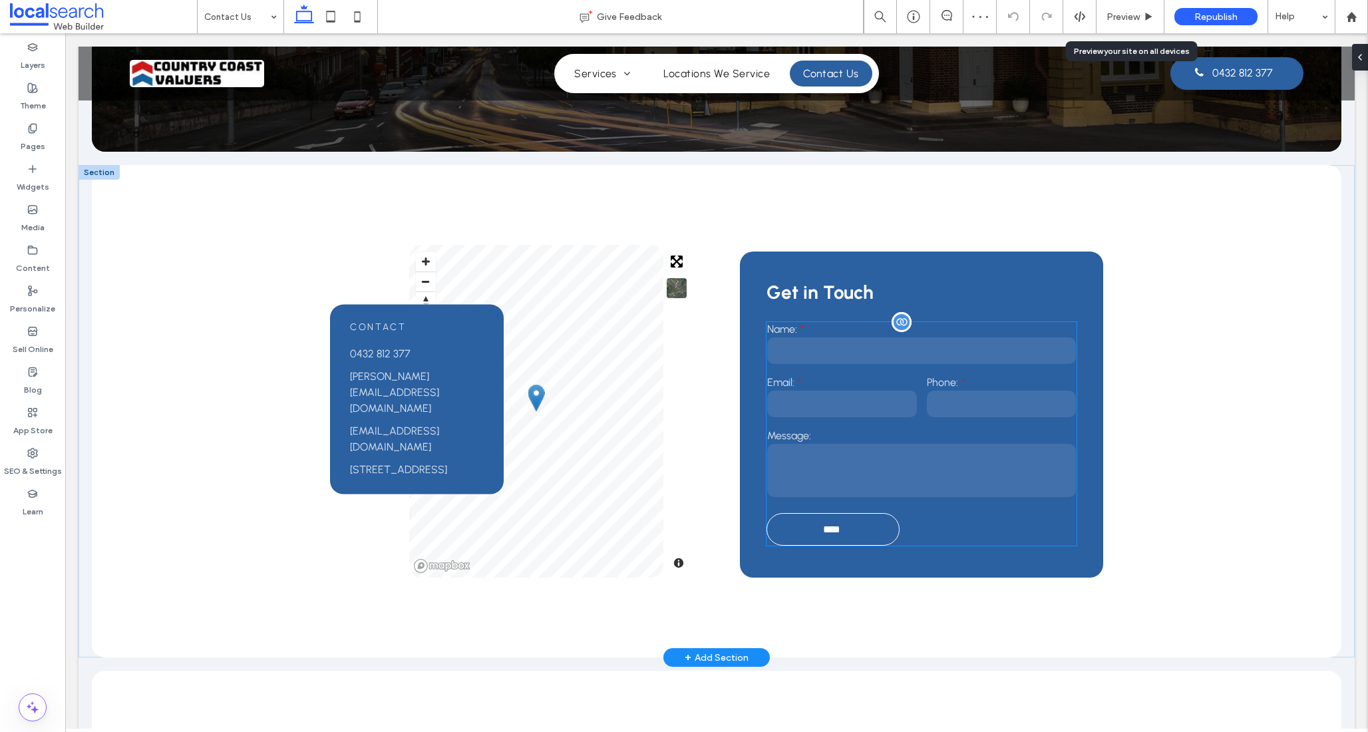
scroll to position [192, 0]
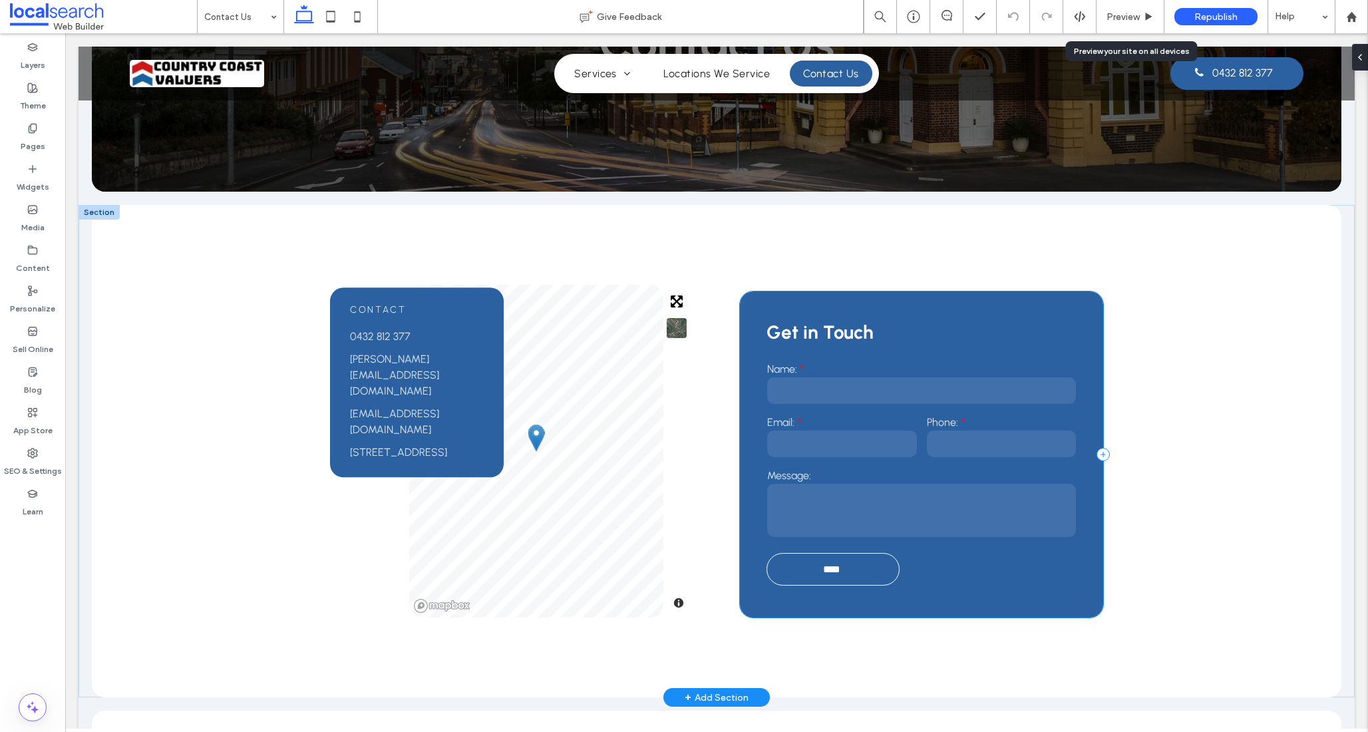
click at [798, 305] on div "Get in Touch Name: Email: Phone: Message: **** Thank you for contacting Country…" at bounding box center [921, 454] width 363 height 326
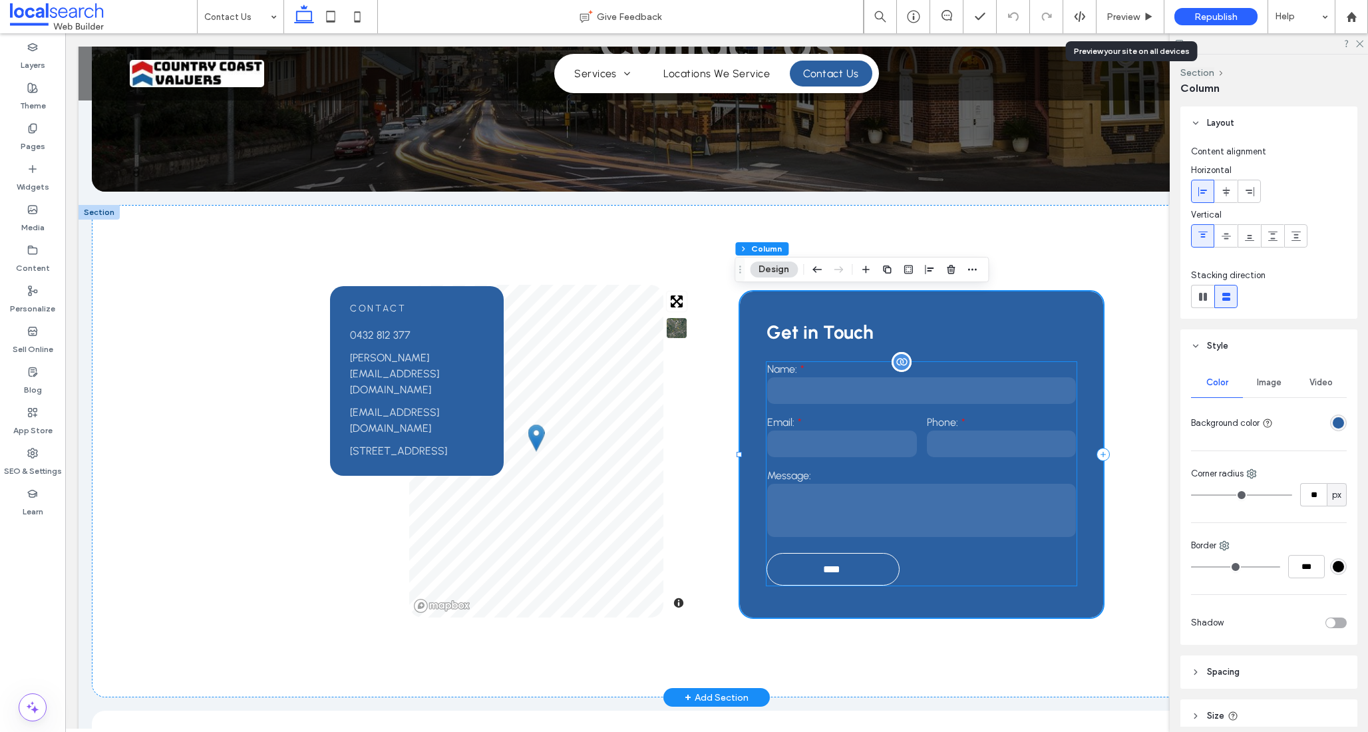
click at [876, 509] on textarea at bounding box center [921, 510] width 309 height 53
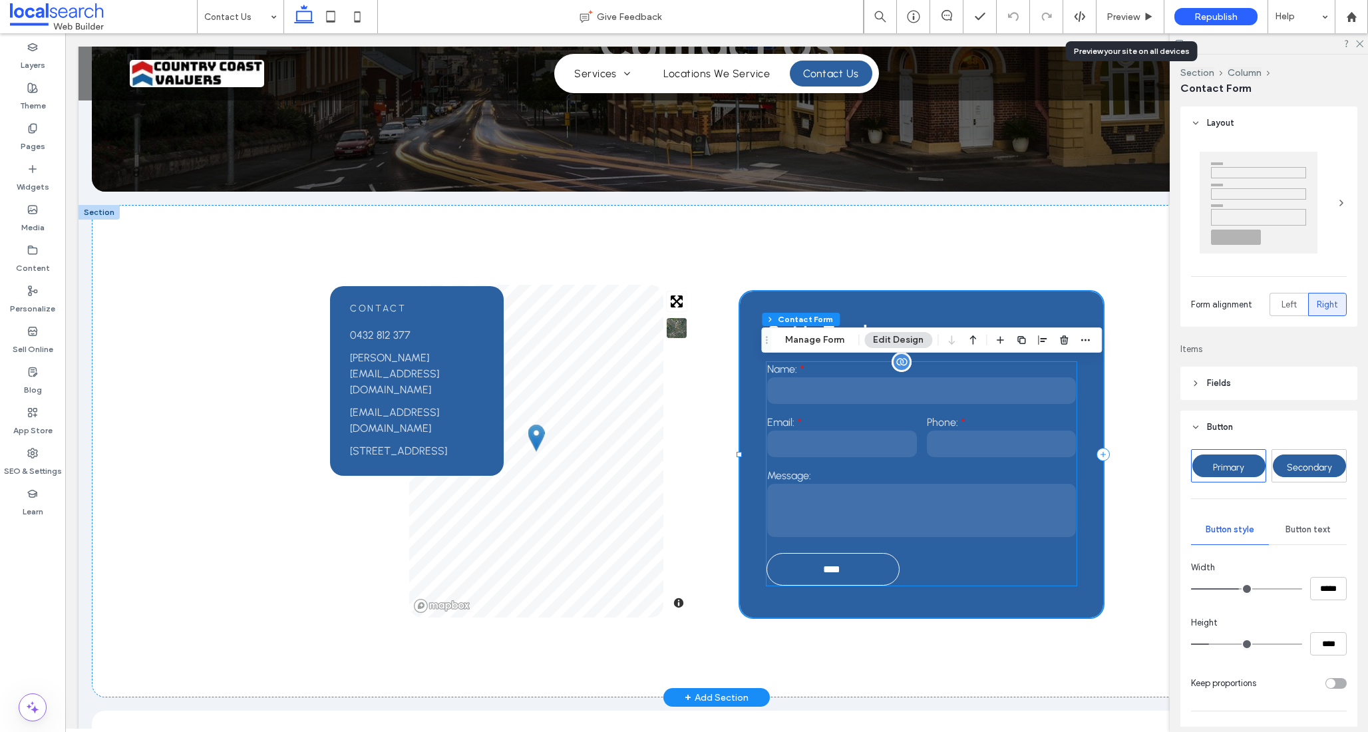
type input "**"
type input "*"
type input "***"
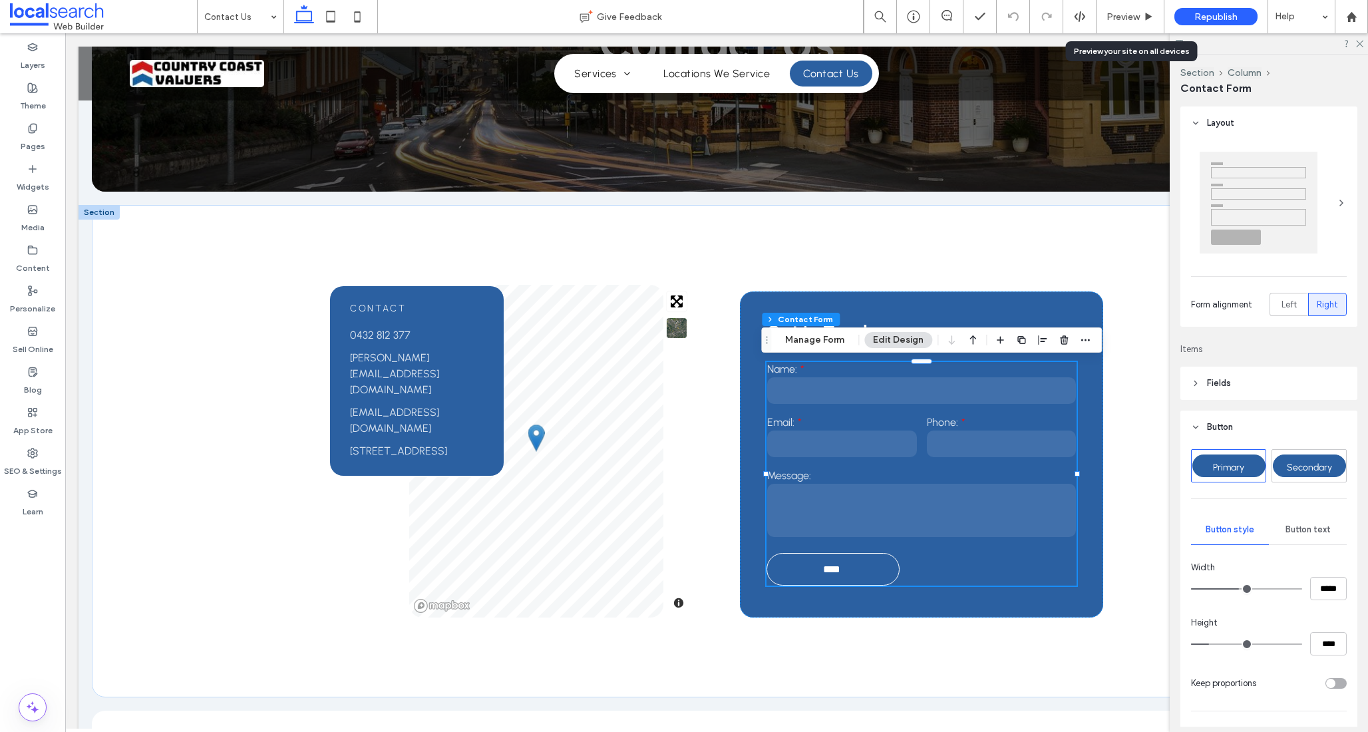
click at [1246, 466] on div "Primary" at bounding box center [1228, 465] width 73 height 23
type input "**"
type input "****"
type input "**"
type input "****"
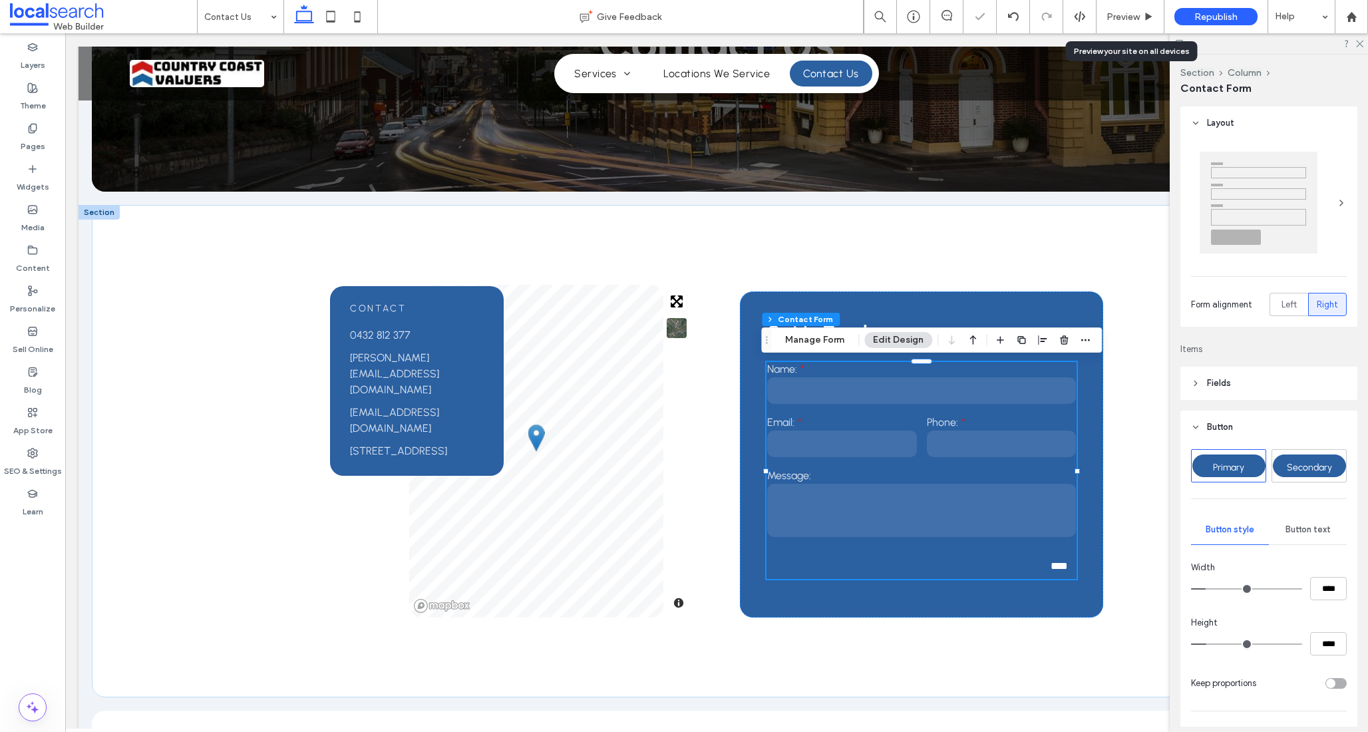
click at [1286, 473] on div "Secondary" at bounding box center [1309, 465] width 73 height 23
click at [1016, 17] on icon at bounding box center [1013, 16] width 11 height 11
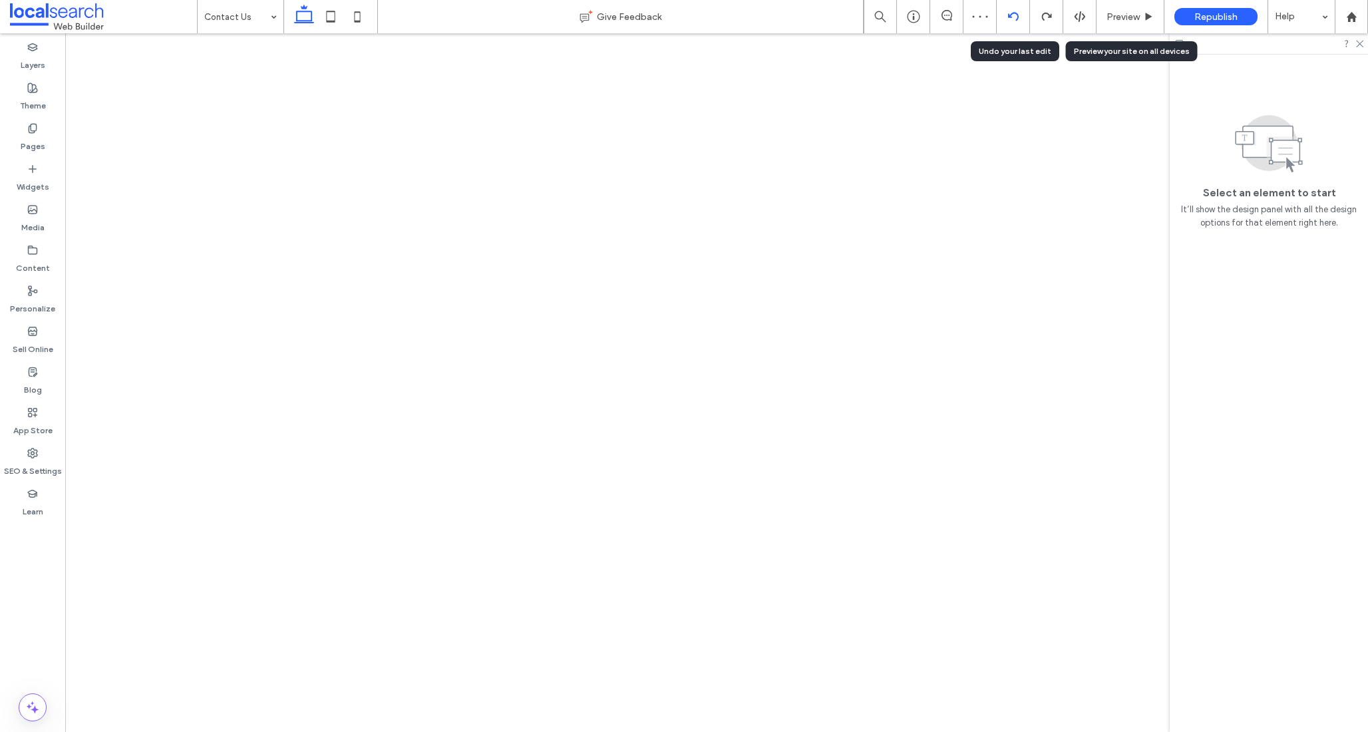
click at [1016, 17] on icon at bounding box center [1013, 16] width 11 height 11
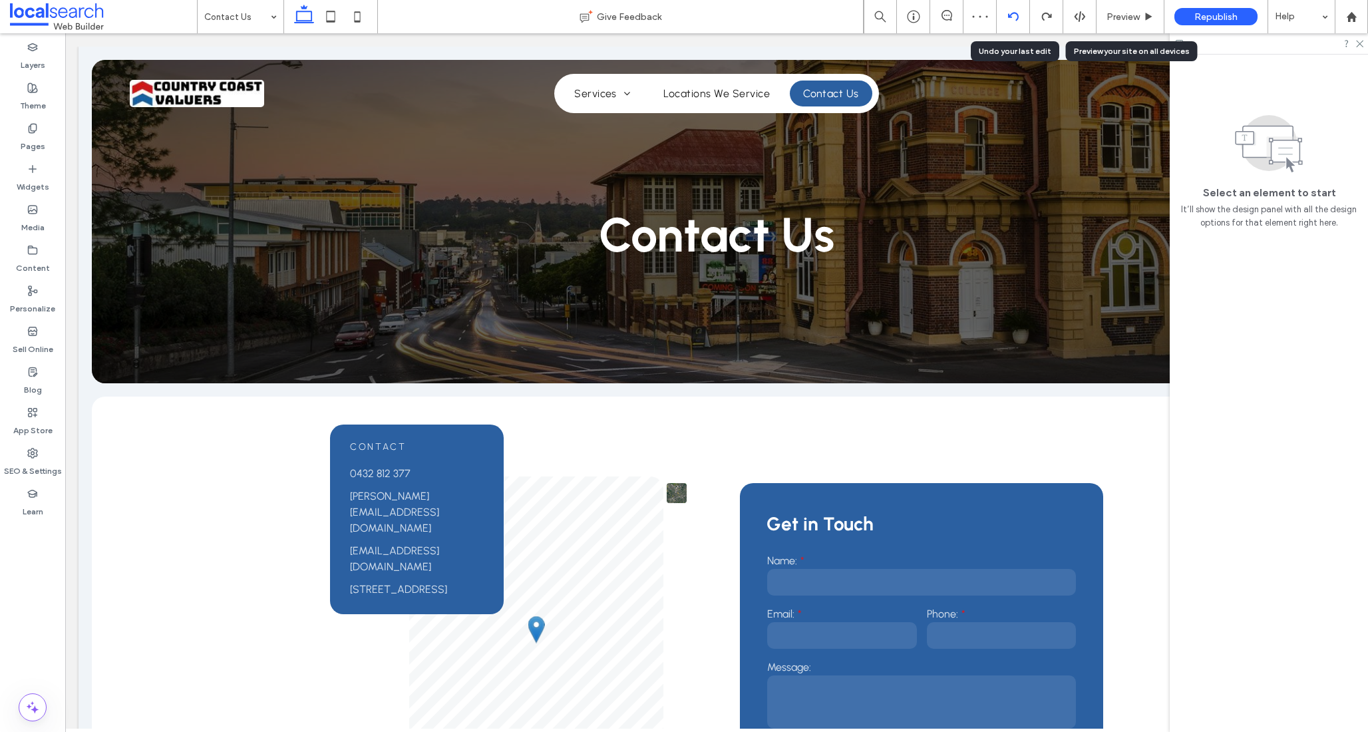
scroll to position [0, 0]
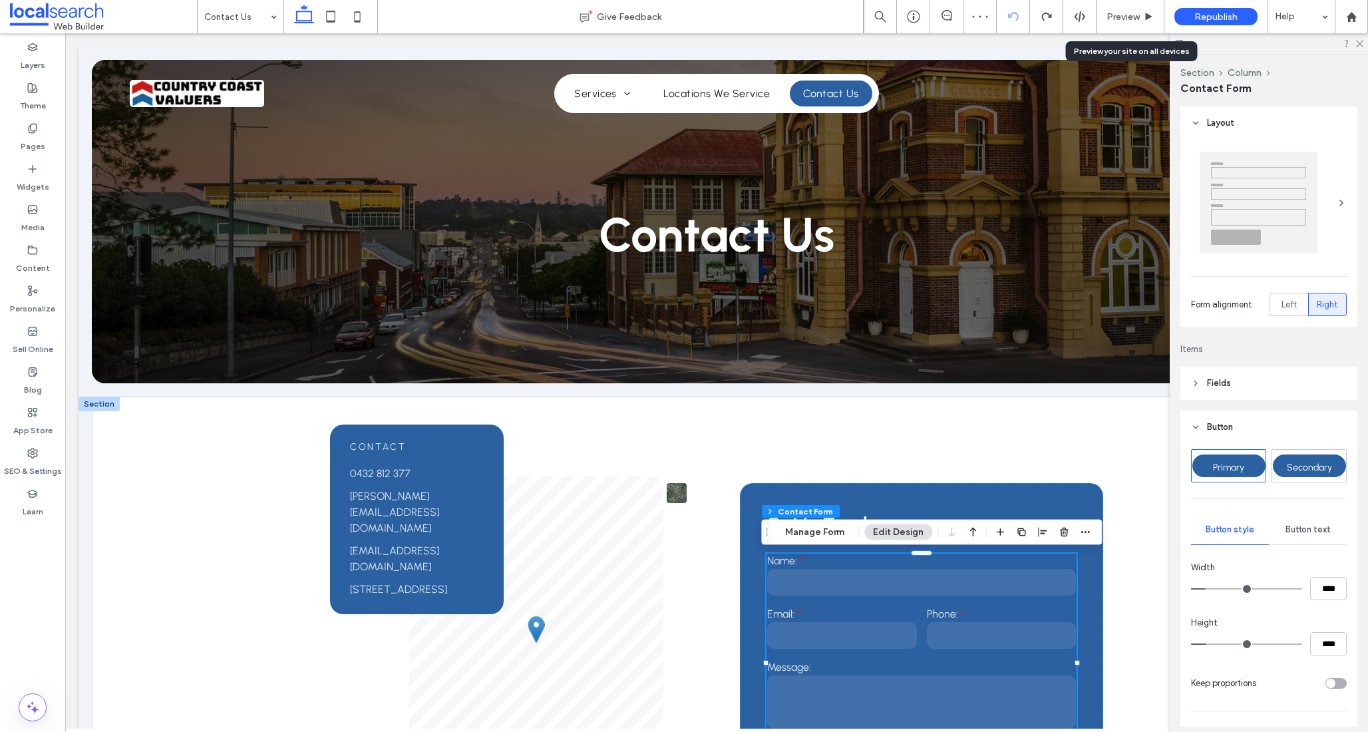
type input "**"
type input "*"
type input "***"
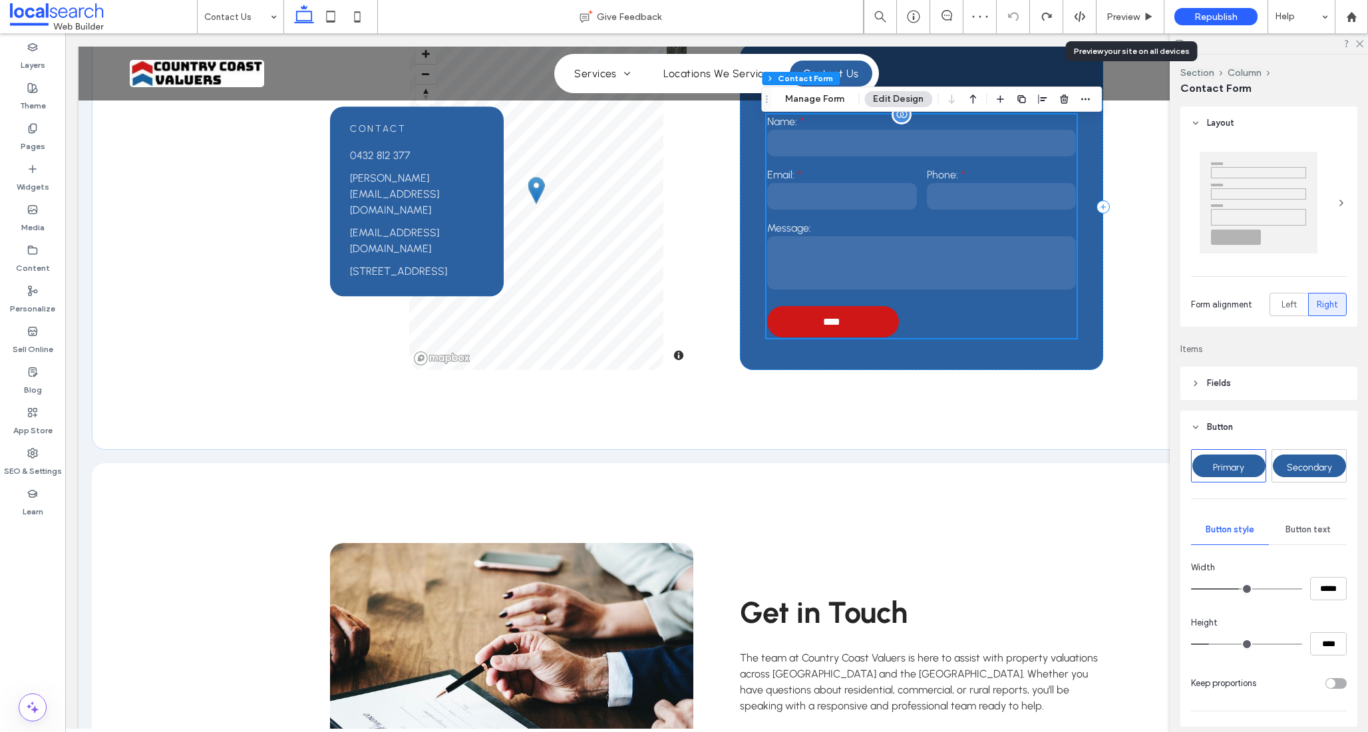
type input "**"
type input "*"
type input "***"
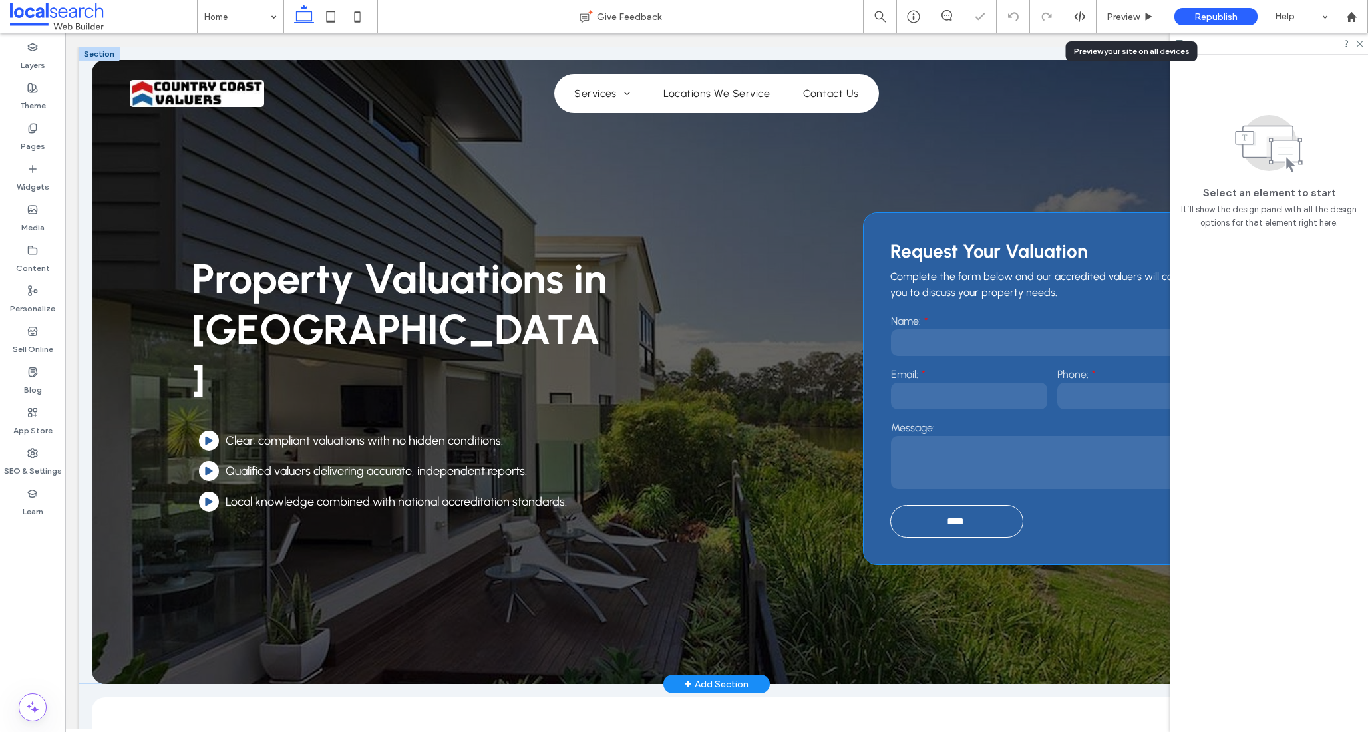
click at [882, 240] on div "Request Your Valuation Complete the form below and our accredited valuers will …" at bounding box center [1053, 388] width 378 height 351
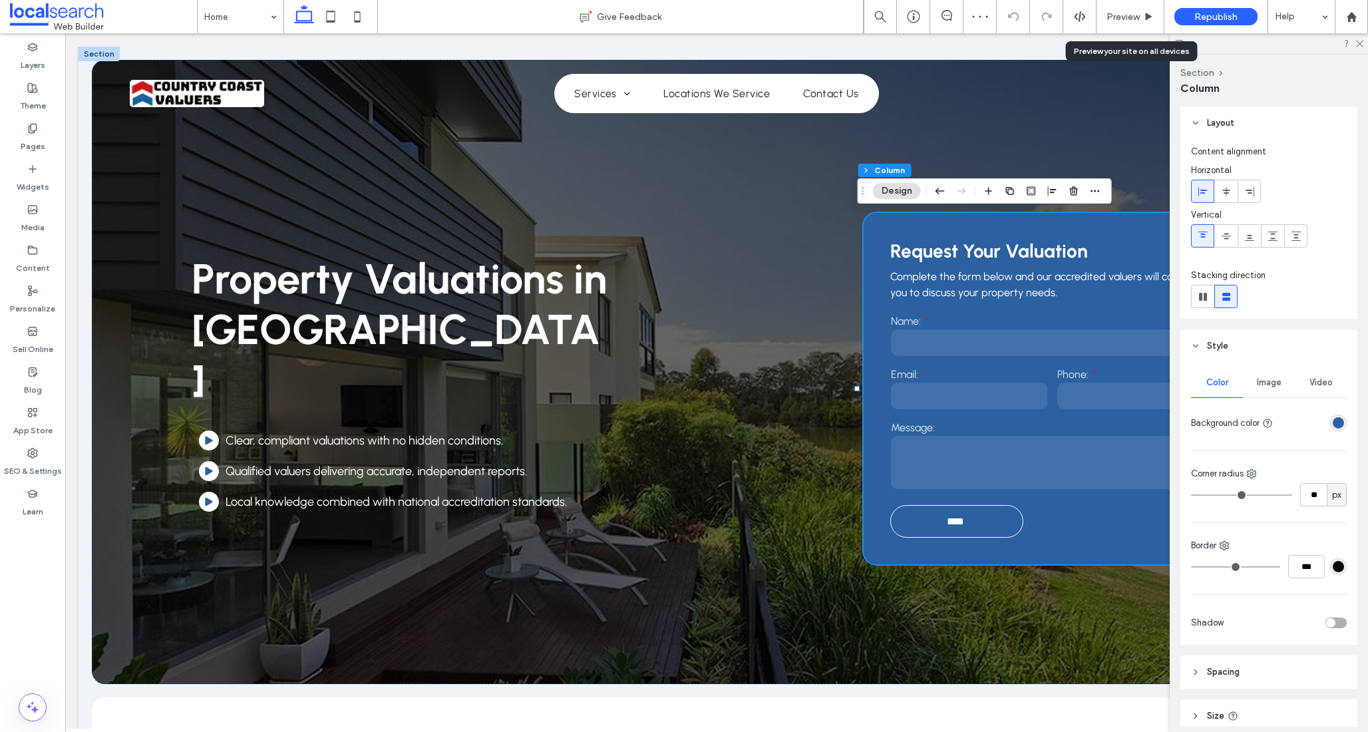
click at [1333, 421] on div "rgba(43,96,161,1)" at bounding box center [1338, 422] width 11 height 11
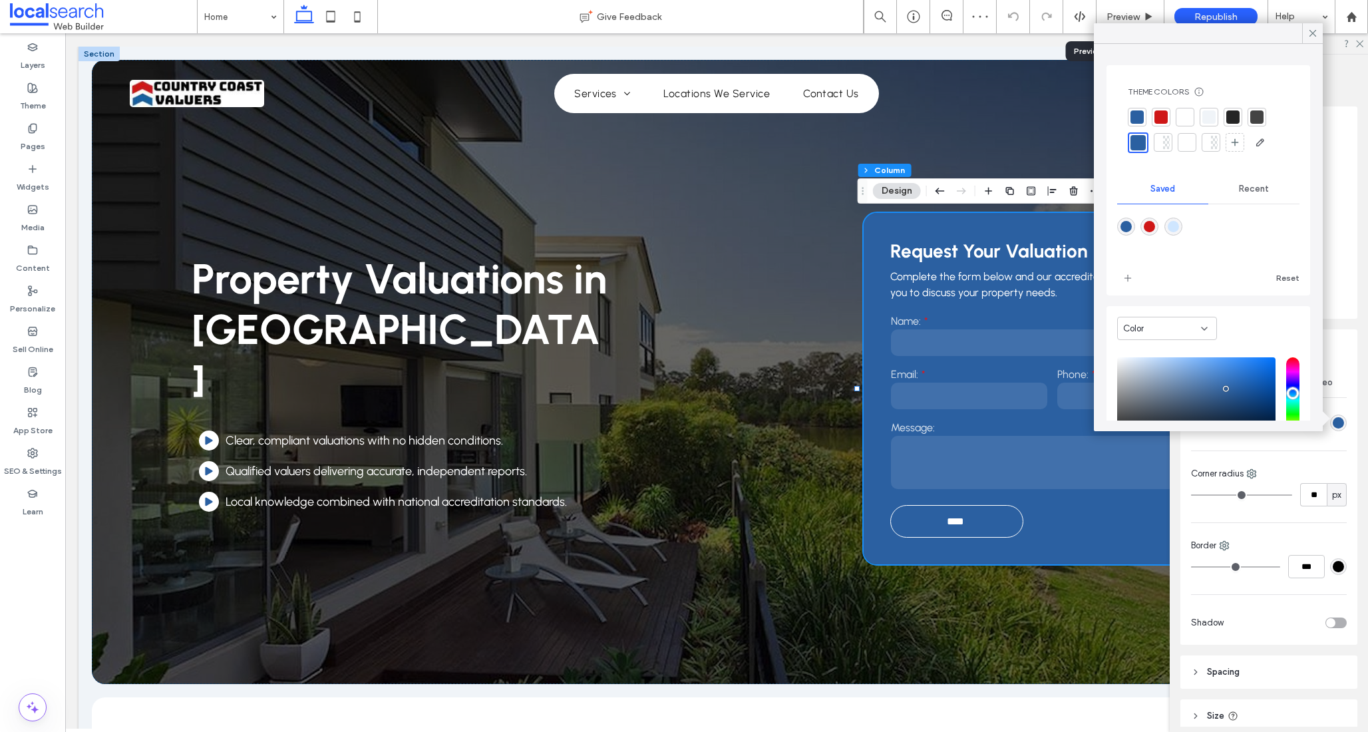
click at [1230, 116] on div at bounding box center [1232, 116] width 13 height 13
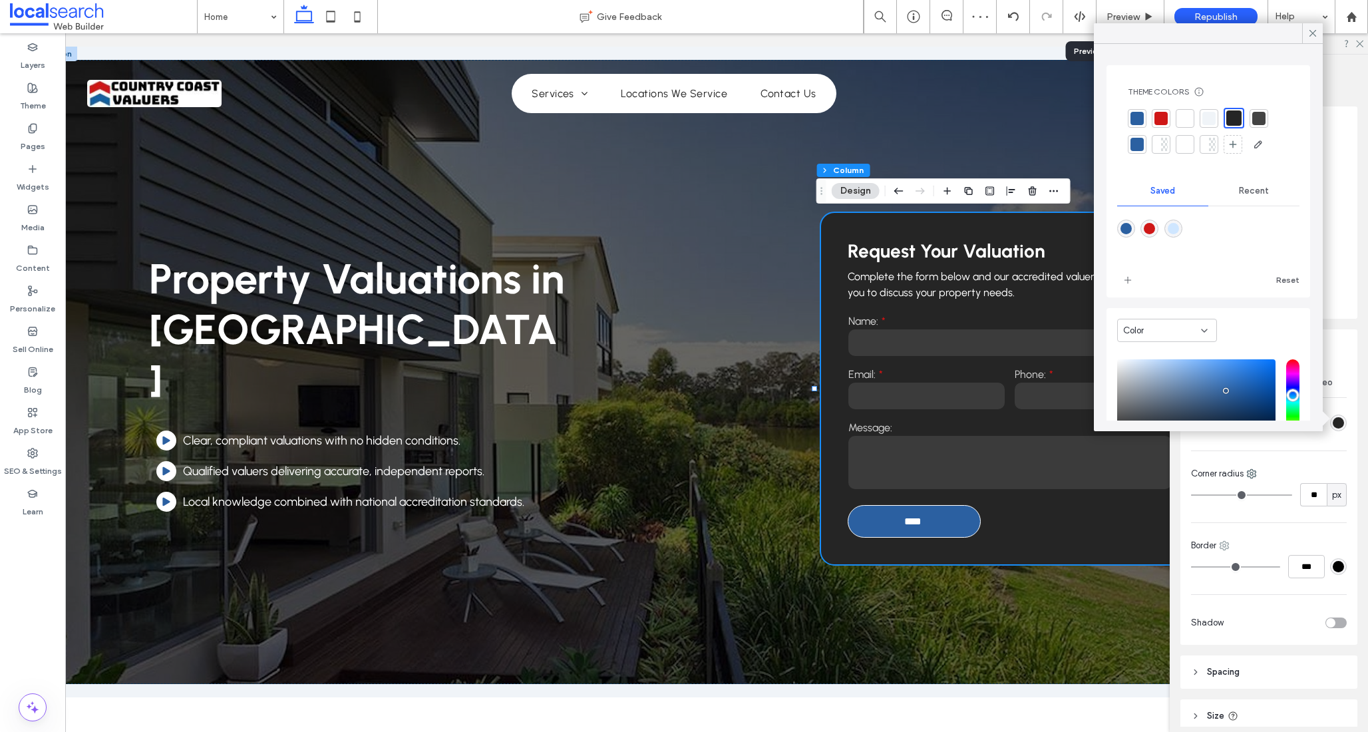
scroll to position [0, 47]
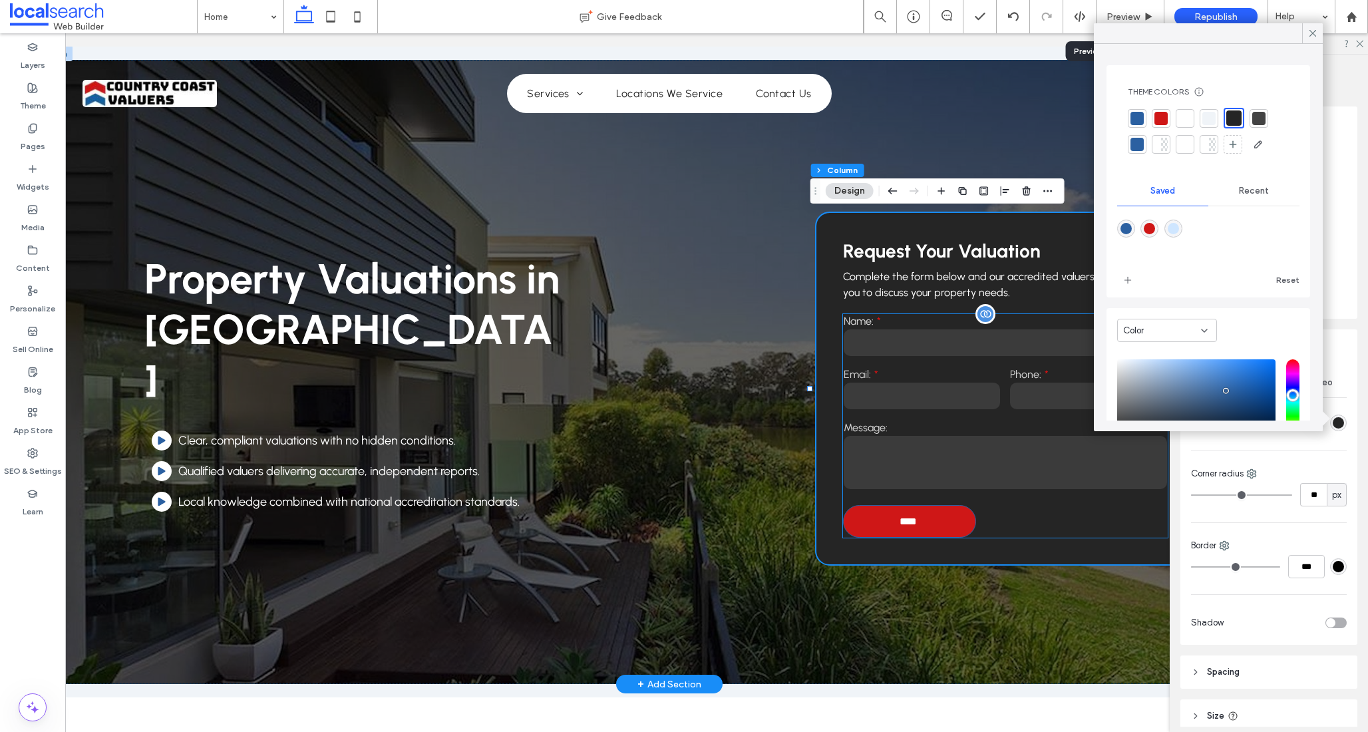
click at [949, 522] on input "****" at bounding box center [908, 521] width 129 height 25
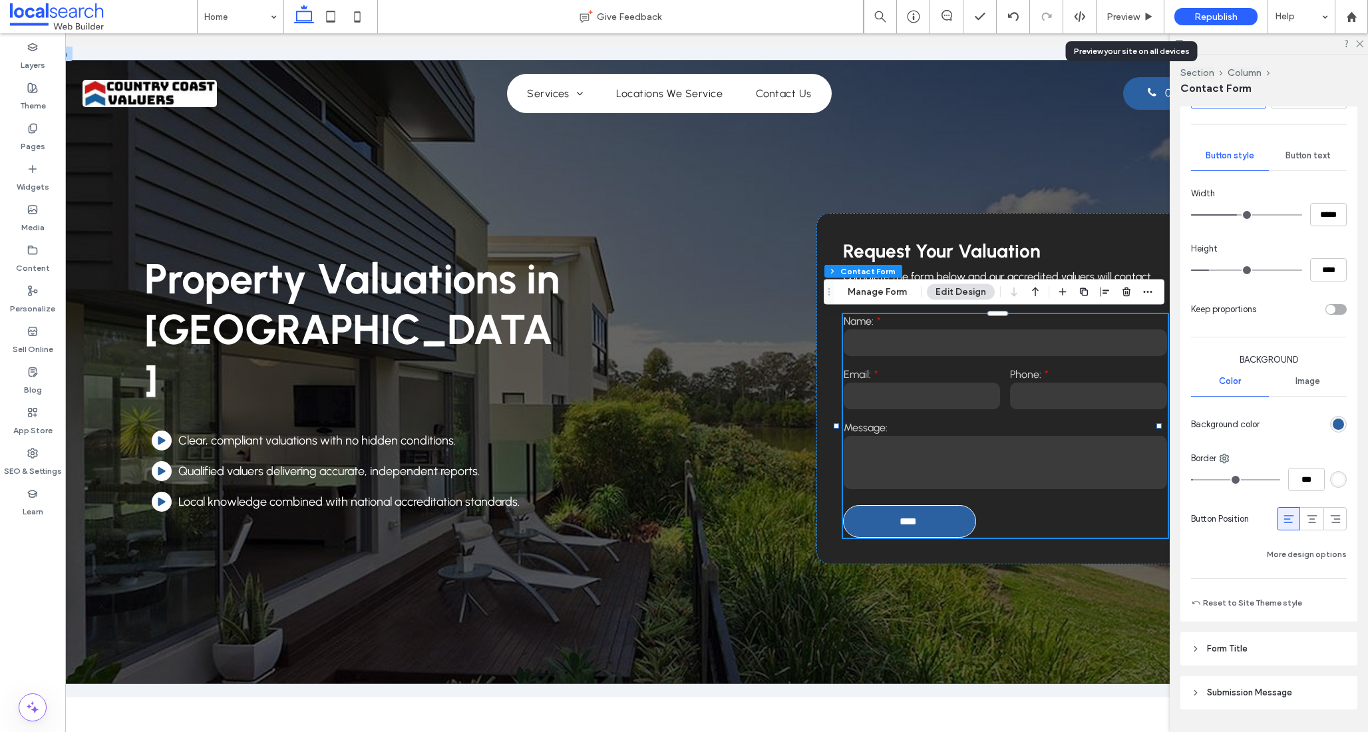
scroll to position [387, 0]
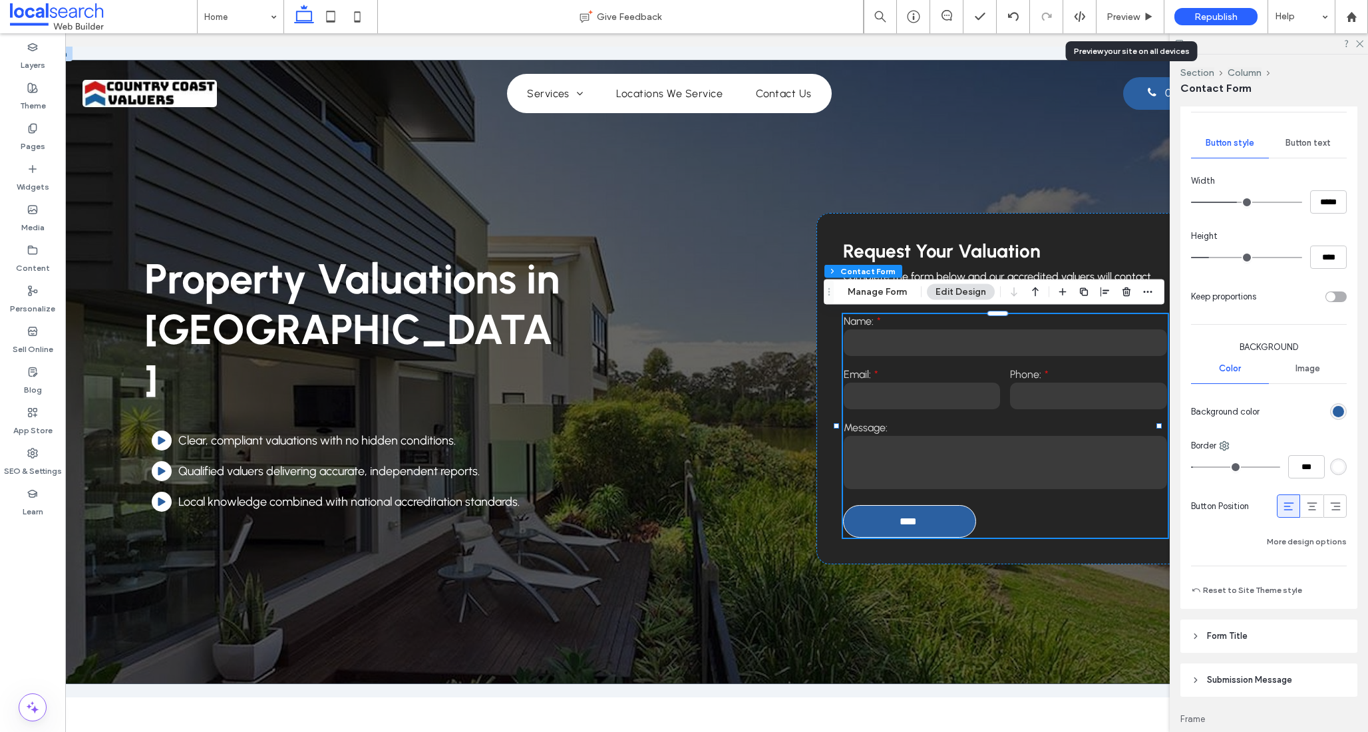
type input "*"
type input "***"
drag, startPoint x: 1198, startPoint y: 463, endPoint x: 1104, endPoint y: 458, distance: 94.6
type input "*"
click at [1191, 466] on input "range" at bounding box center [1235, 466] width 89 height 1
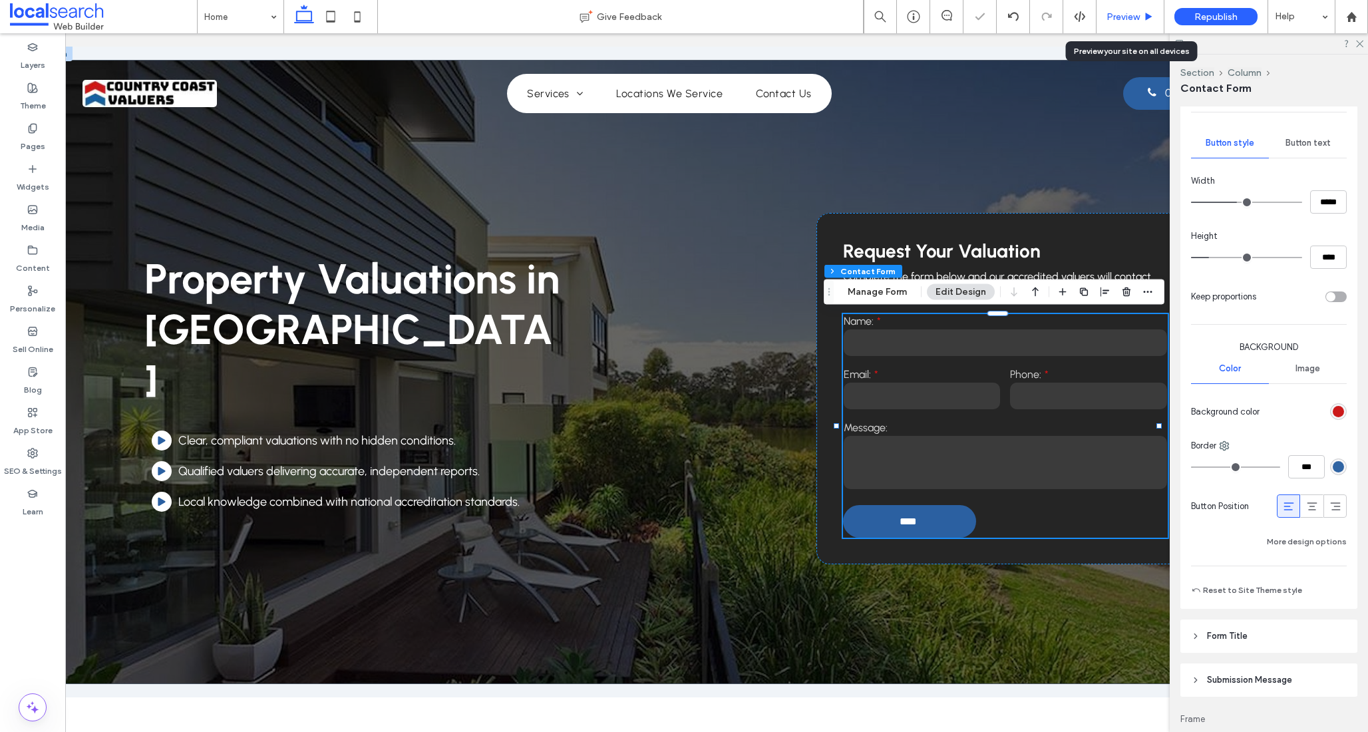
click at [1138, 15] on span "Preview" at bounding box center [1123, 16] width 33 height 11
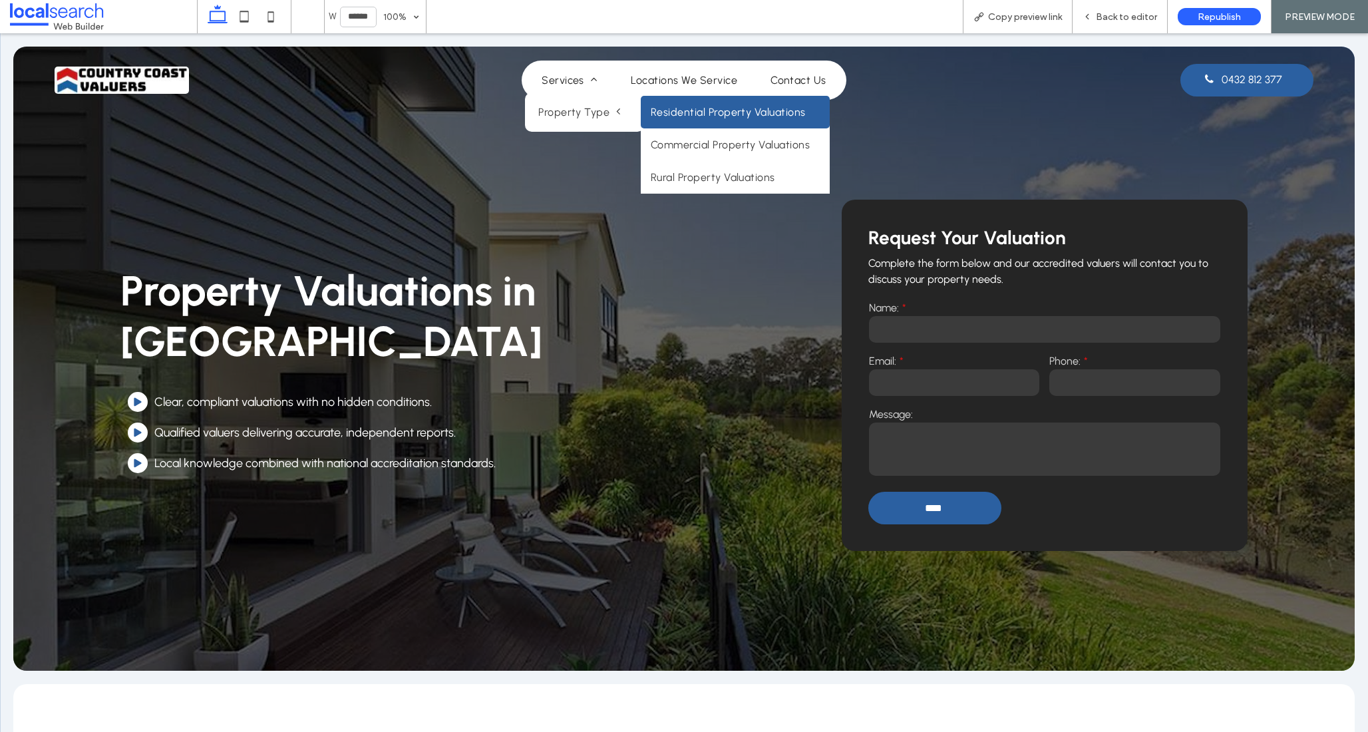
drag, startPoint x: 699, startPoint y: 107, endPoint x: 699, endPoint y: 140, distance: 33.3
click at [699, 107] on link "Residential Property Valuations" at bounding box center [735, 112] width 189 height 33
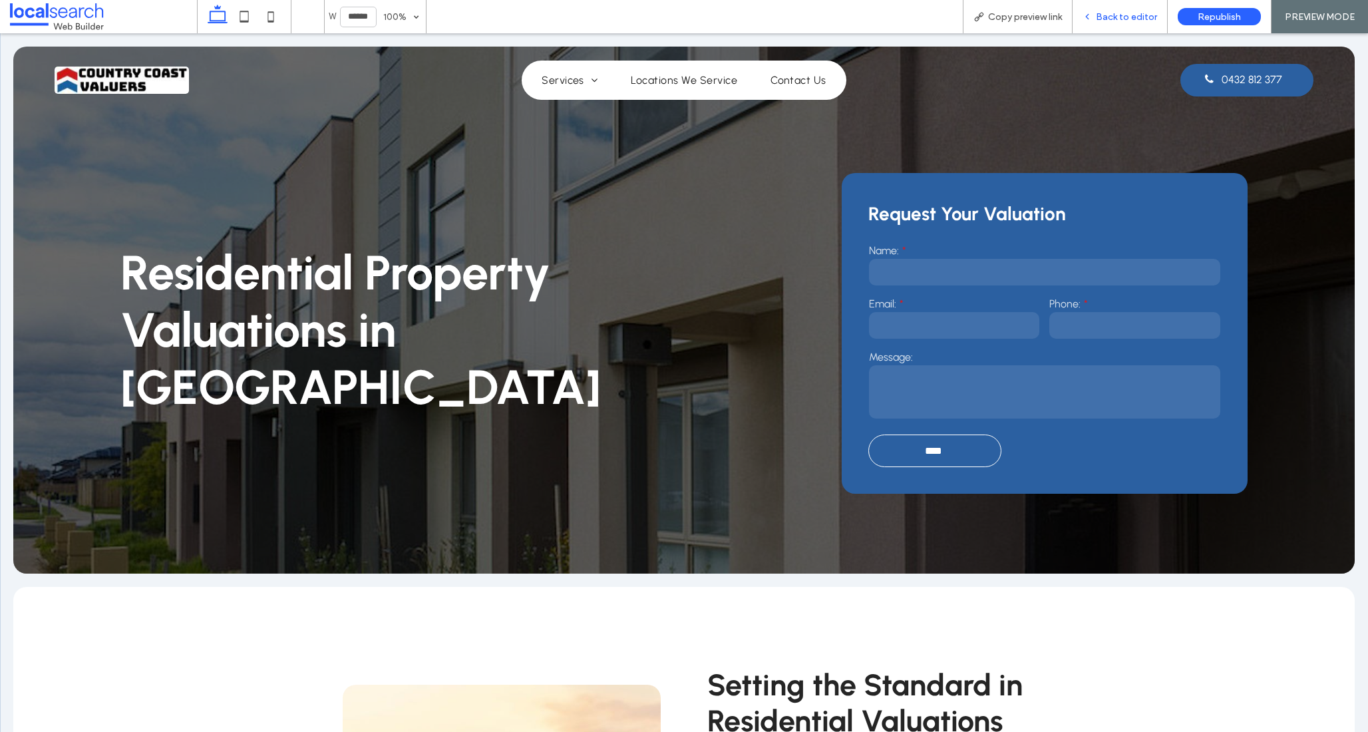
click at [1126, 14] on span "Back to editor" at bounding box center [1126, 16] width 61 height 11
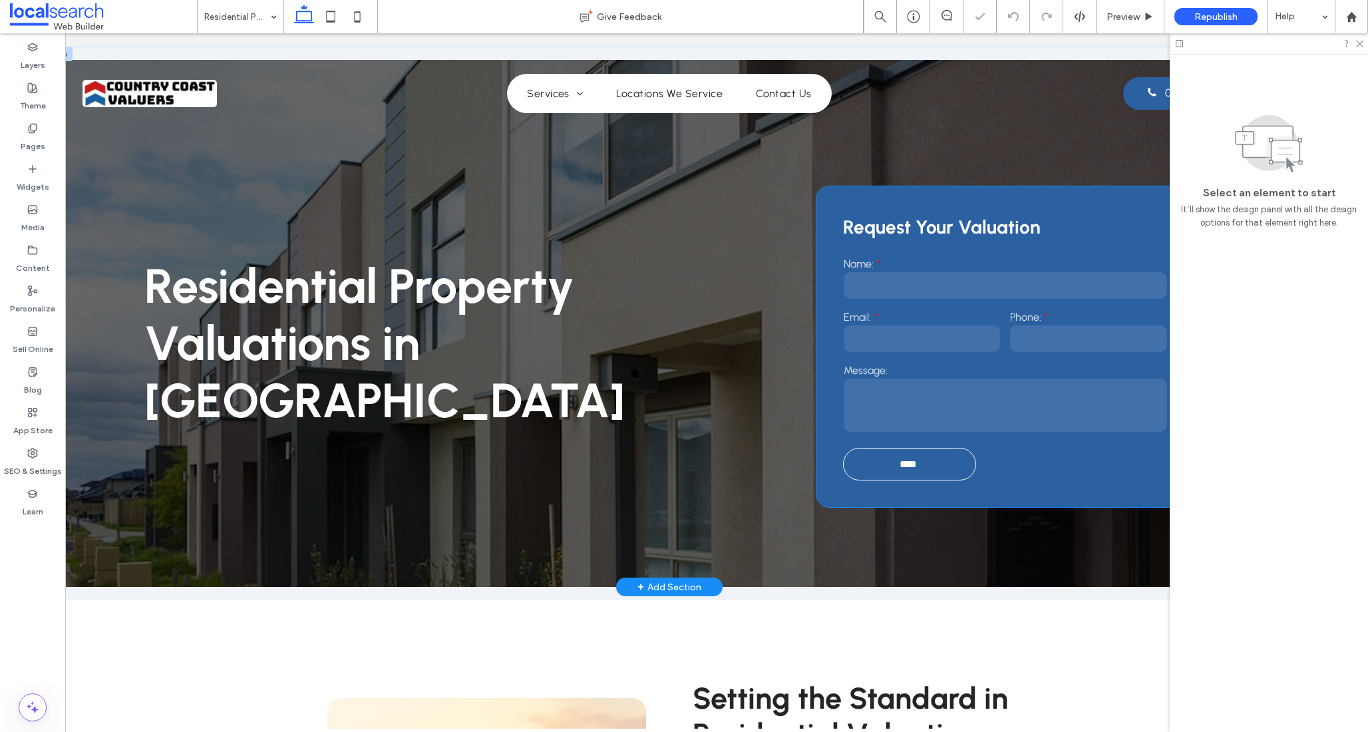
click at [840, 200] on div "Request Your Valuation Name: Email: Phone: Message: **** Thank you for contacti…" at bounding box center [1005, 346] width 378 height 321
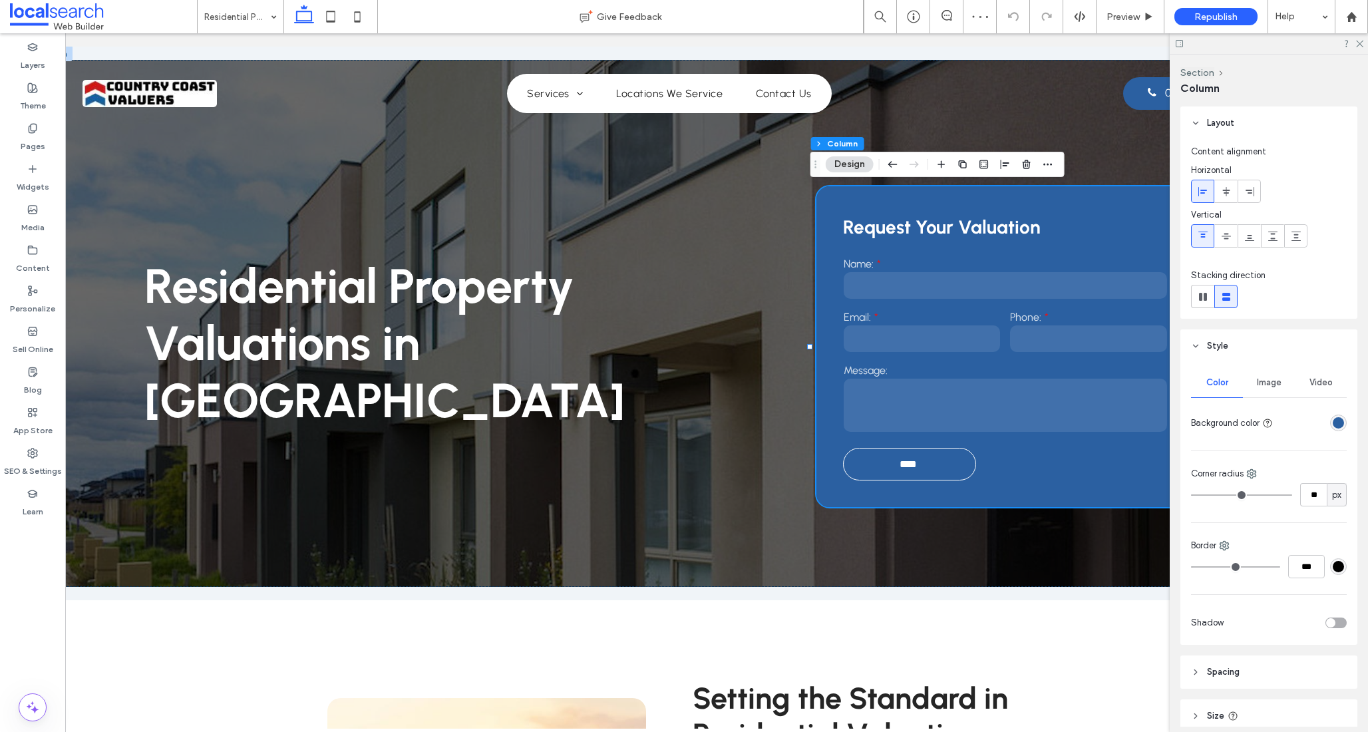
click at [1333, 421] on div "rgba(43,96,161,1)" at bounding box center [1338, 422] width 11 height 11
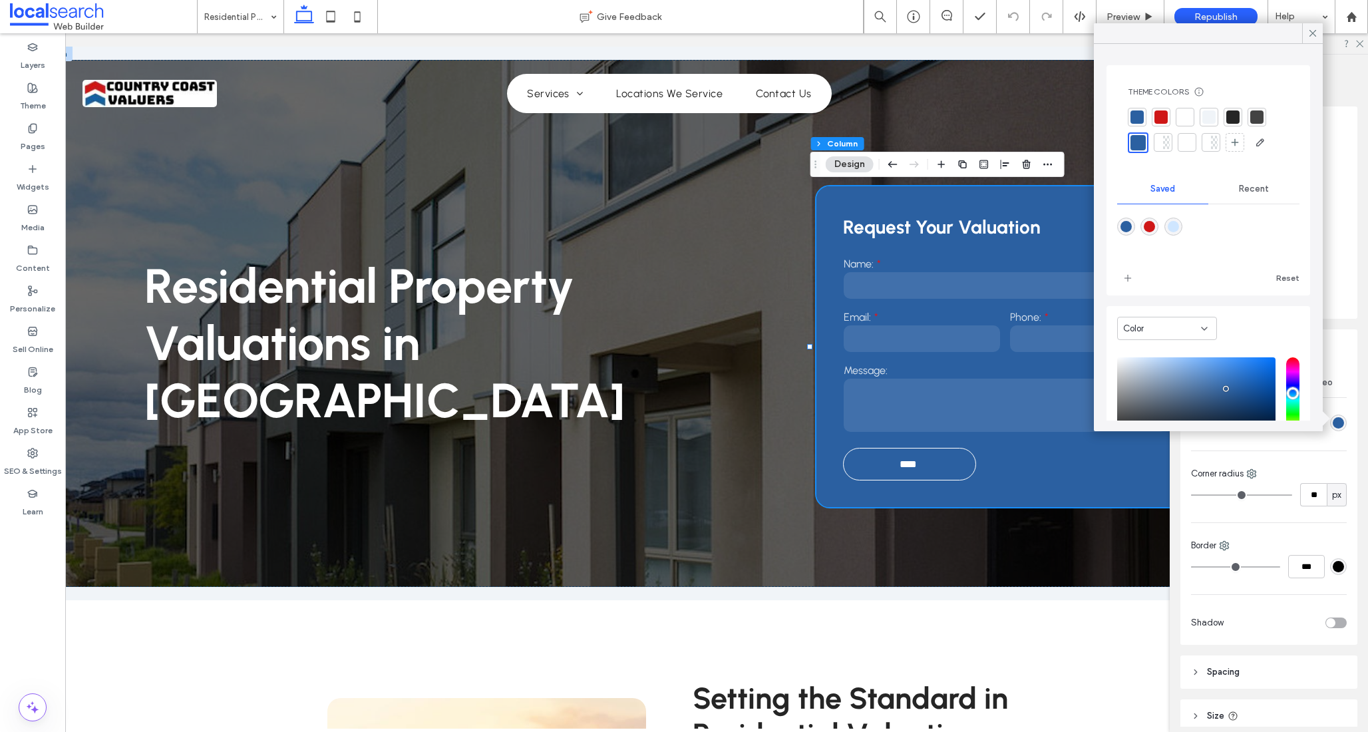
click at [1231, 116] on div at bounding box center [1232, 116] width 13 height 13
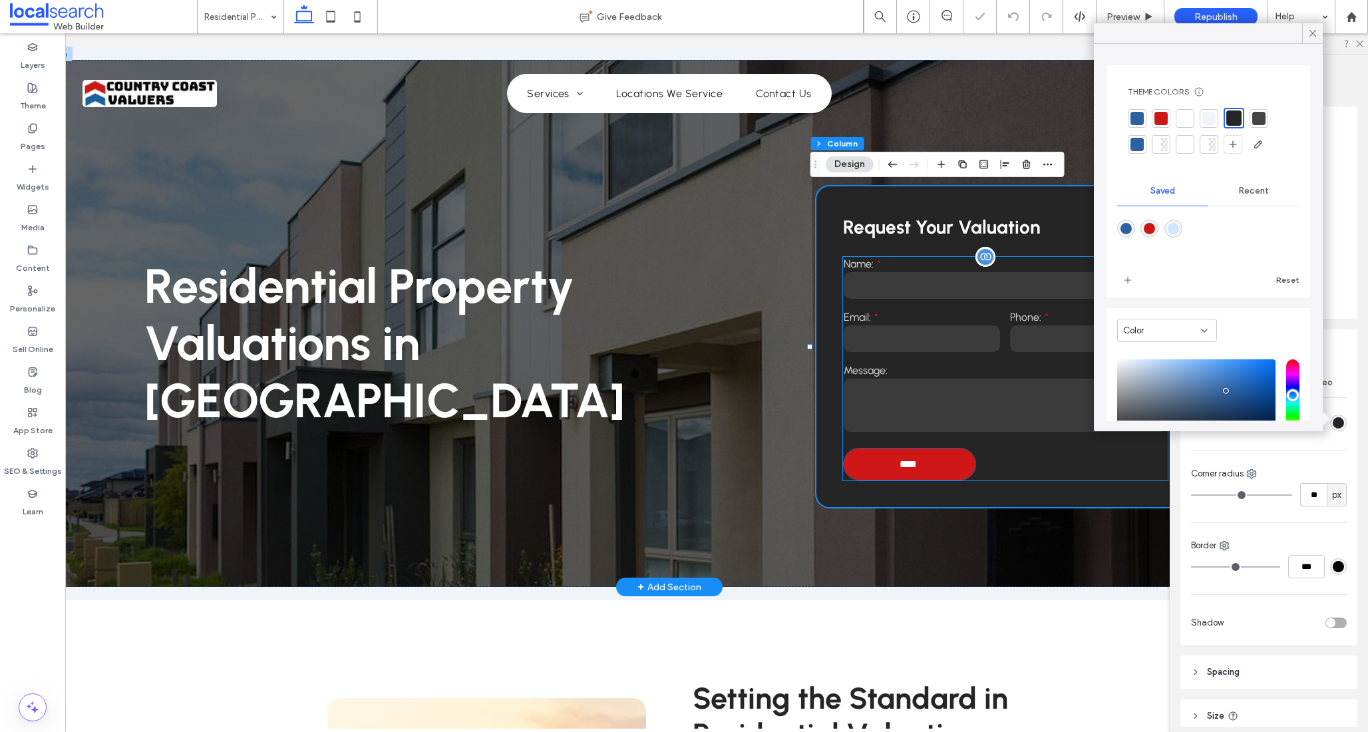
click at [967, 458] on div "****" at bounding box center [909, 464] width 133 height 33
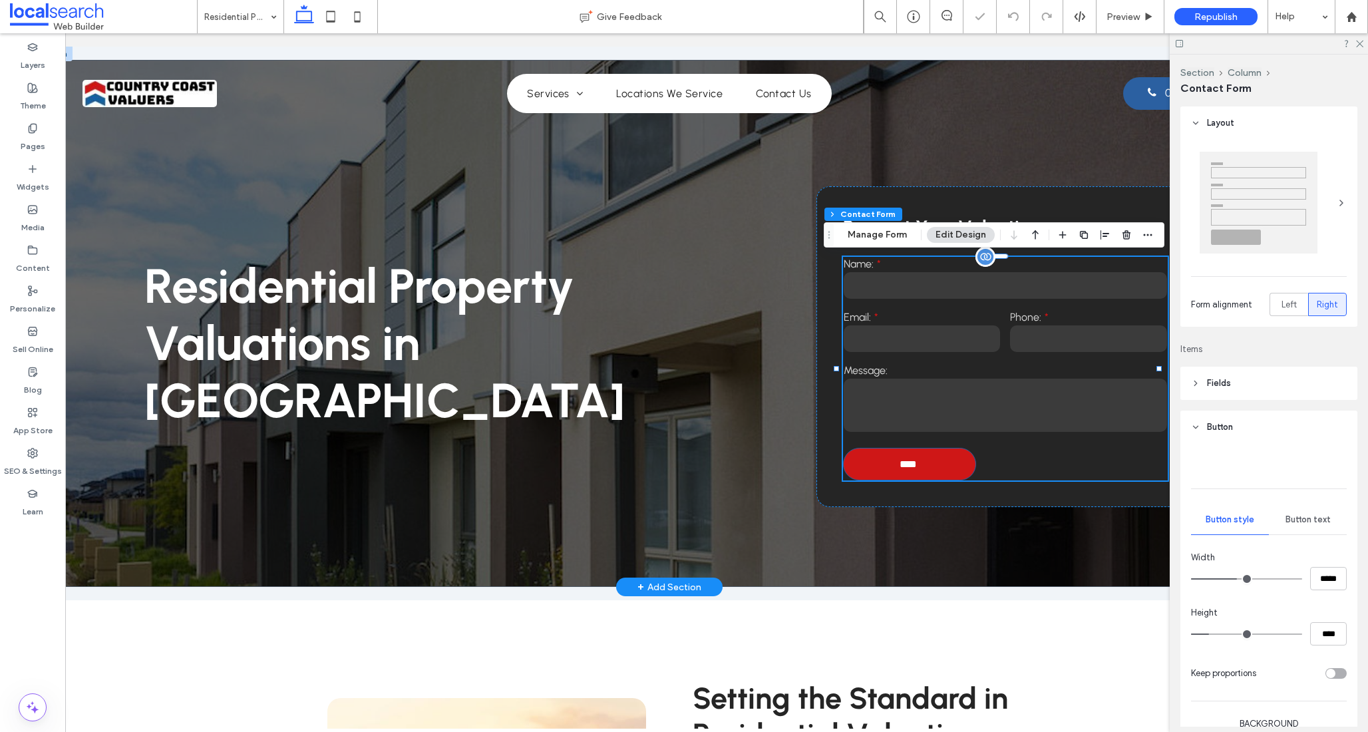
type input "**"
type input "*"
type input "***"
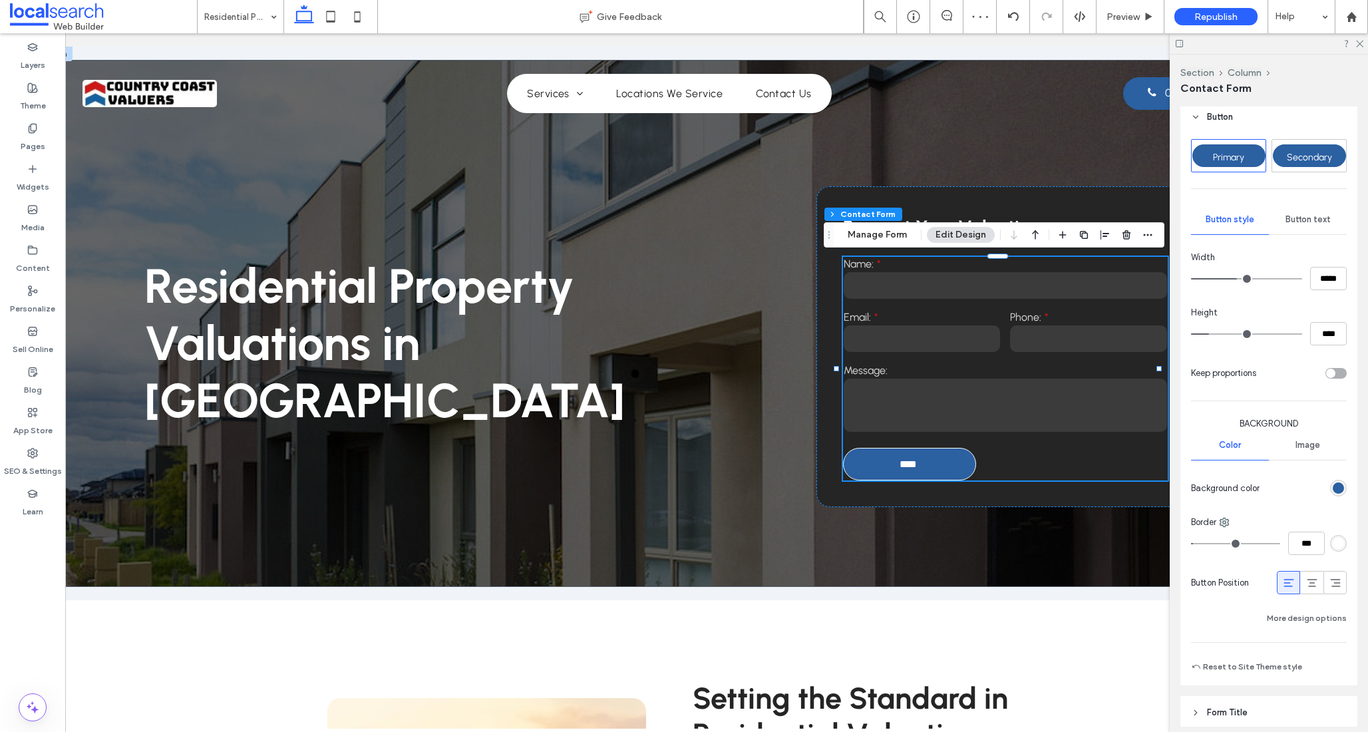
scroll to position [312, 0]
type input "*"
type input "***"
type input "*"
type input "***"
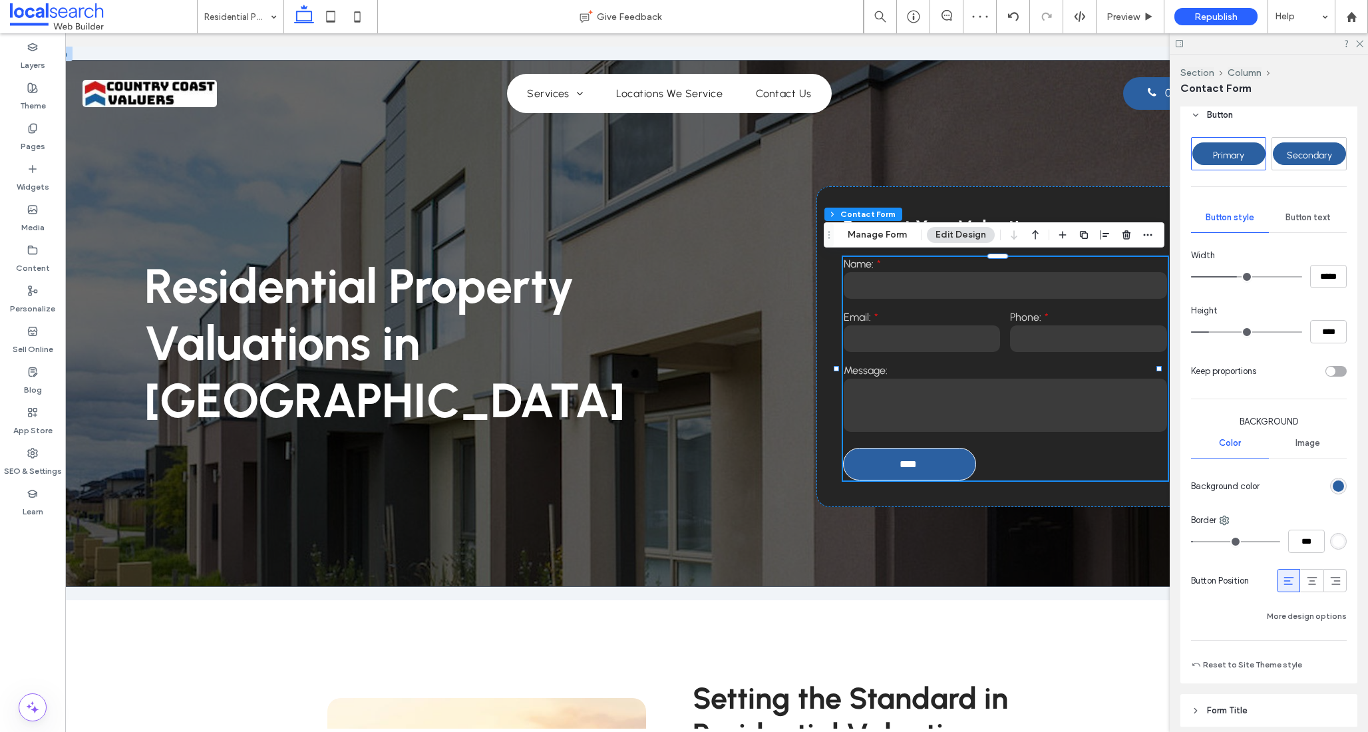
type input "*"
type input "***"
type input "*"
type input "***"
drag, startPoint x: 1200, startPoint y: 540, endPoint x: 1113, endPoint y: 529, distance: 87.8
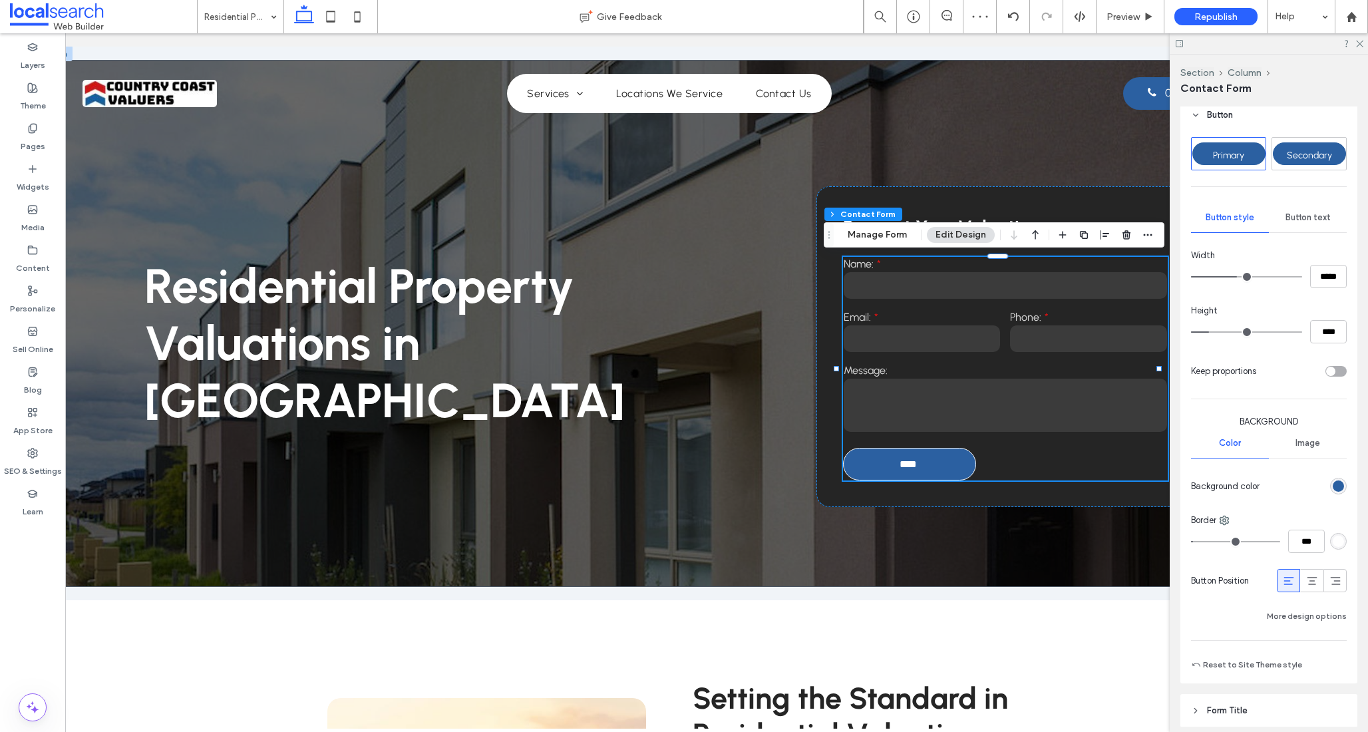
type input "*"
click at [1191, 541] on input "range" at bounding box center [1235, 541] width 89 height 1
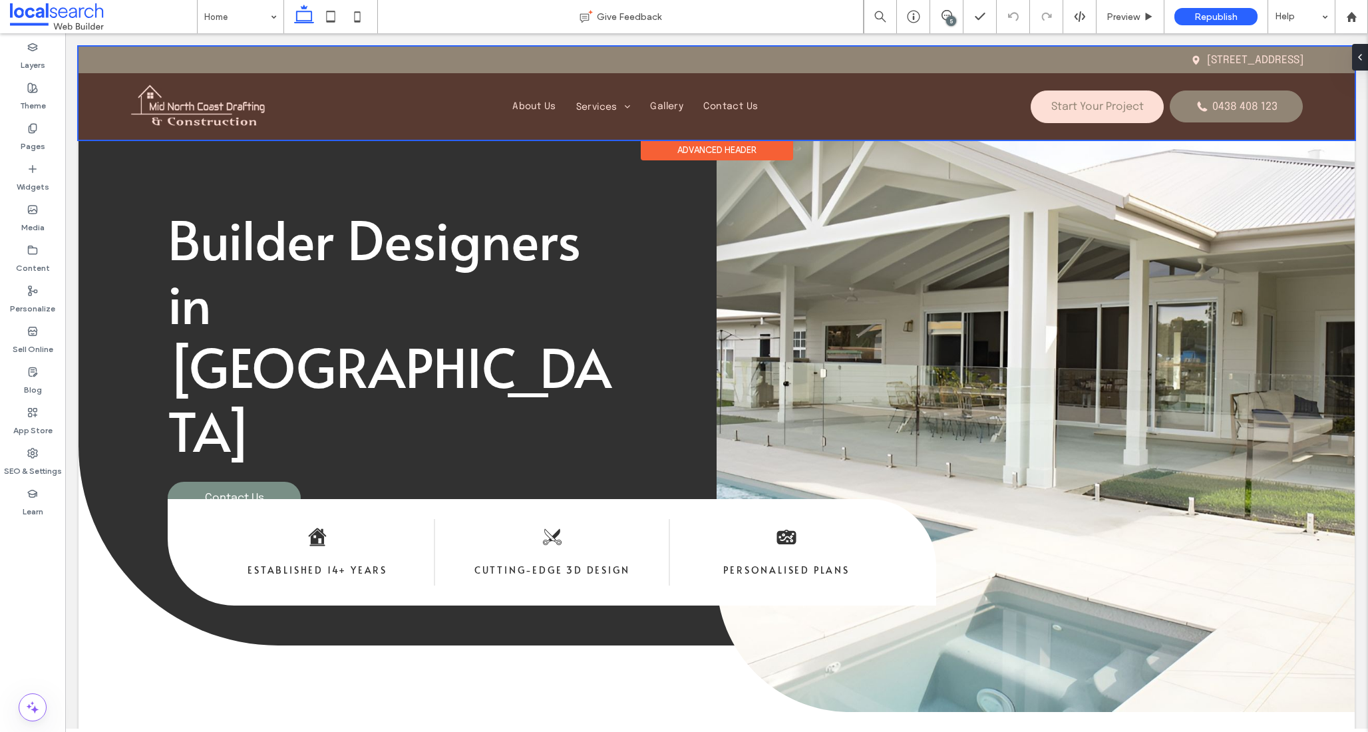
click at [712, 113] on div at bounding box center [717, 93] width 1276 height 93
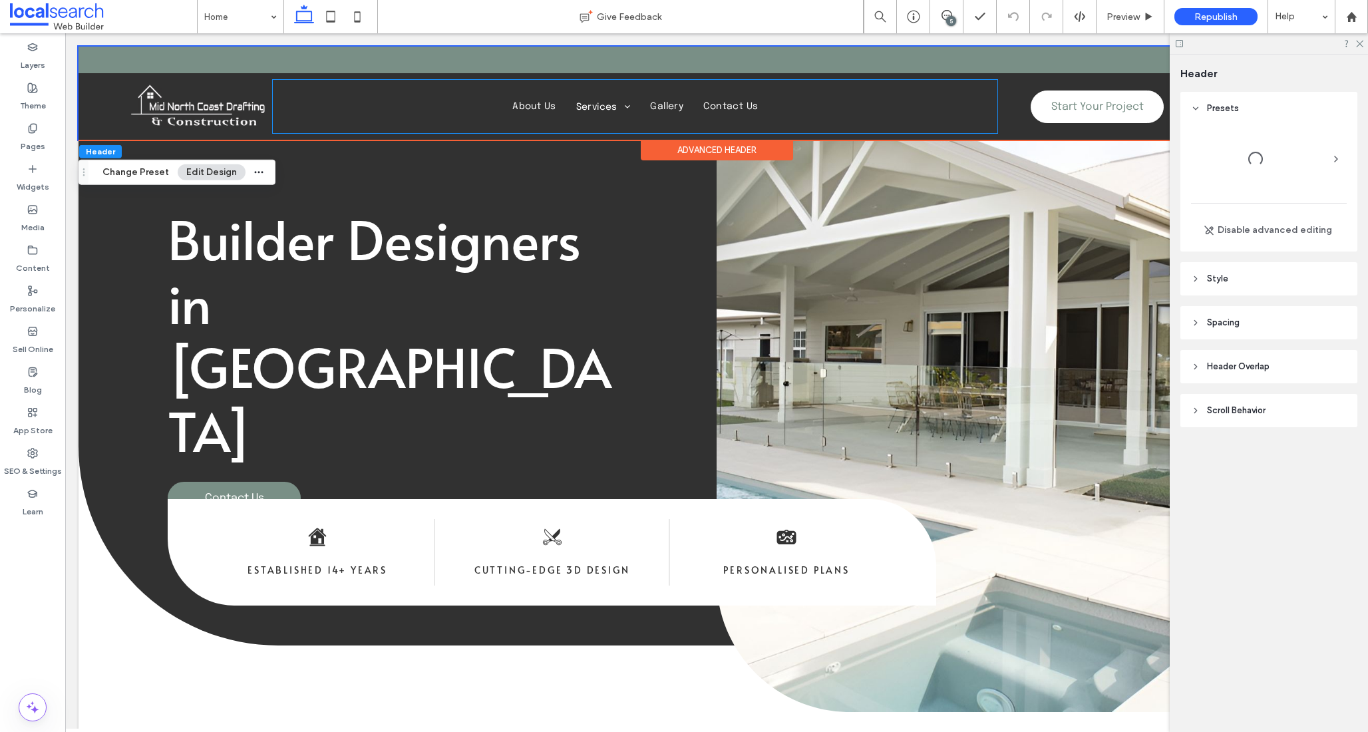
click at [712, 113] on div "Home About Us Services Drafting Services Building Designs Renovations Granny Fl…" at bounding box center [635, 106] width 725 height 53
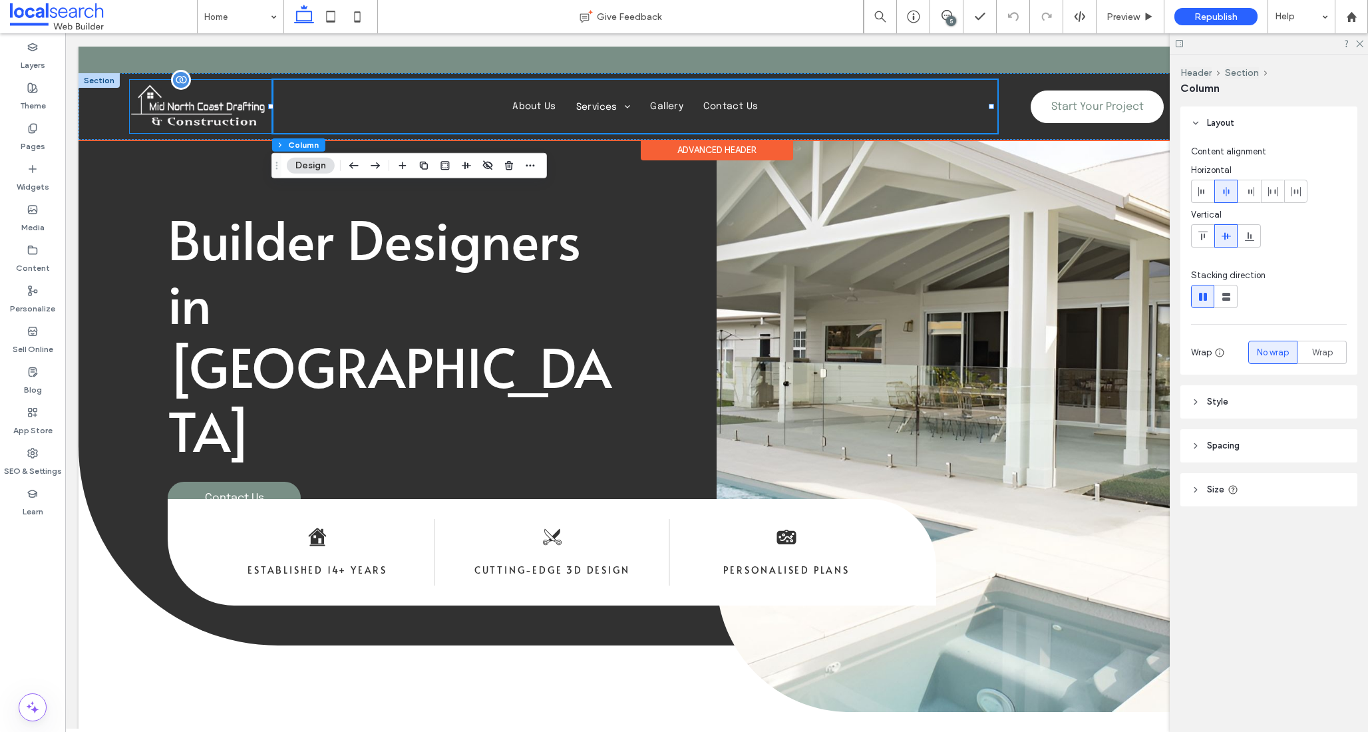
click at [263, 127] on img at bounding box center [201, 106] width 143 height 53
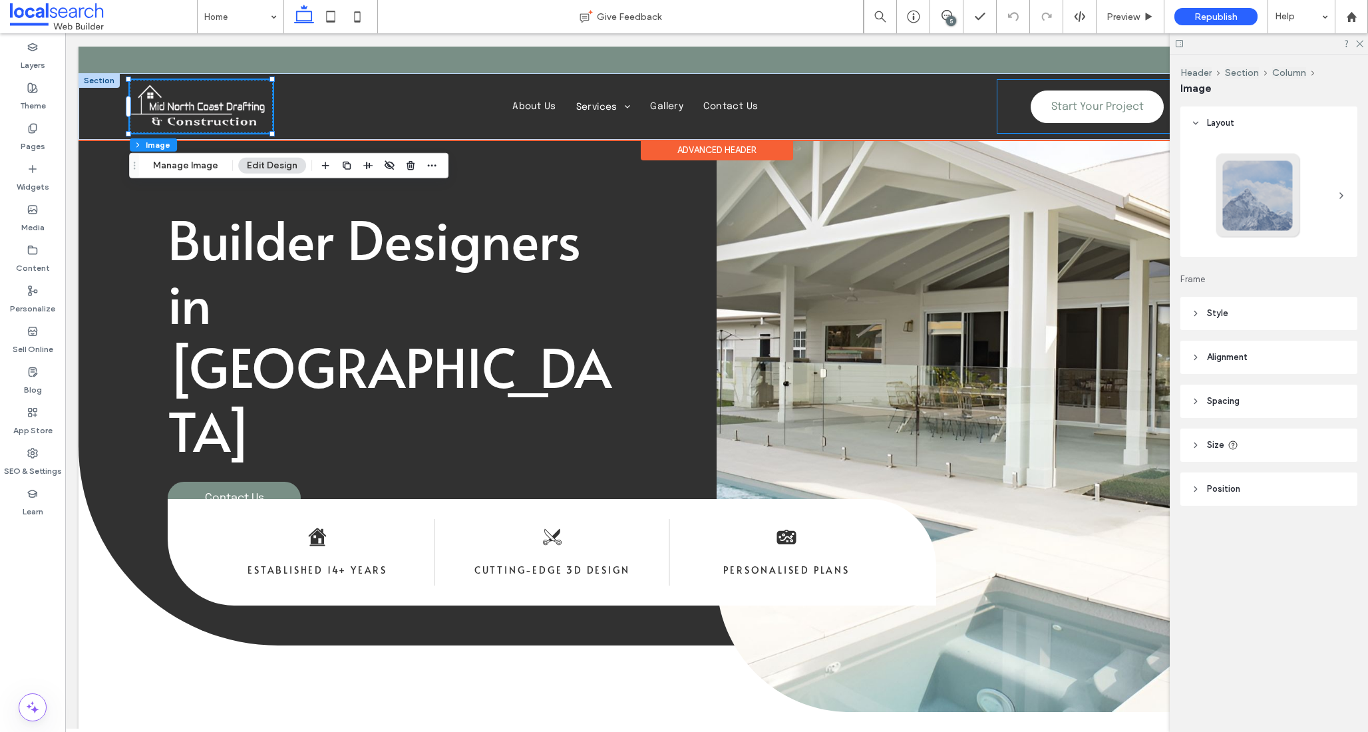
click at [1008, 98] on div "Start Your Project Phone Icon 0438 408 123" at bounding box center [1149, 106] width 305 height 53
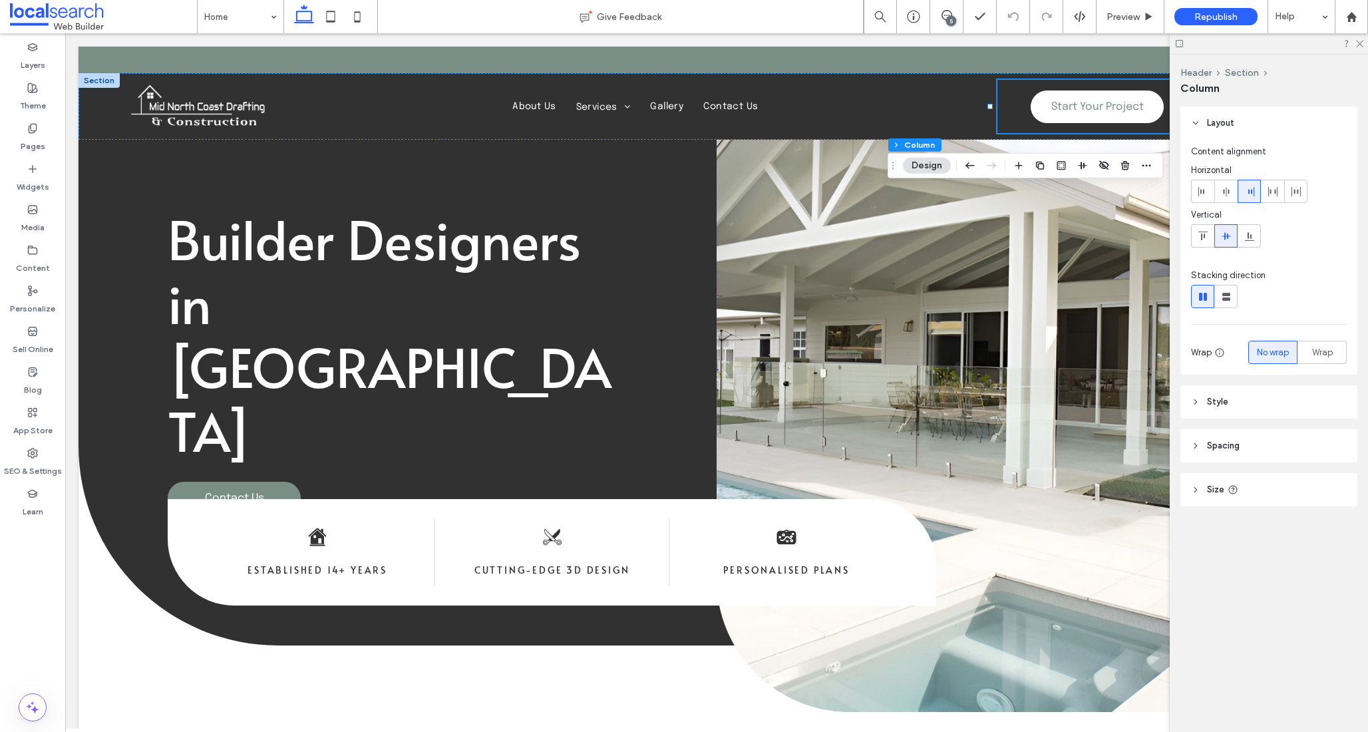
click at [1229, 397] on header "Style" at bounding box center [1268, 401] width 177 height 33
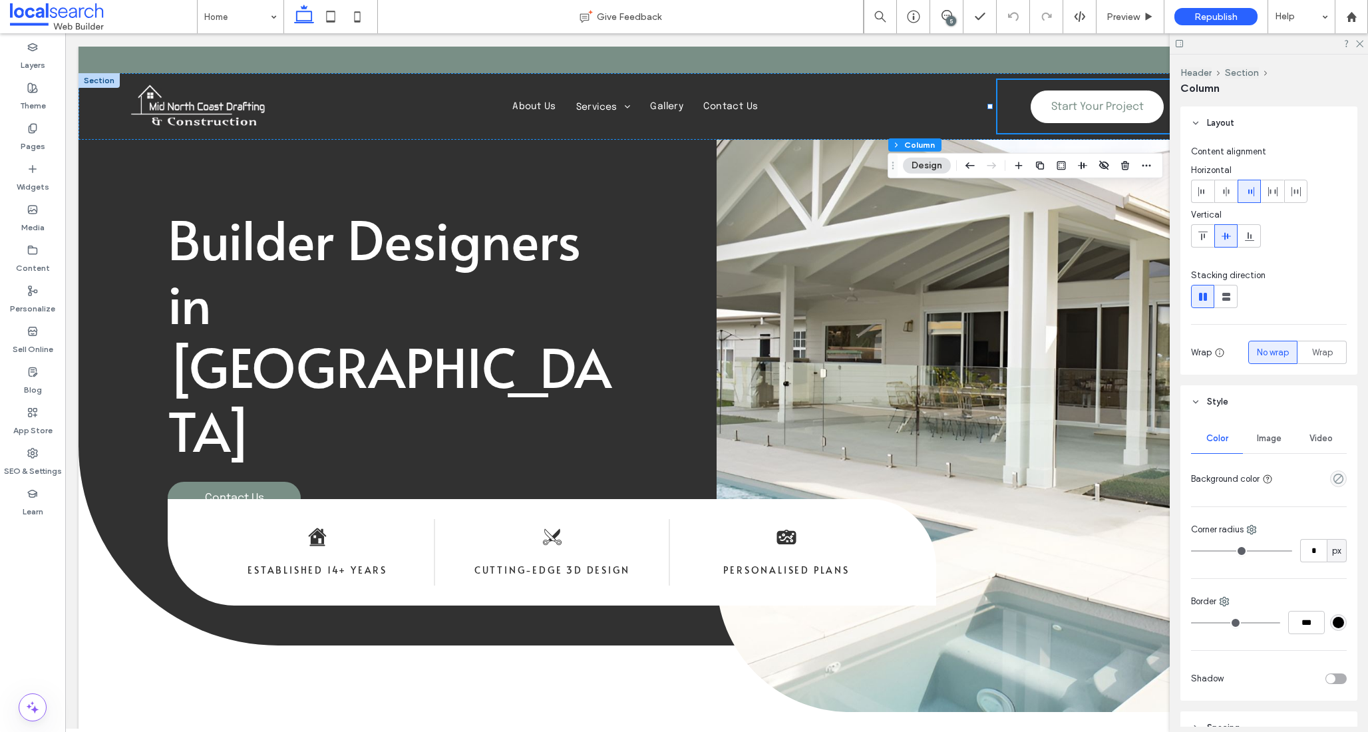
click at [1229, 391] on header "Style" at bounding box center [1268, 401] width 177 height 33
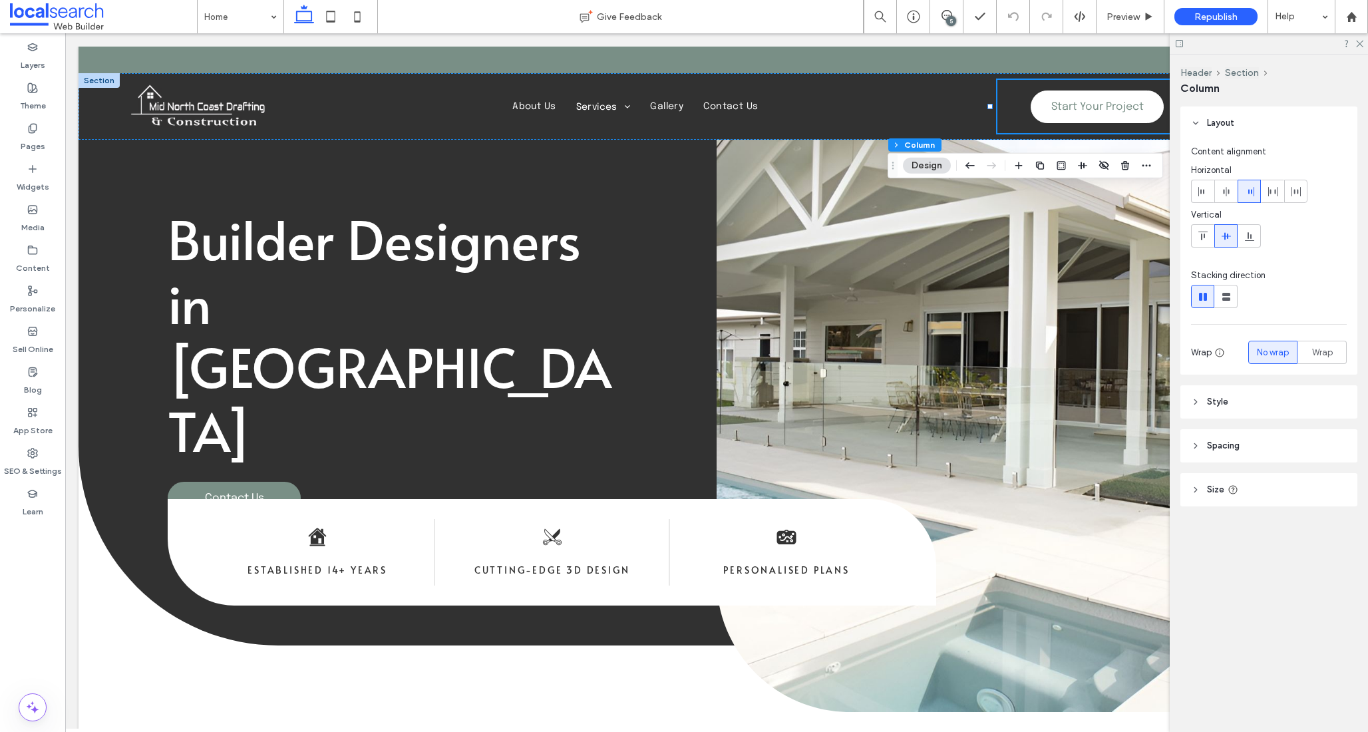
click at [1242, 487] on header "Size" at bounding box center [1268, 489] width 177 height 33
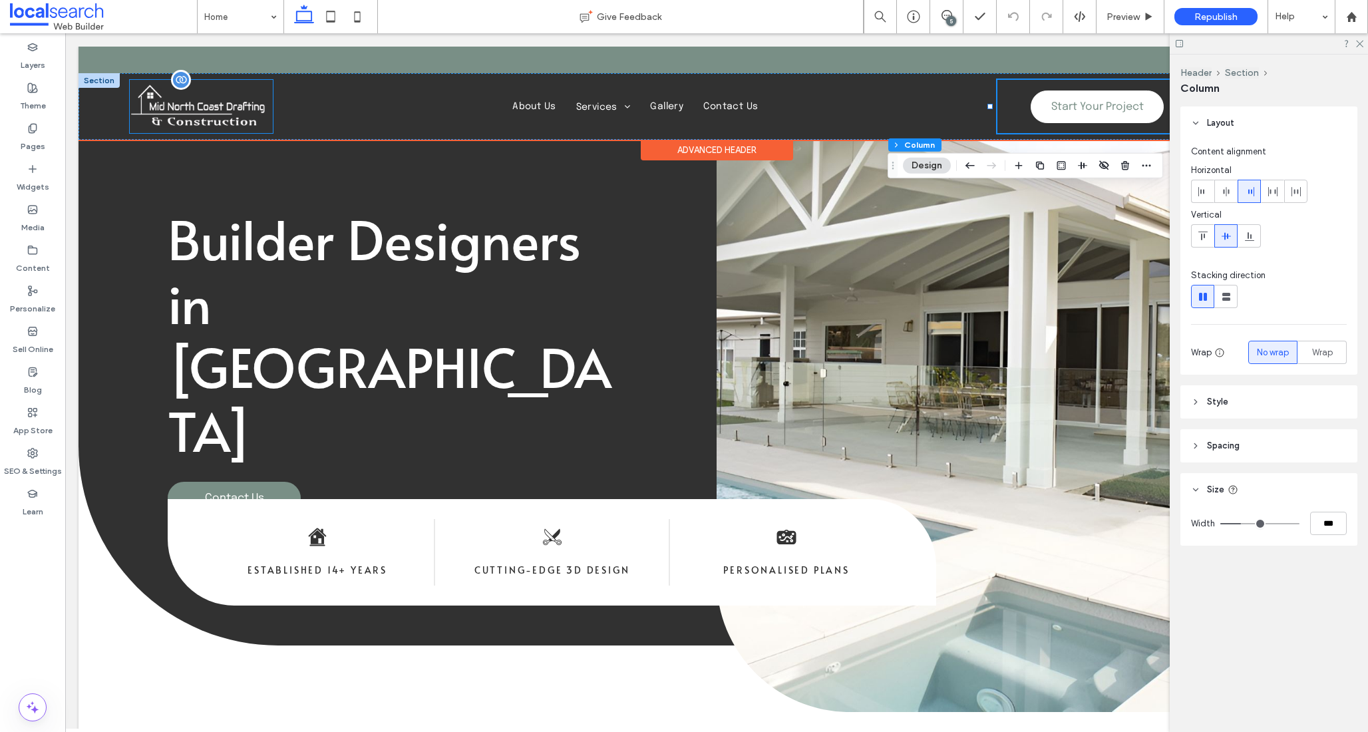
click at [247, 87] on img at bounding box center [201, 106] width 143 height 53
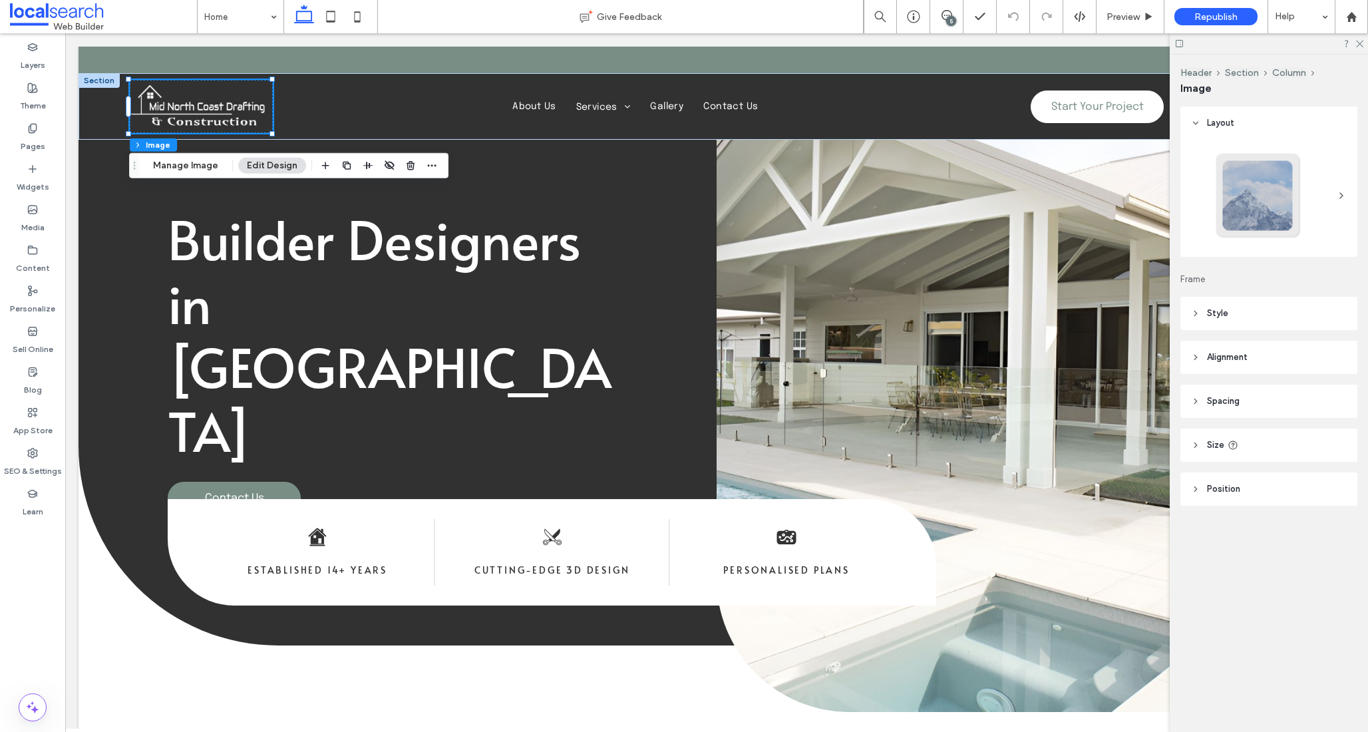
click at [1256, 440] on header "Size" at bounding box center [1268, 445] width 177 height 33
click at [1341, 518] on div "A" at bounding box center [1336, 518] width 13 height 13
click at [1335, 563] on span "%" at bounding box center [1337, 564] width 8 height 13
type input "***"
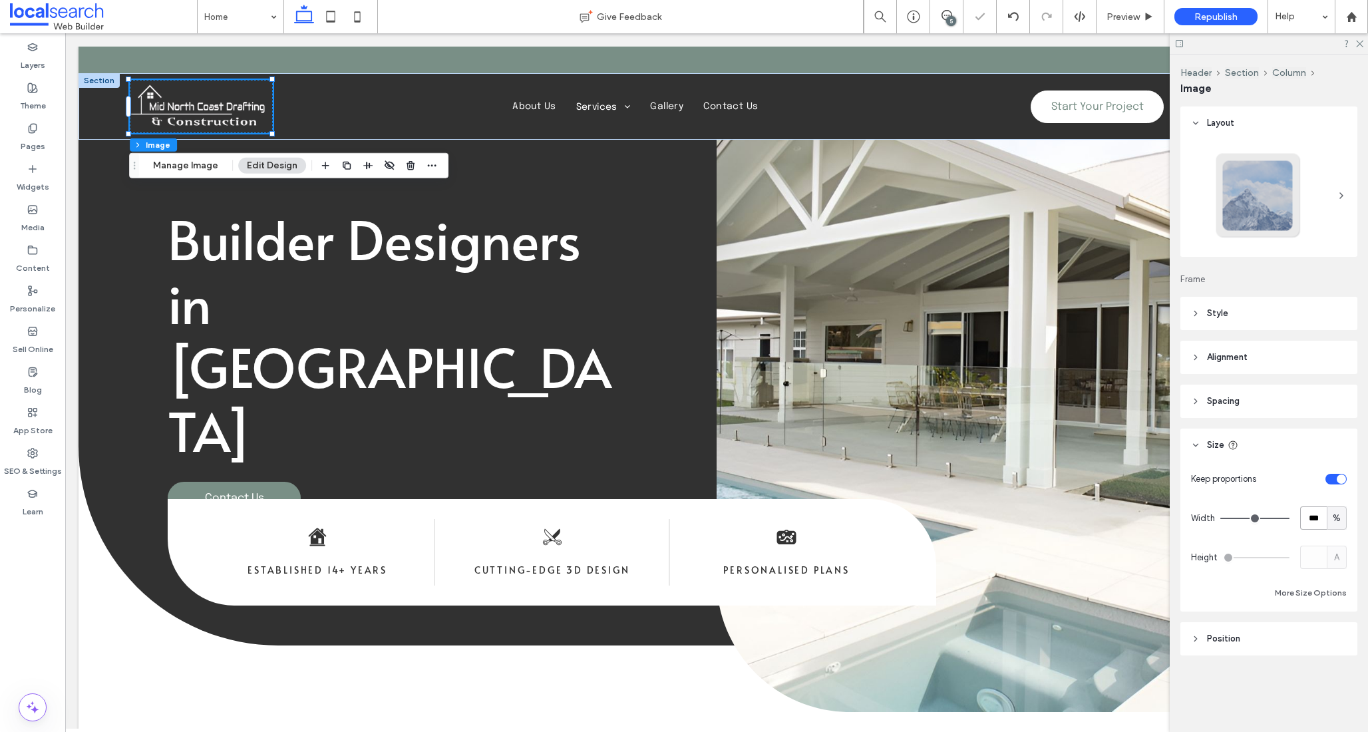
click at [1317, 518] on input "***" at bounding box center [1313, 517] width 27 height 23
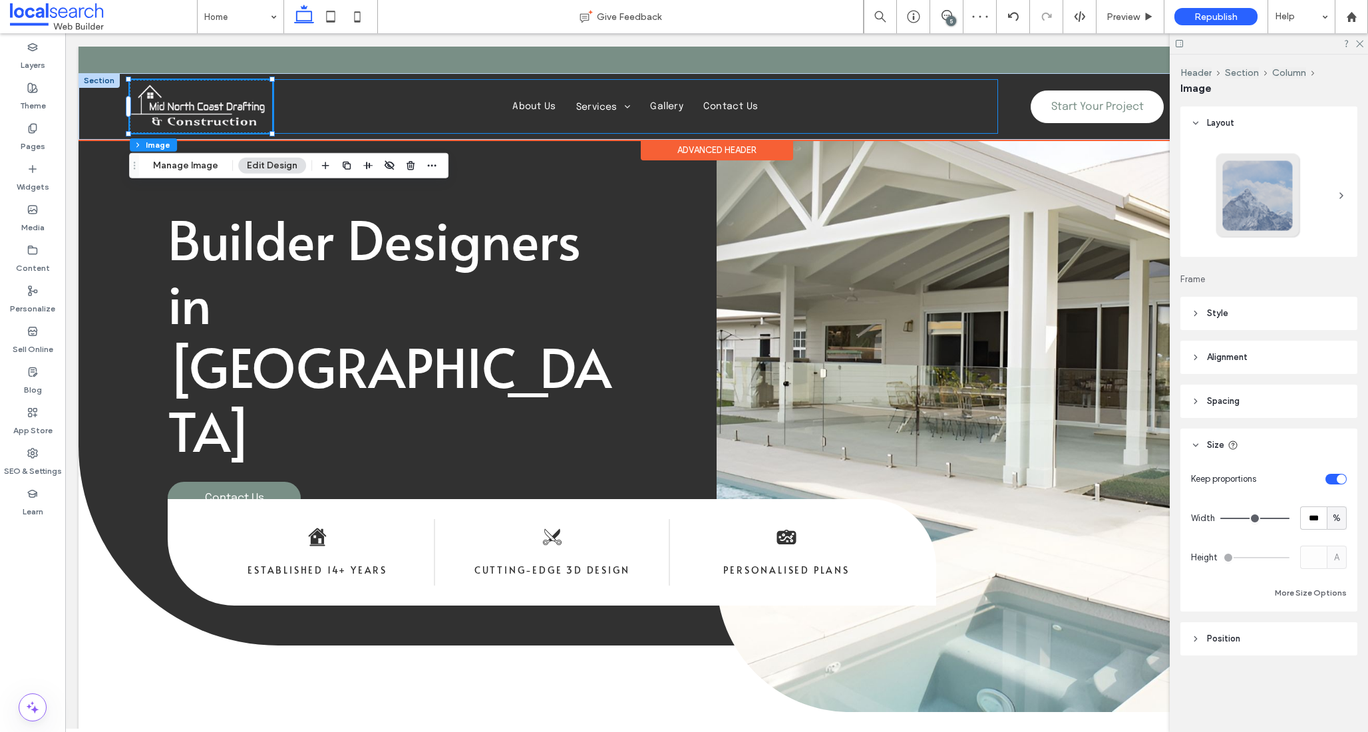
click at [409, 83] on div "Home About Us Services Drafting Services Building Designs Renovations Granny Fl…" at bounding box center [635, 106] width 725 height 53
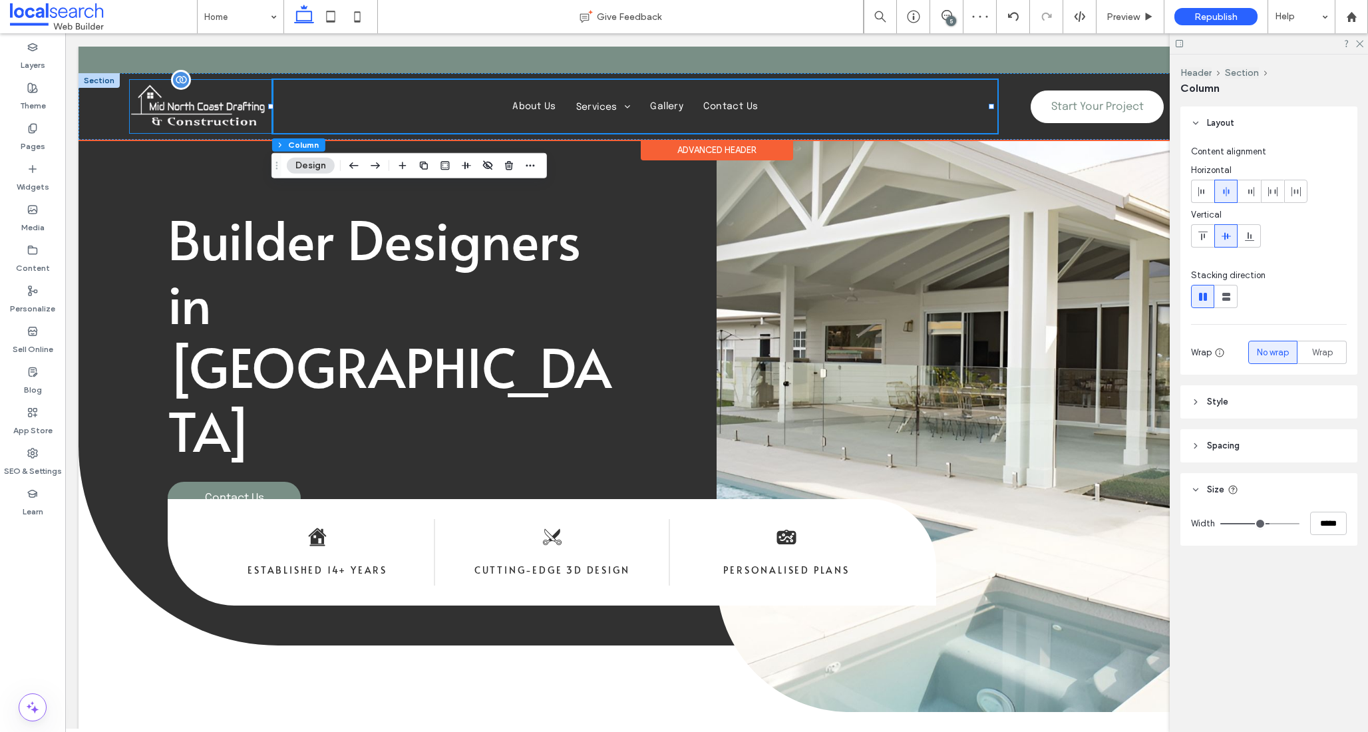
click at [237, 90] on img at bounding box center [201, 106] width 143 height 53
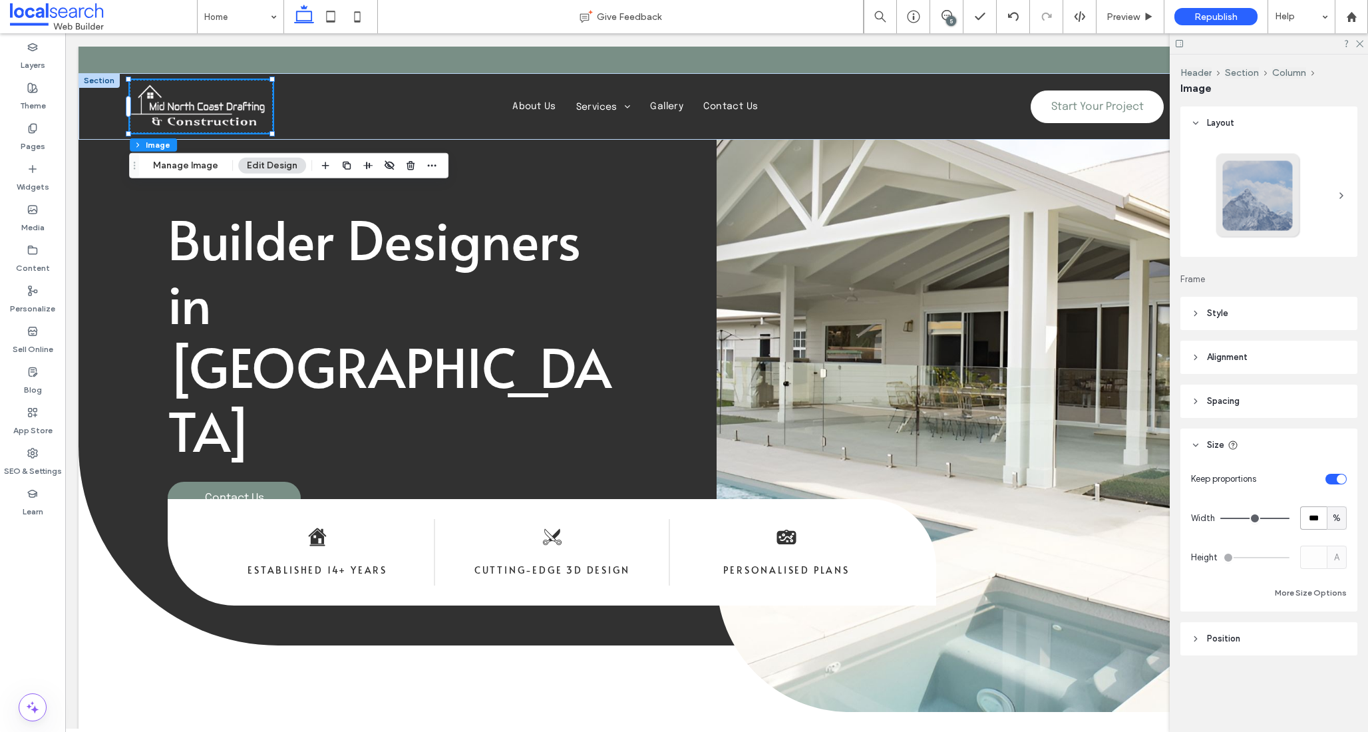
click at [1316, 518] on input "***" at bounding box center [1313, 517] width 27 height 23
type input "**"
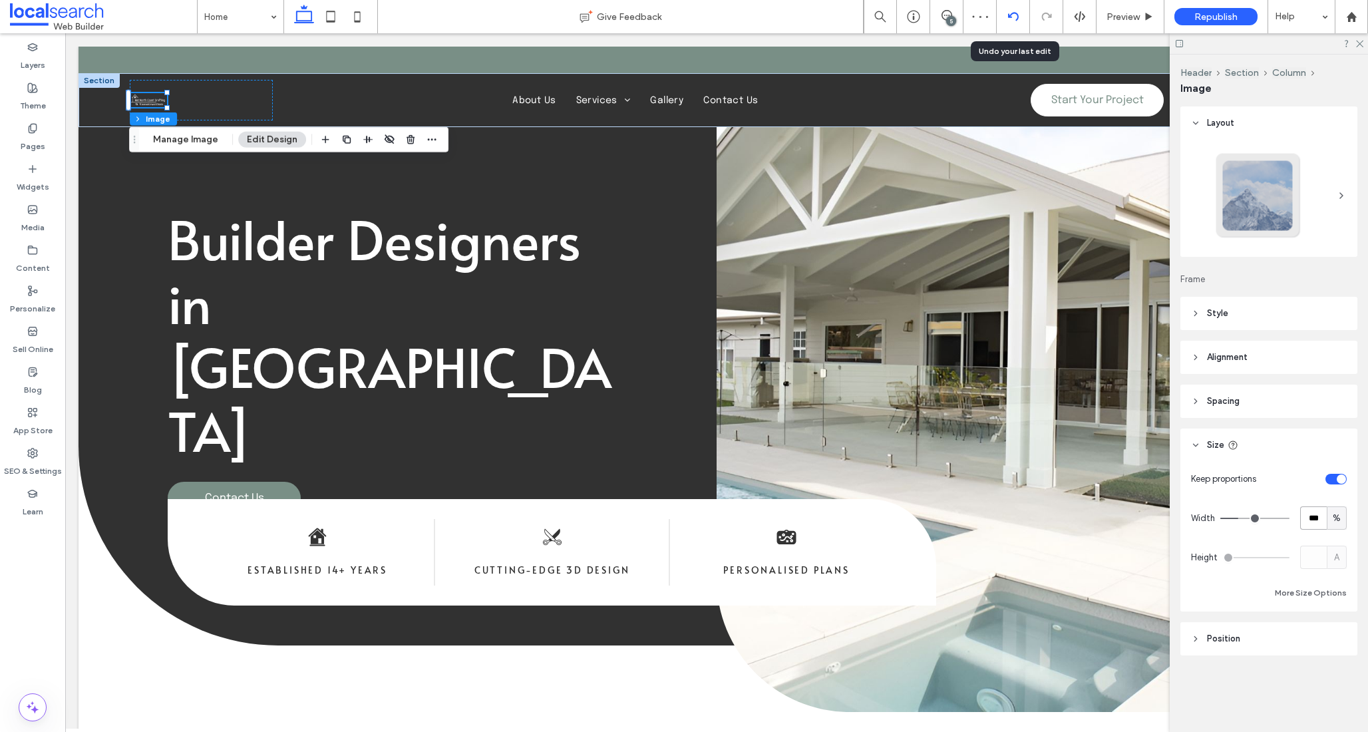
type input "***"
click at [1016, 15] on icon at bounding box center [1013, 16] width 11 height 11
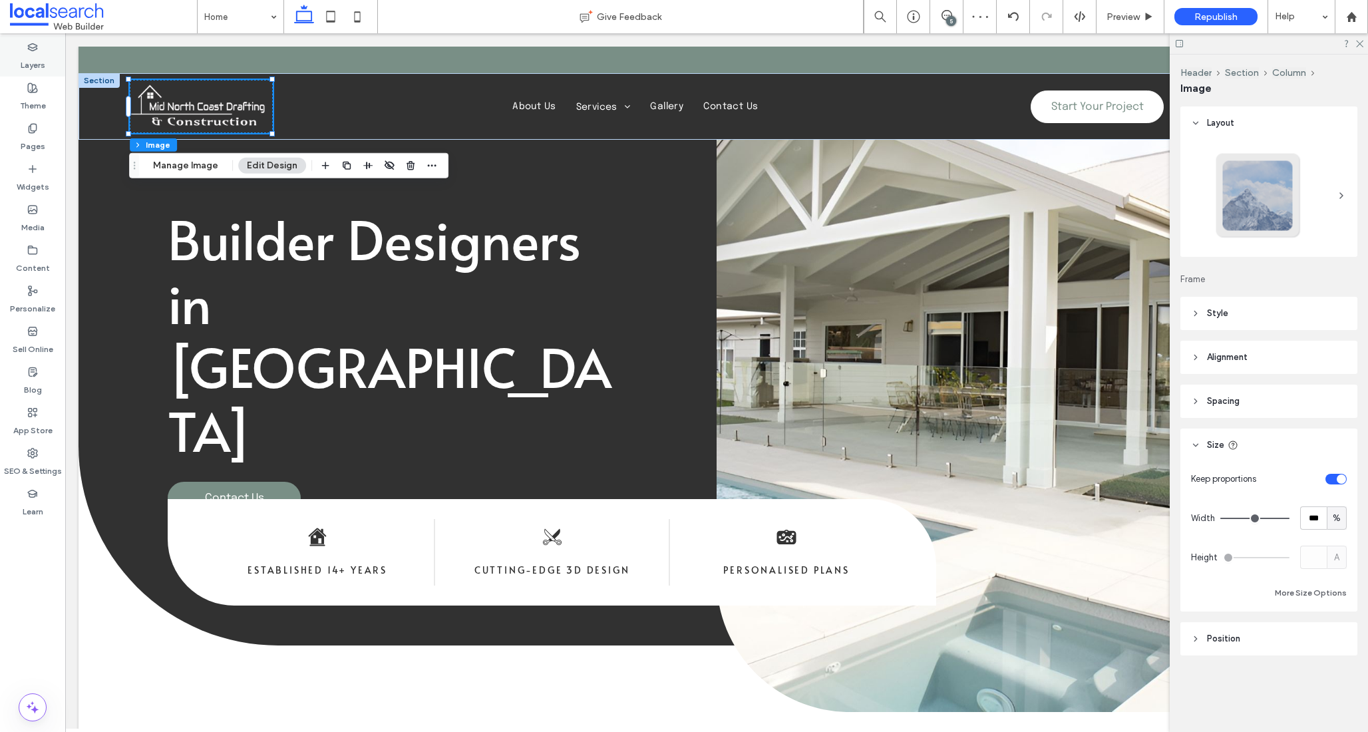
click at [34, 61] on label "Layers" at bounding box center [33, 62] width 25 height 19
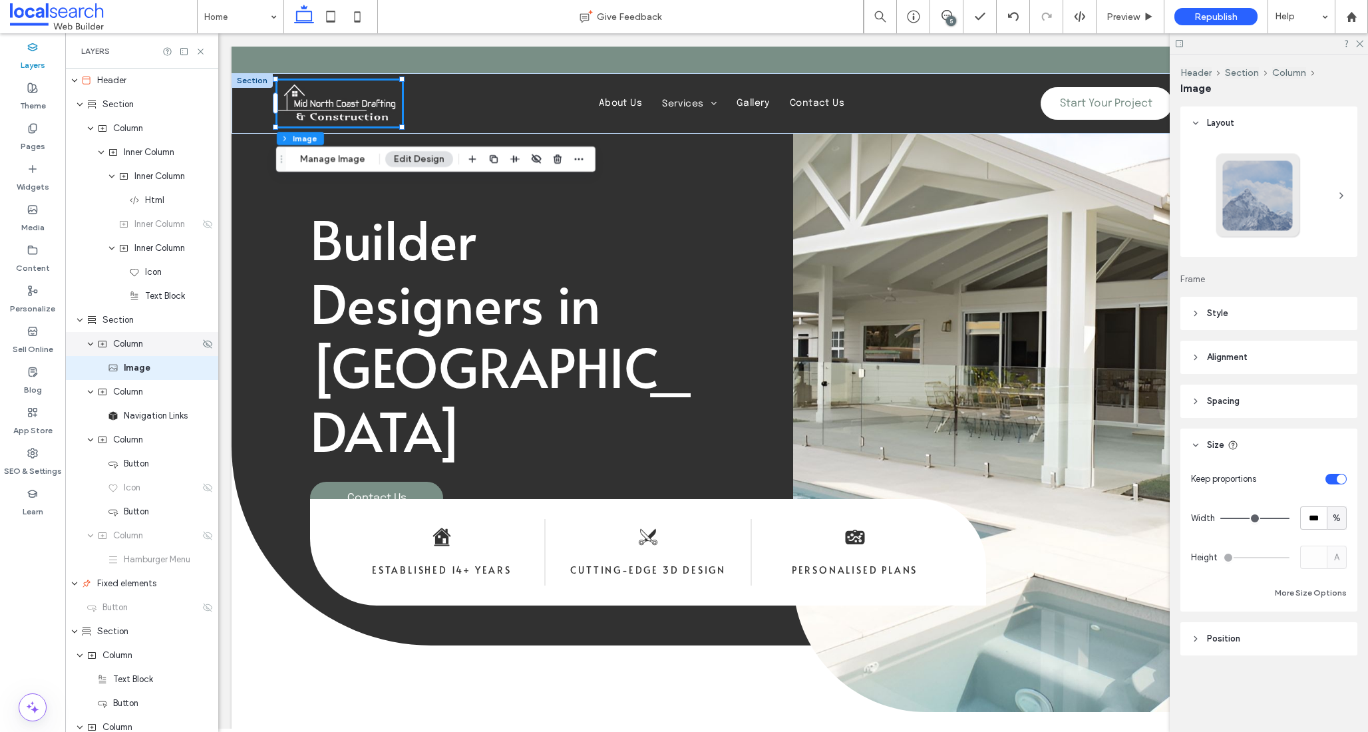
click at [127, 344] on span "Column" at bounding box center [128, 343] width 30 height 13
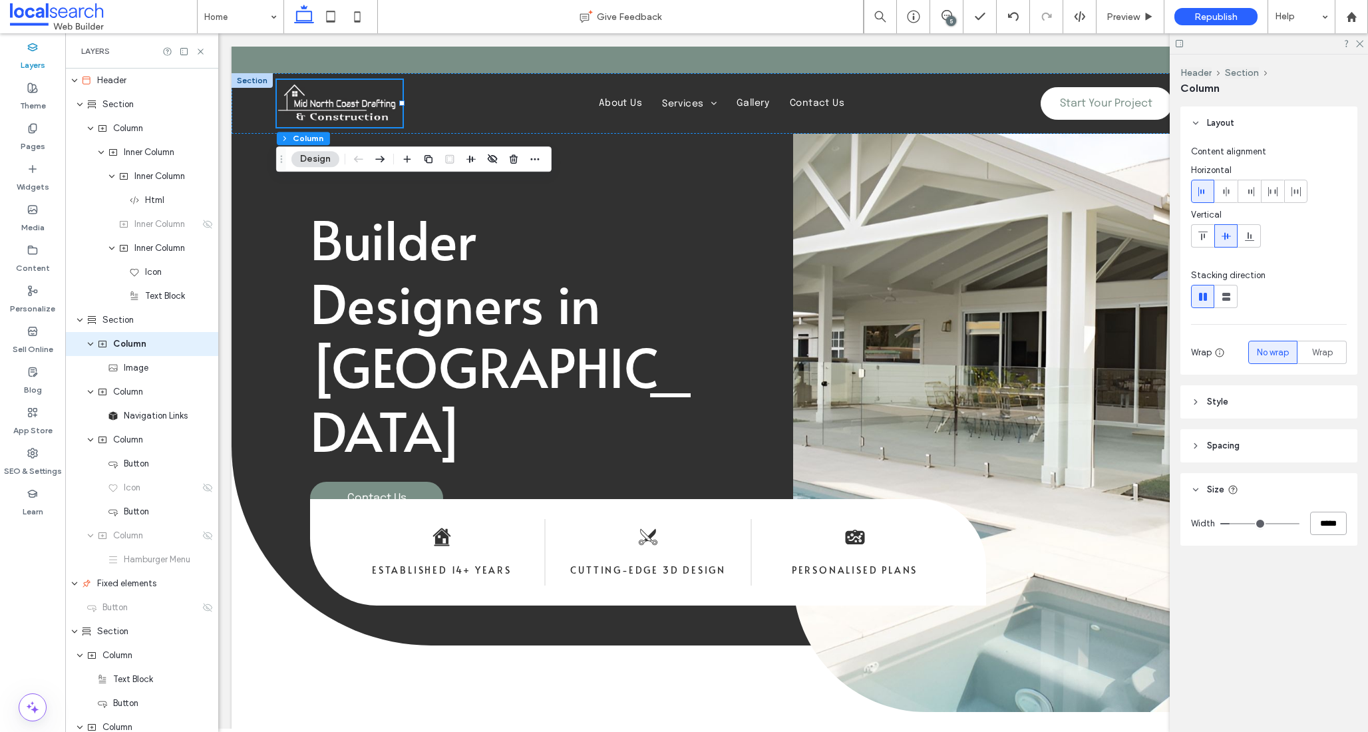
click at [1337, 527] on input "*****" at bounding box center [1328, 523] width 37 height 23
type input "**"
type input "***"
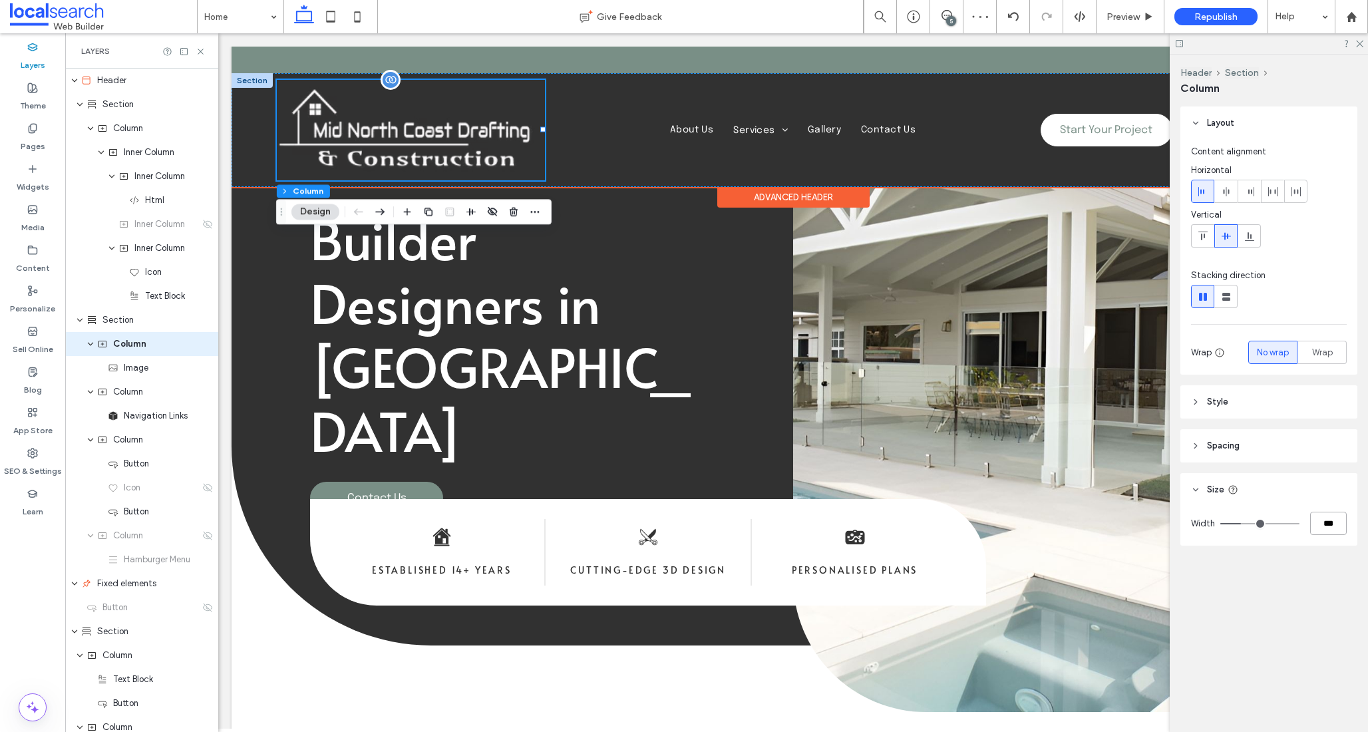
click at [383, 128] on img at bounding box center [411, 130] width 269 height 100
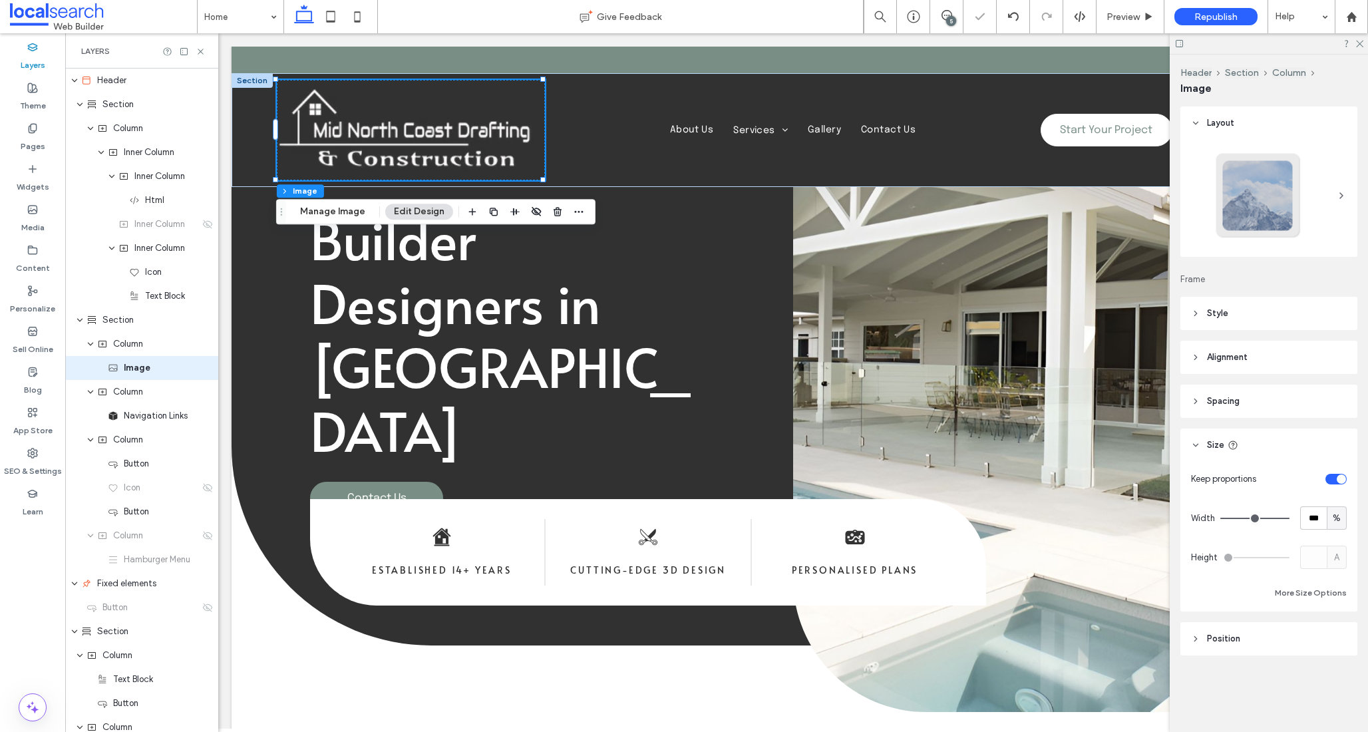
click at [1344, 521] on div "%" at bounding box center [1337, 517] width 20 height 23
click at [1340, 541] on span "px" at bounding box center [1336, 541] width 9 height 13
type input "***"
click at [1321, 520] on input "*****" at bounding box center [1313, 517] width 27 height 23
type input "***"
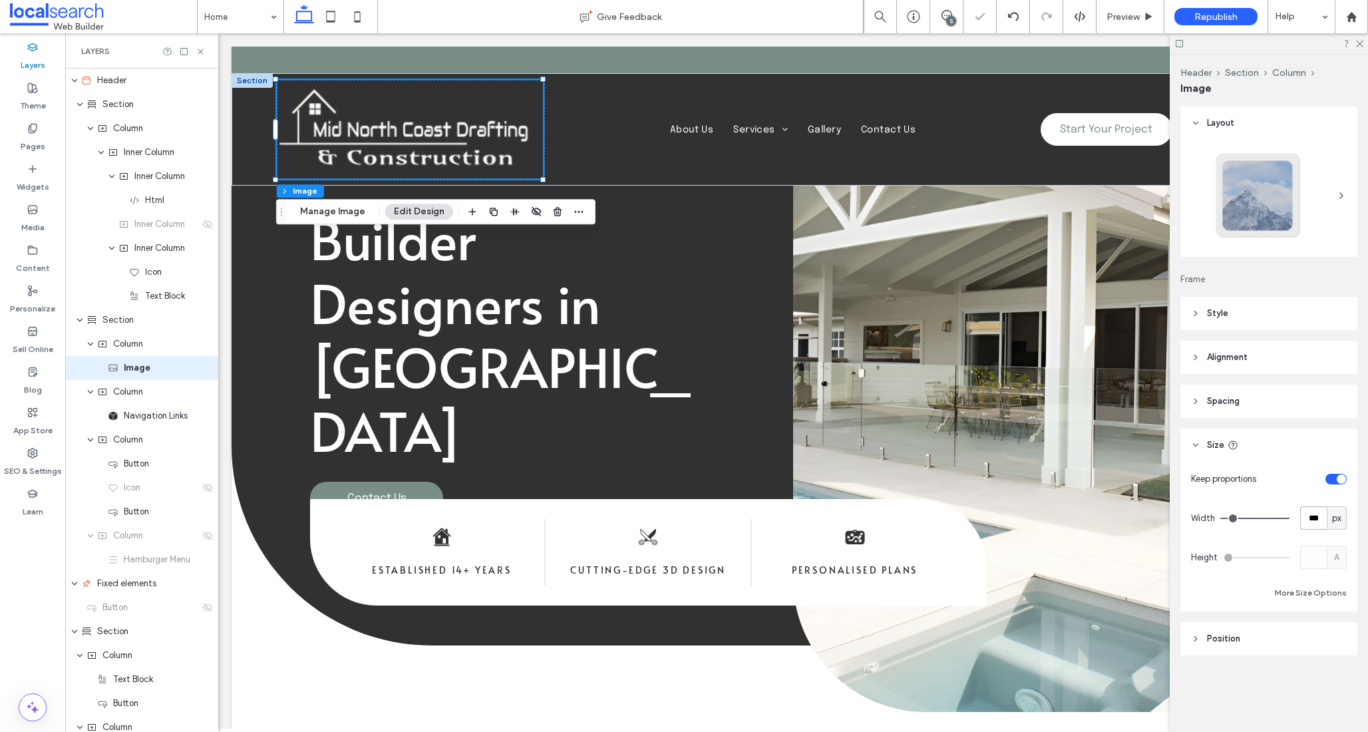
type input "***"
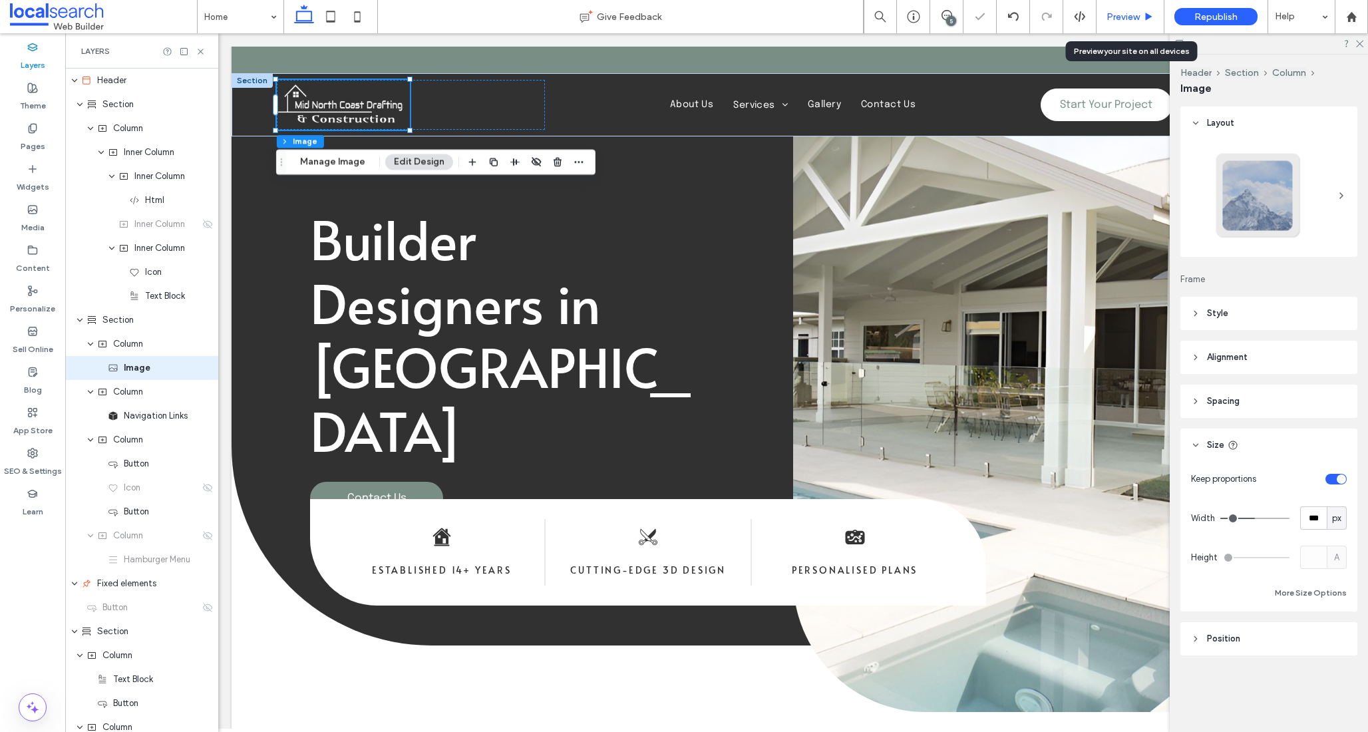
click at [1120, 19] on span "Preview" at bounding box center [1123, 16] width 33 height 11
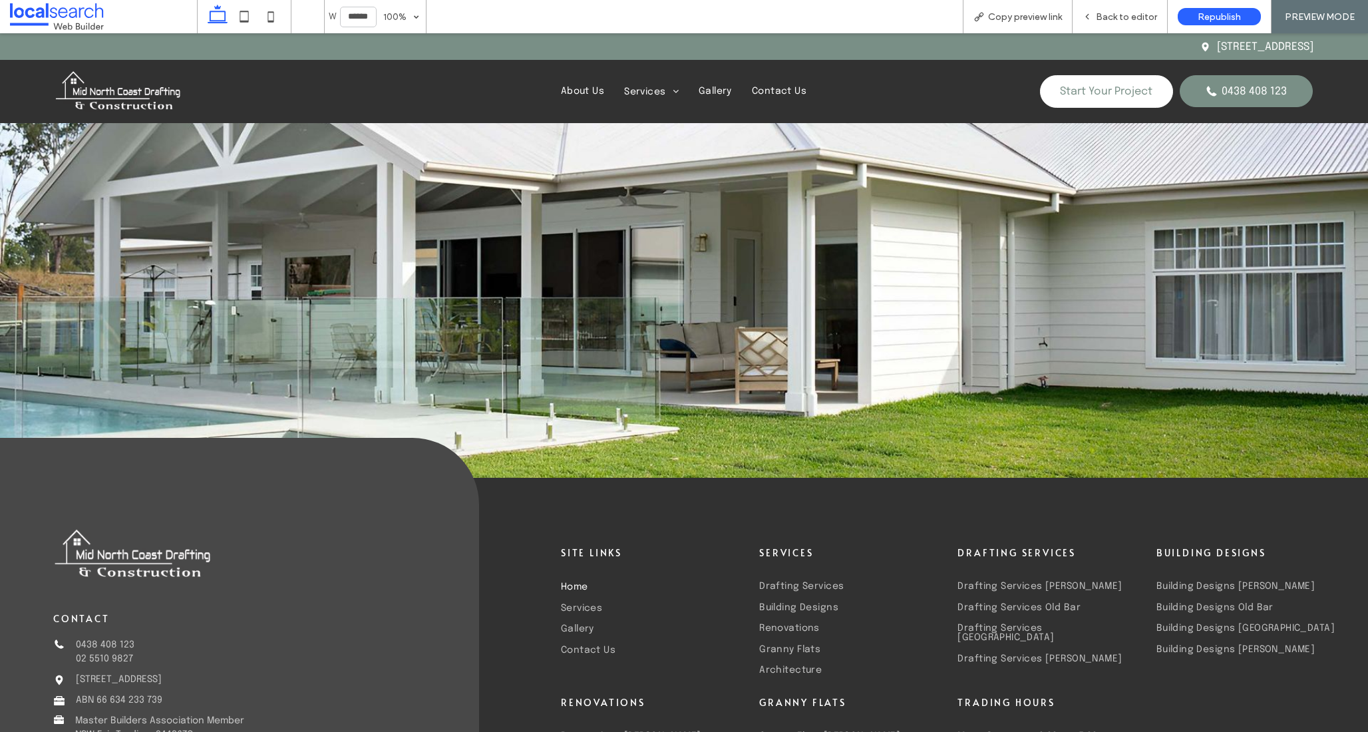
scroll to position [4175, 0]
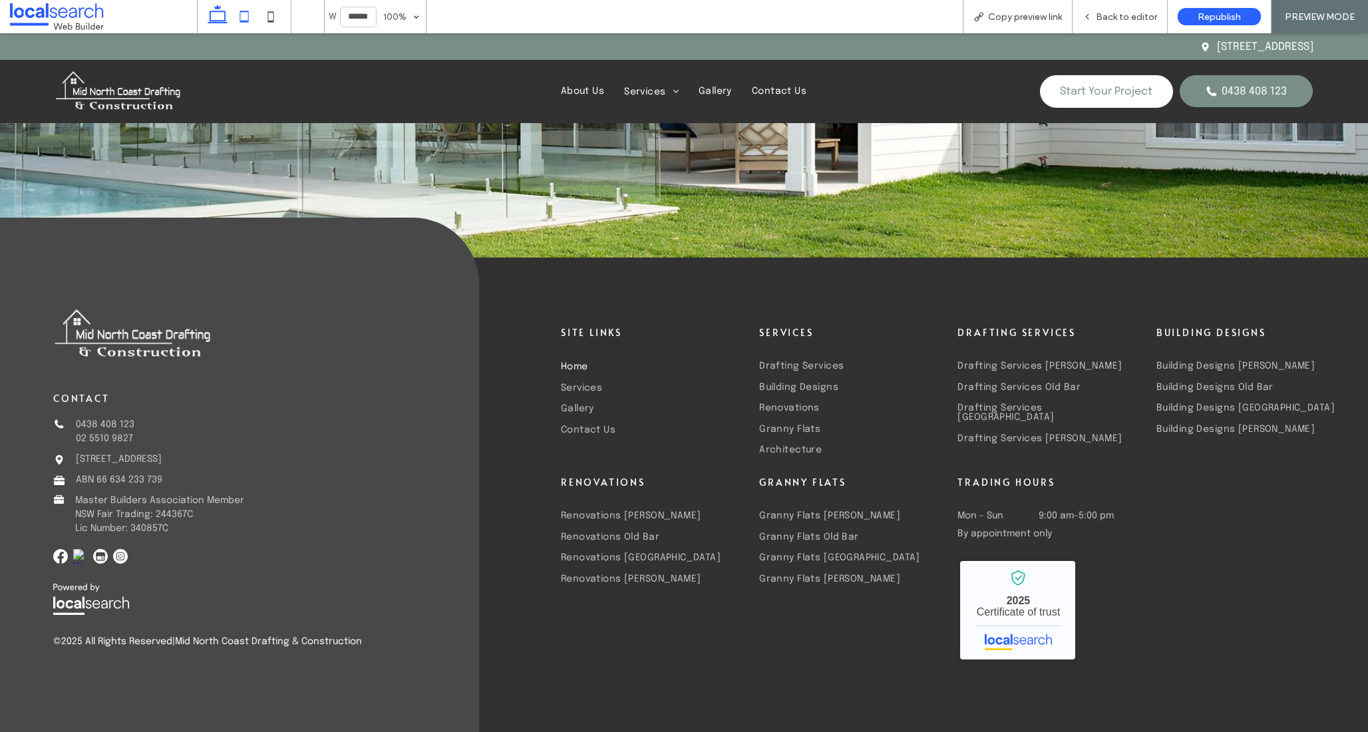
click at [240, 13] on icon at bounding box center [244, 16] width 27 height 27
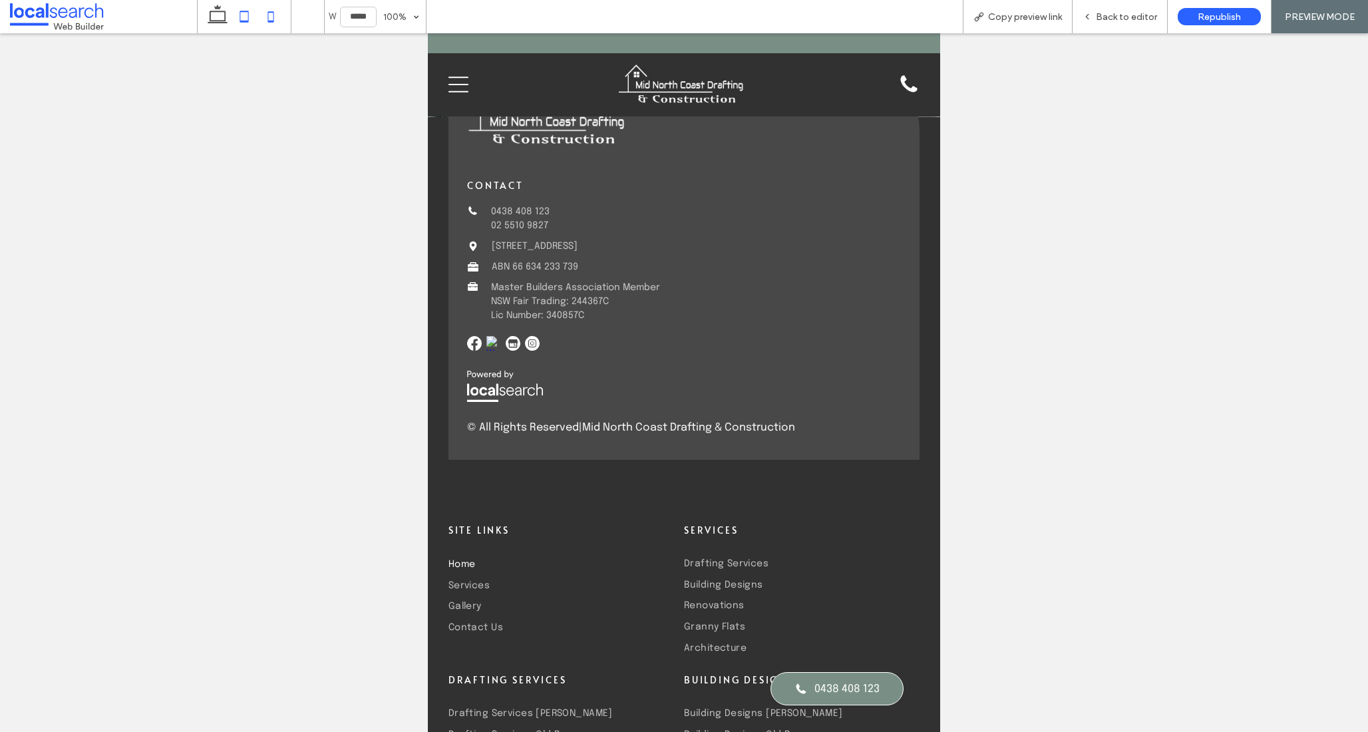
click at [259, 18] on icon at bounding box center [271, 16] width 27 height 27
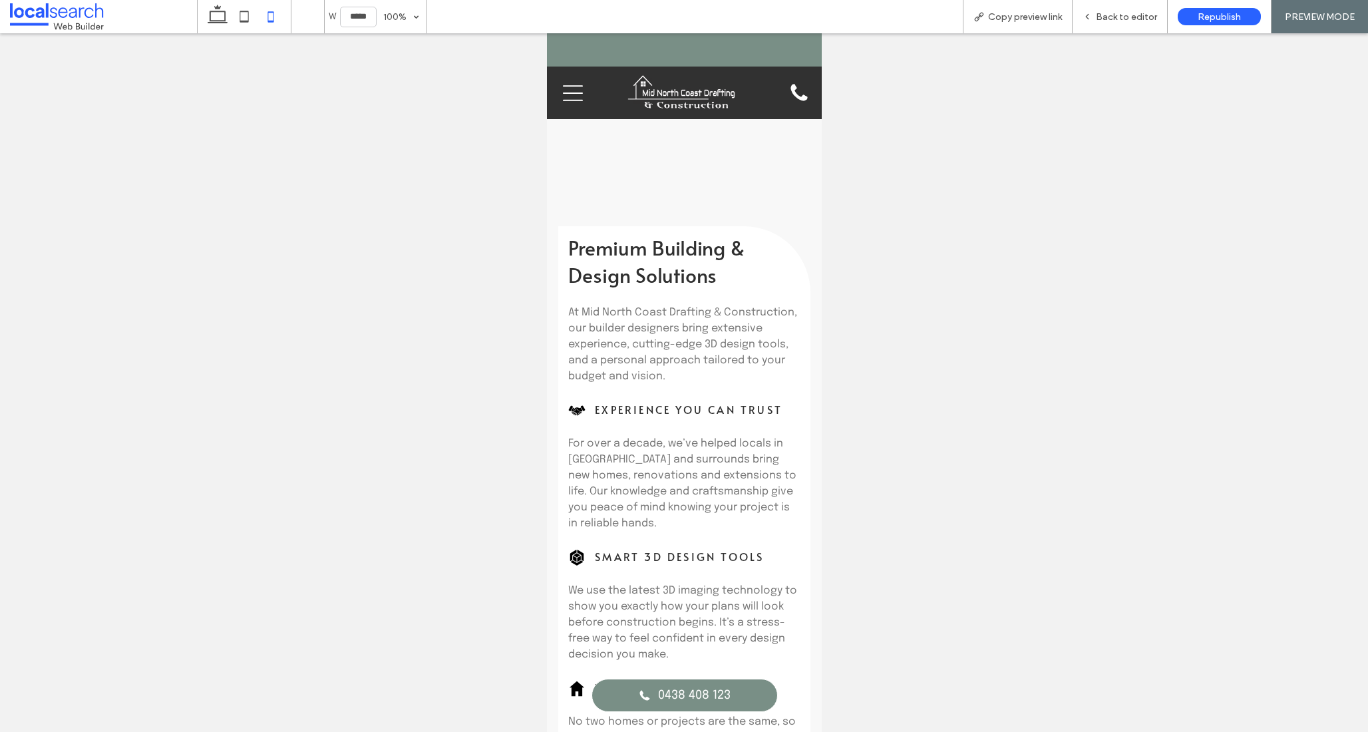
scroll to position [0, 0]
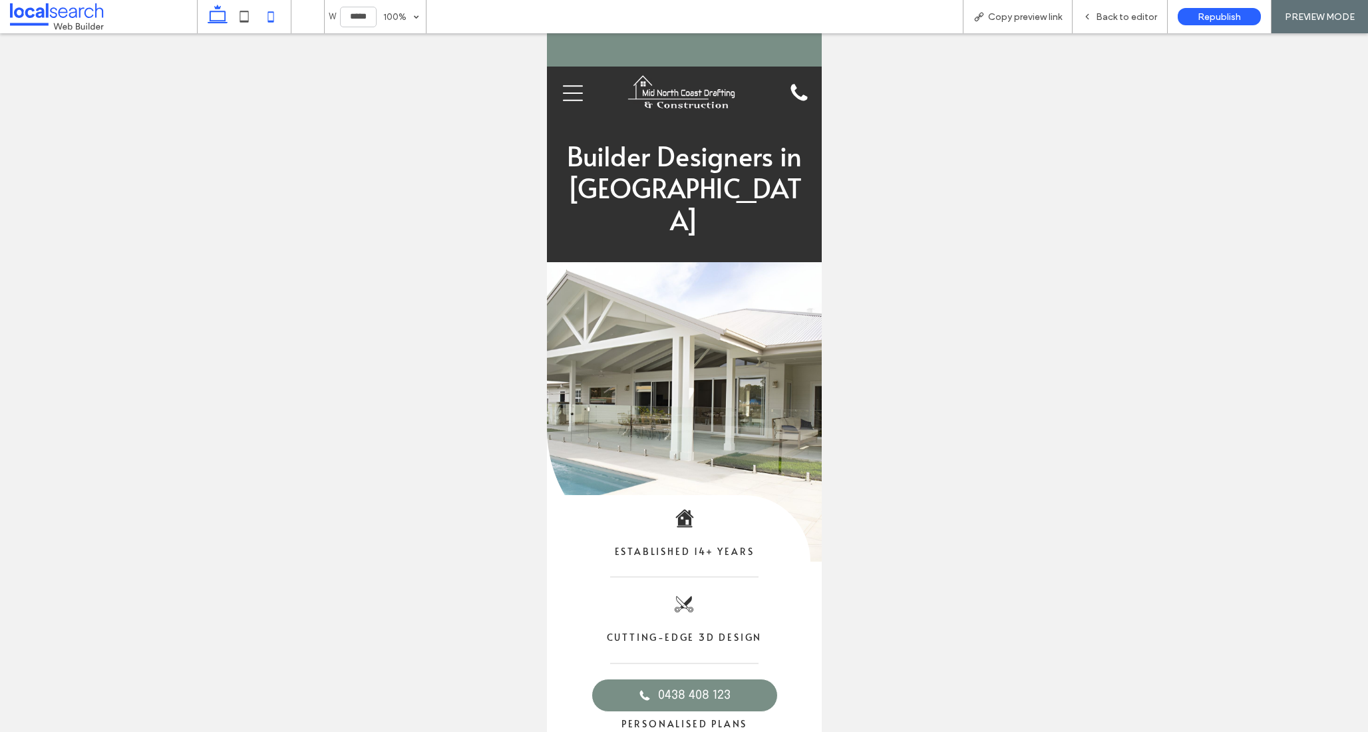
click at [214, 19] on icon at bounding box center [217, 16] width 27 height 27
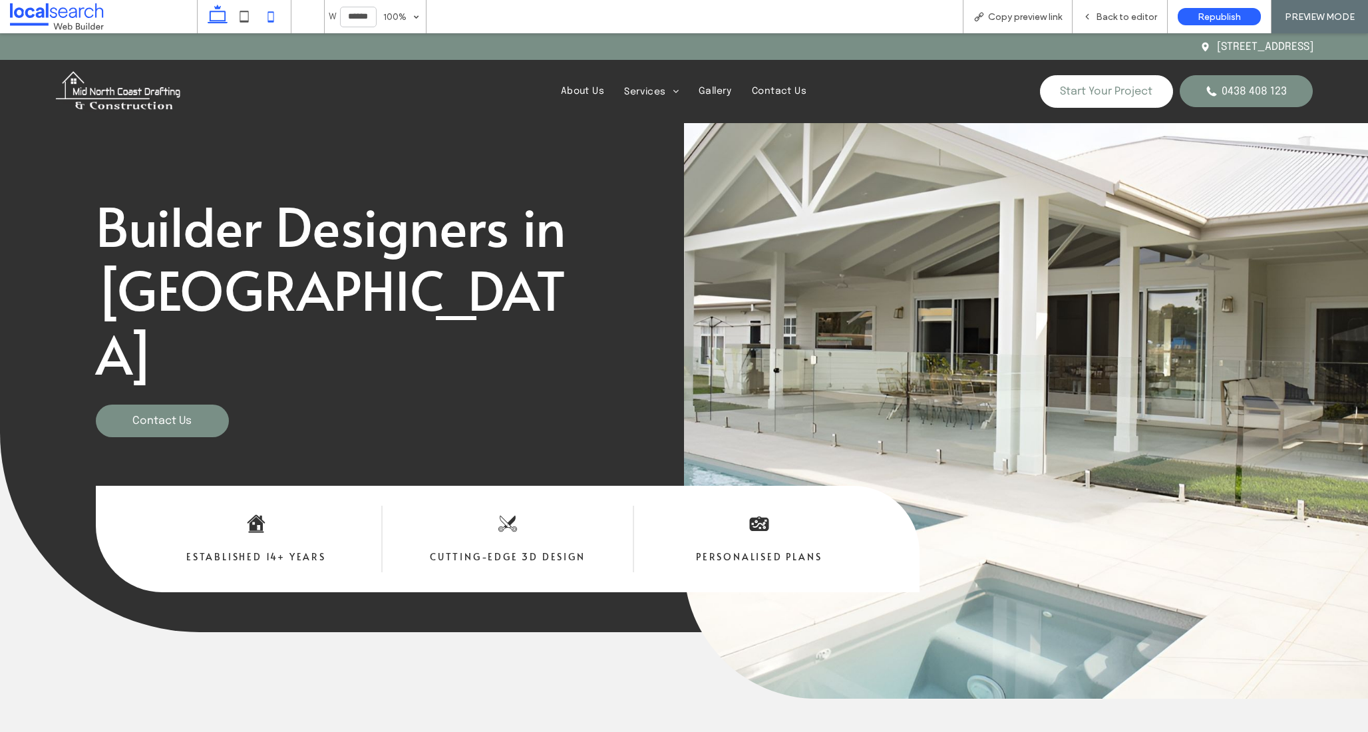
click at [270, 17] on icon at bounding box center [271, 16] width 27 height 27
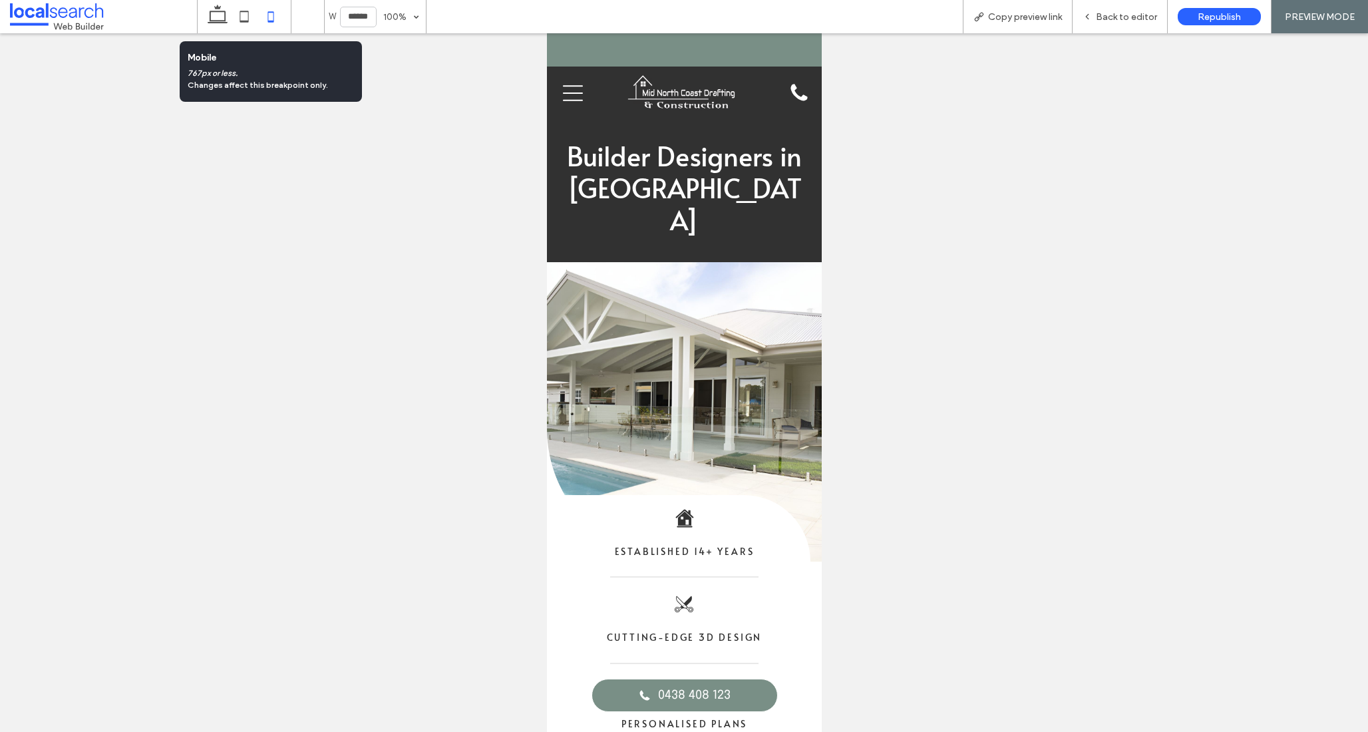
type input "*****"
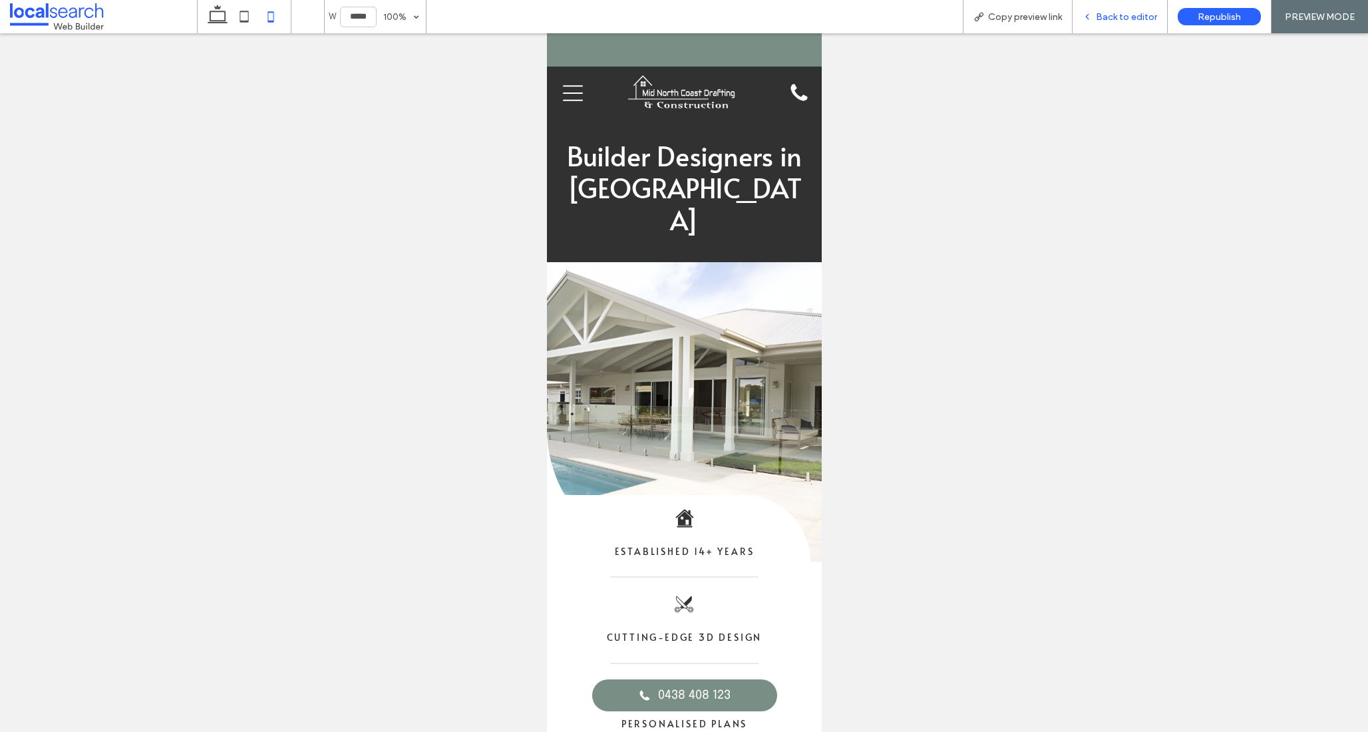
click at [1122, 19] on span "Back to editor" at bounding box center [1126, 16] width 61 height 11
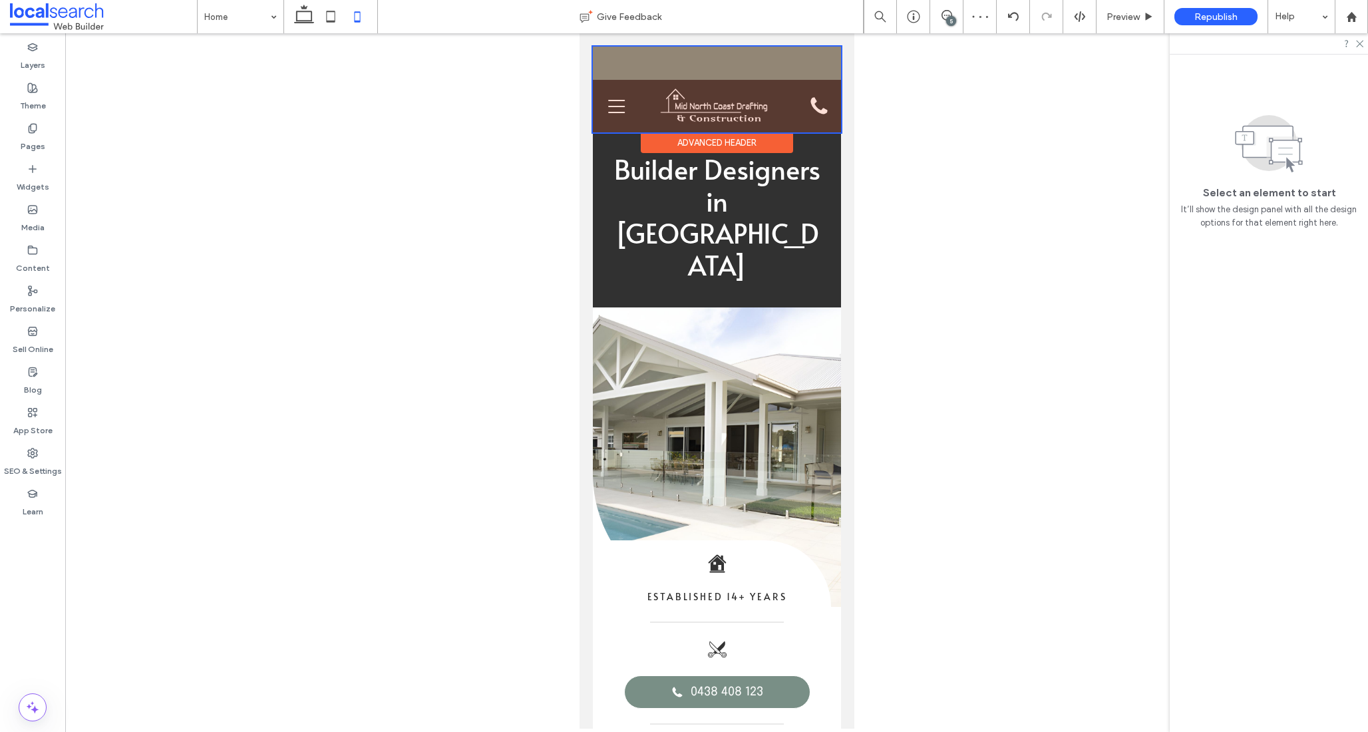
click at [684, 59] on div at bounding box center [716, 90] width 248 height 86
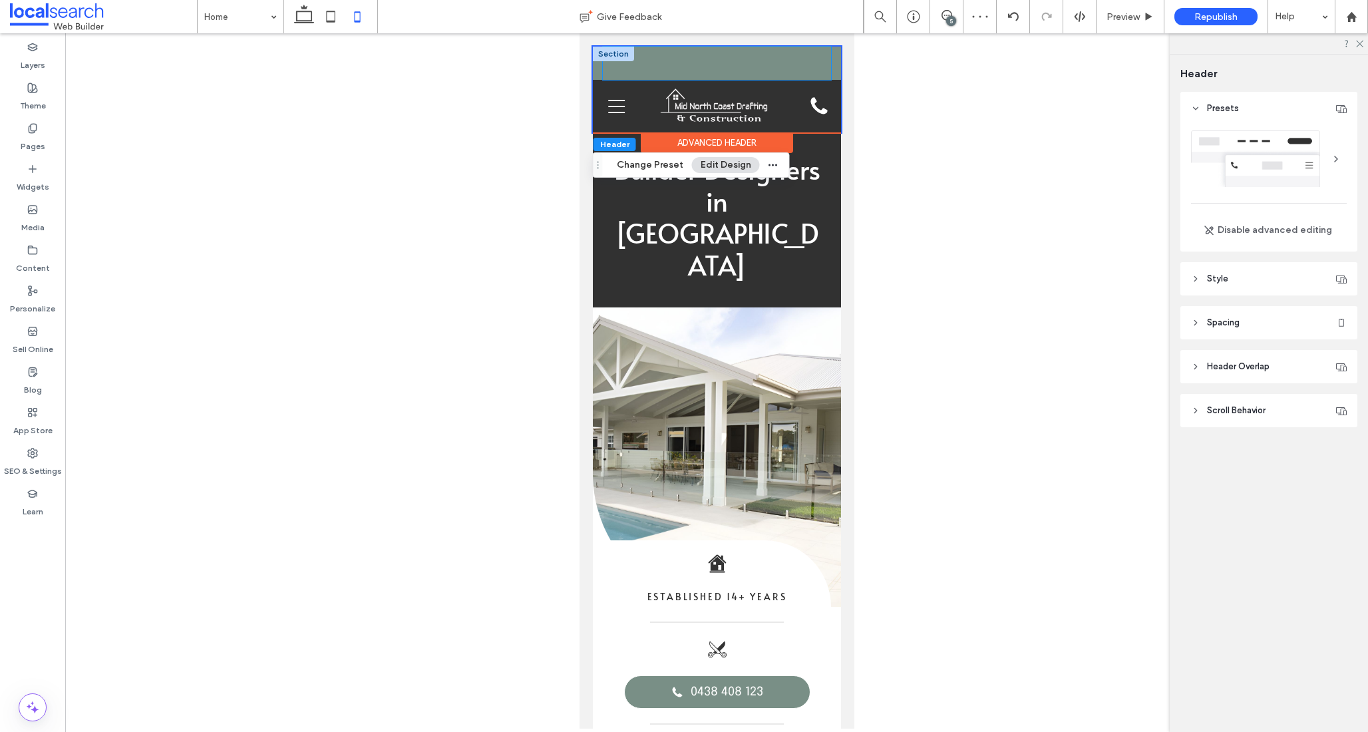
click at [684, 59] on div "Black location pin. 67 Victoria St, Taree NSW 2430" at bounding box center [716, 63] width 228 height 33
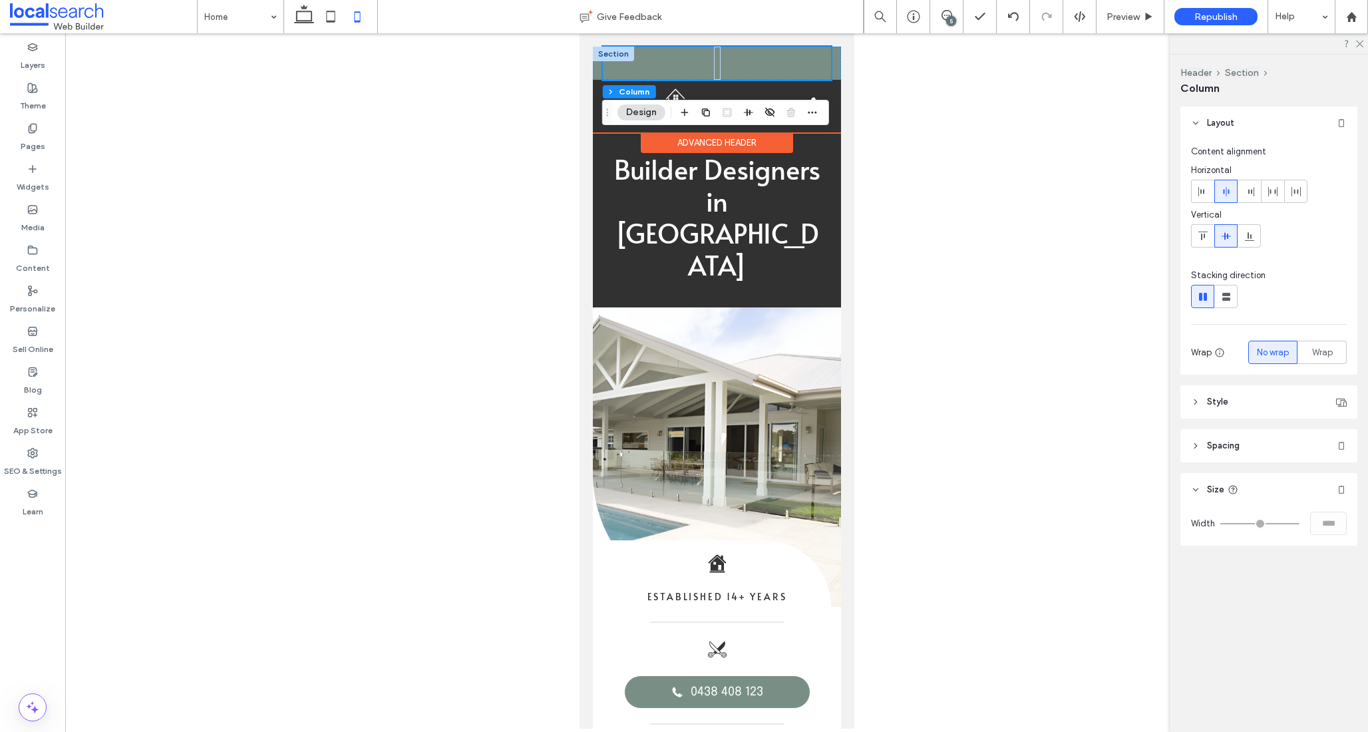
click at [607, 50] on div at bounding box center [612, 54] width 41 height 15
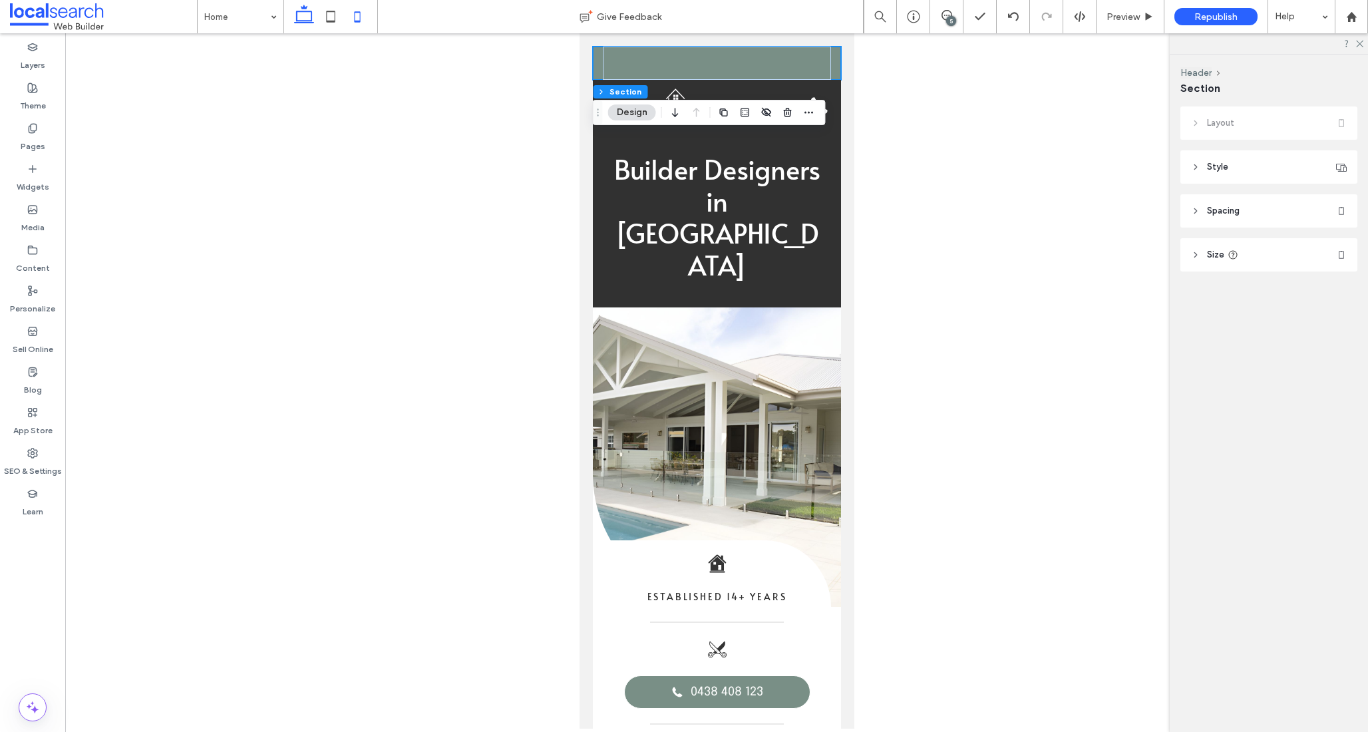
click at [298, 14] on icon at bounding box center [304, 16] width 27 height 27
type input "**"
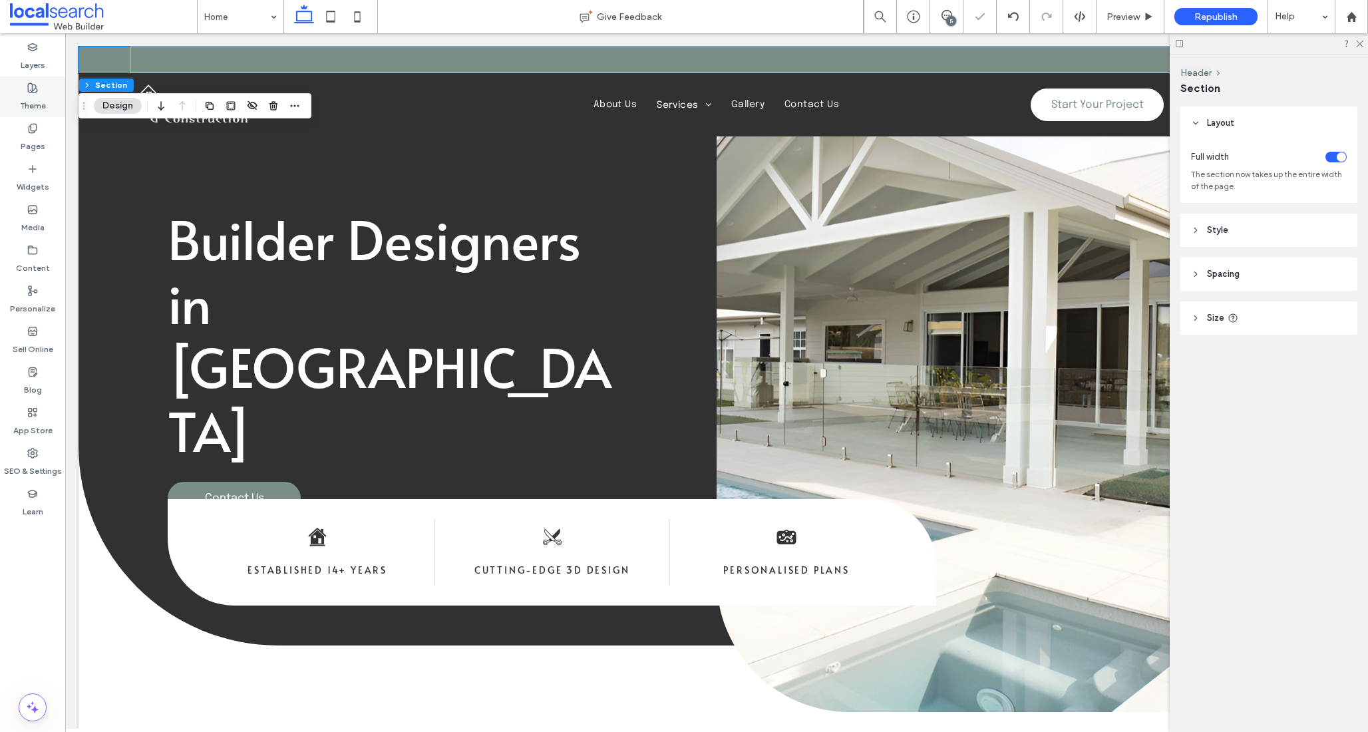
click at [35, 94] on label "Theme" at bounding box center [33, 102] width 26 height 19
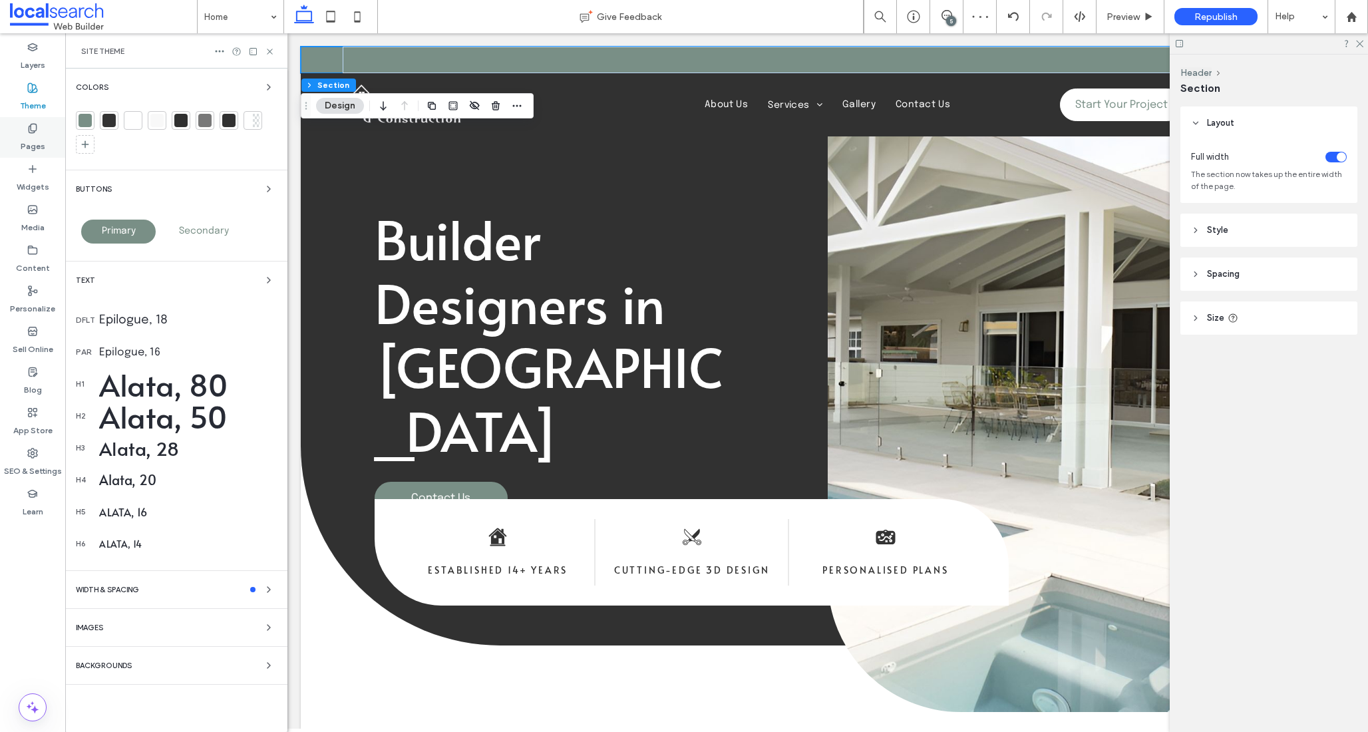
click at [31, 130] on use at bounding box center [32, 128] width 7 height 9
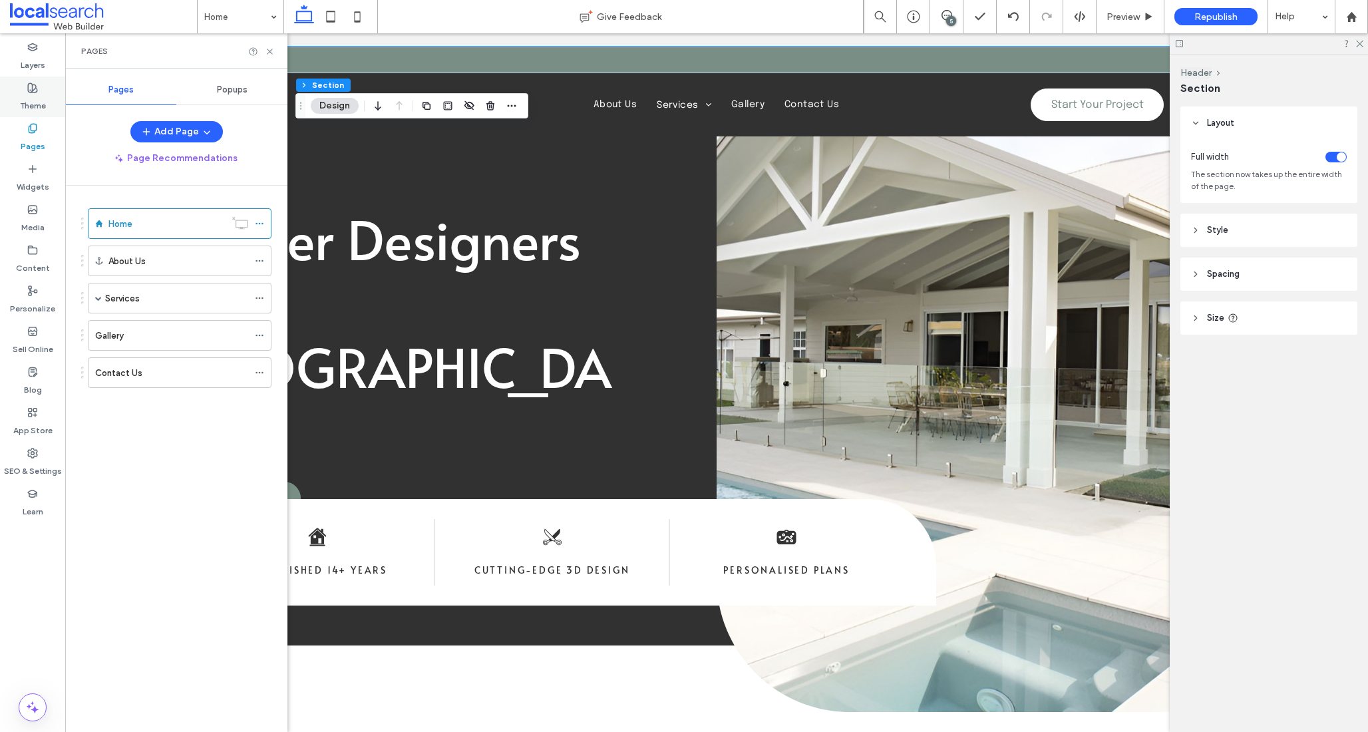
click at [24, 99] on label "Theme" at bounding box center [33, 102] width 26 height 19
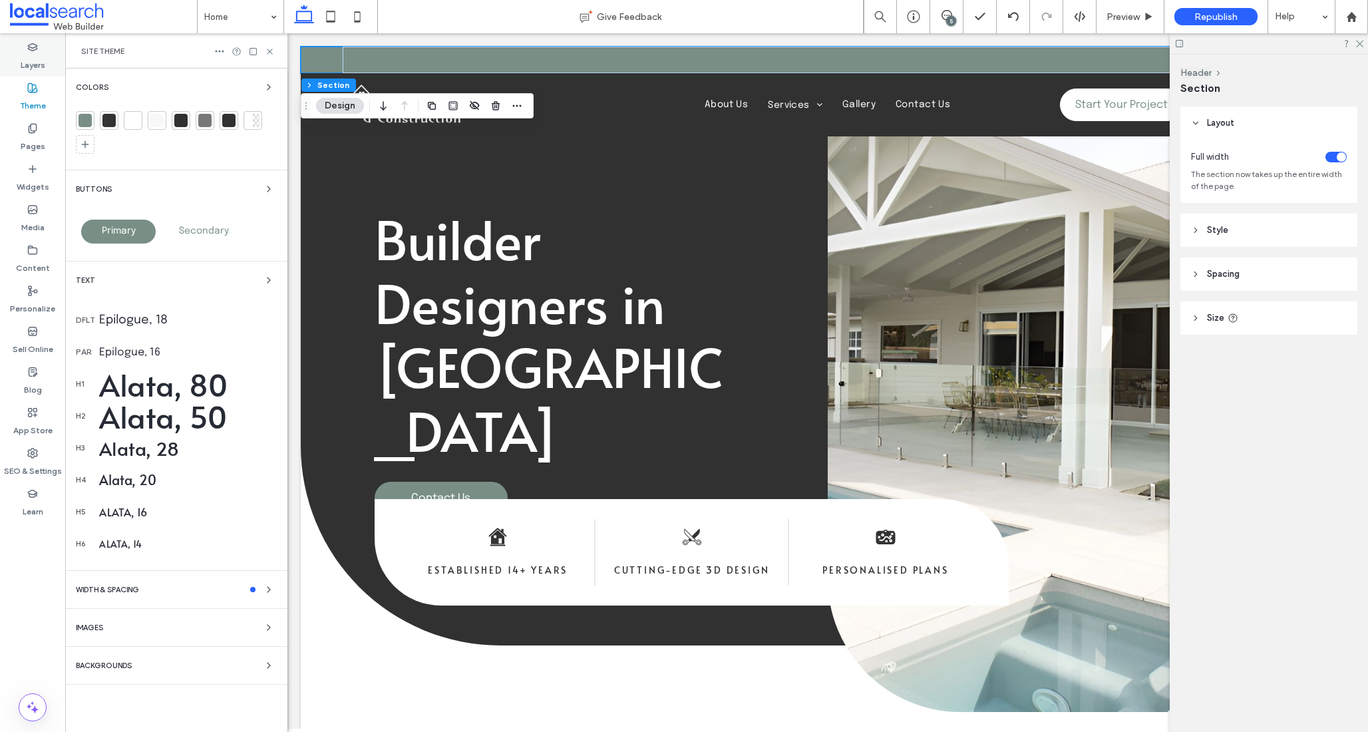
click at [24, 61] on label "Layers" at bounding box center [33, 62] width 25 height 19
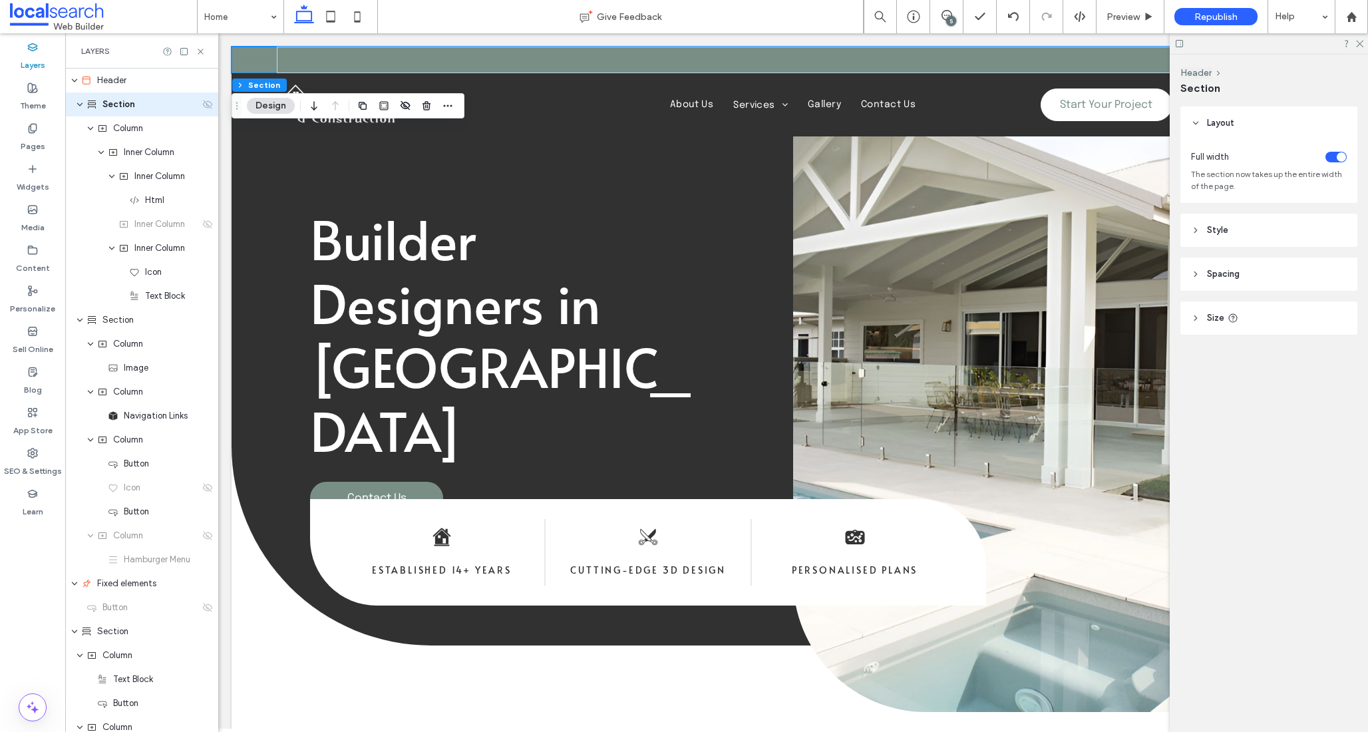
click at [203, 105] on use at bounding box center [207, 104] width 9 height 9
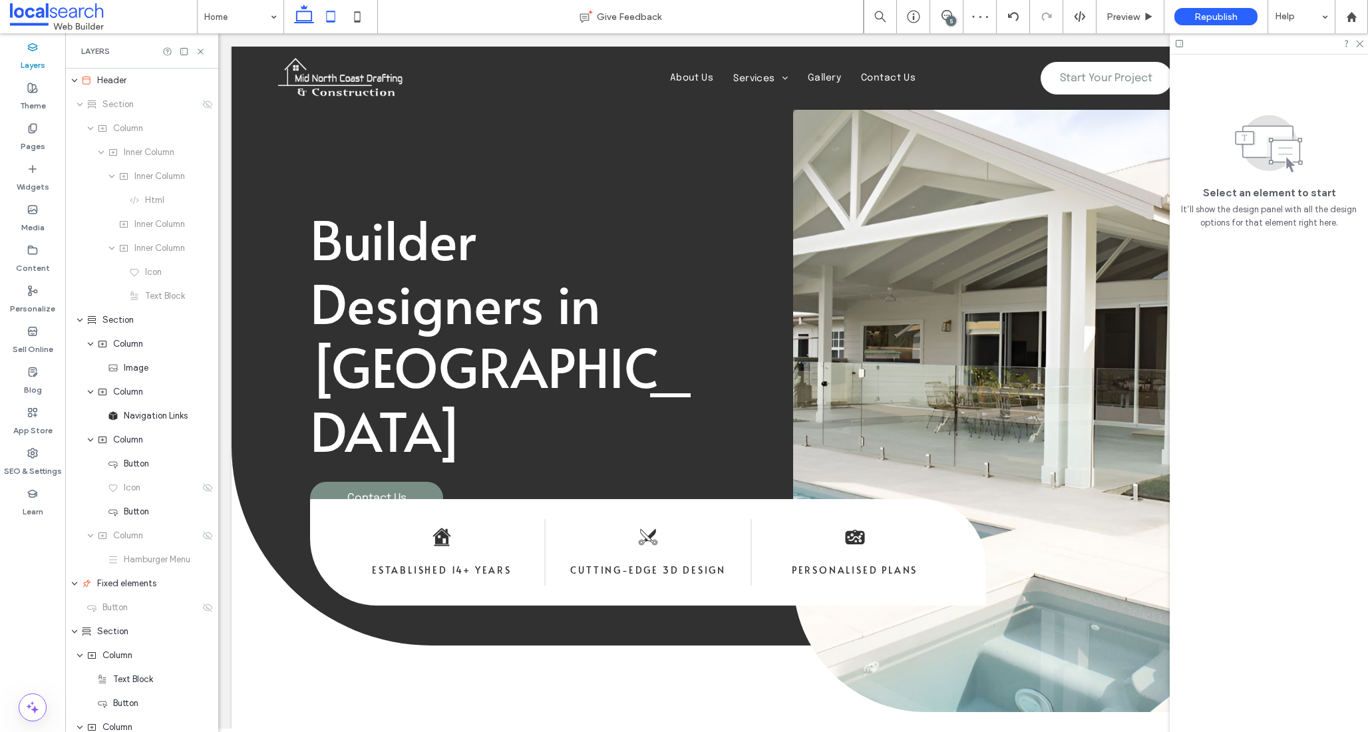
click at [330, 18] on icon at bounding box center [330, 16] width 27 height 27
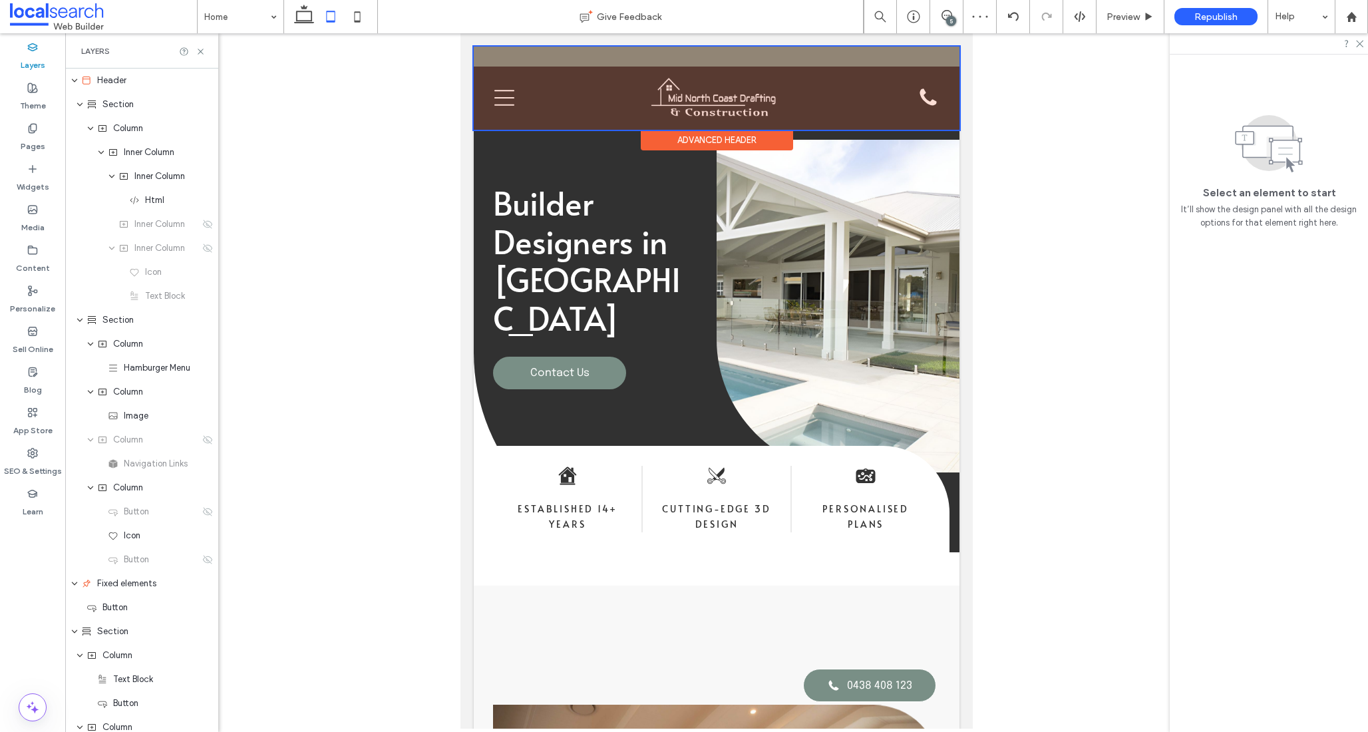
click at [522, 54] on div at bounding box center [717, 88] width 486 height 83
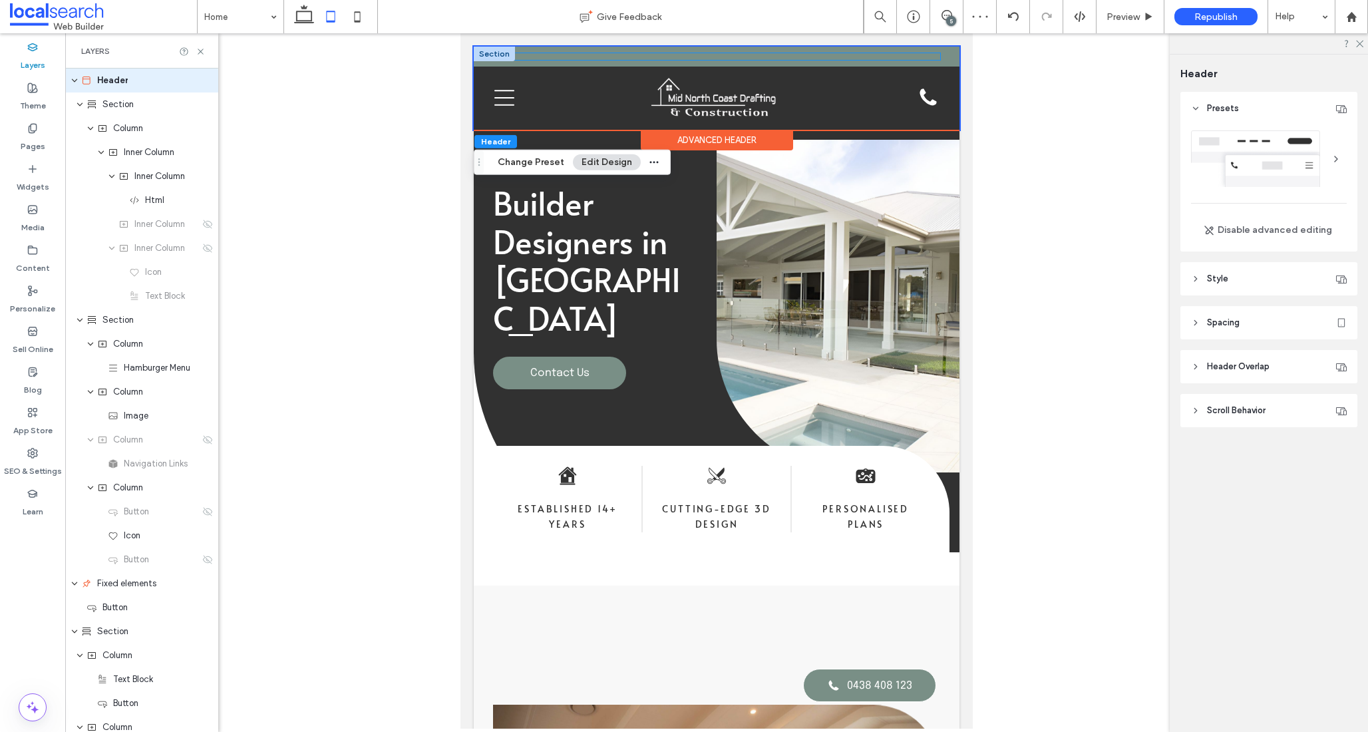
click at [522, 53] on div at bounding box center [716, 56] width 447 height 7
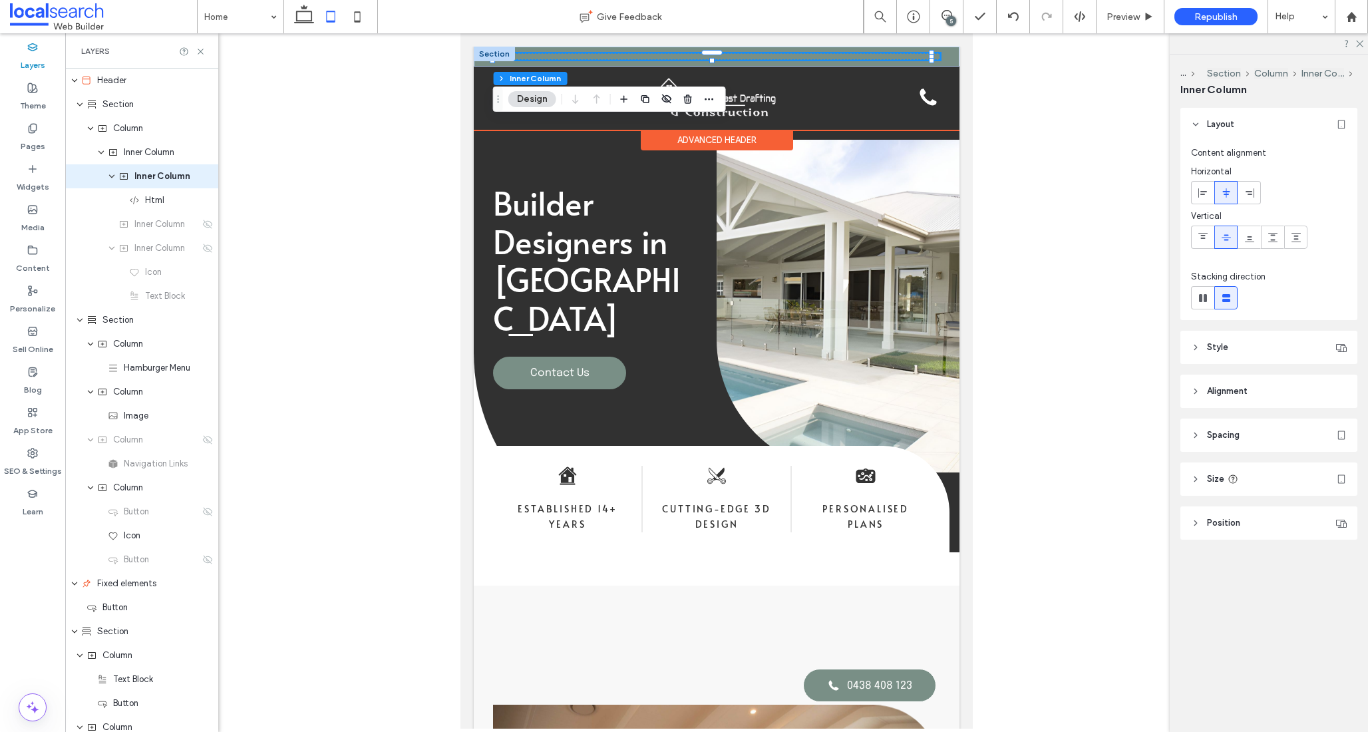
click at [493, 51] on div at bounding box center [494, 54] width 41 height 15
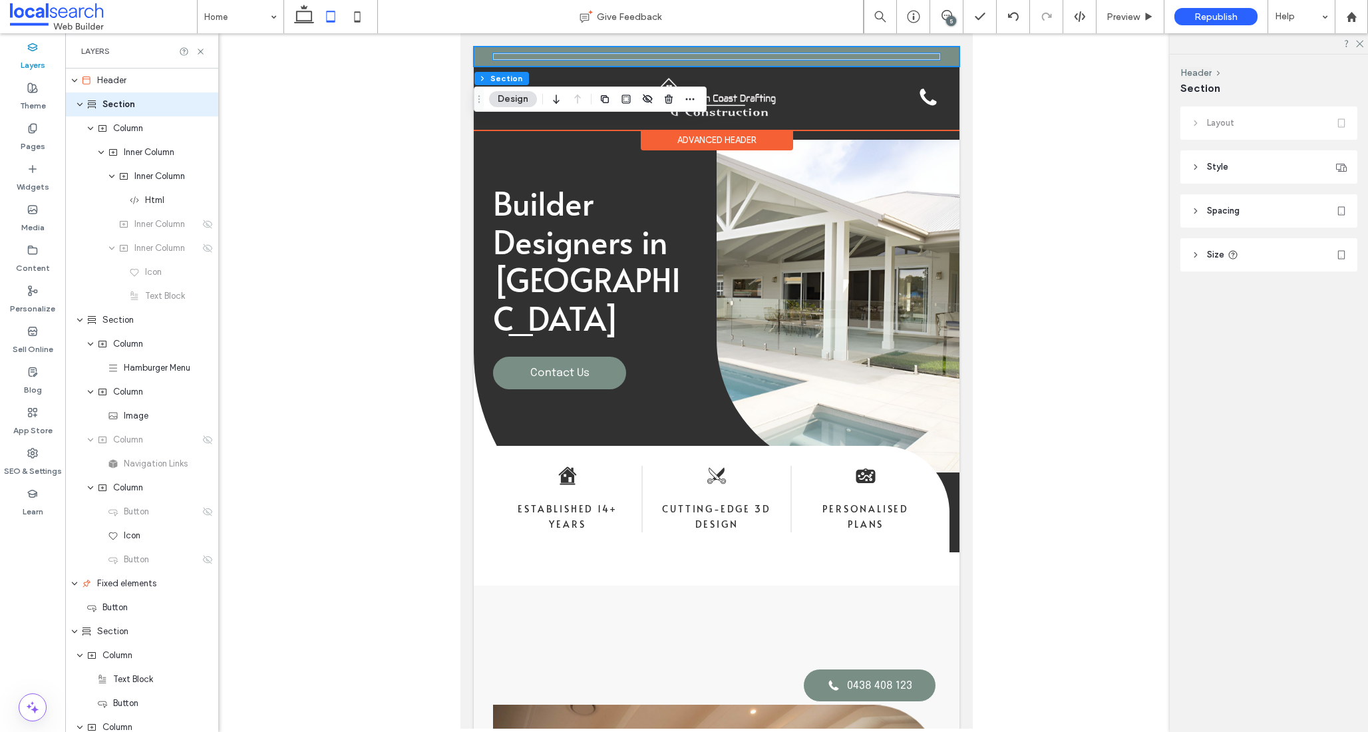
click at [576, 56] on div at bounding box center [716, 56] width 447 height 7
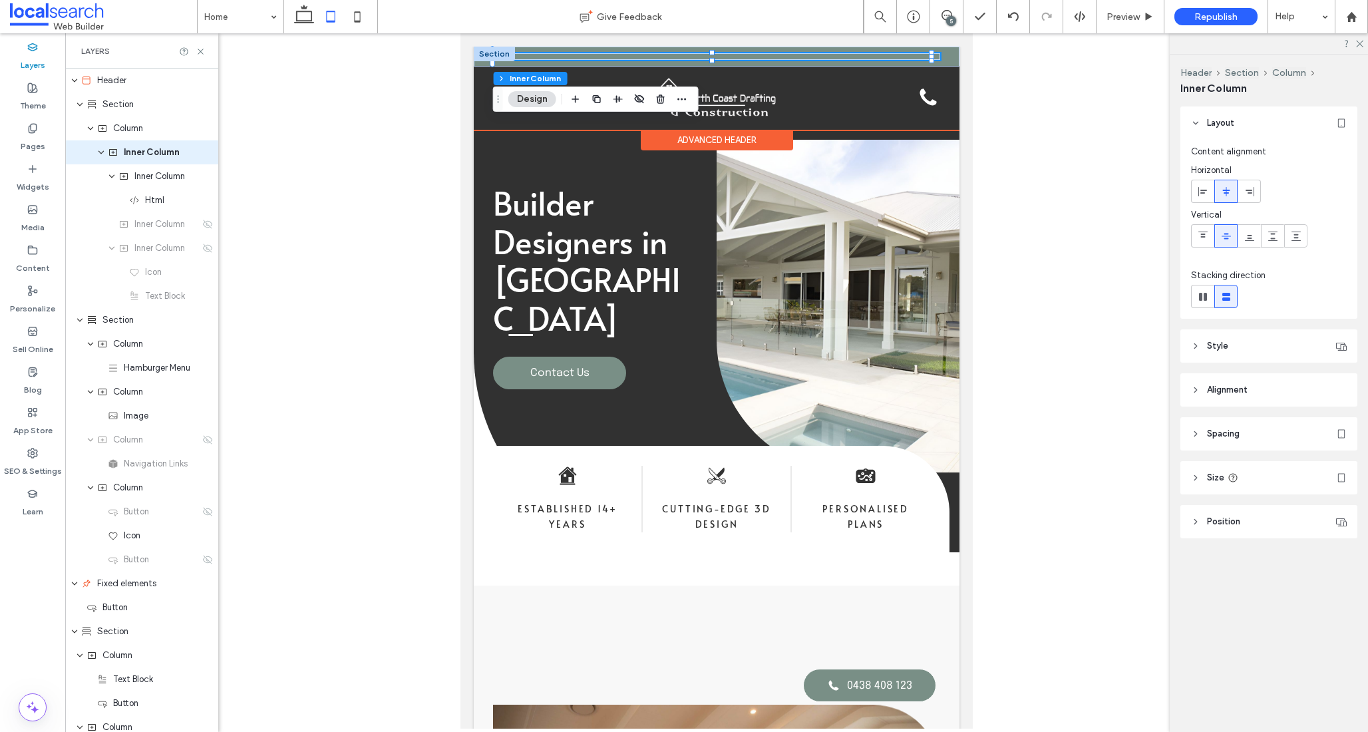
click at [576, 56] on div at bounding box center [716, 56] width 447 height 7
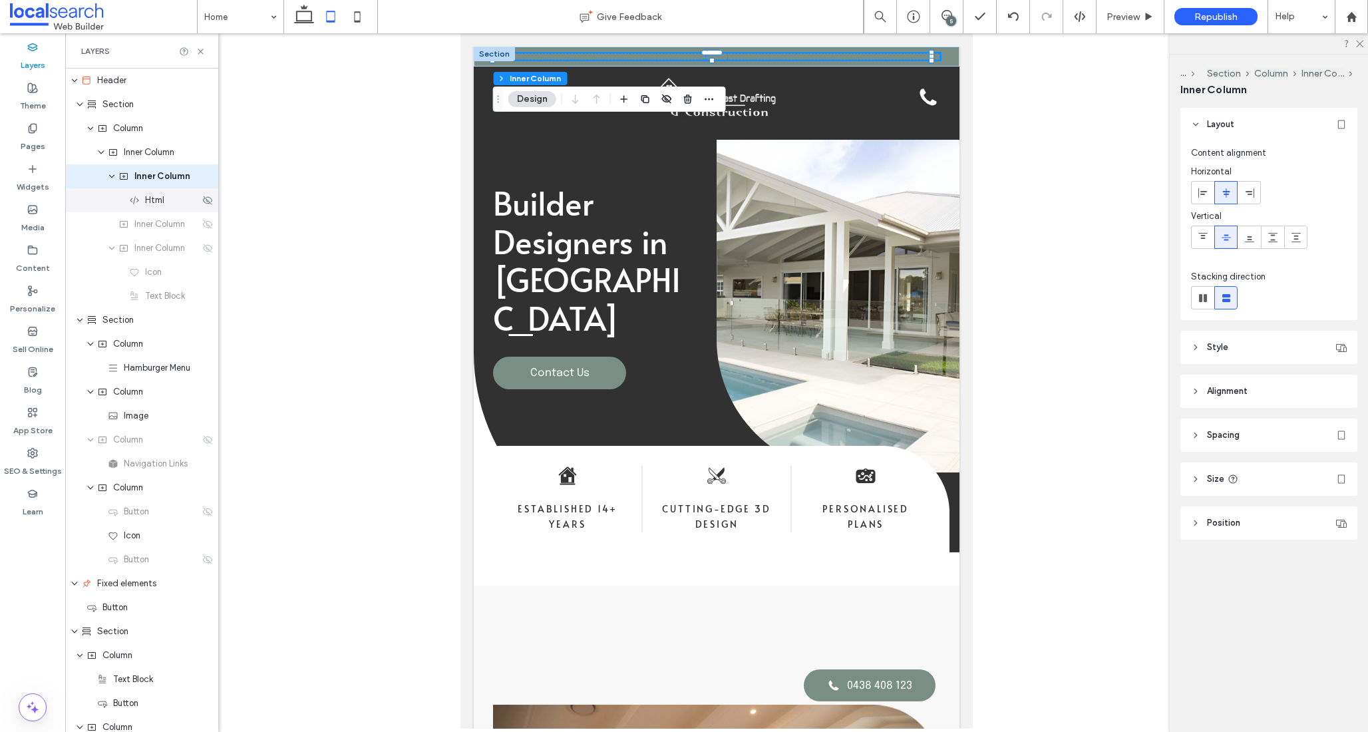
click at [140, 202] on div "Html" at bounding box center [164, 200] width 71 height 13
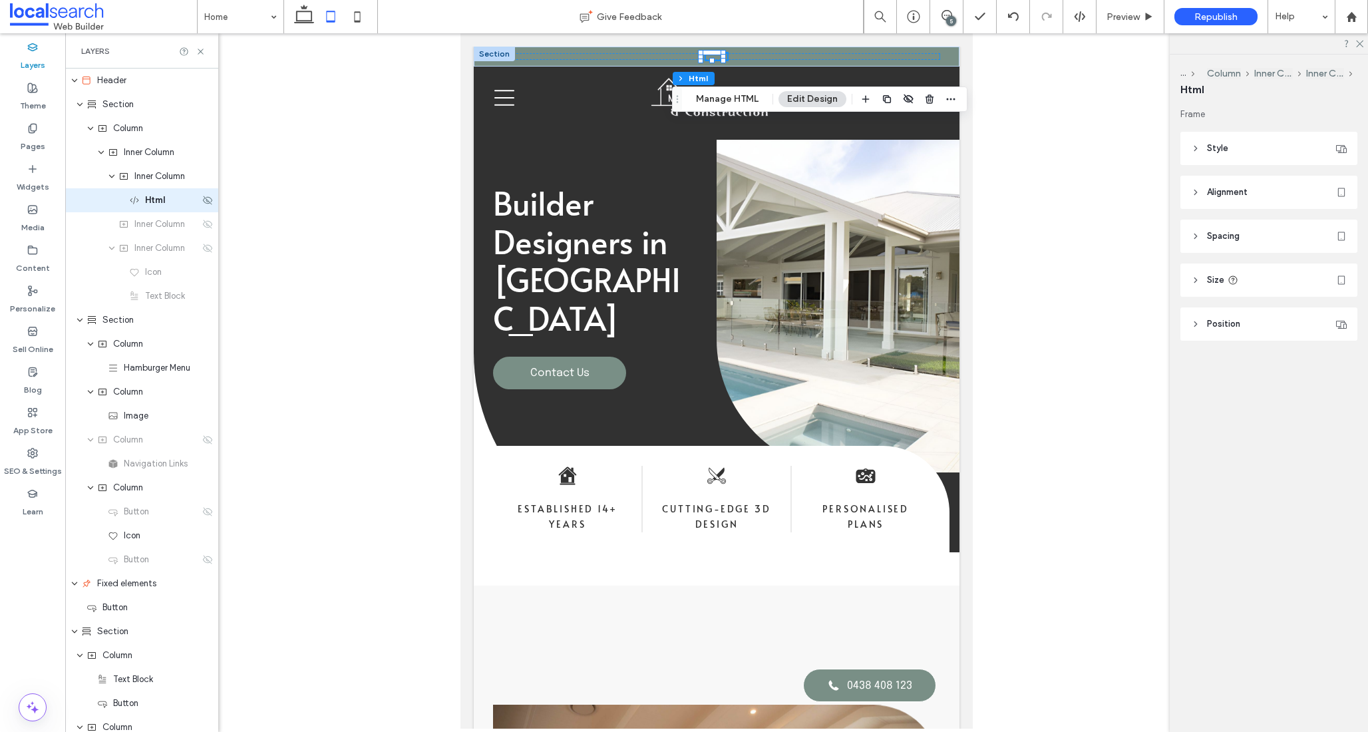
click at [140, 202] on div "Html" at bounding box center [164, 200] width 71 height 13
click at [713, 104] on button "Manage HTML" at bounding box center [727, 99] width 80 height 16
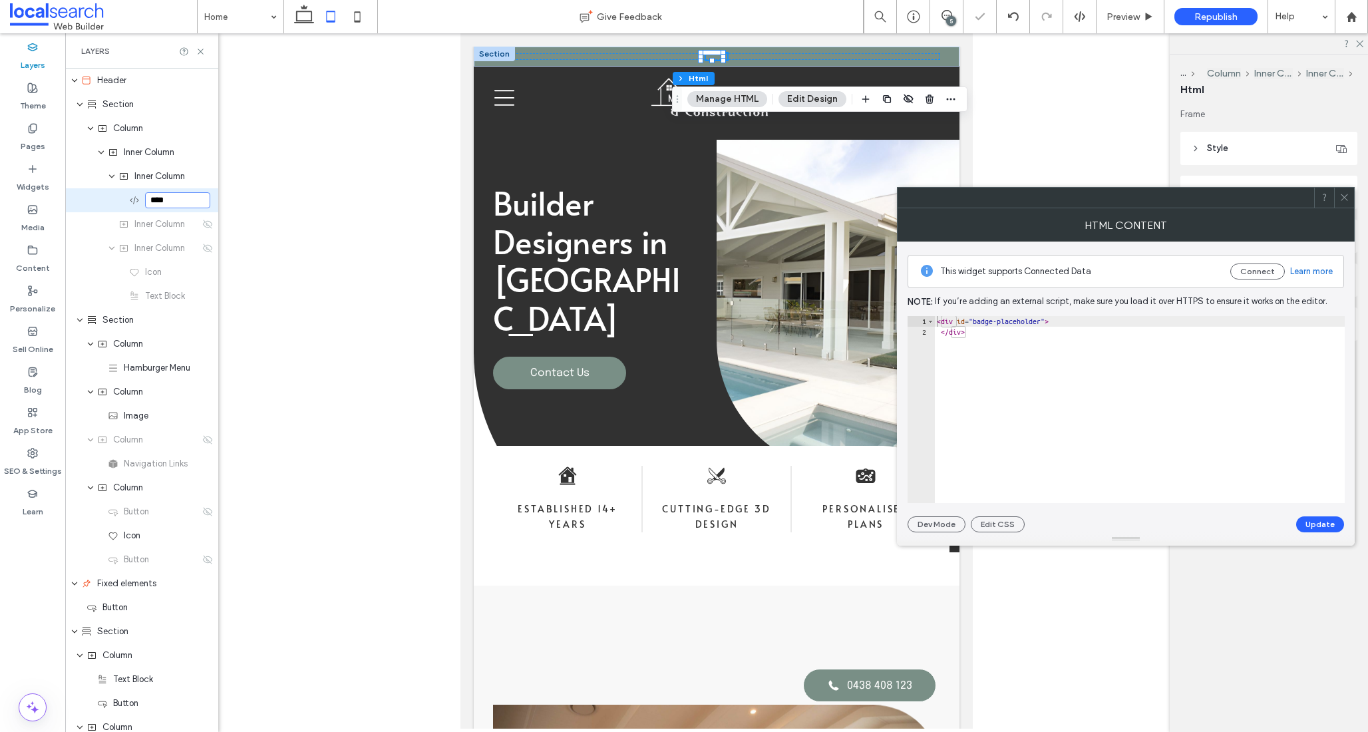
click at [1344, 198] on icon at bounding box center [1344, 197] width 10 height 10
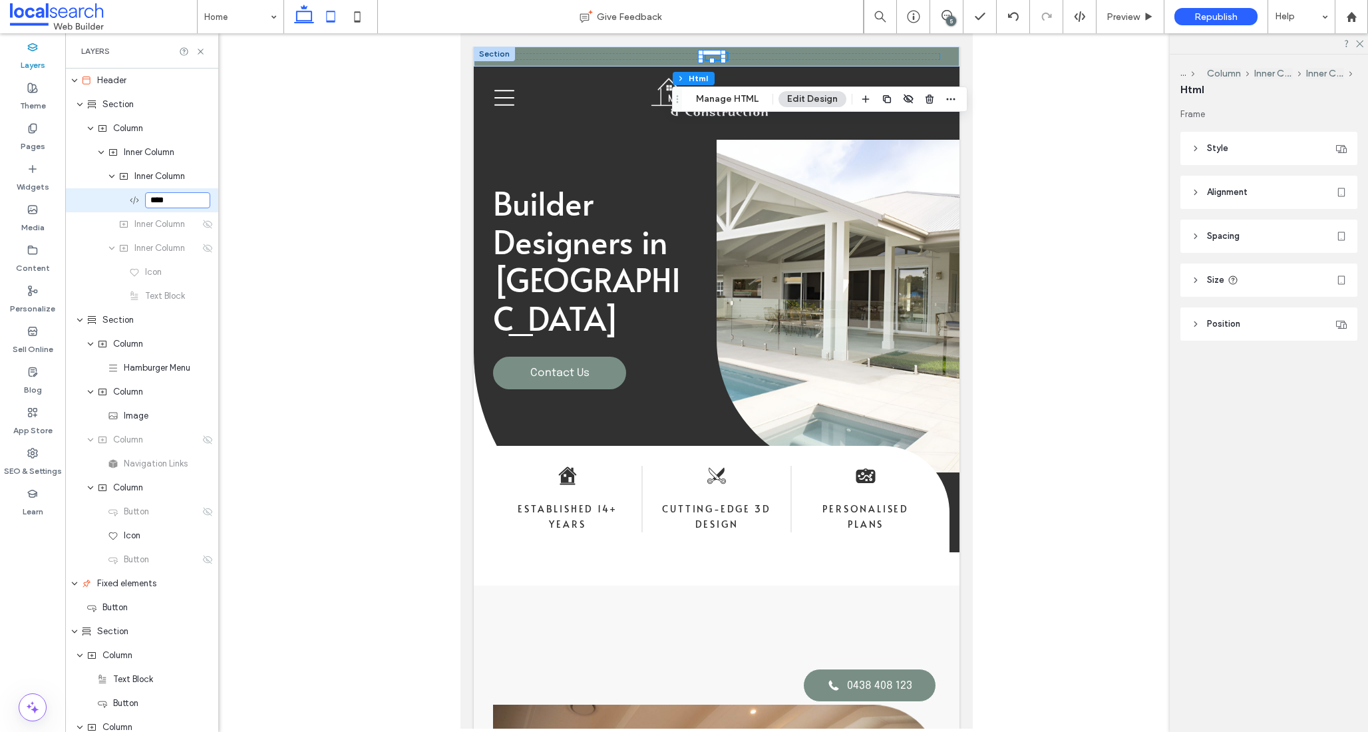
click at [297, 14] on use at bounding box center [304, 14] width 20 height 19
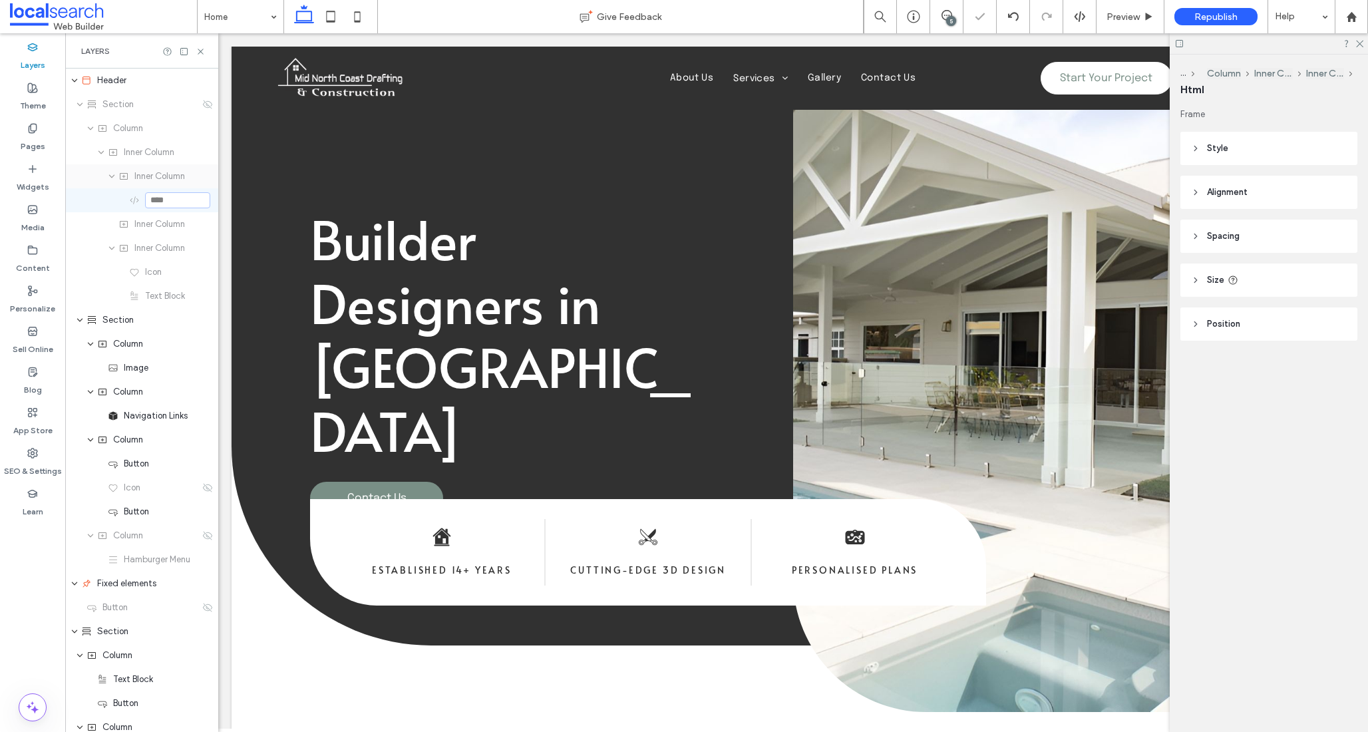
click at [153, 174] on span "Inner Column" at bounding box center [159, 176] width 51 height 13
click at [173, 171] on span "Inner Column" at bounding box center [159, 176] width 51 height 13
click at [149, 111] on div "Section" at bounding box center [141, 104] width 153 height 24
click at [203, 102] on use at bounding box center [207, 104] width 9 height 9
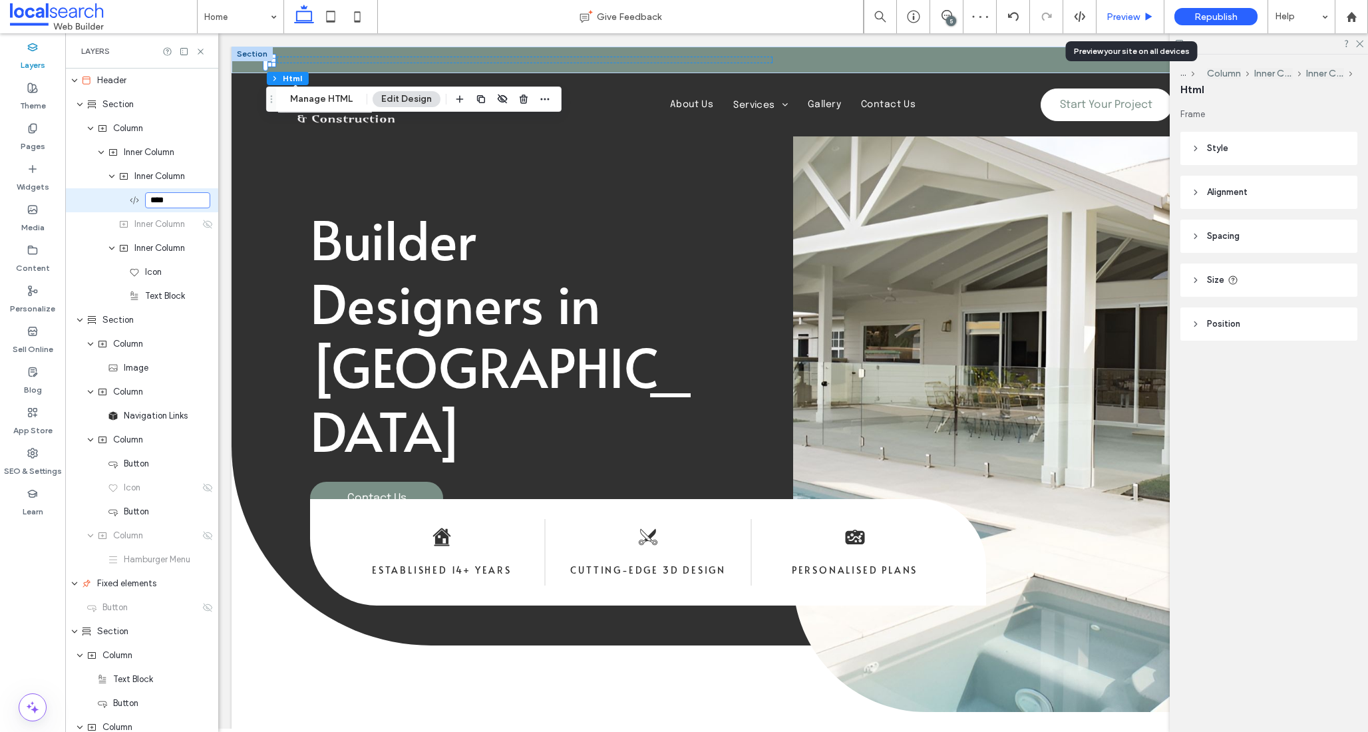
click at [1136, 16] on span "Preview" at bounding box center [1123, 16] width 33 height 11
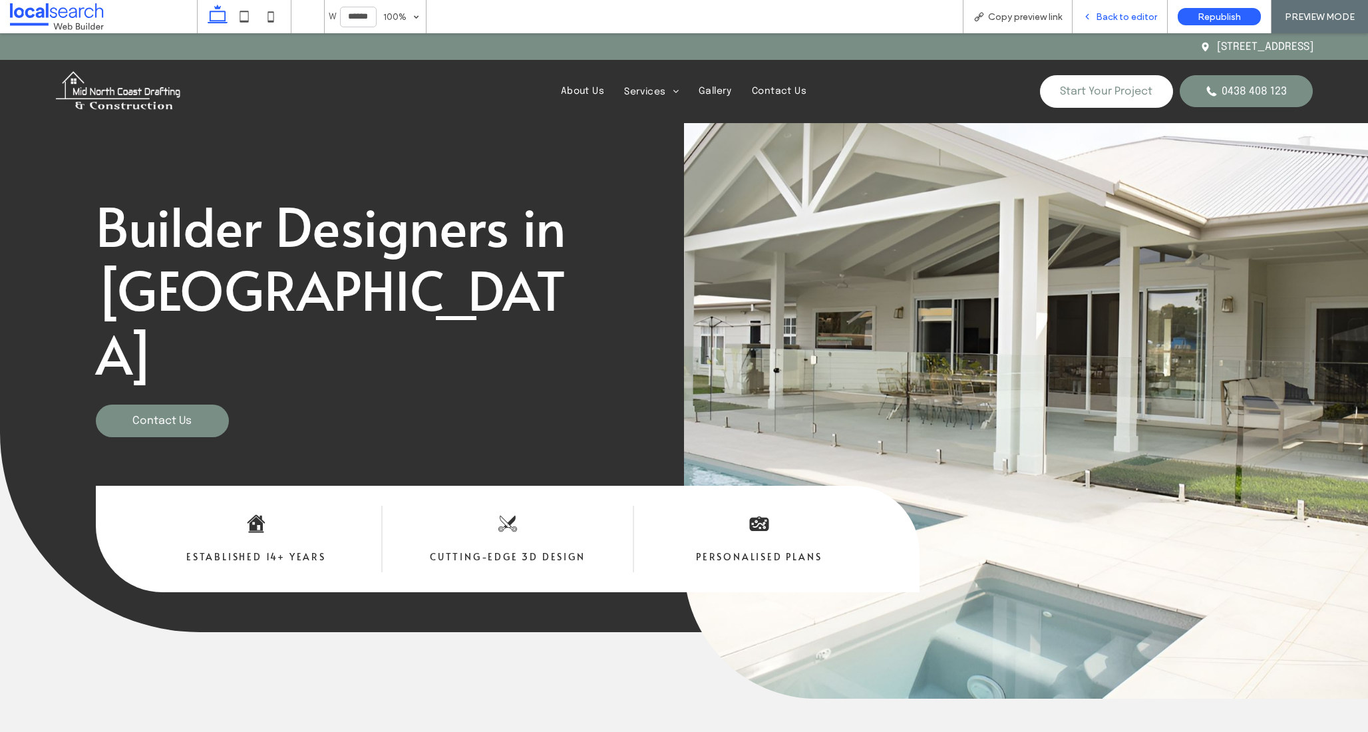
click at [1130, 19] on span "Back to editor" at bounding box center [1126, 16] width 61 height 11
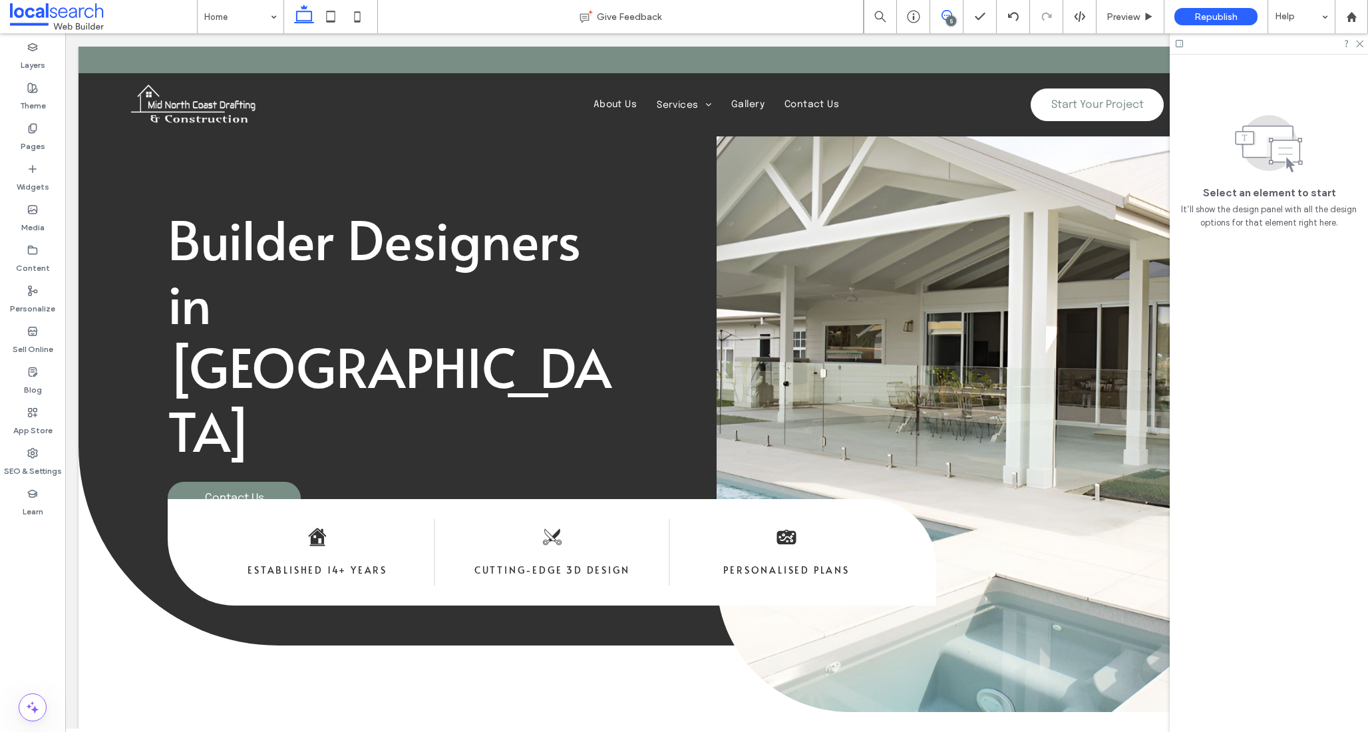
click at [944, 13] on icon at bounding box center [947, 15] width 11 height 11
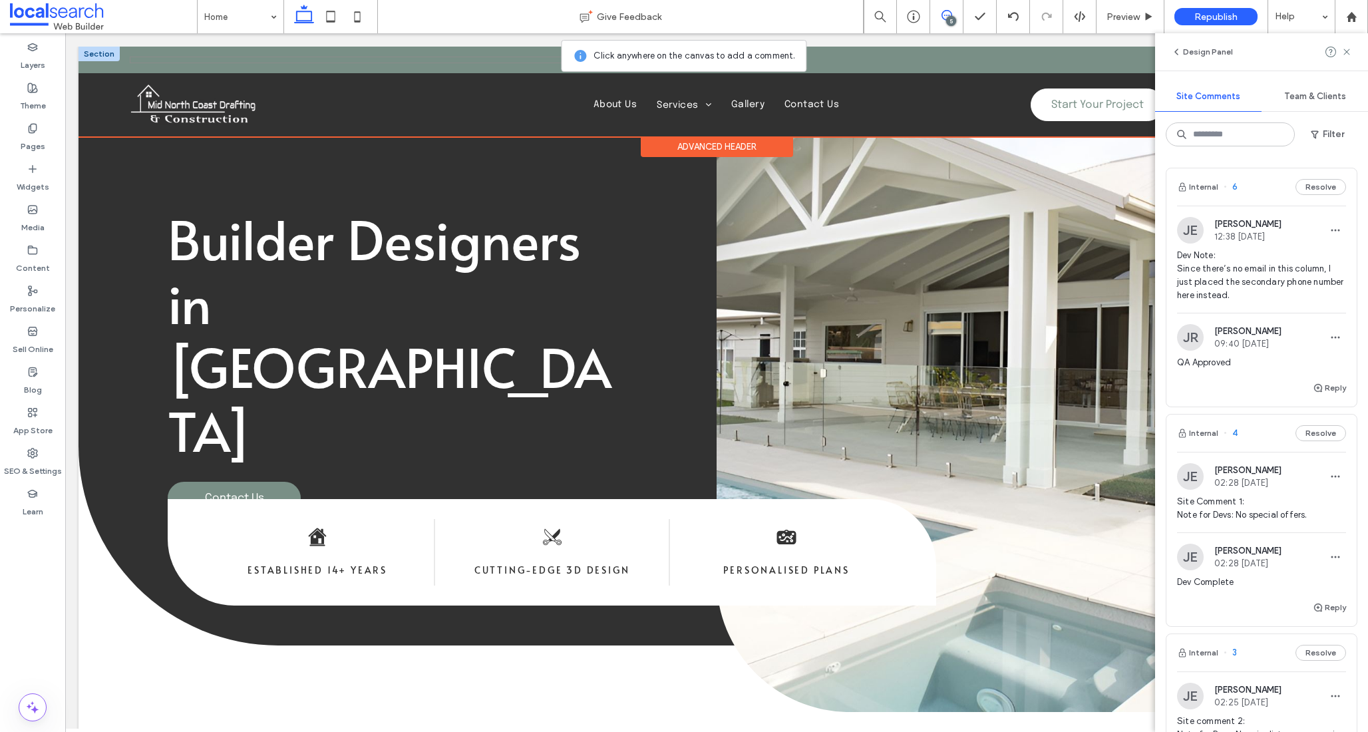
click at [558, 59] on div at bounding box center [412, 60] width 564 height 7
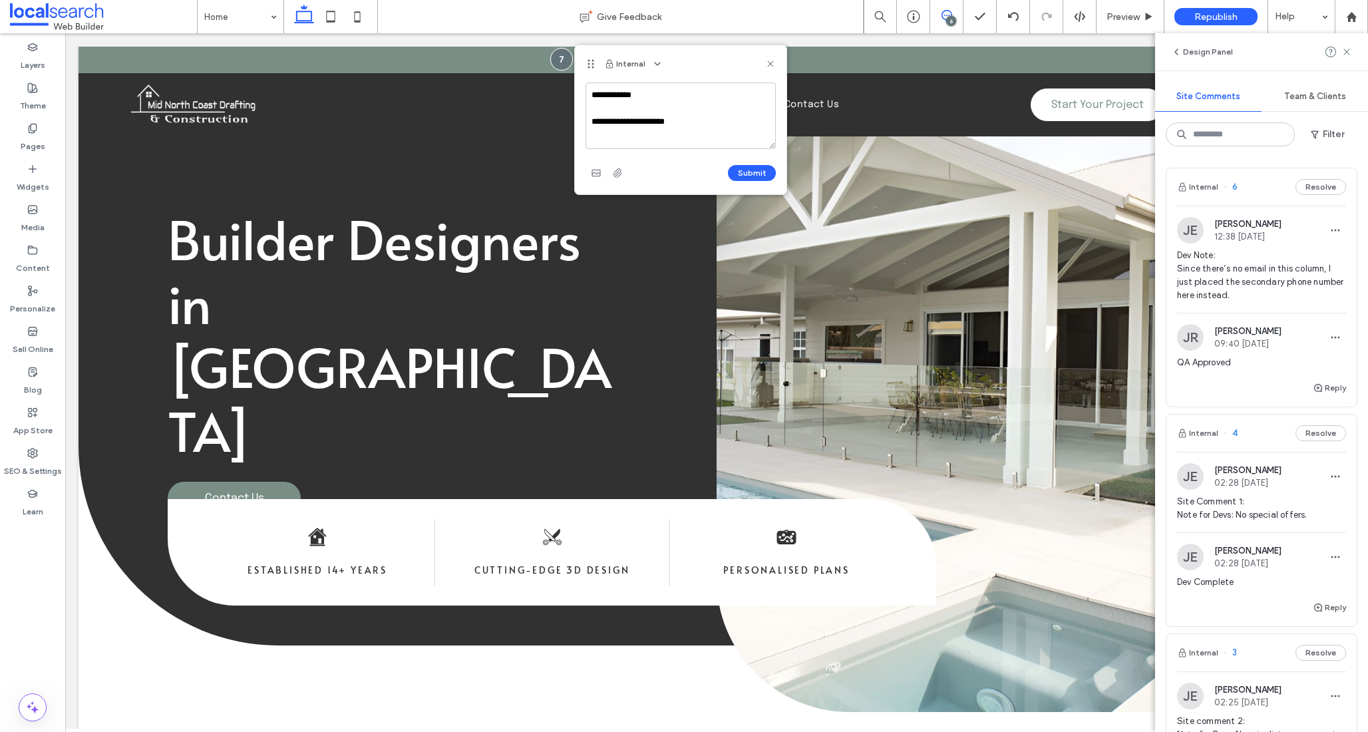
click at [637, 124] on textarea "**********" at bounding box center [681, 116] width 190 height 67
type textarea "**********"
click at [754, 170] on button "Submit" at bounding box center [752, 173] width 48 height 16
